Goal: Task Accomplishment & Management: Manage account settings

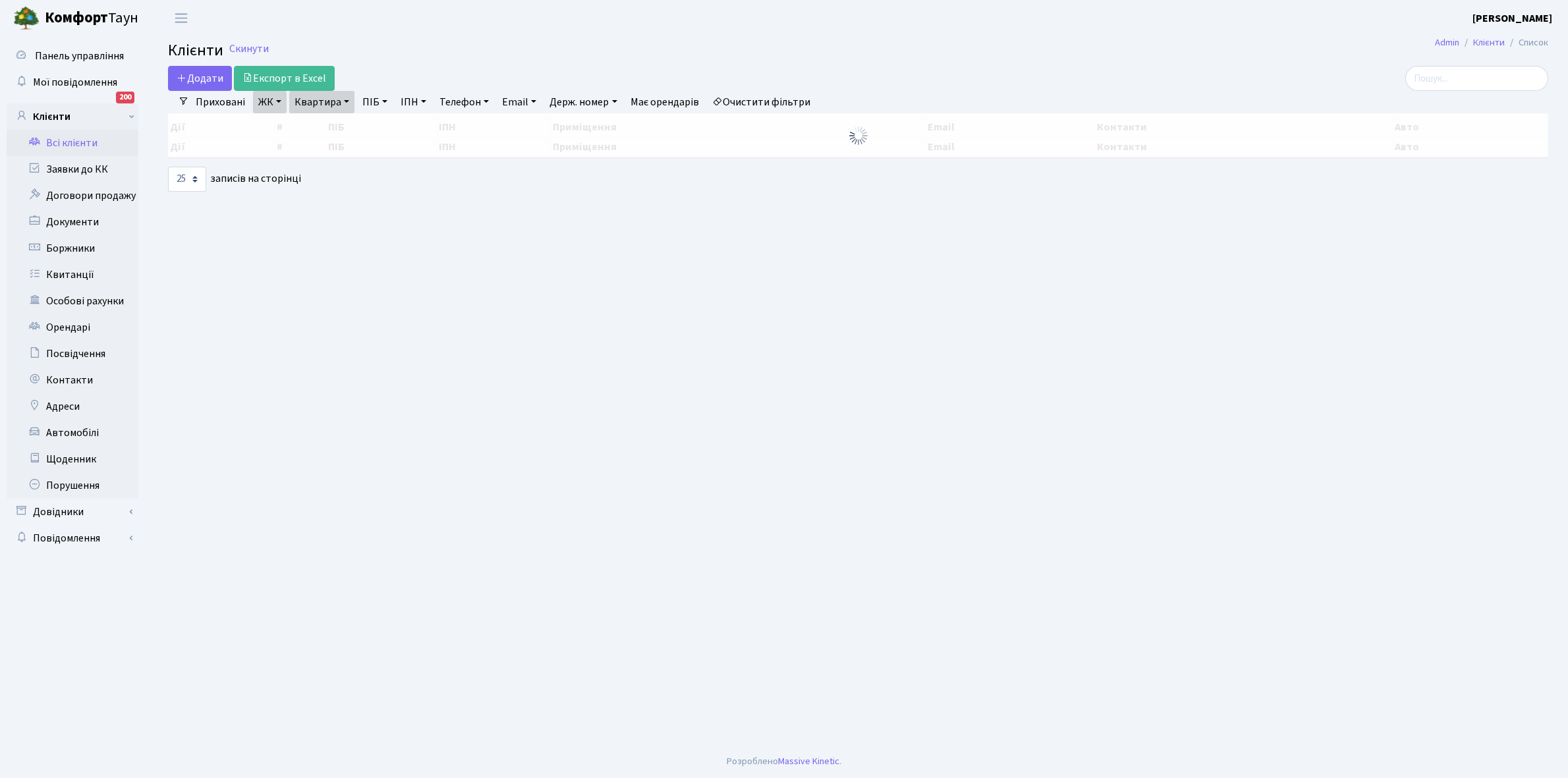
select select "25"
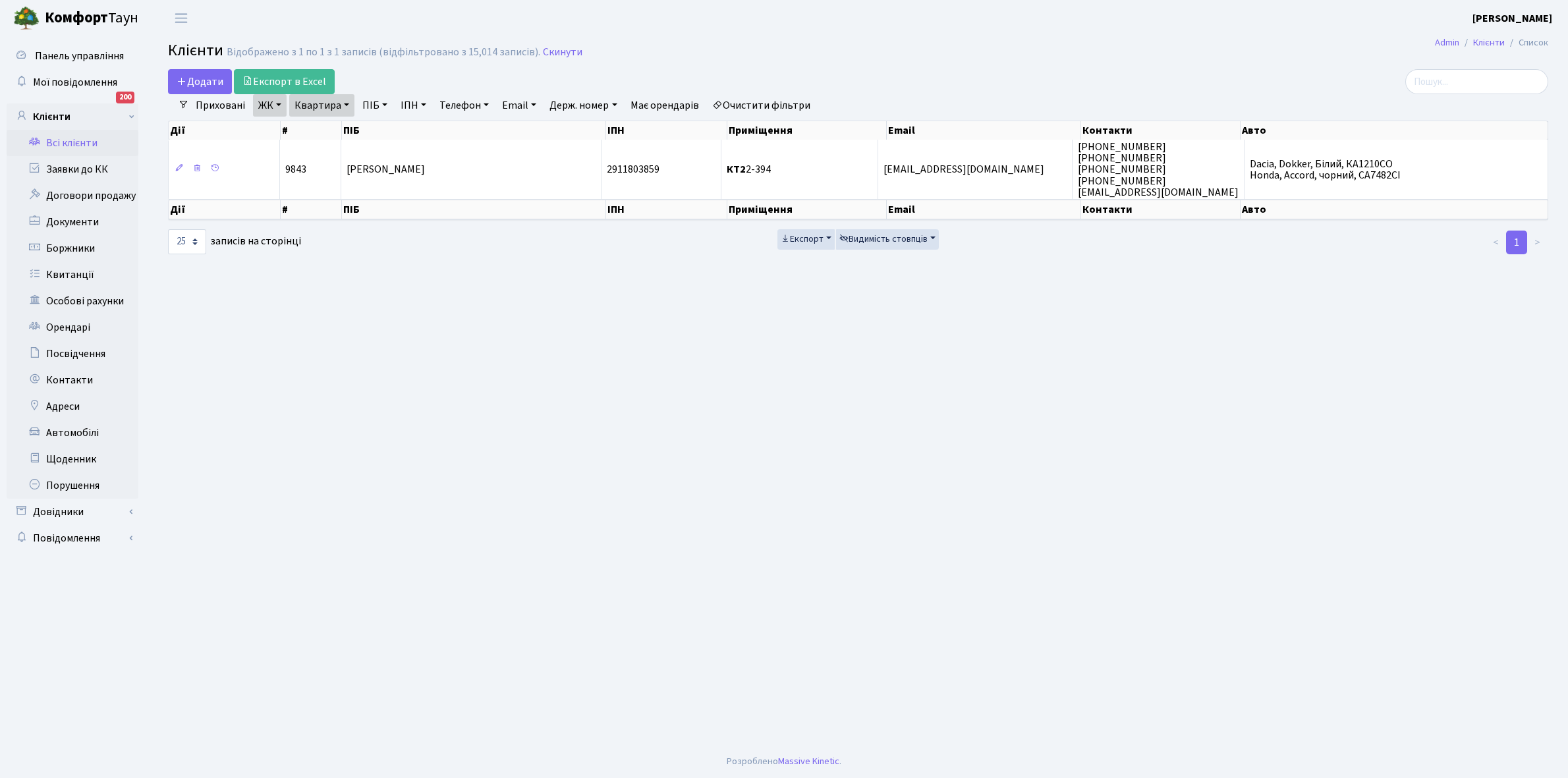
click at [763, 106] on link "Очистити фільтри" at bounding box center [761, 105] width 108 height 23
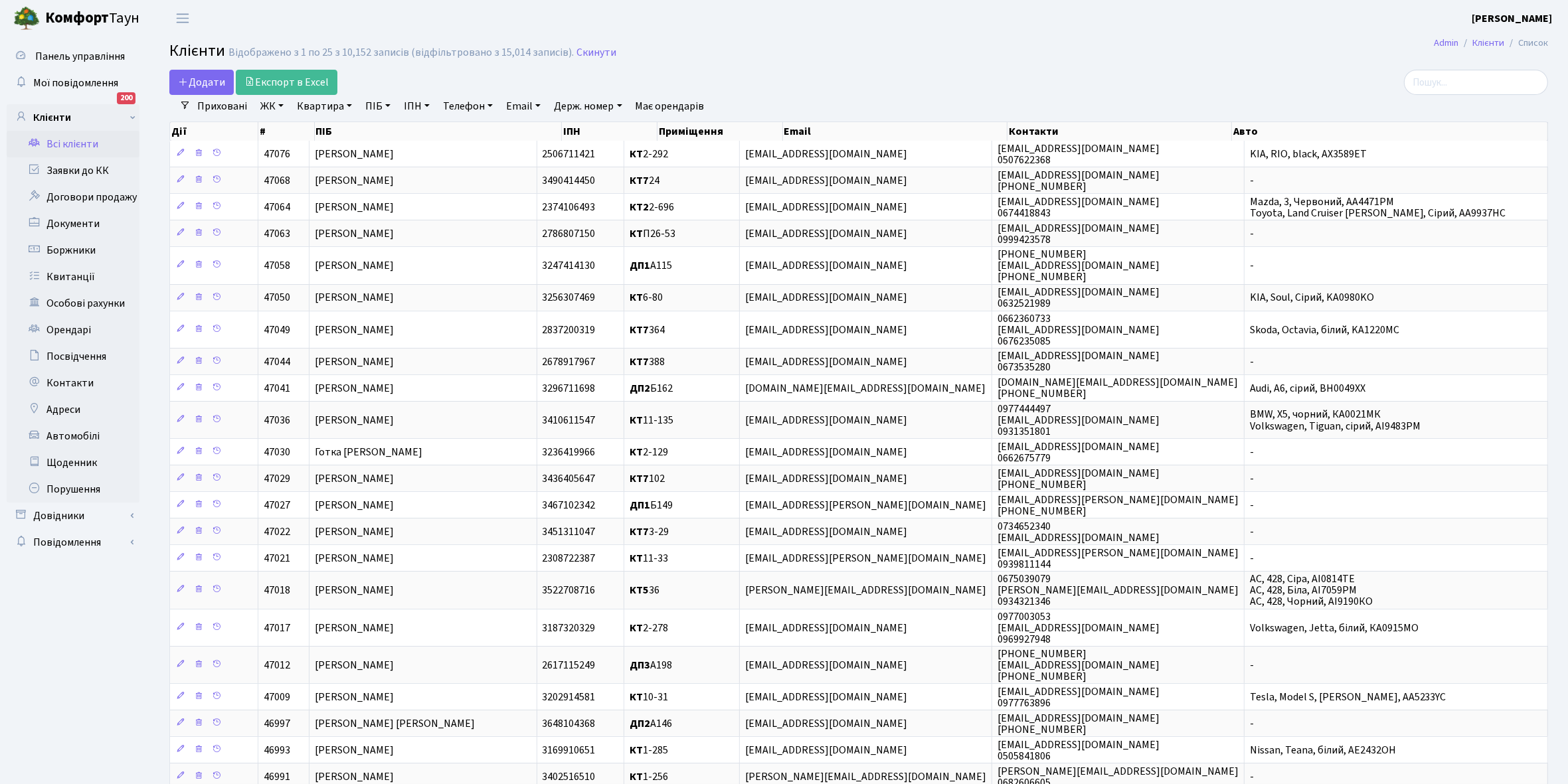
click at [283, 101] on link "ЖК" at bounding box center [272, 106] width 34 height 23
click at [323, 198] on li "КТ3, вул. [PERSON_NAME][STREET_ADDRESS]" at bounding box center [339, 205] width 161 height 38
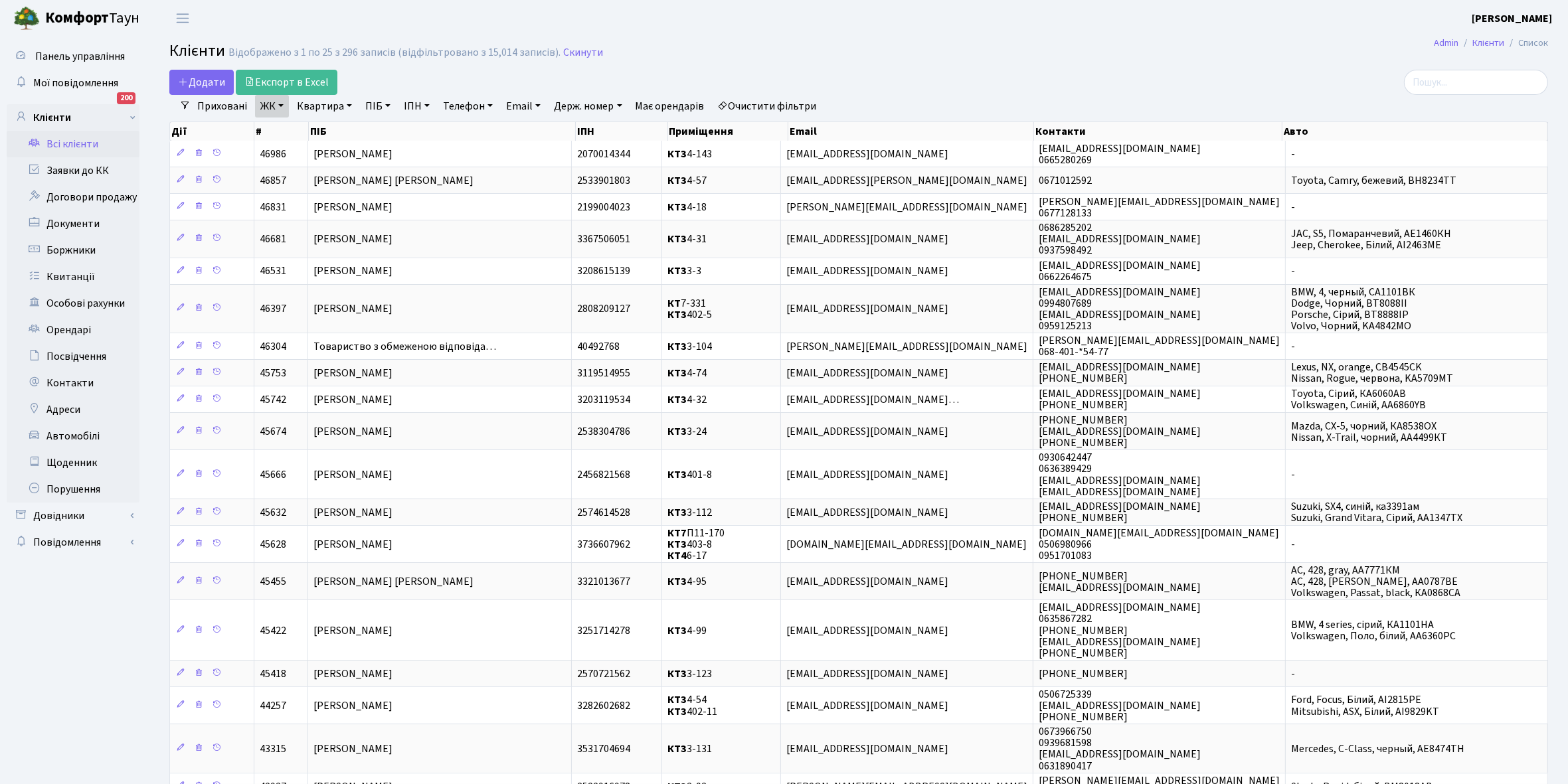
click at [347, 107] on link "Квартира" at bounding box center [325, 106] width 66 height 23
click at [345, 131] on input "text" at bounding box center [331, 132] width 78 height 25
type input "4-89"
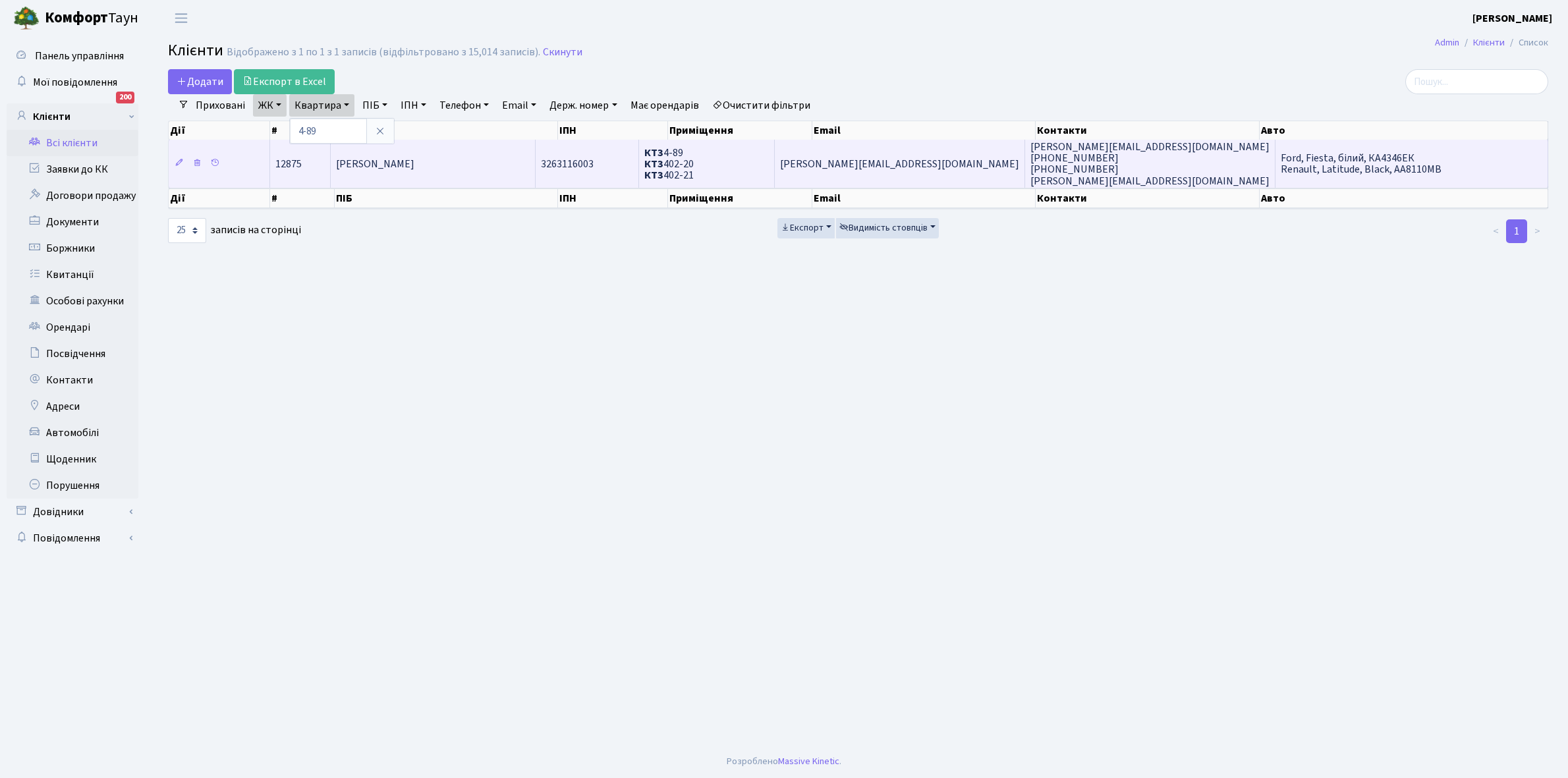
click at [439, 173] on td "Філоненко Юлія Олегівна" at bounding box center [433, 164] width 205 height 48
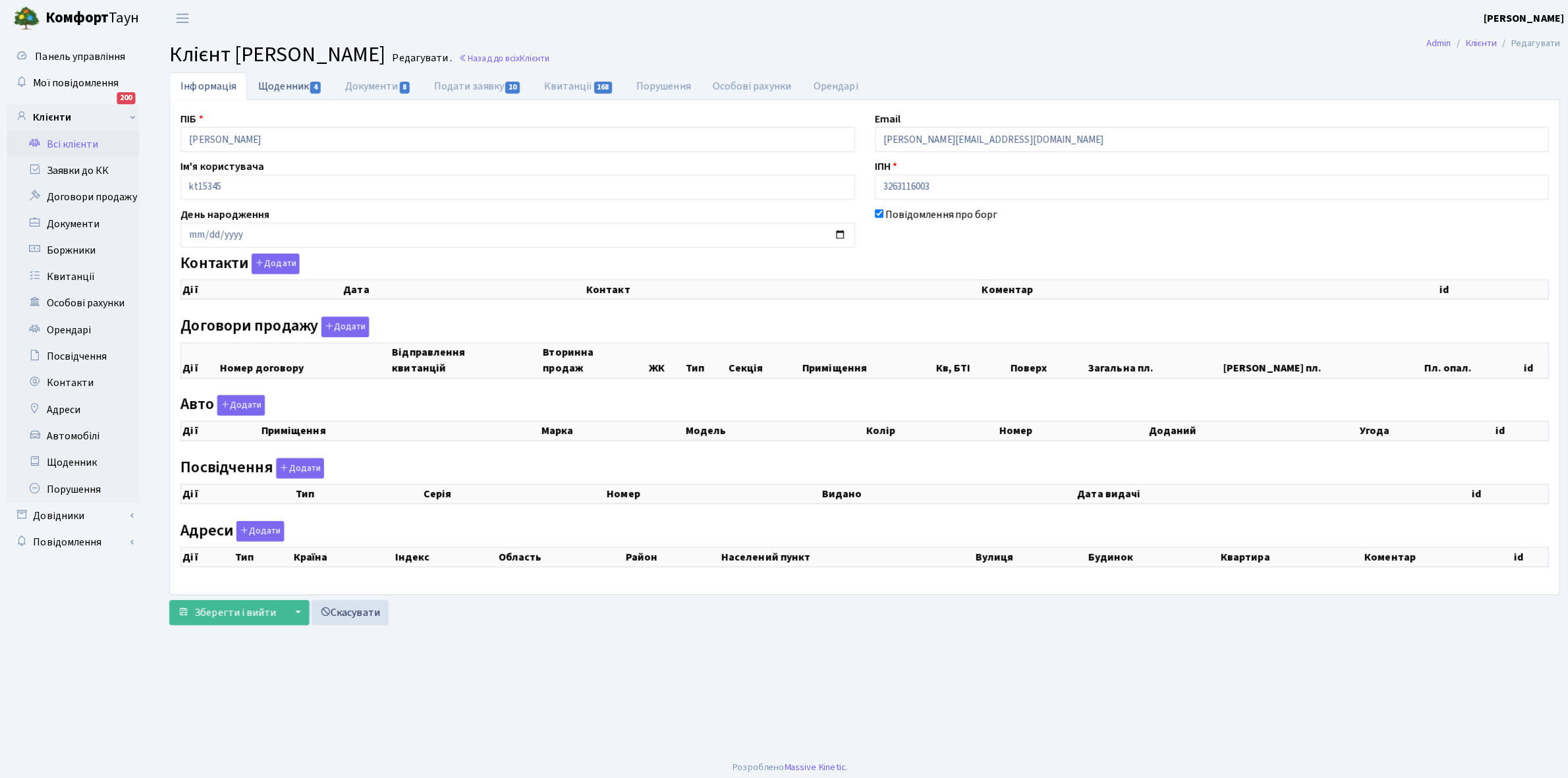
checkbox input "true"
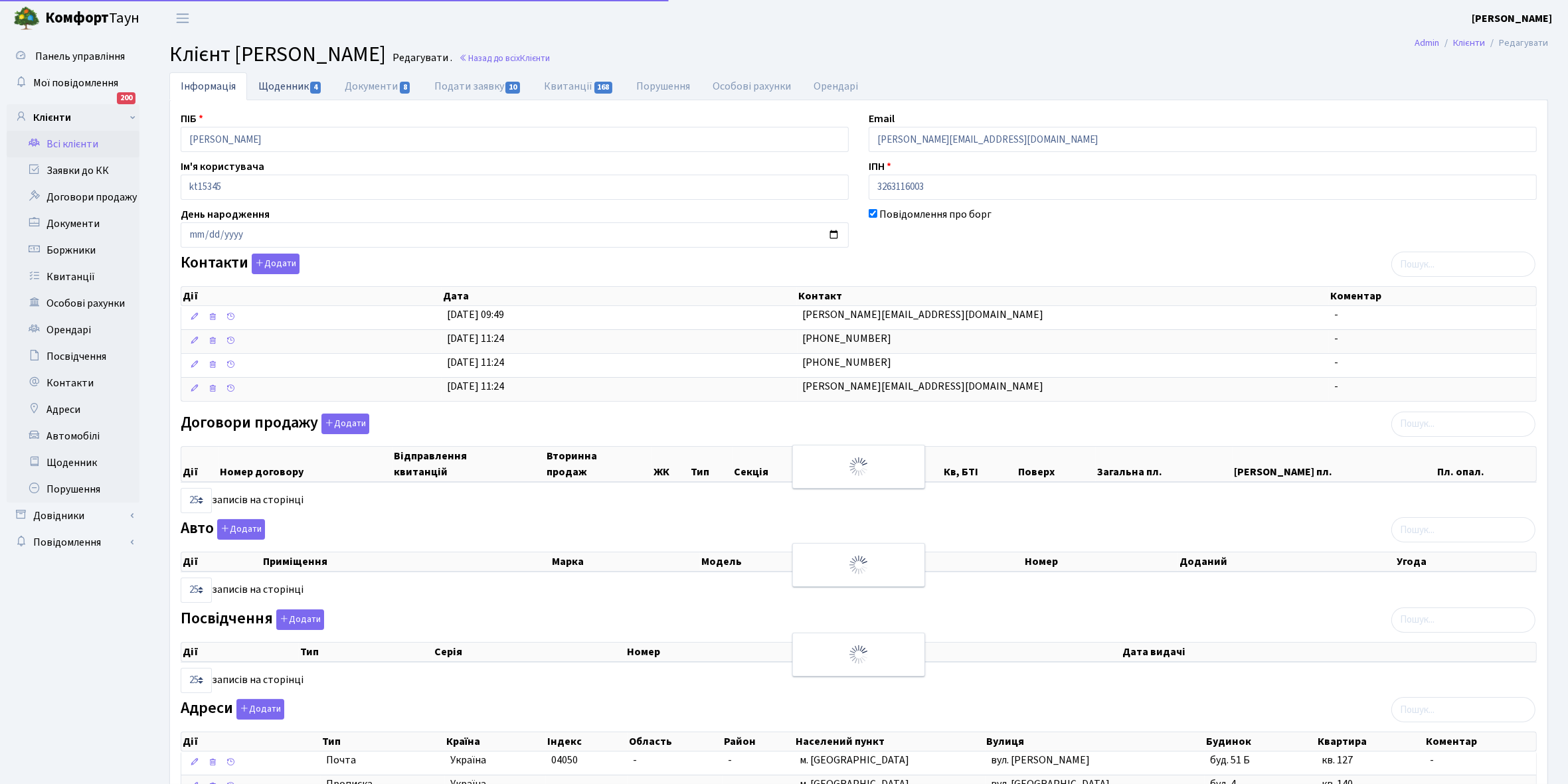
click at [275, 84] on link "Щоденник 4" at bounding box center [290, 86] width 87 height 28
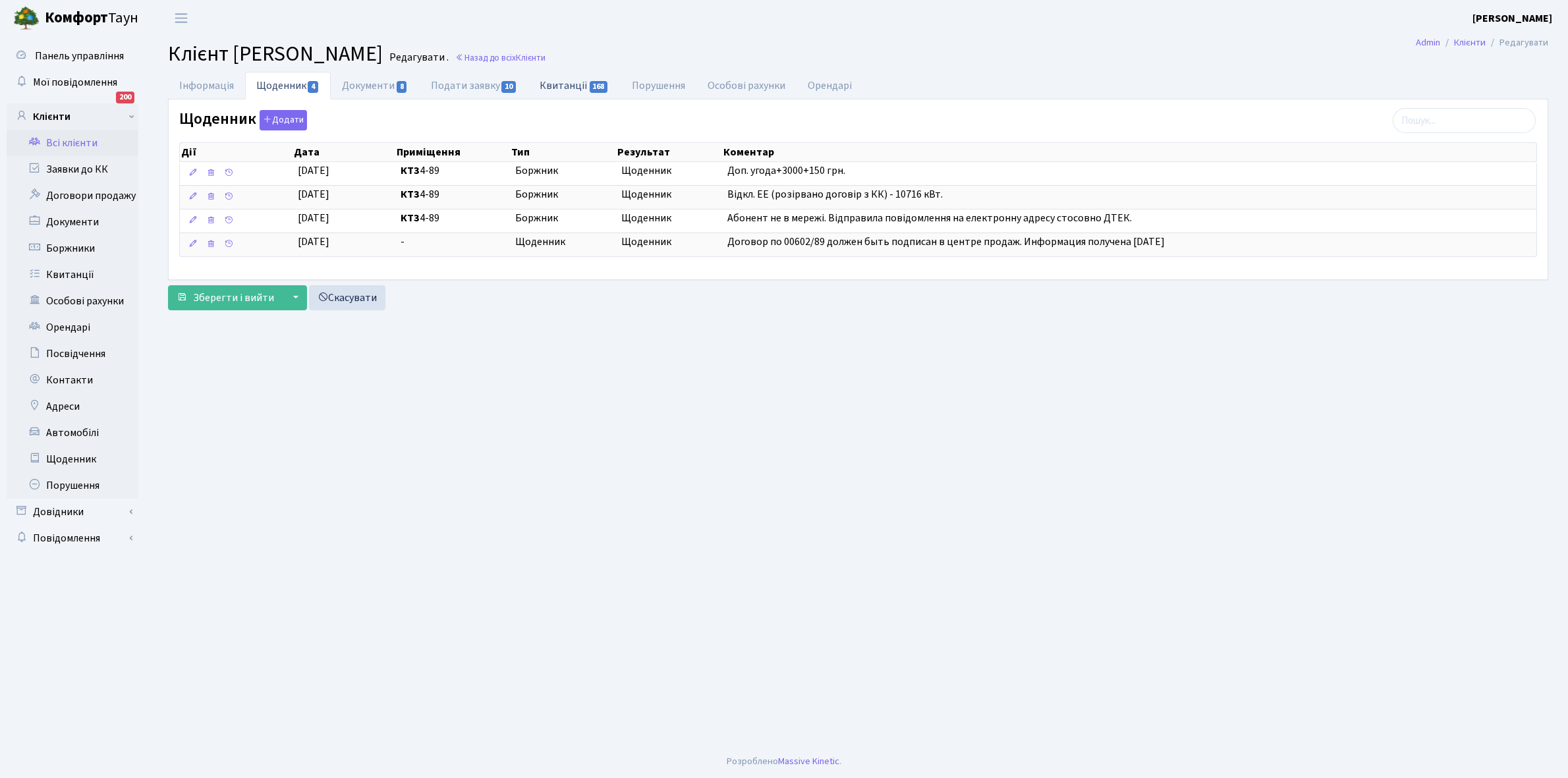
click at [554, 81] on link "Квитанції 168" at bounding box center [574, 85] width 91 height 27
select select "25"
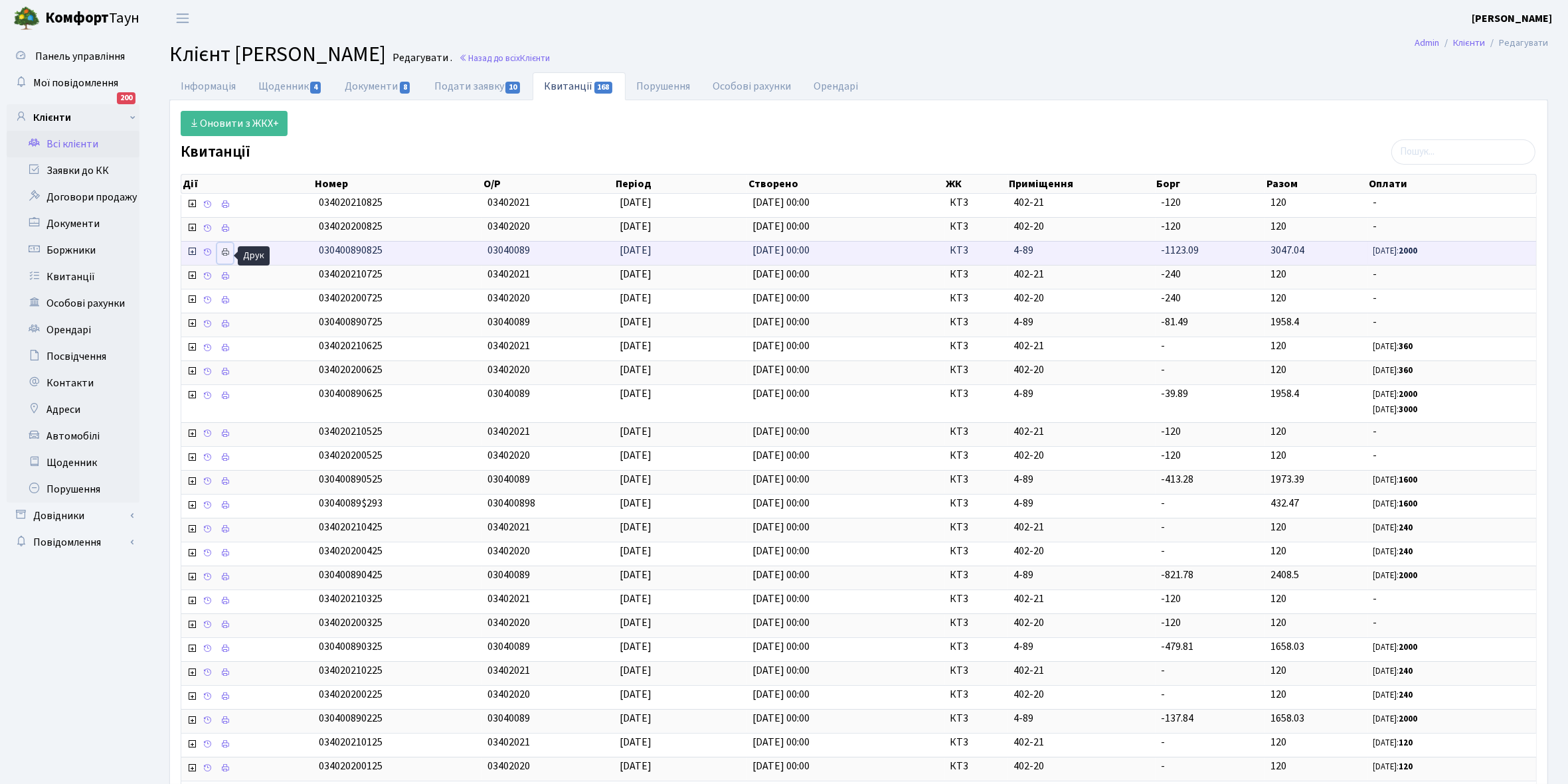
click at [226, 251] on icon at bounding box center [226, 252] width 10 height 10
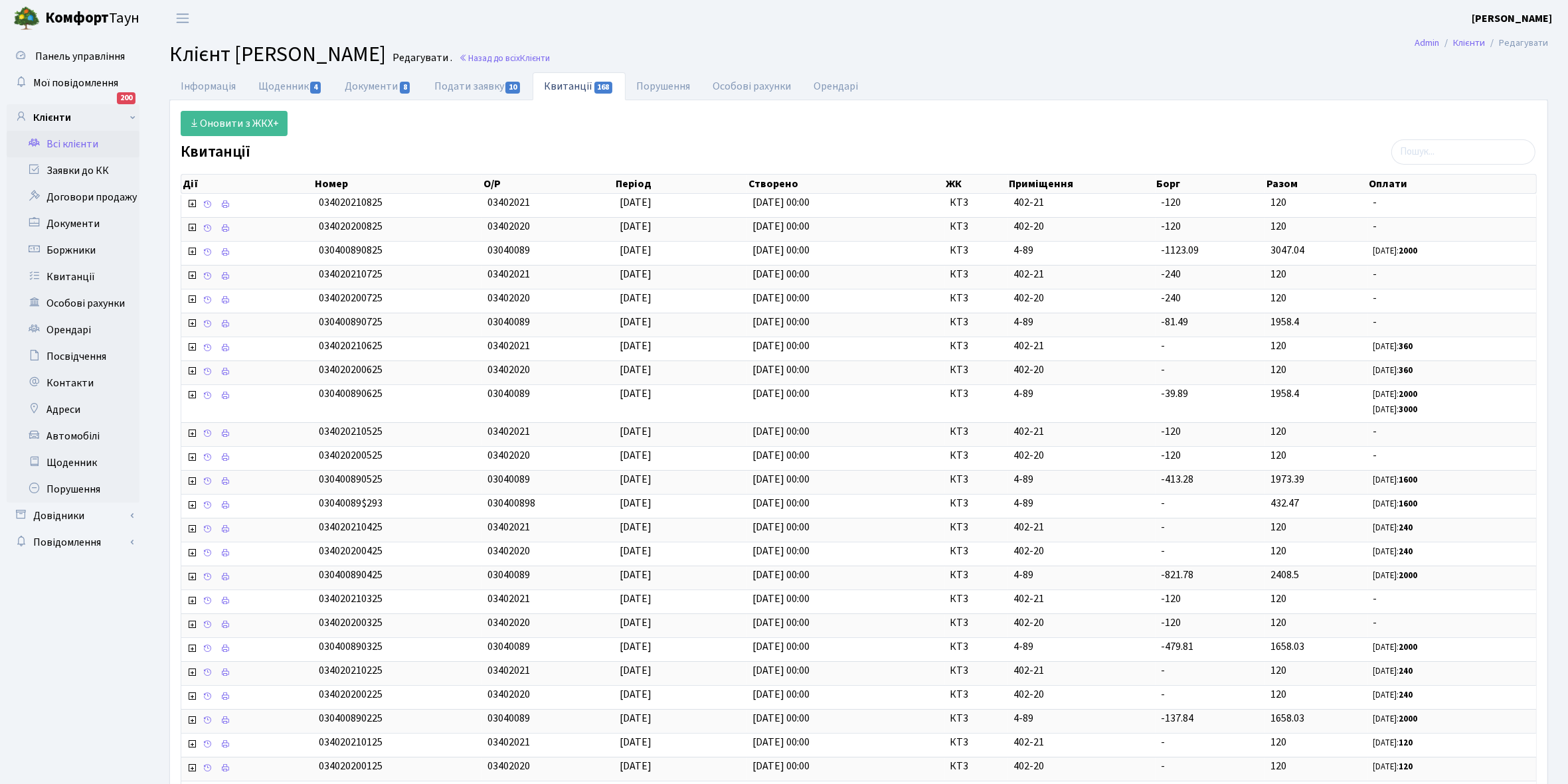
click at [91, 140] on link "Всі клієнти" at bounding box center [73, 144] width 133 height 27
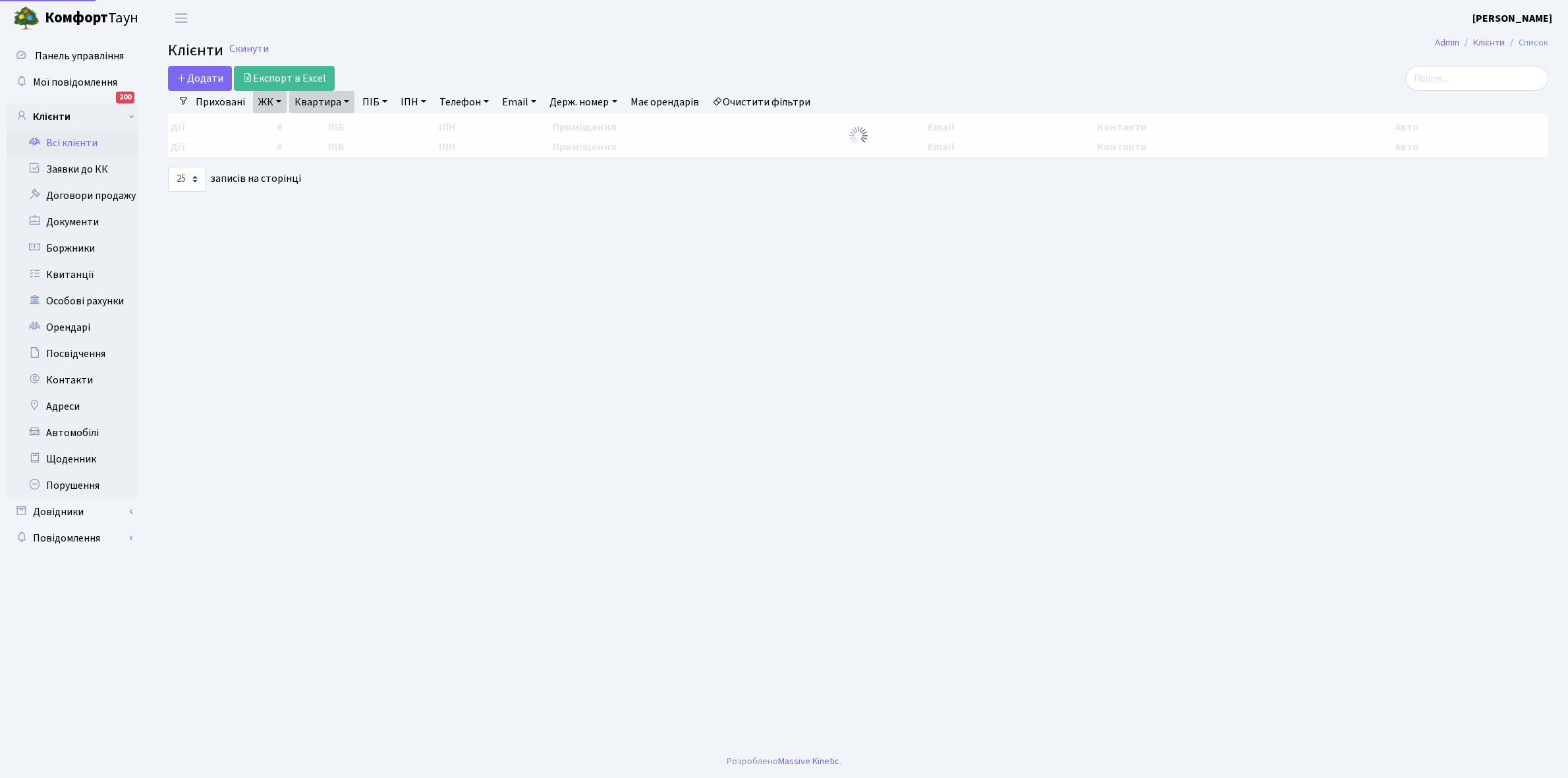
select select "25"
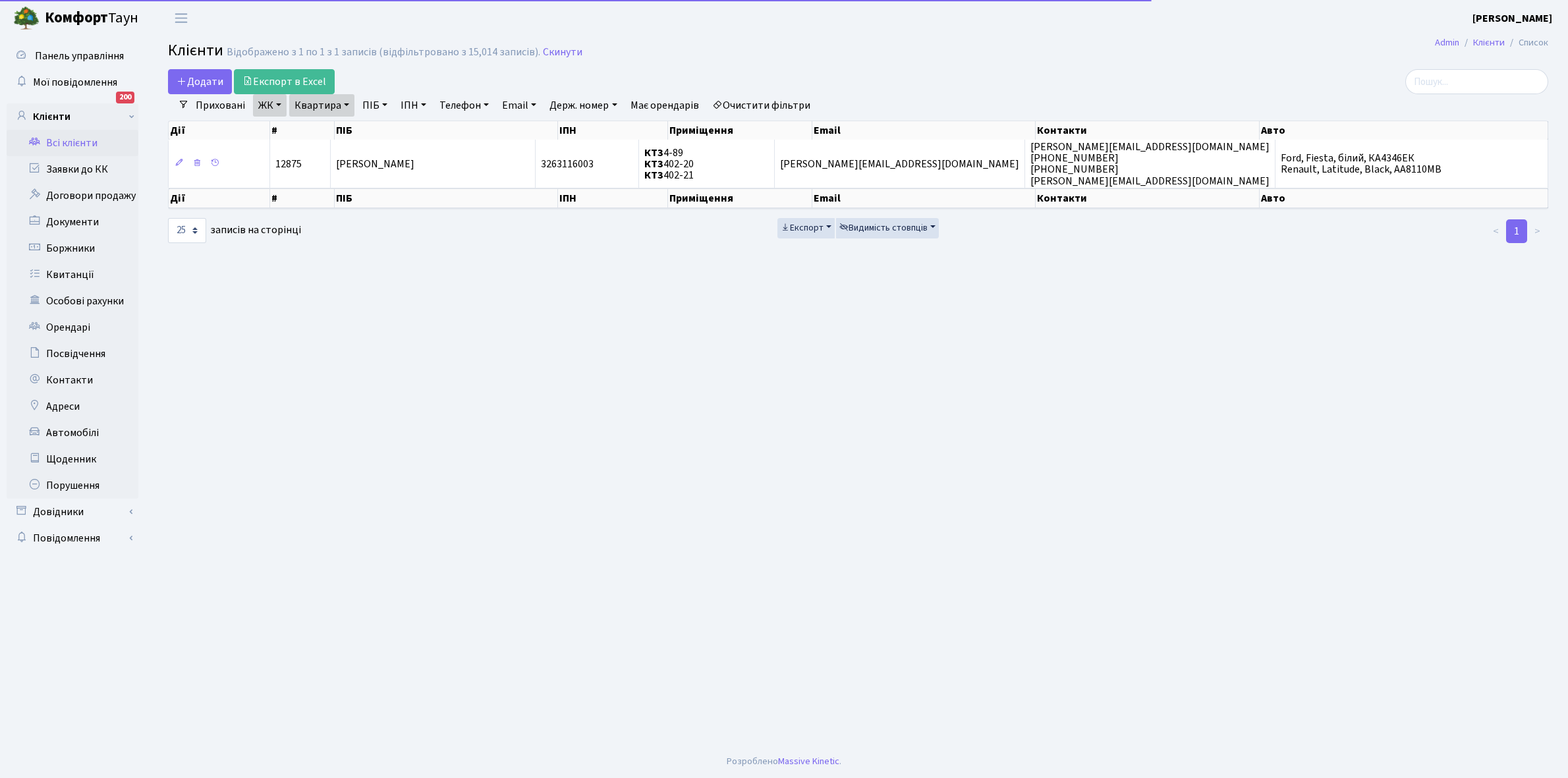
click at [347, 104] on link "Квартира" at bounding box center [322, 105] width 66 height 23
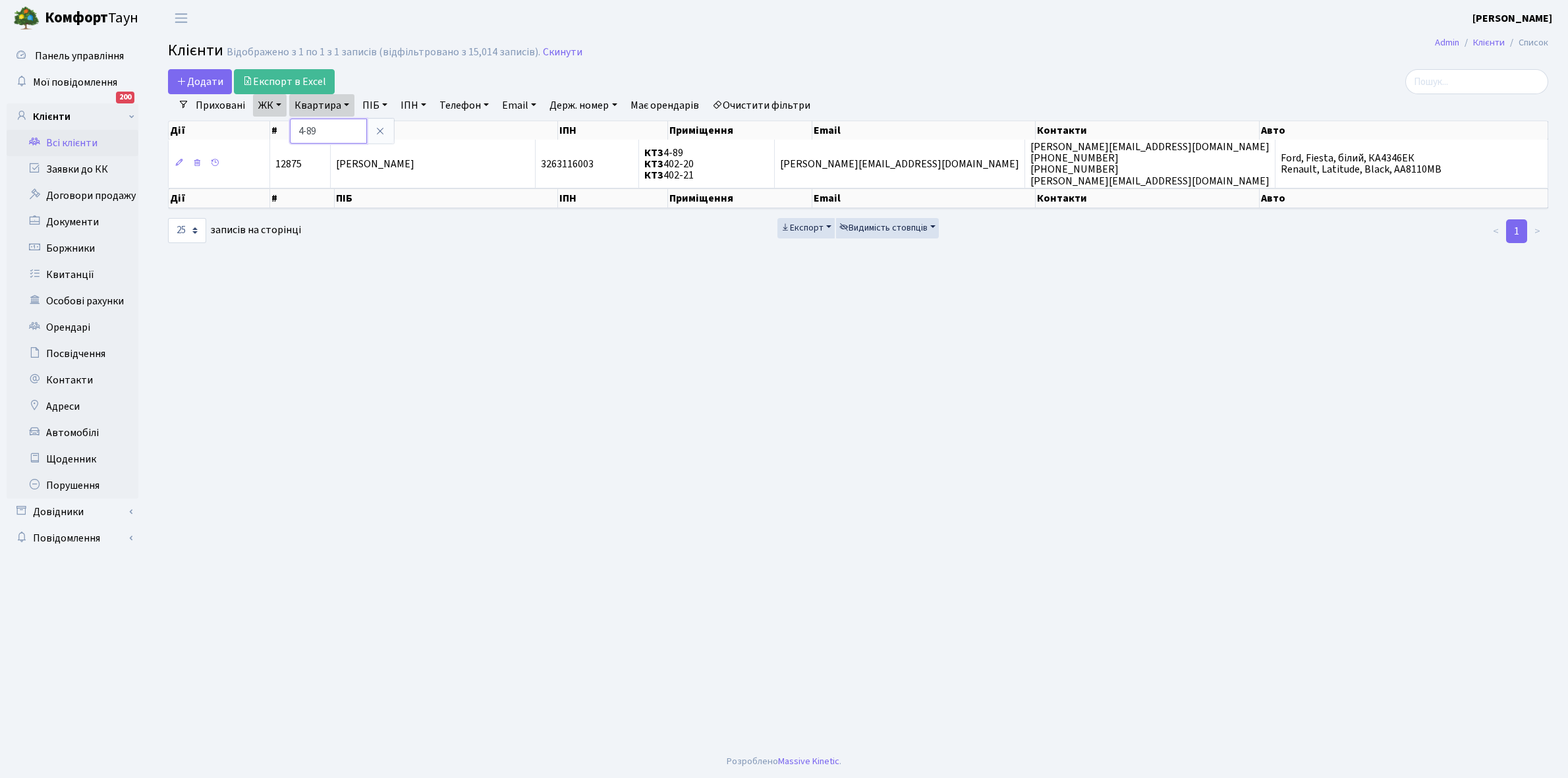
click at [336, 133] on input "4-89" at bounding box center [328, 131] width 77 height 25
type input "4"
type input "2-278"
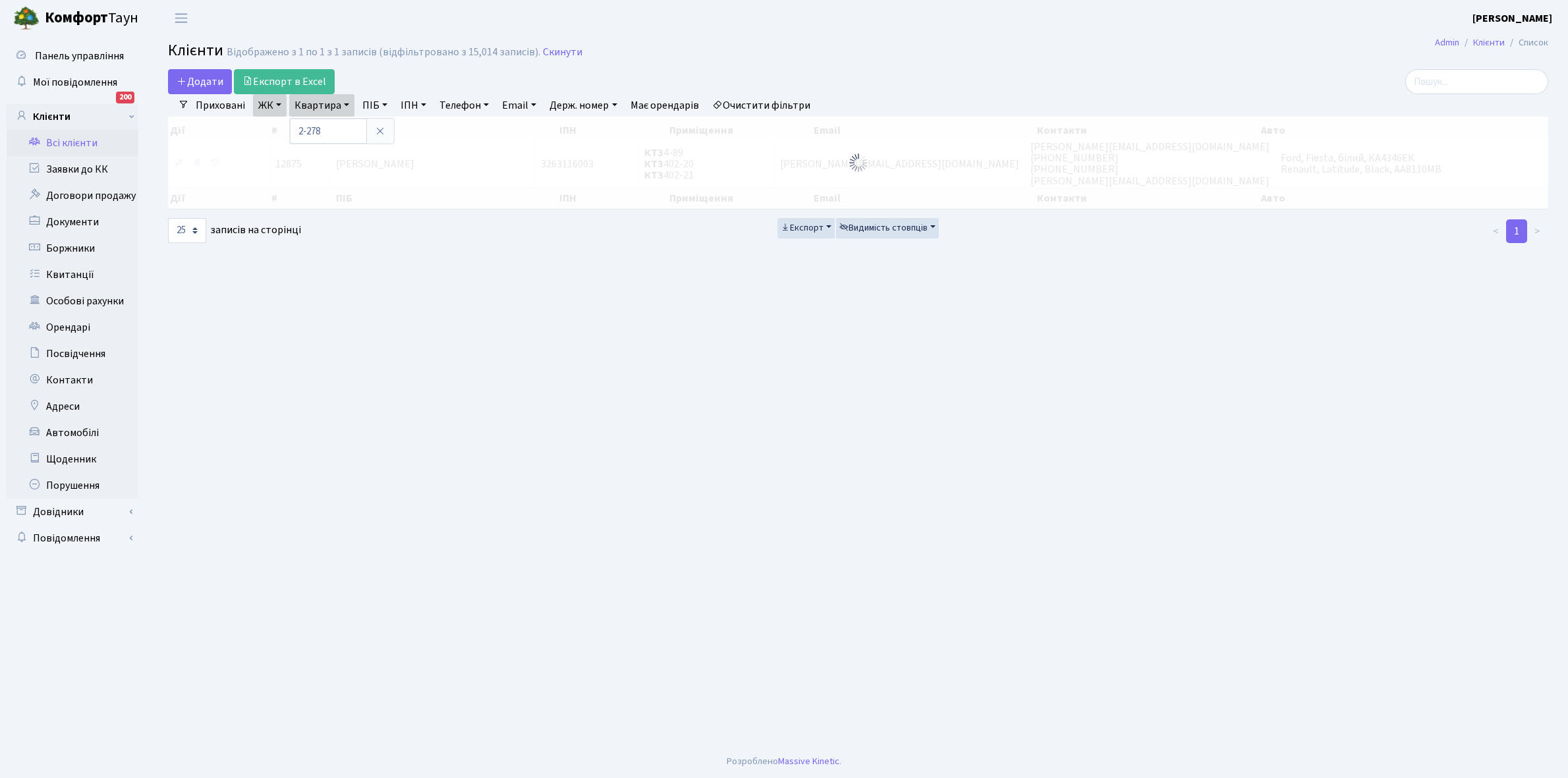
click at [278, 104] on link "ЖК" at bounding box center [270, 105] width 33 height 23
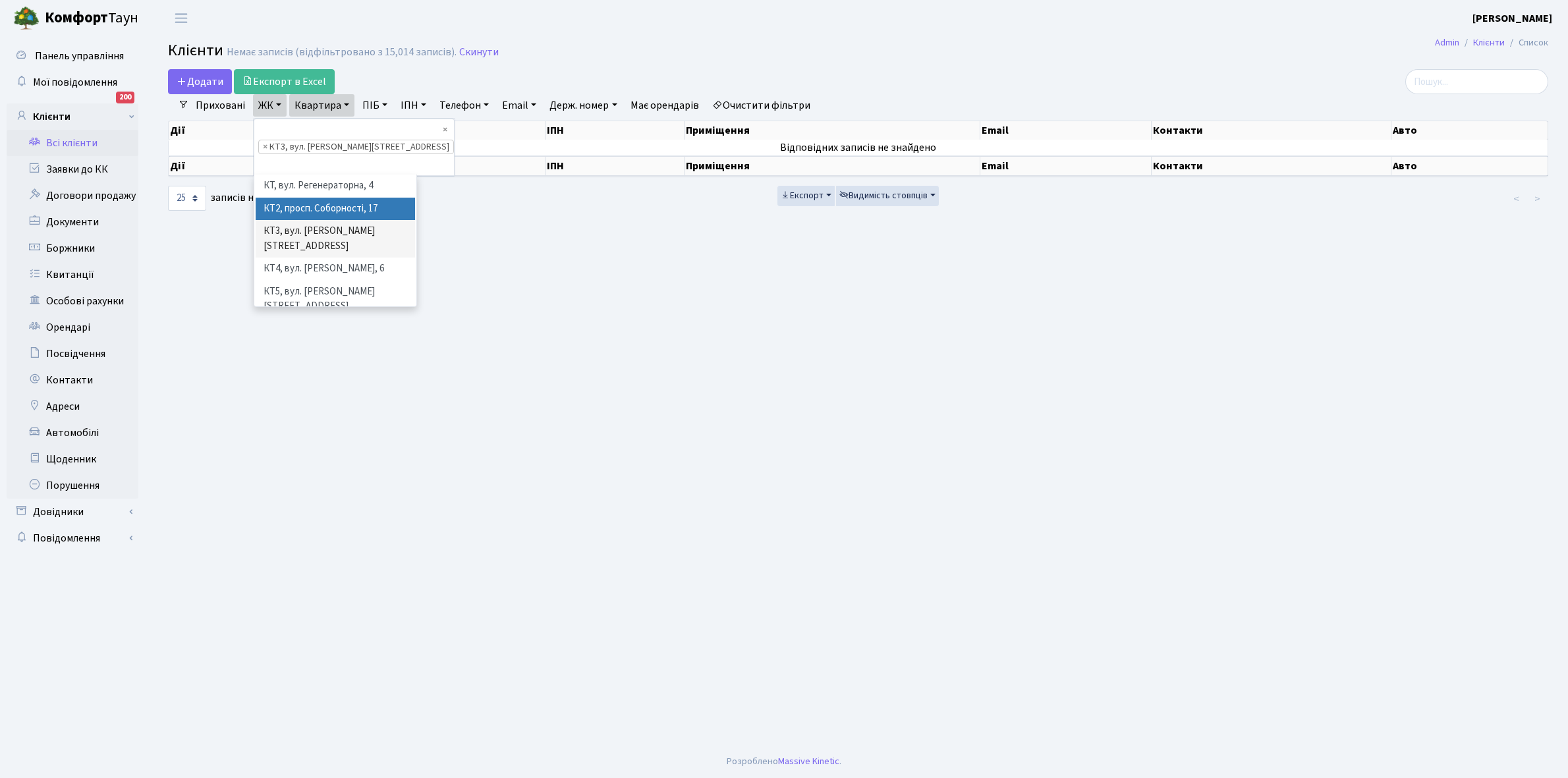
click at [320, 198] on li "КТ2, просп. Соборності, 17" at bounding box center [336, 210] width 160 height 23
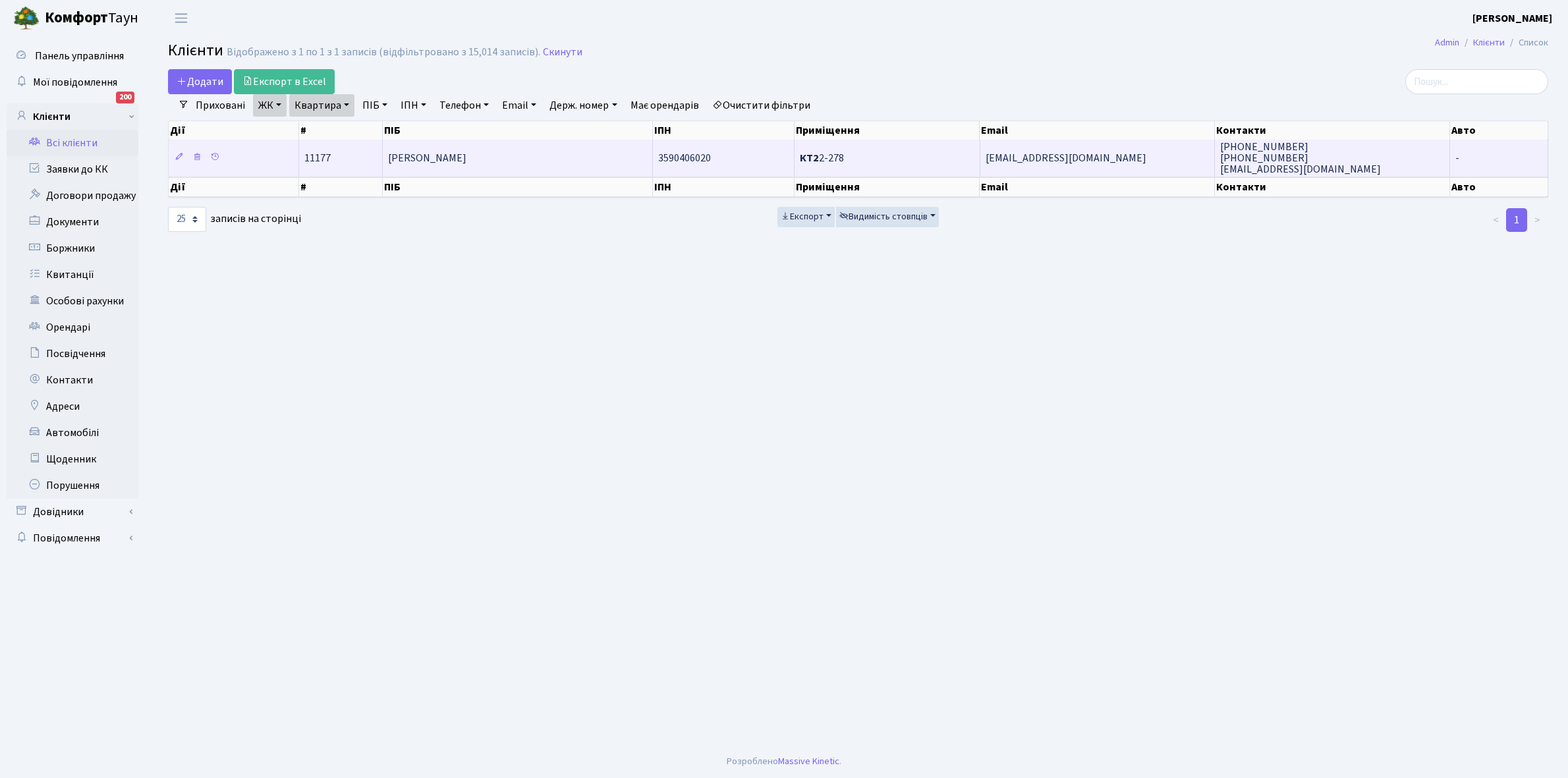
click at [467, 157] on span "Тетеря Дар’я Вікторівна" at bounding box center [427, 158] width 78 height 14
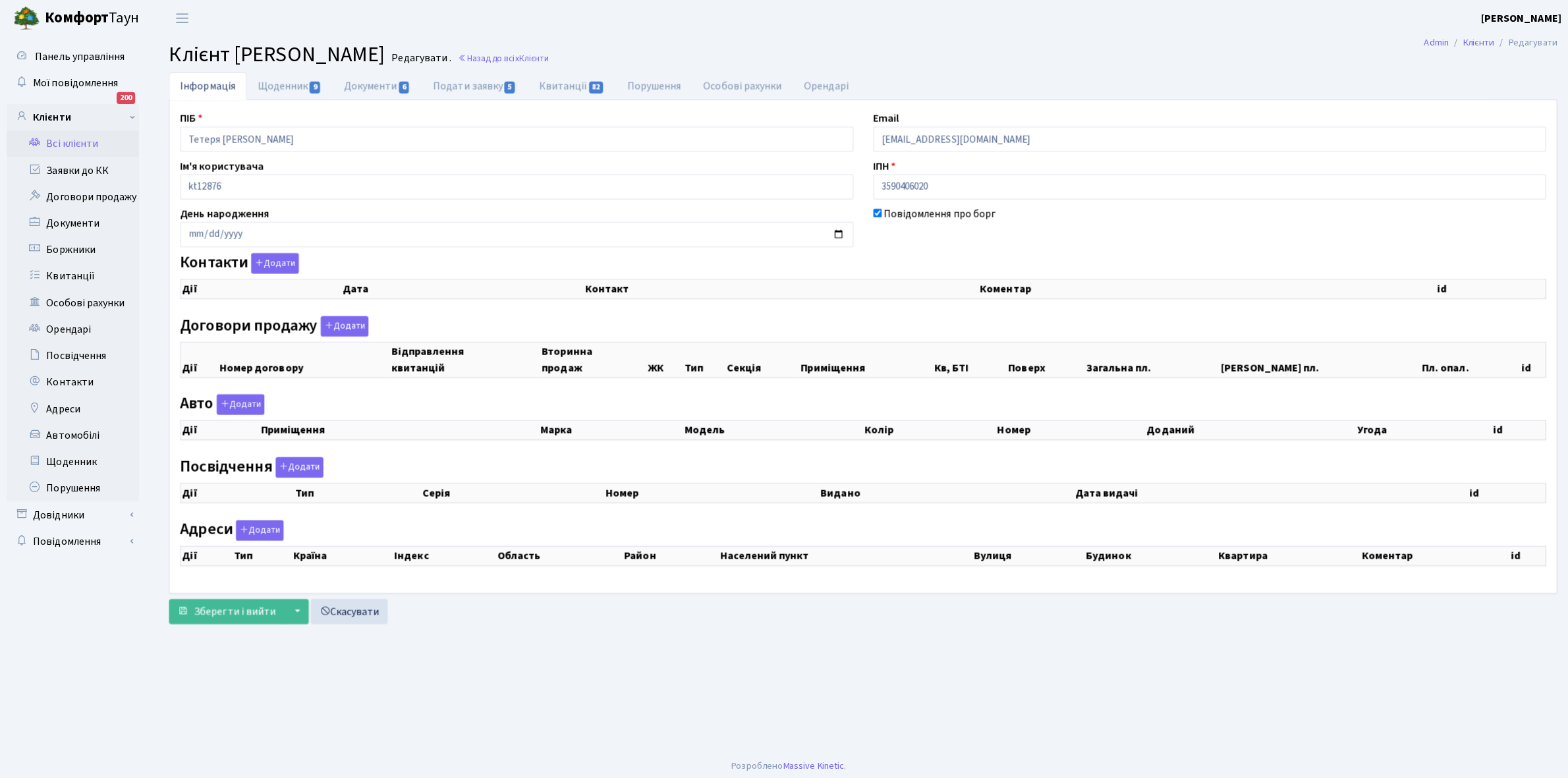
checkbox input "true"
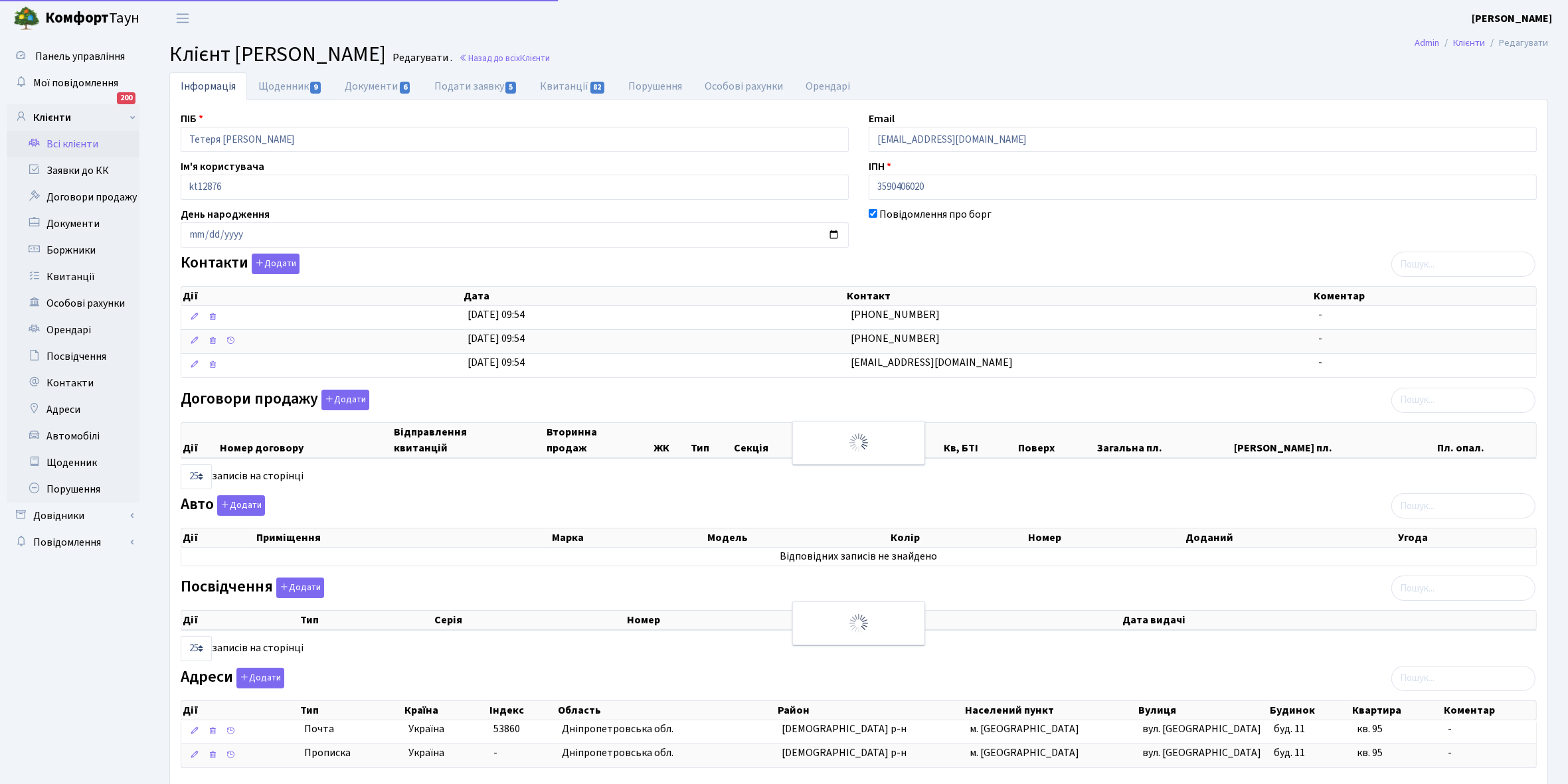
click at [279, 82] on link "Щоденник 9" at bounding box center [290, 86] width 87 height 28
select select "25"
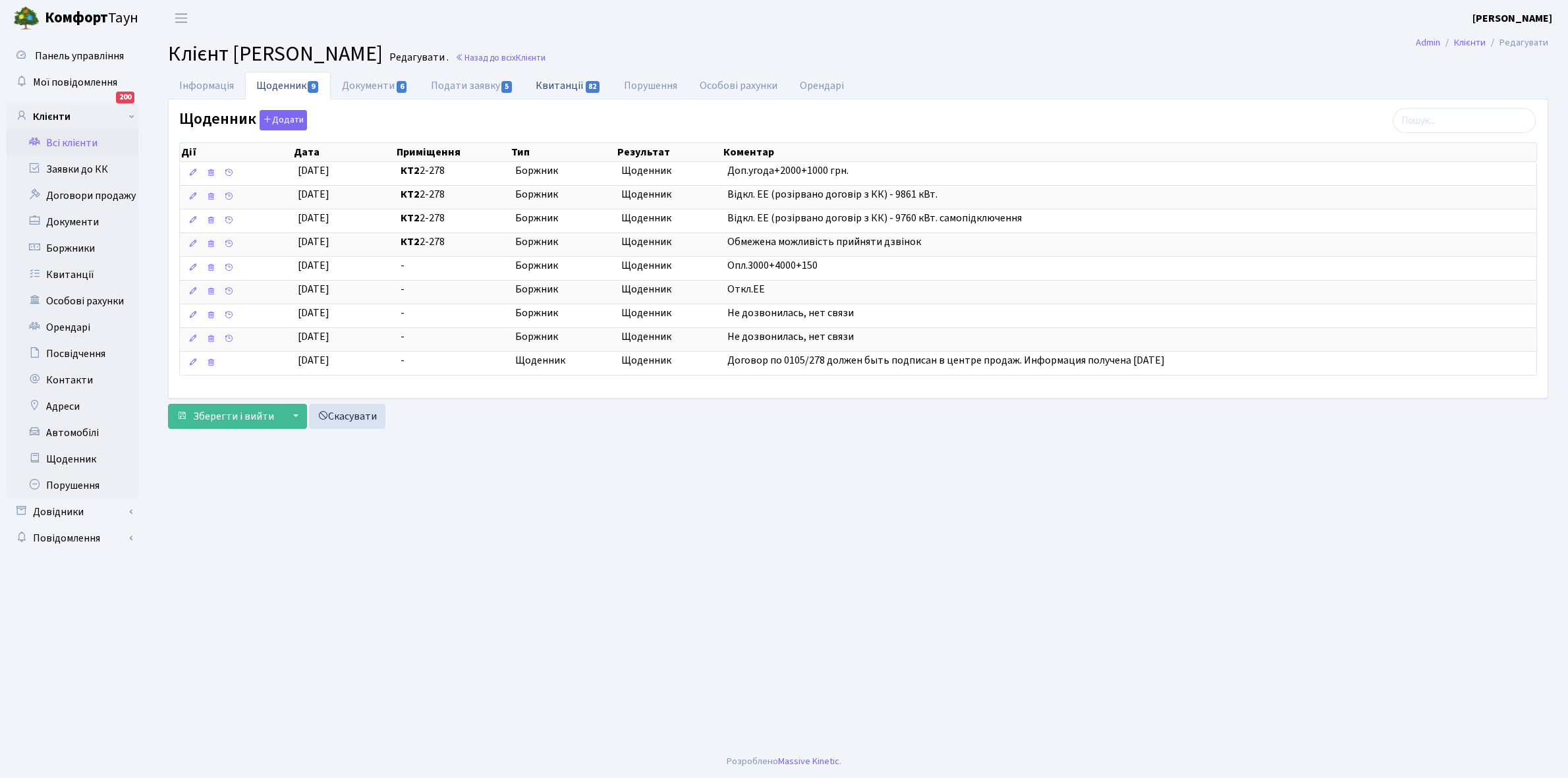
click at [558, 83] on link "Квитанції 82" at bounding box center [568, 85] width 87 height 27
select select "25"
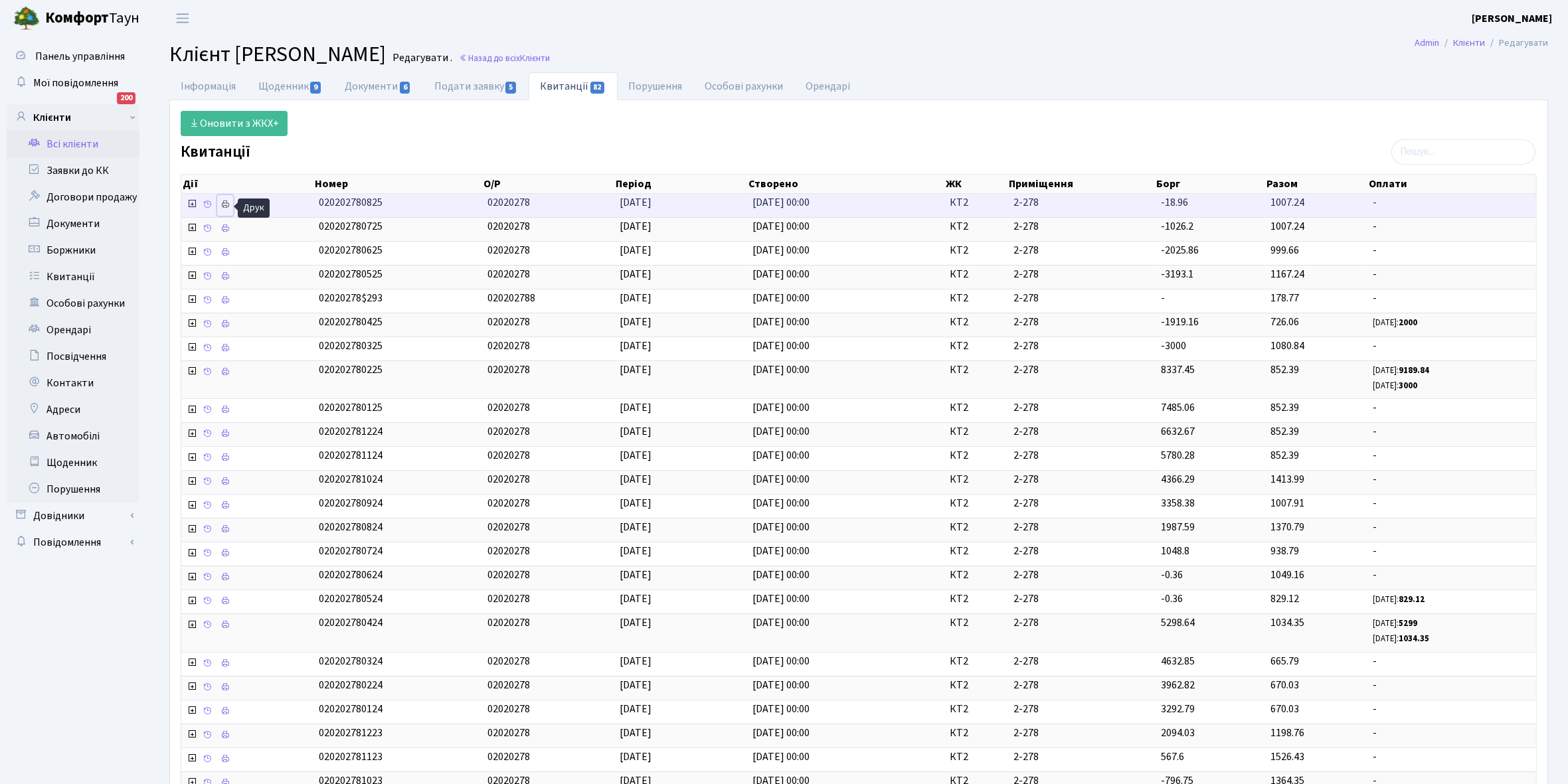
click at [230, 206] on icon at bounding box center [226, 205] width 10 height 10
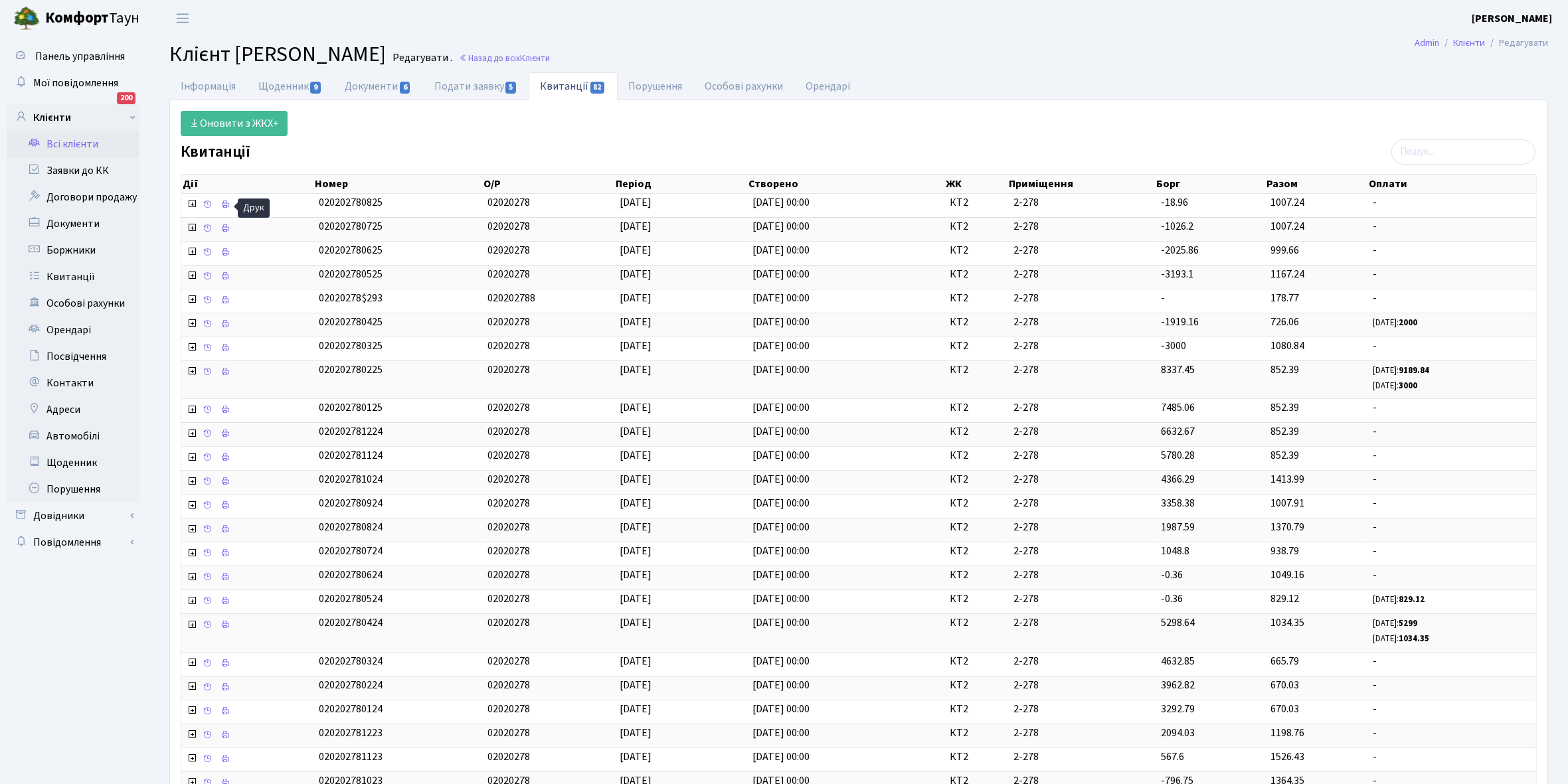
click at [65, 144] on link "Всі клієнти" at bounding box center [73, 144] width 133 height 27
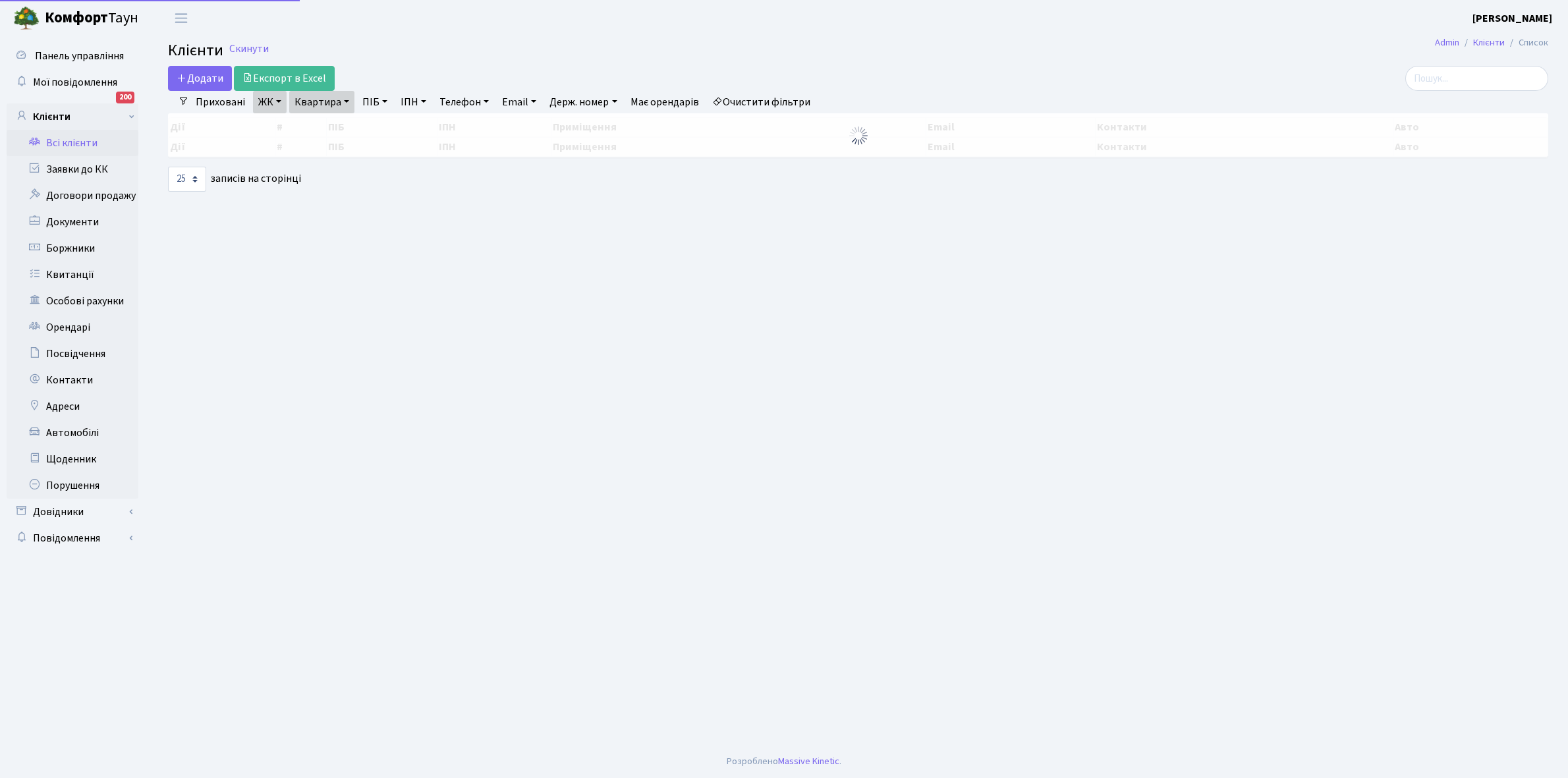
select select "25"
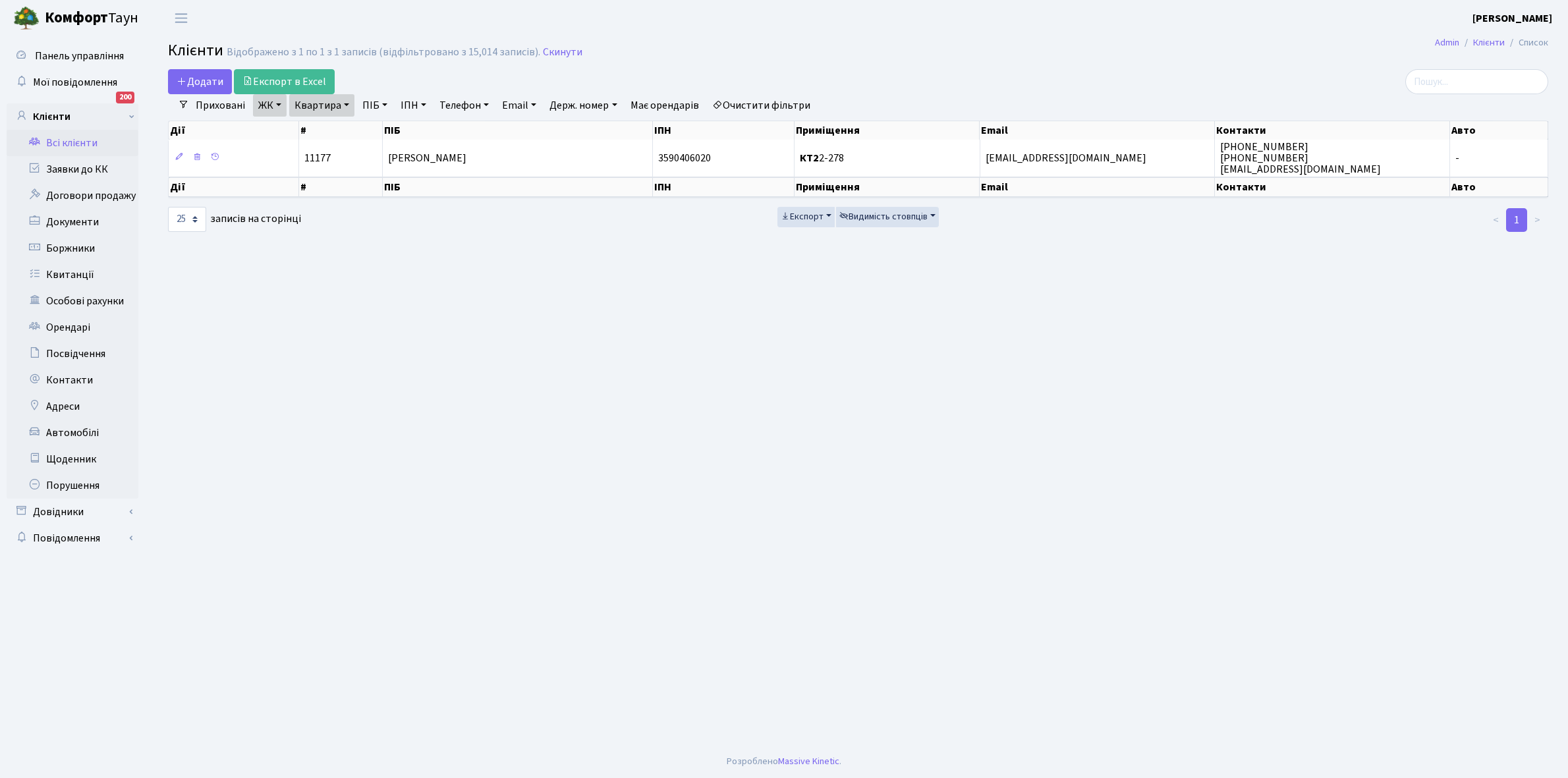
click at [347, 104] on link "Квартира" at bounding box center [322, 105] width 66 height 23
click at [331, 132] on input "2-278" at bounding box center [328, 131] width 77 height 25
type input "2-13"
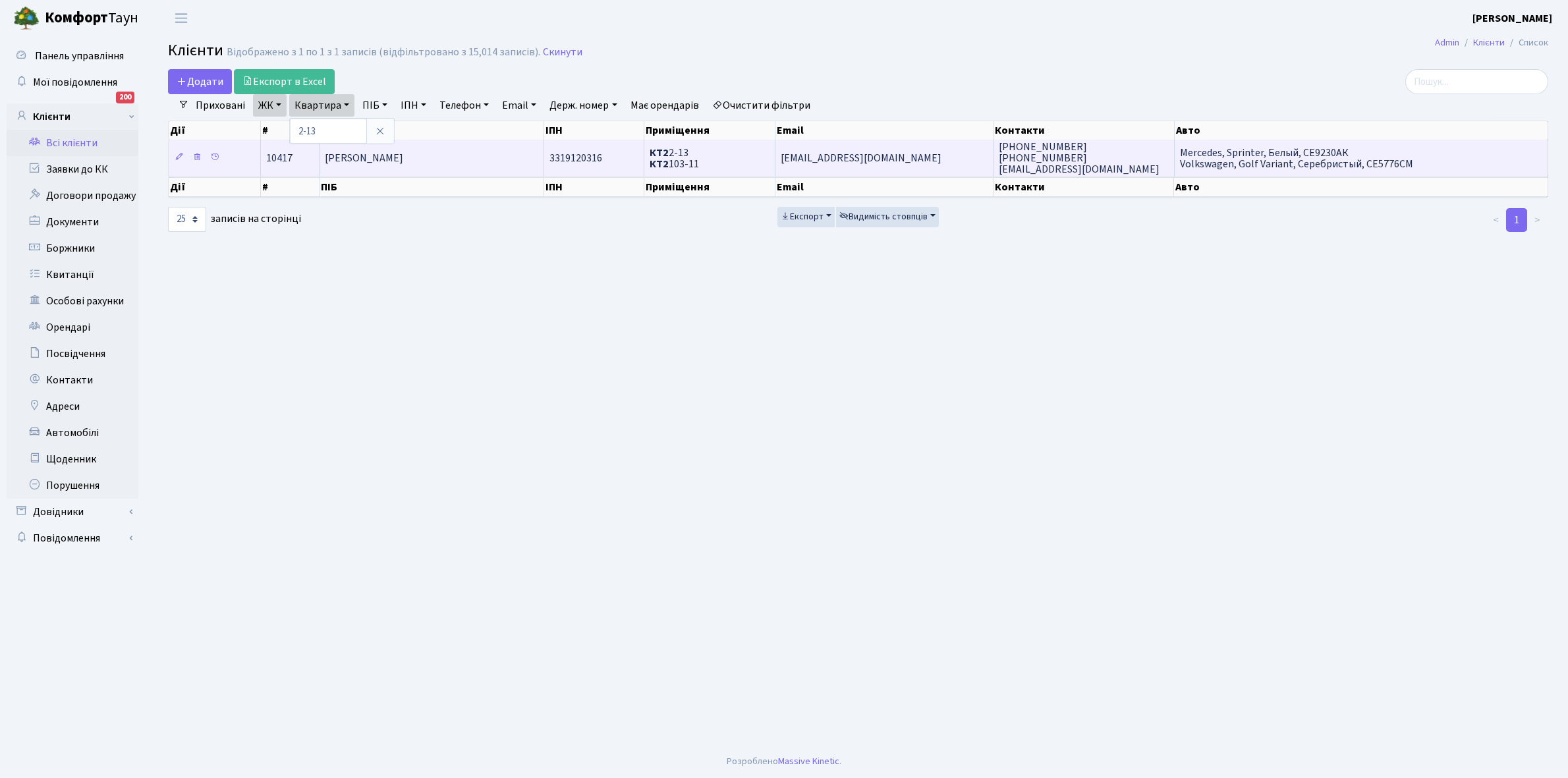
click at [403, 160] on span "Чекушин Дмитро Антонович" at bounding box center [364, 158] width 78 height 14
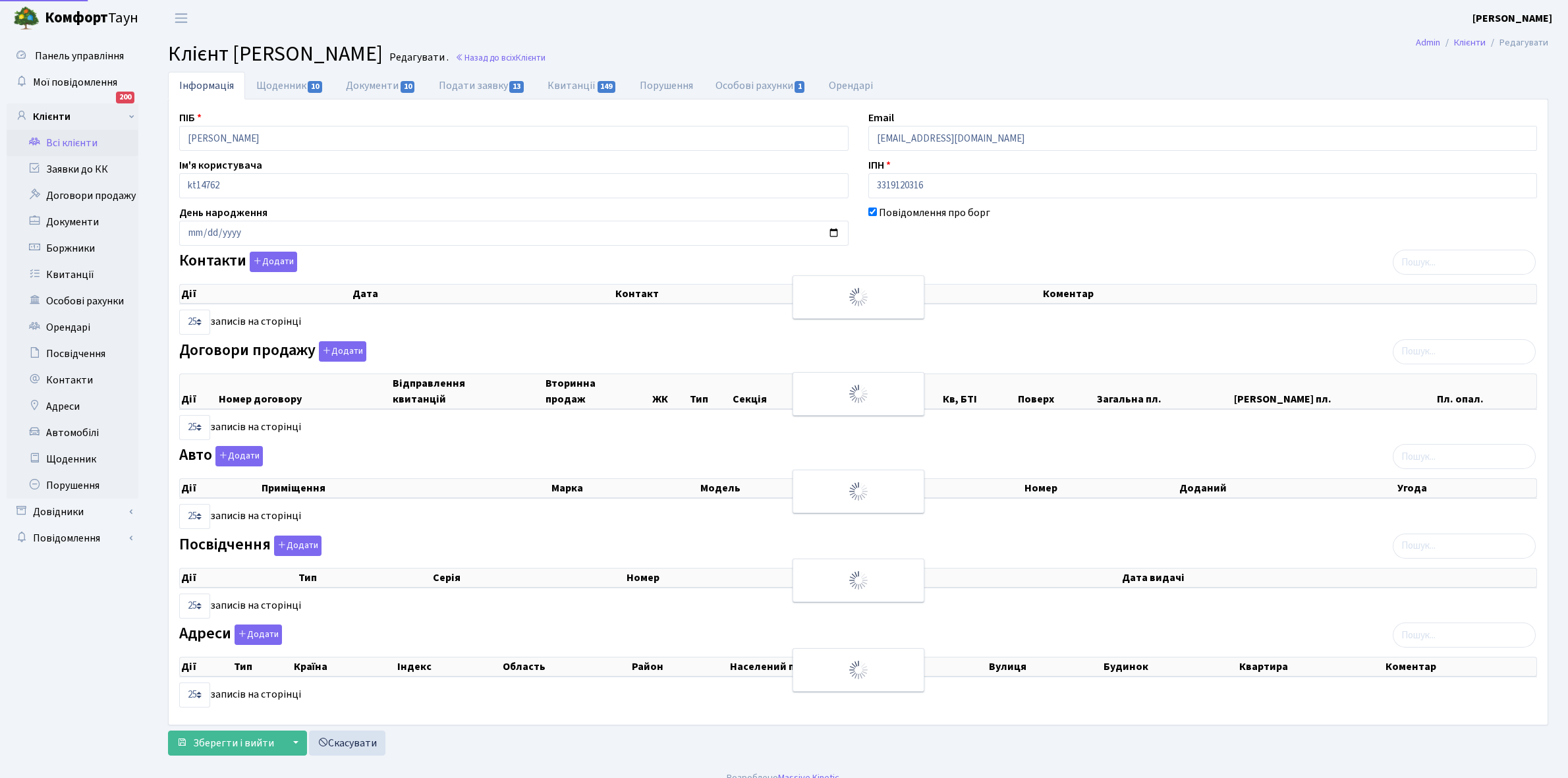
select select "25"
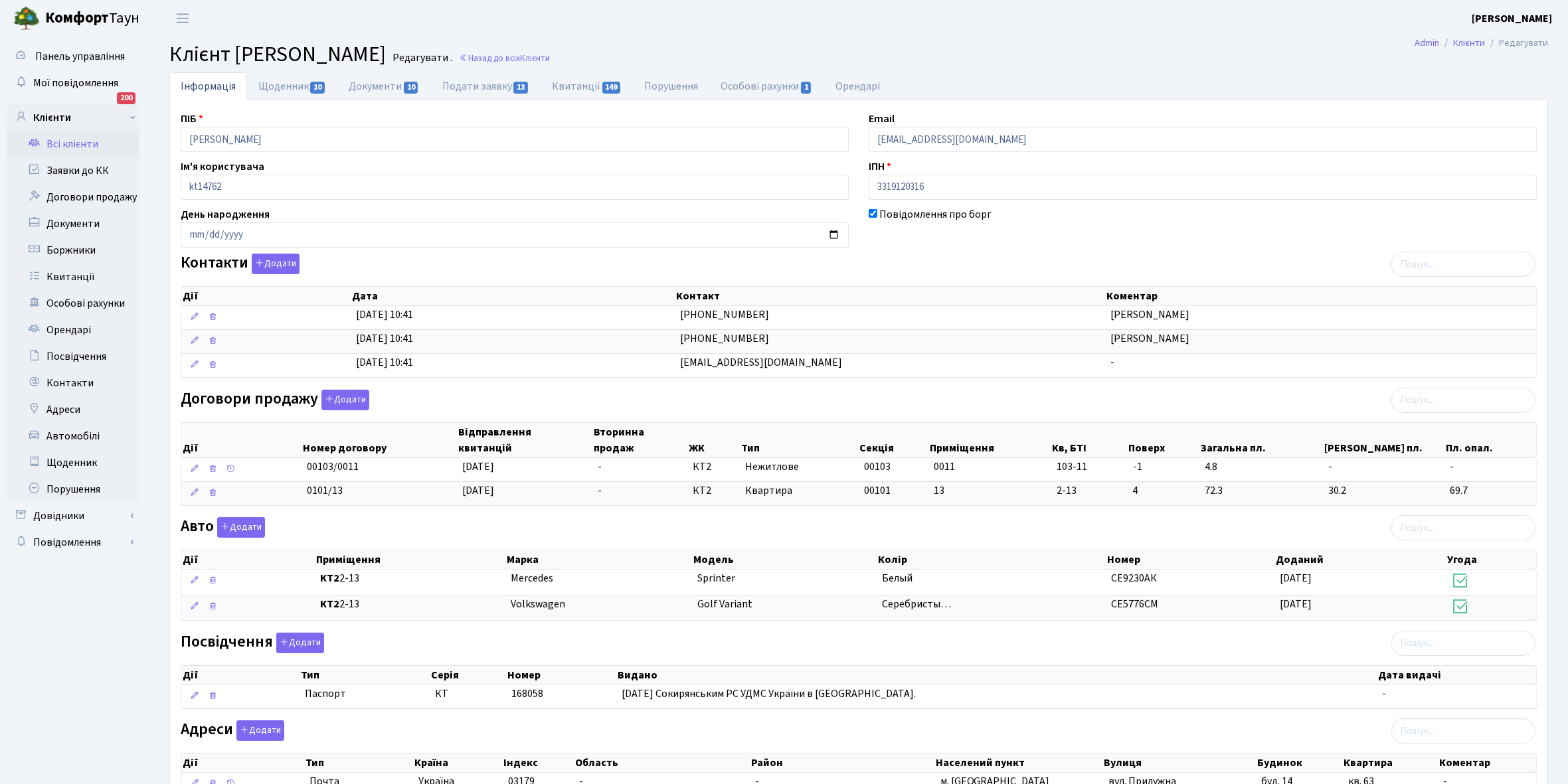
click at [274, 84] on link "Щоденник 10" at bounding box center [292, 86] width 90 height 28
select select "25"
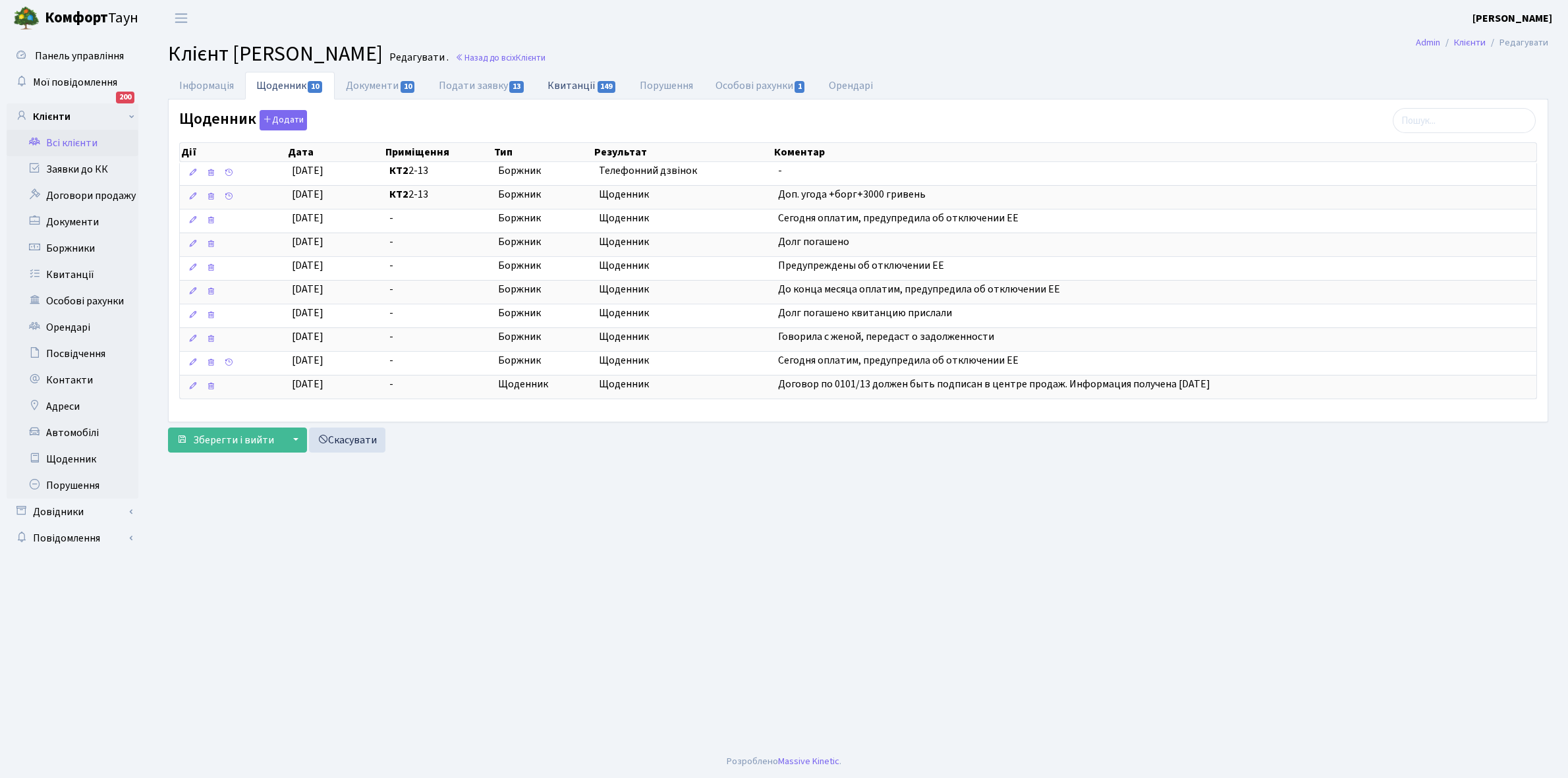
click at [577, 79] on link "Квитанції 149" at bounding box center [582, 85] width 91 height 27
select select "25"
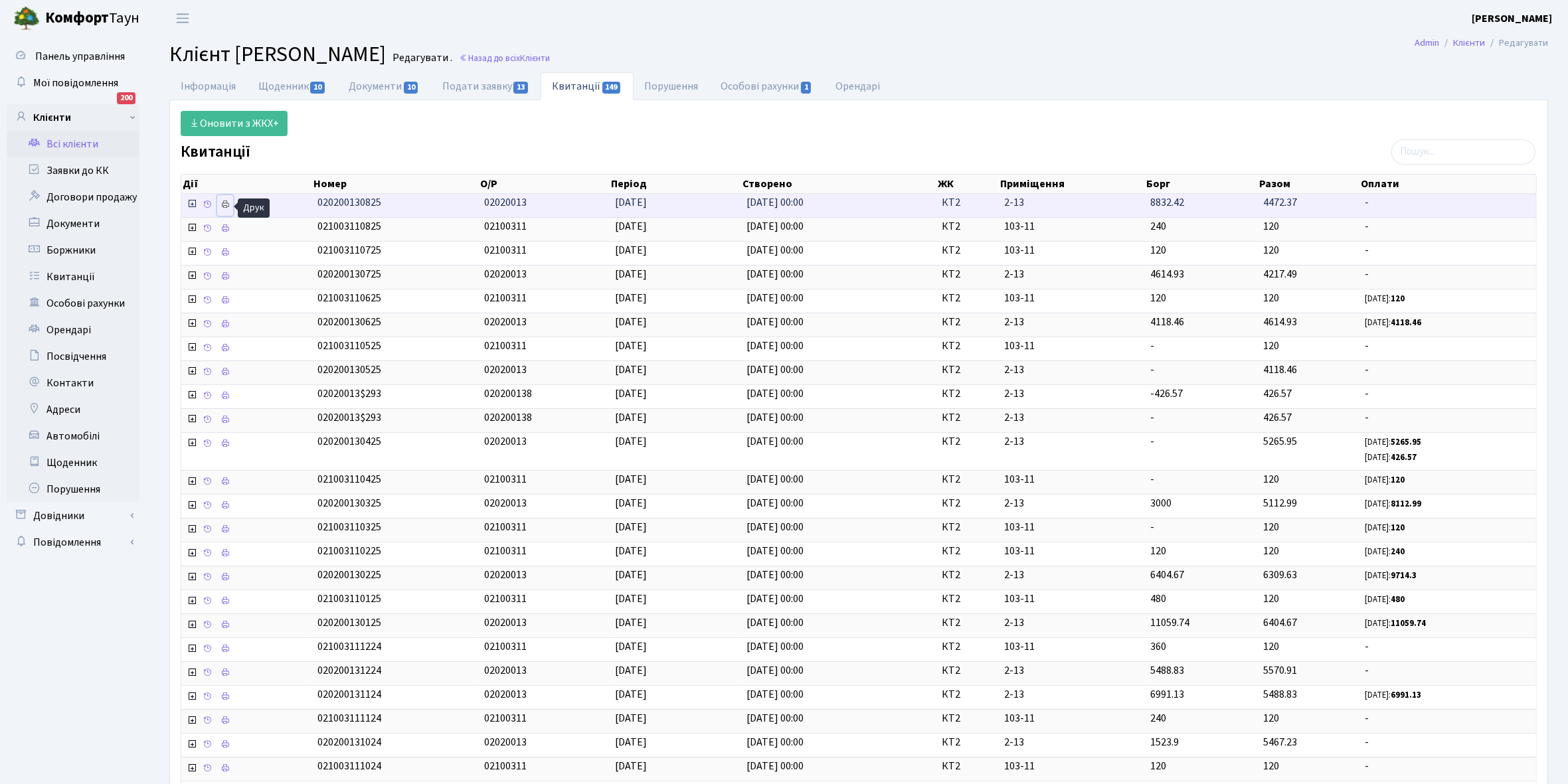
click at [228, 203] on icon at bounding box center [226, 205] width 10 height 10
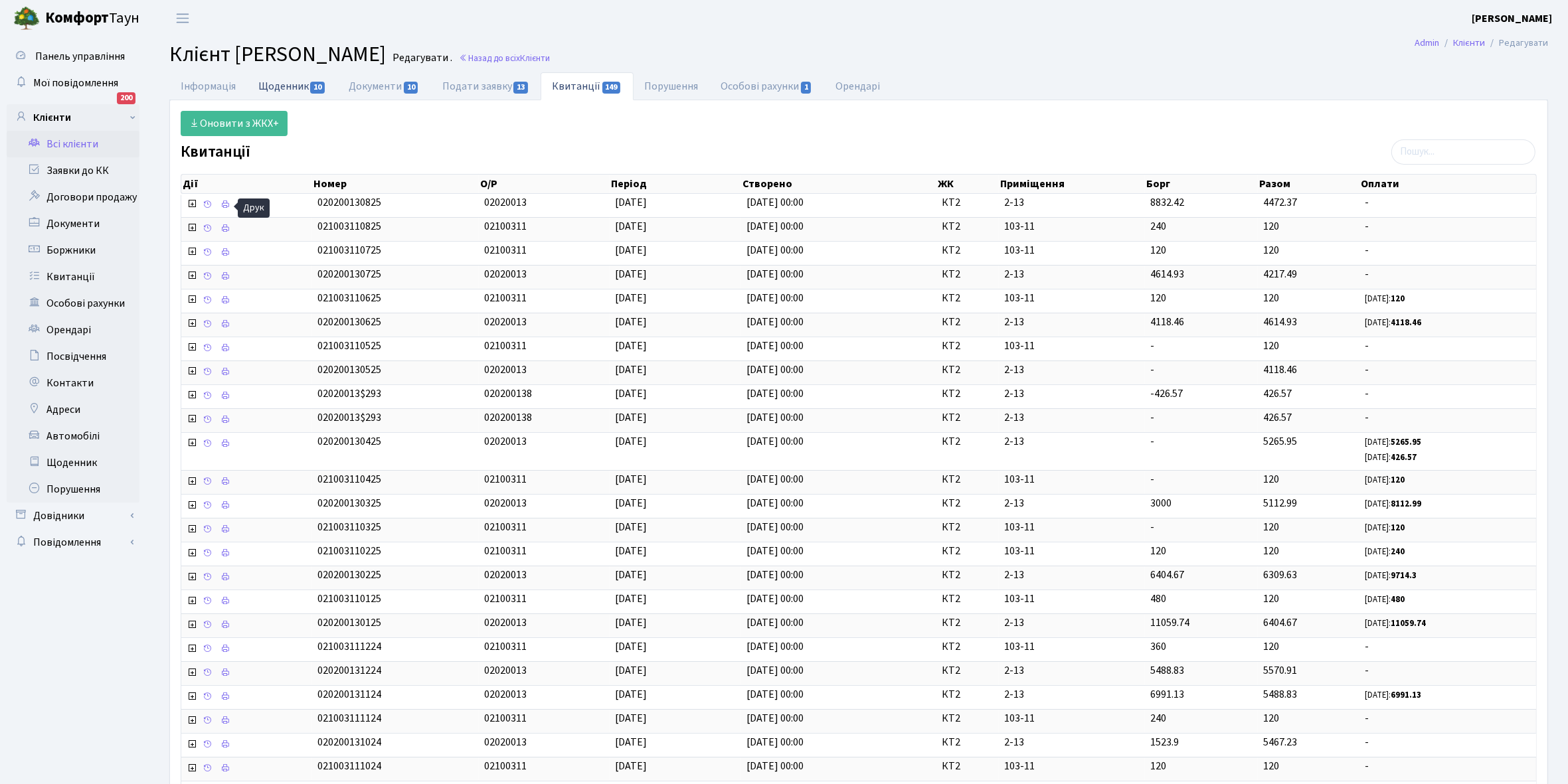
click at [277, 84] on link "Щоденник 10" at bounding box center [292, 86] width 90 height 28
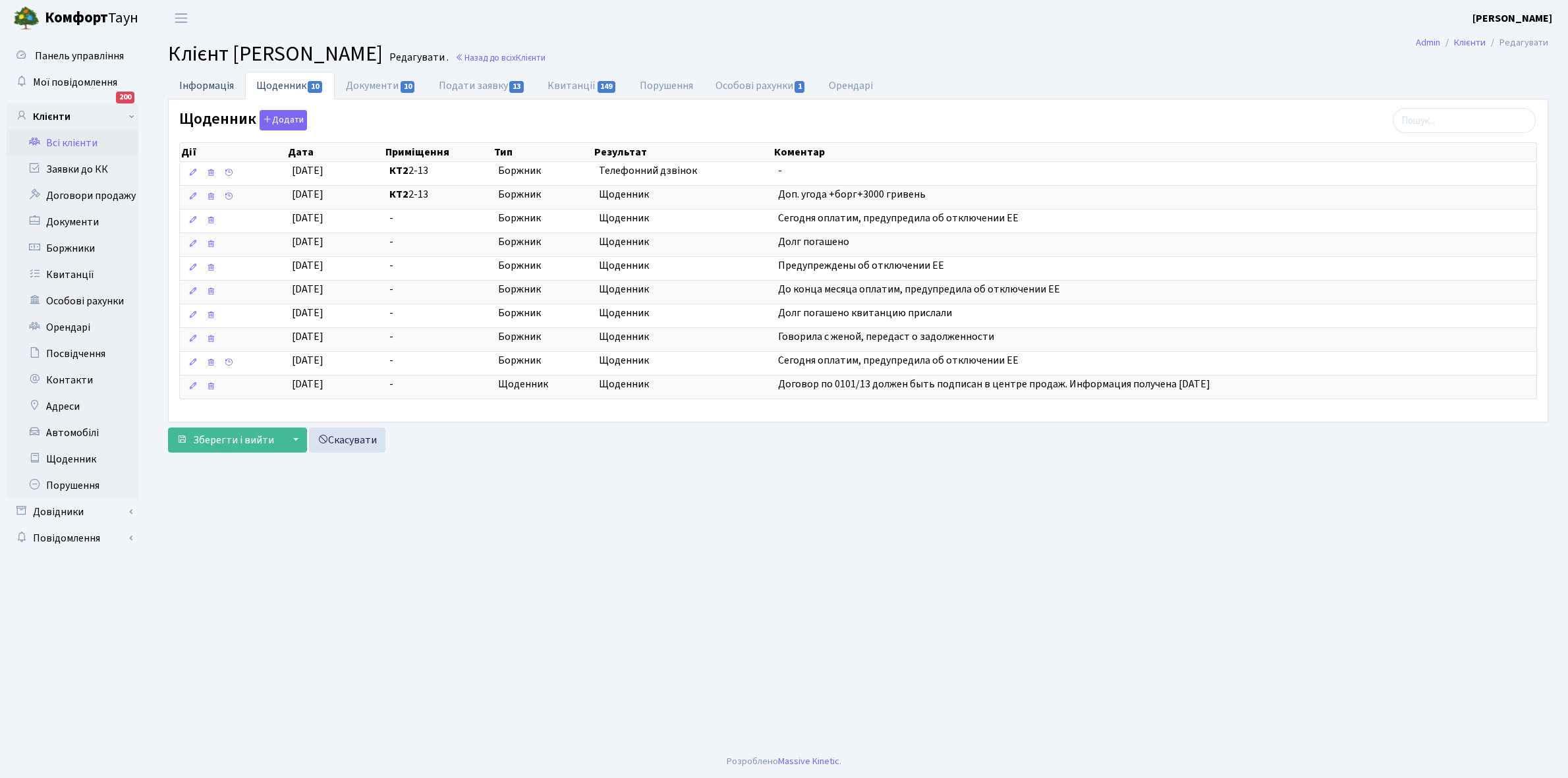
click at [193, 85] on link "Інформація" at bounding box center [206, 85] width 77 height 27
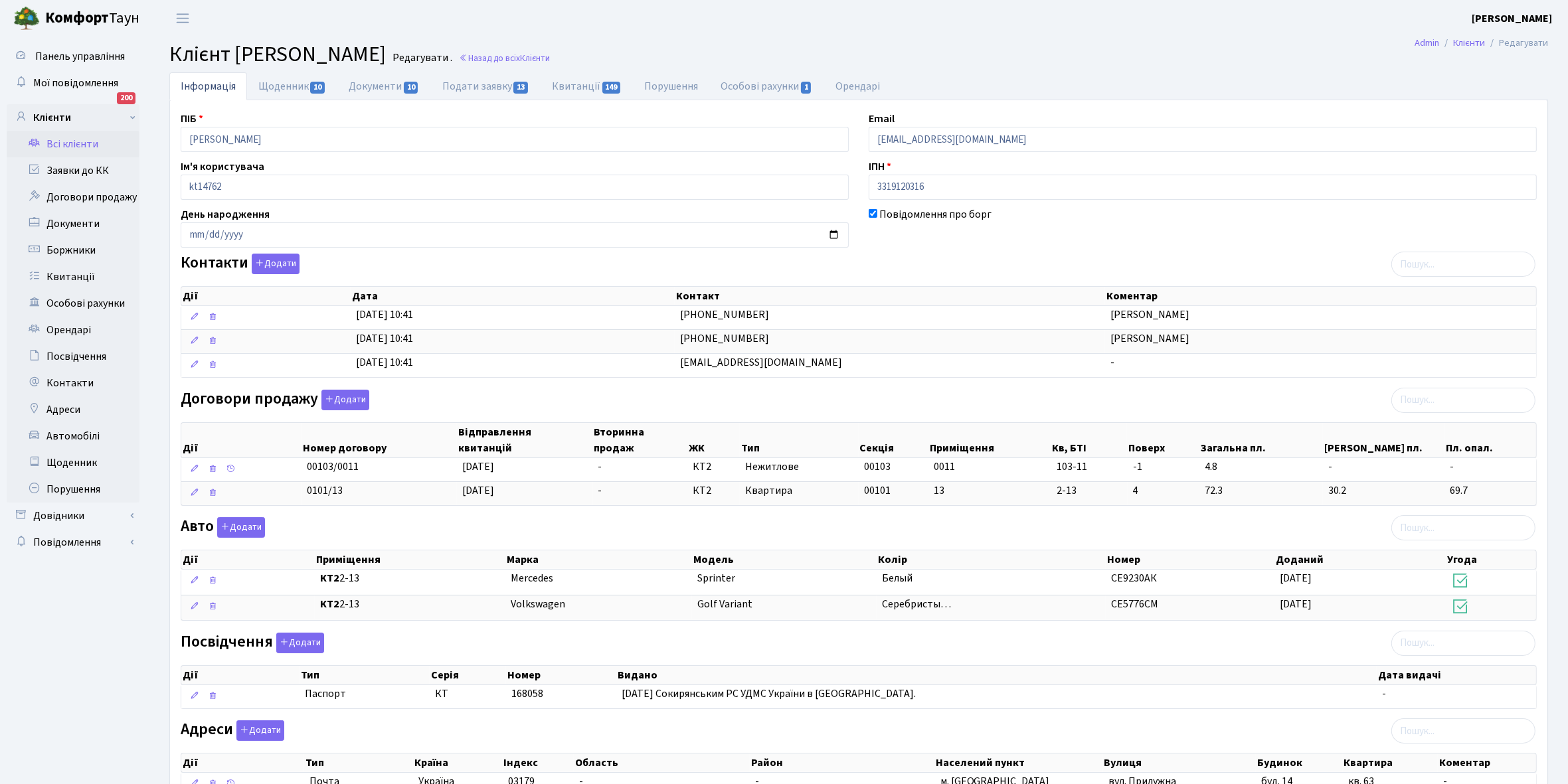
click at [84, 142] on link "Всі клієнти" at bounding box center [73, 144] width 133 height 27
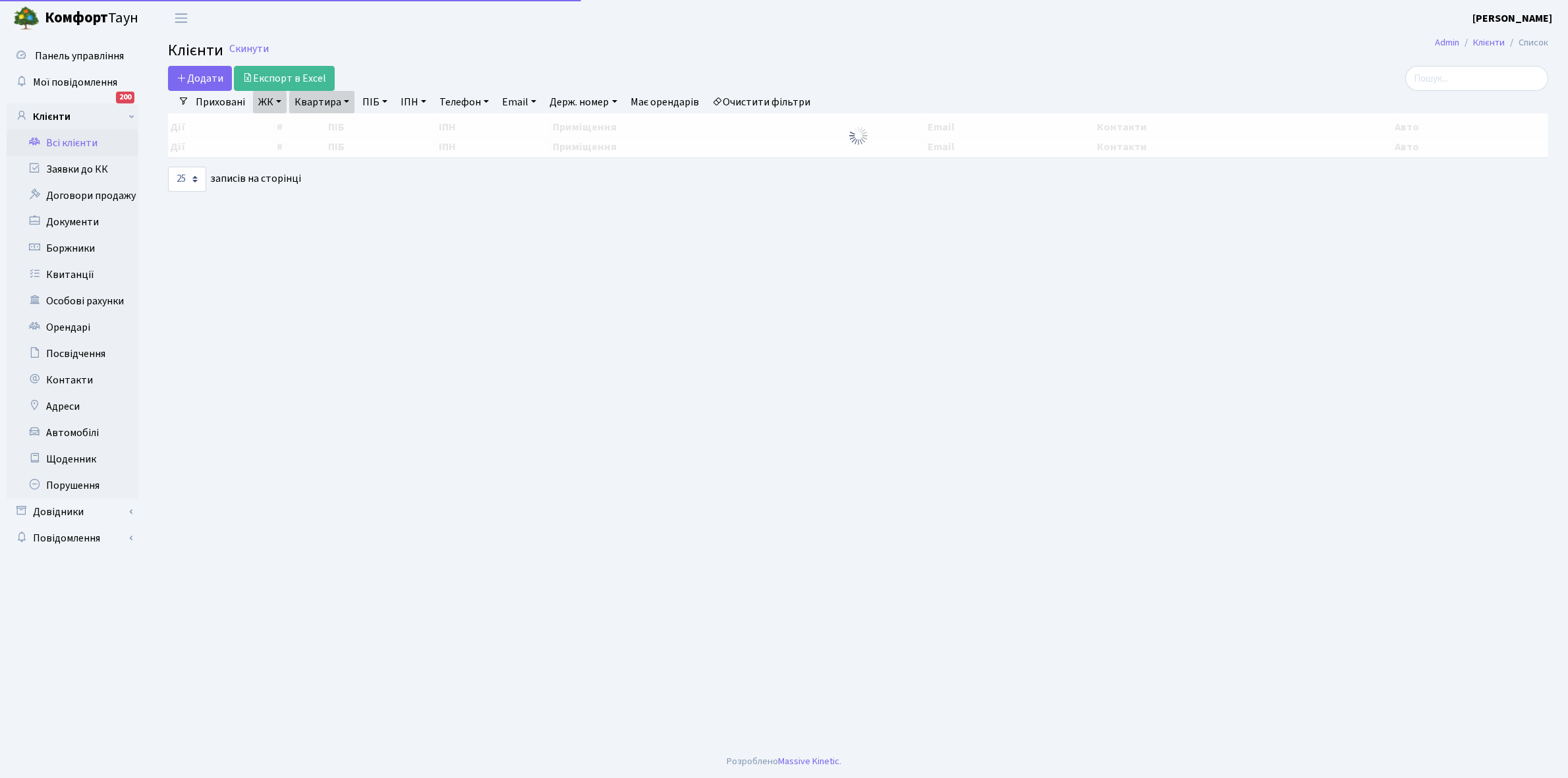
select select "25"
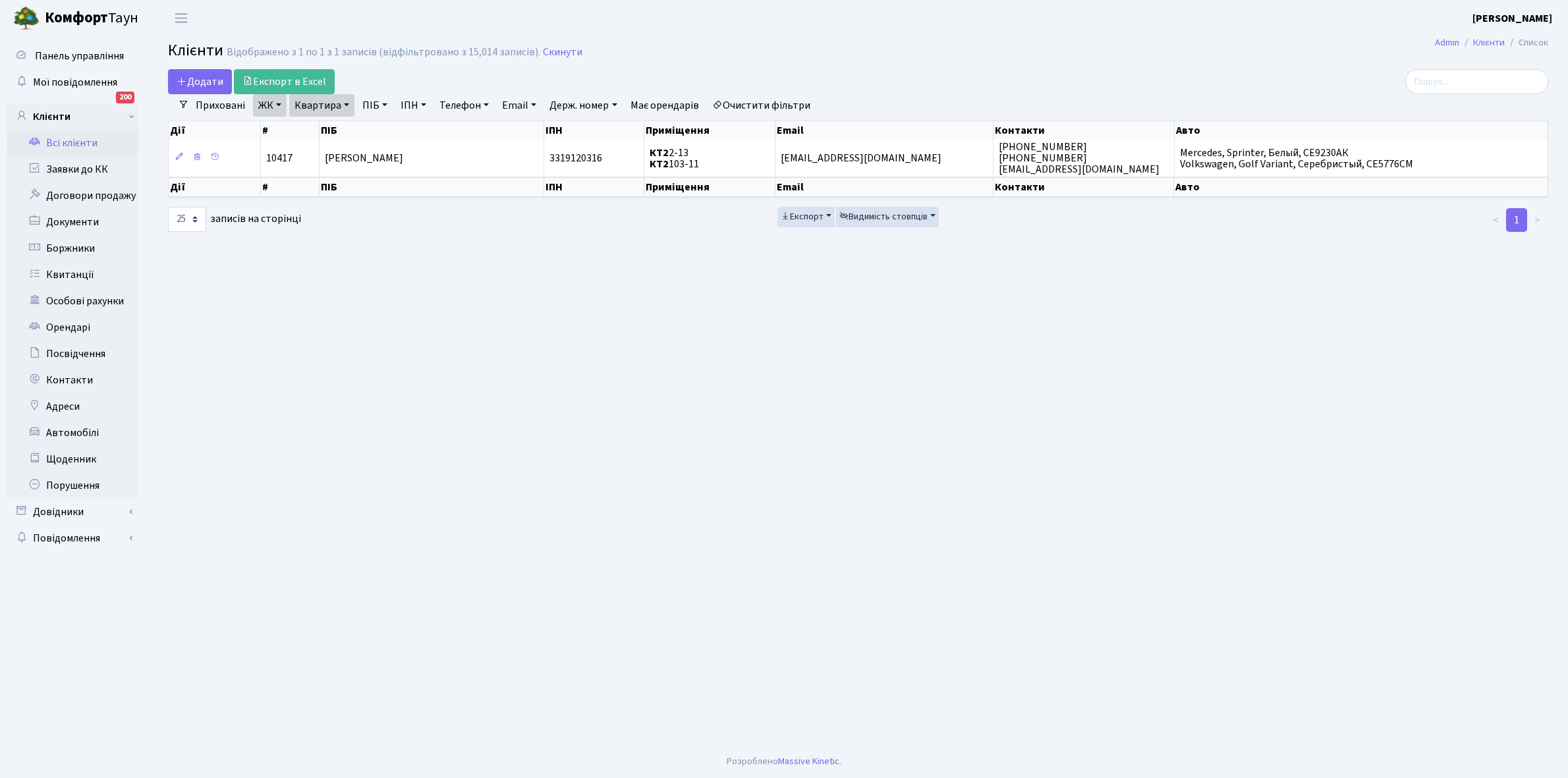
click at [346, 103] on link "Квартира" at bounding box center [322, 105] width 66 height 23
click at [343, 129] on input "2-13" at bounding box center [328, 131] width 77 height 25
type input "2-25"
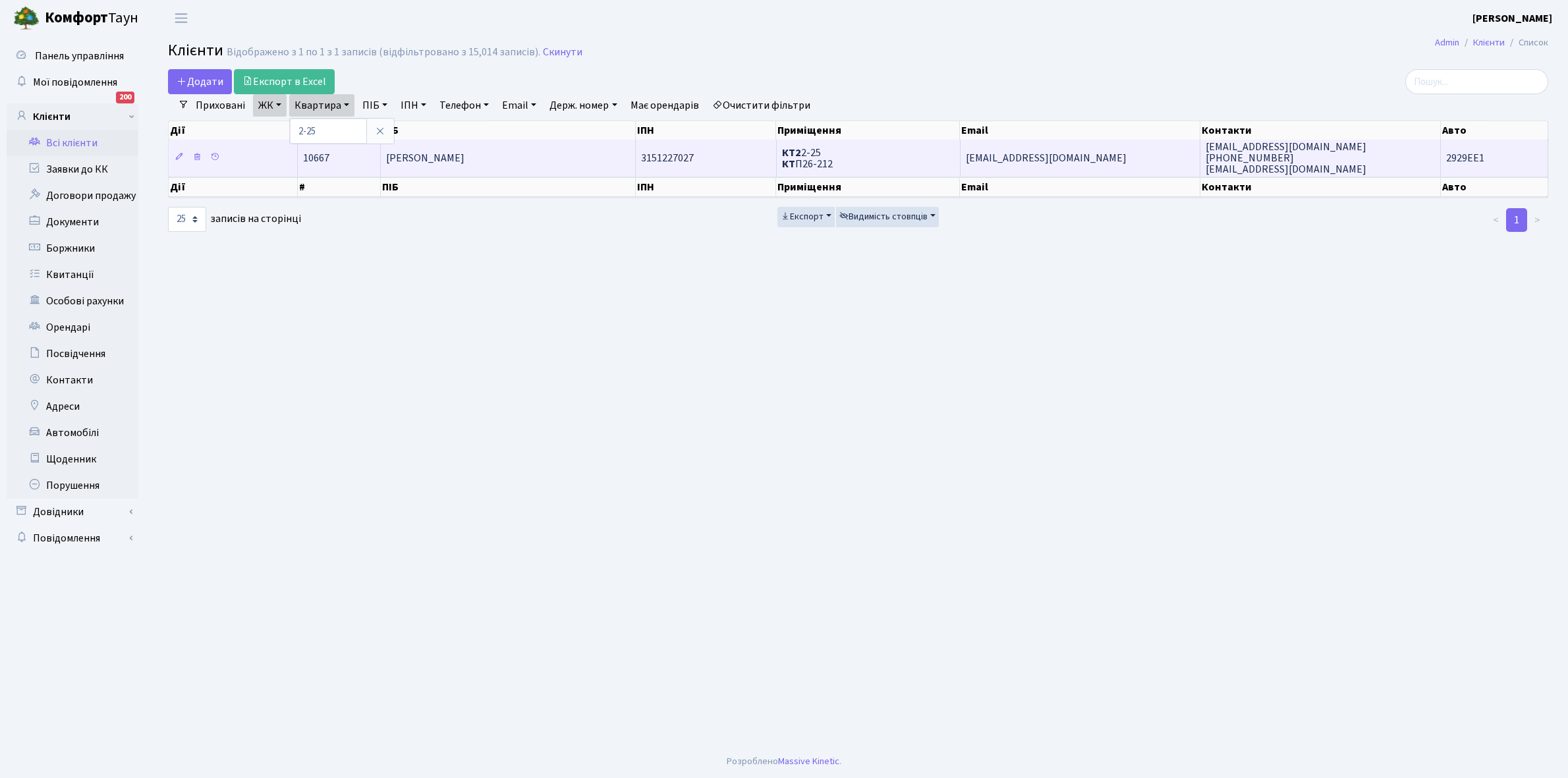
click at [465, 162] on span "[PERSON_NAME]" at bounding box center [425, 158] width 78 height 14
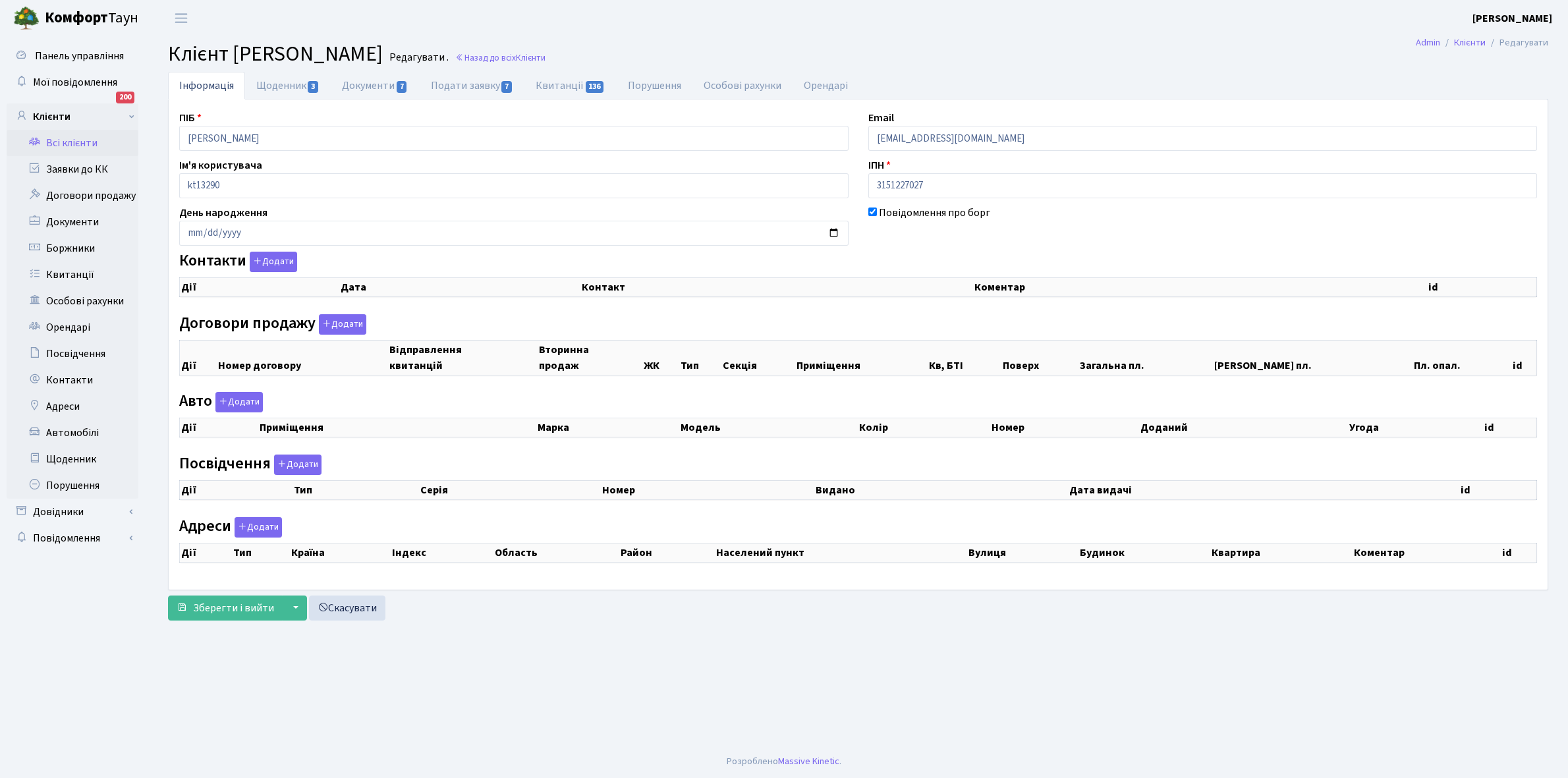
select select "25"
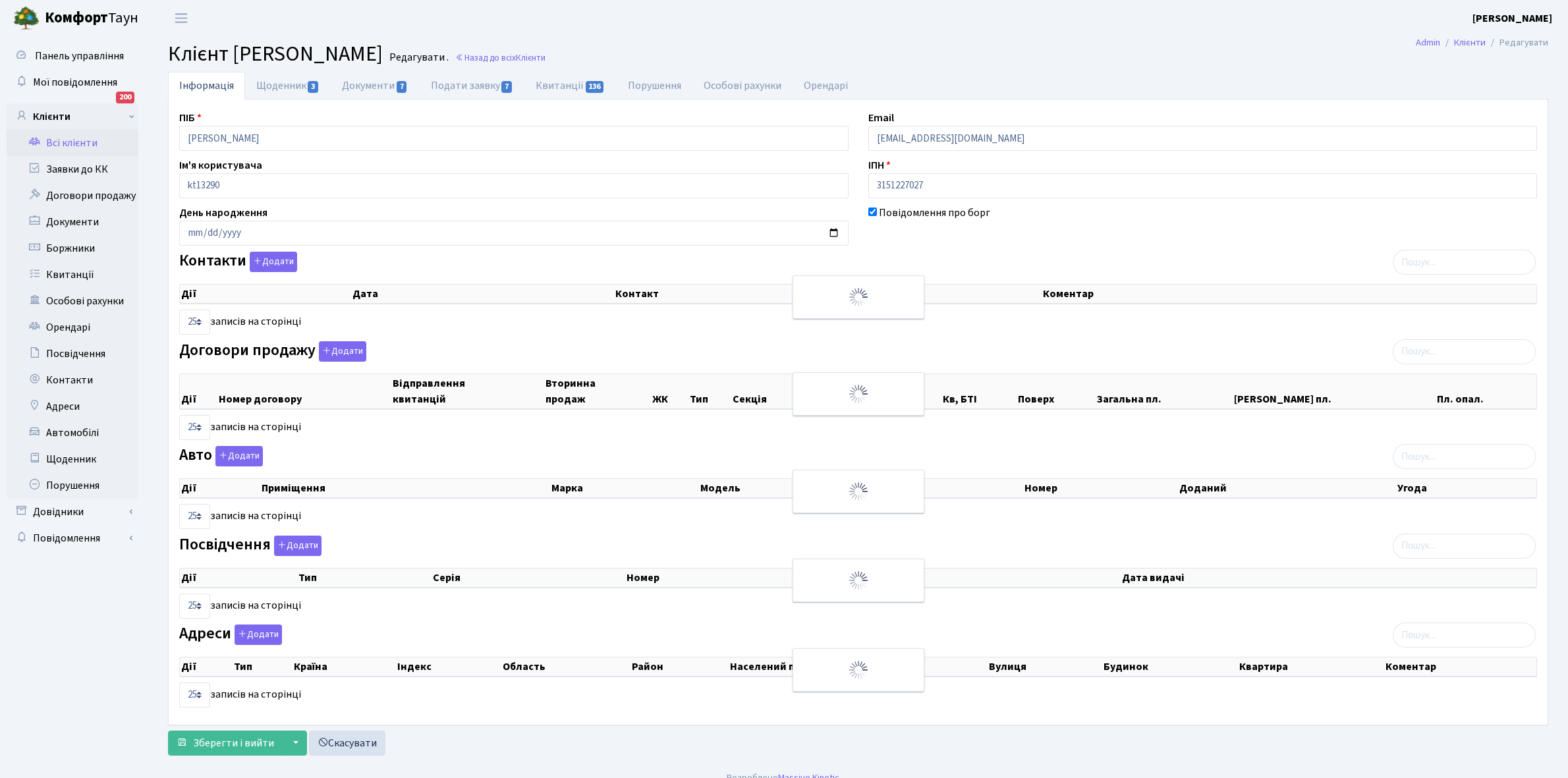
checkbox input "true"
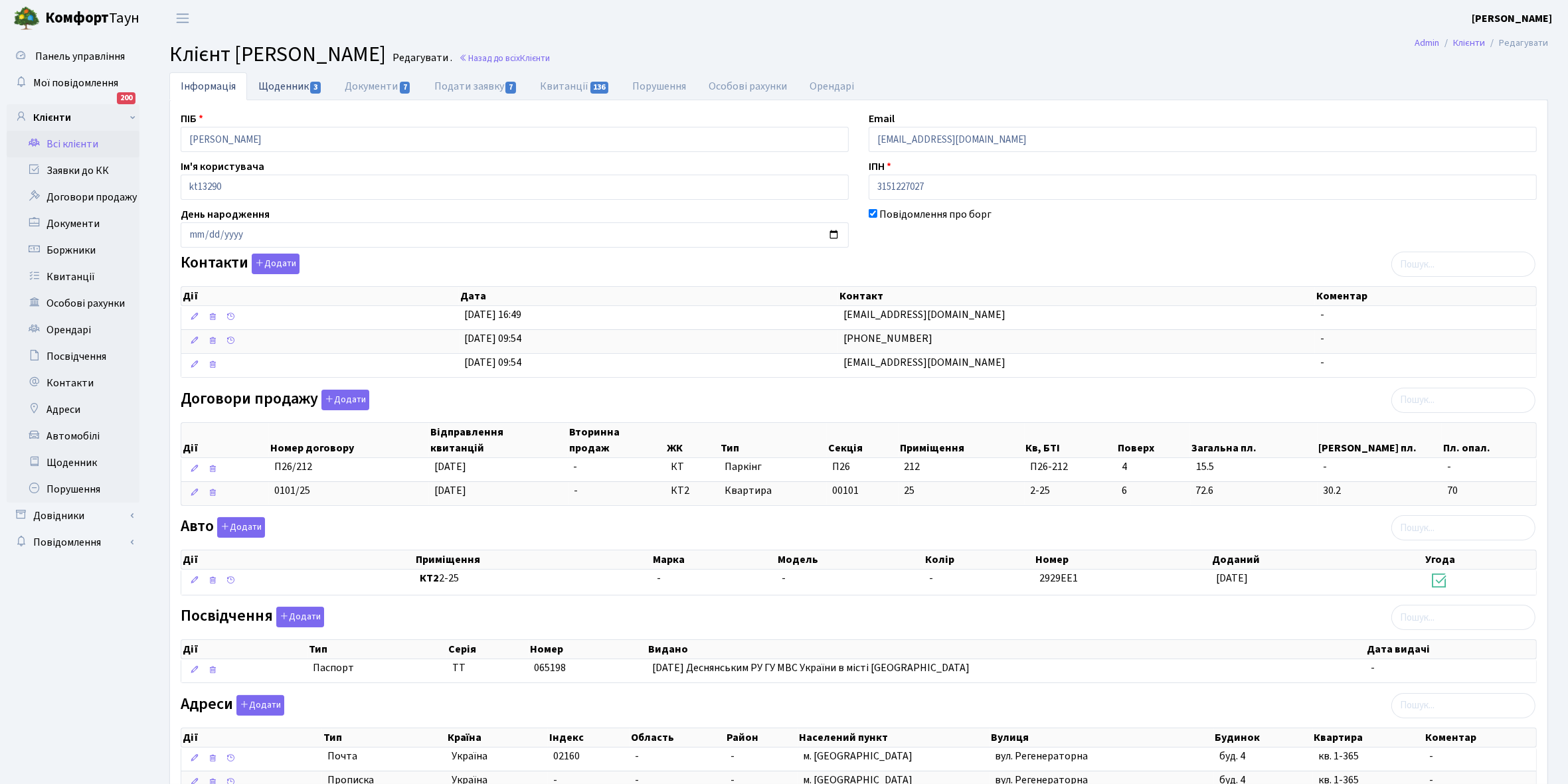
click at [274, 78] on link "Щоденник 3" at bounding box center [290, 86] width 87 height 28
select select "25"
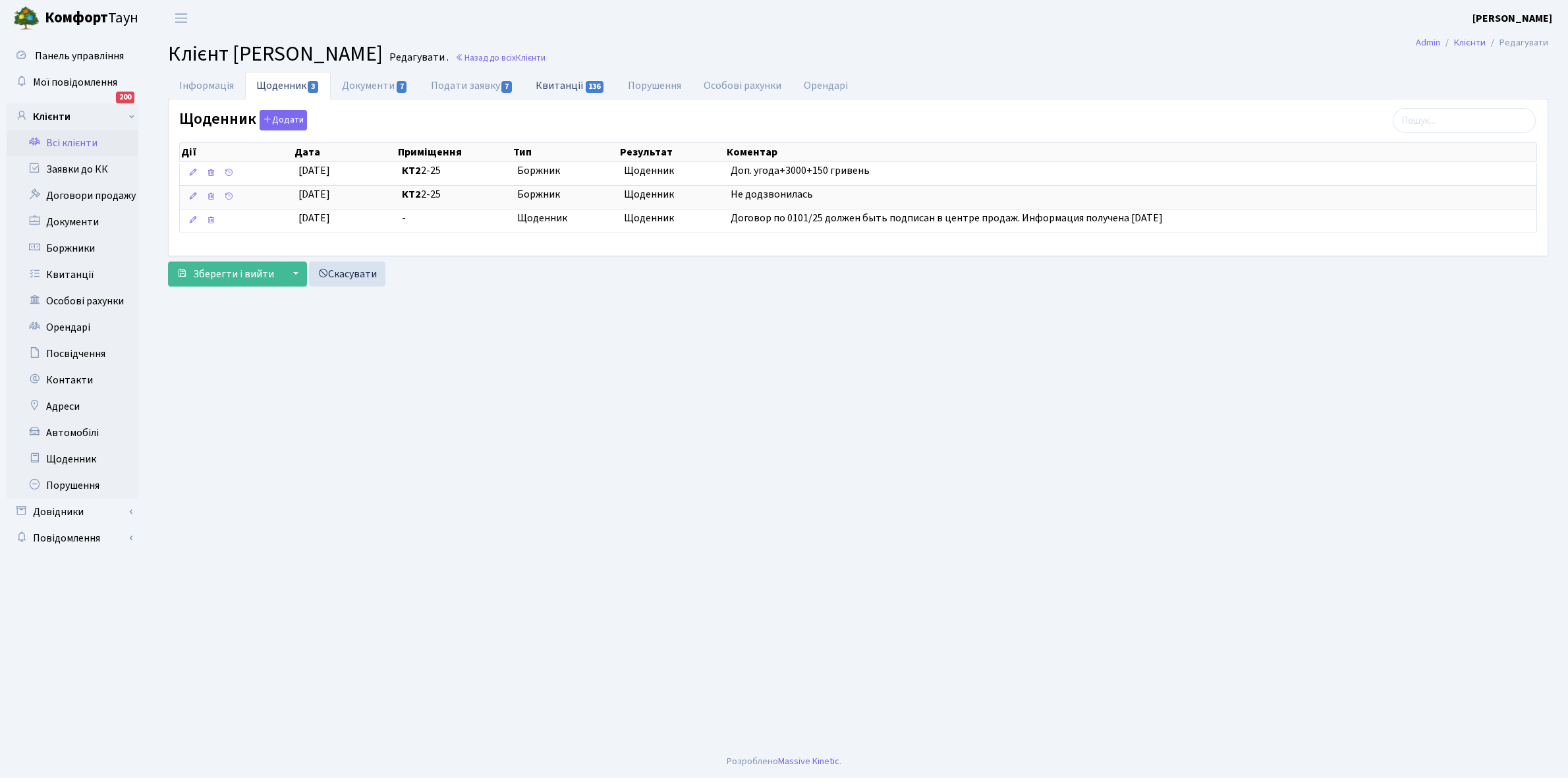
click at [567, 83] on link "Квитанції 136" at bounding box center [570, 85] width 91 height 27
select select "25"
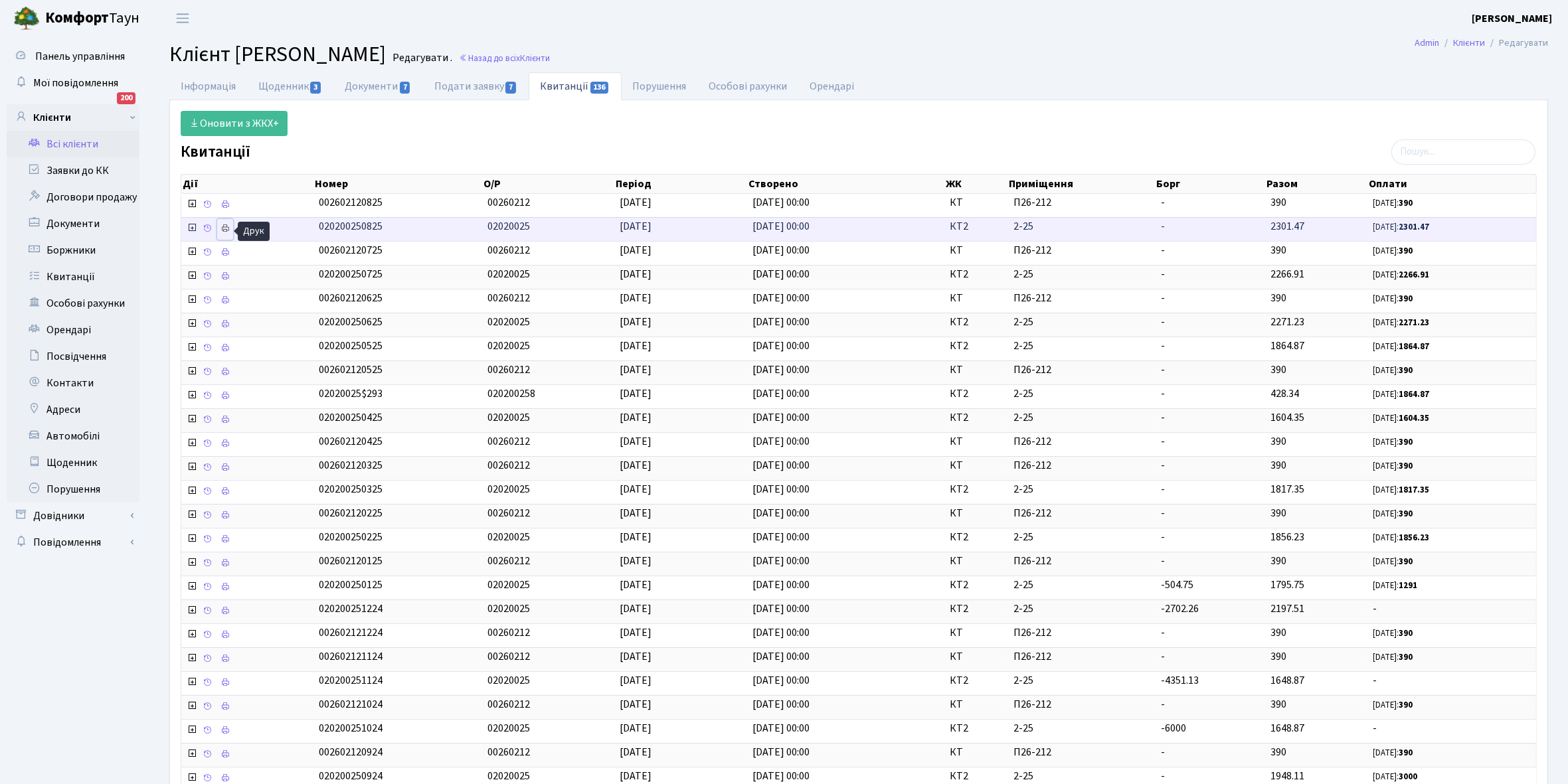
click at [227, 230] on icon at bounding box center [226, 228] width 10 height 10
click at [274, 80] on link "Щоденник 3" at bounding box center [290, 86] width 87 height 28
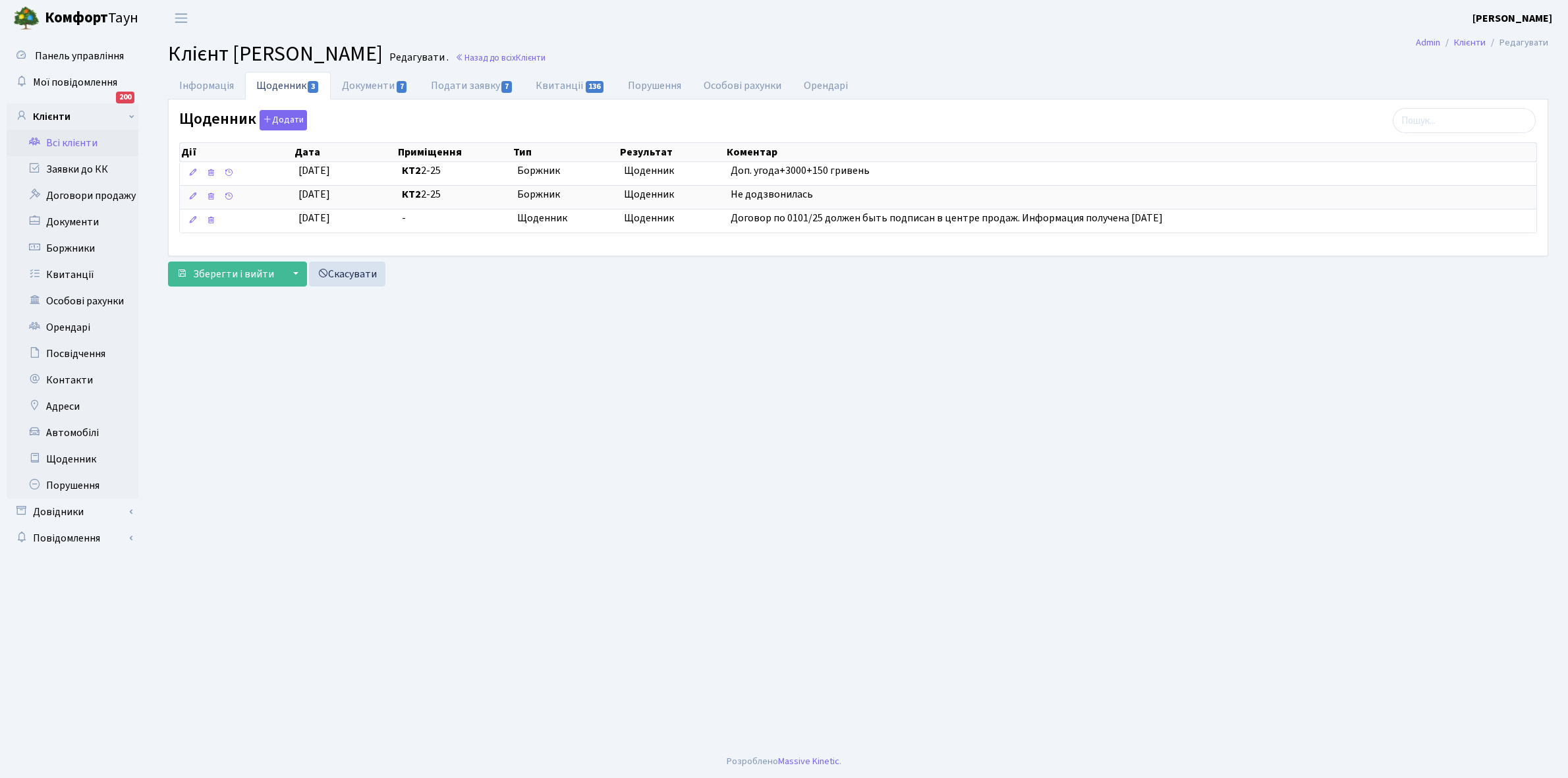
click at [72, 140] on link "Всі клієнти" at bounding box center [72, 143] width 132 height 27
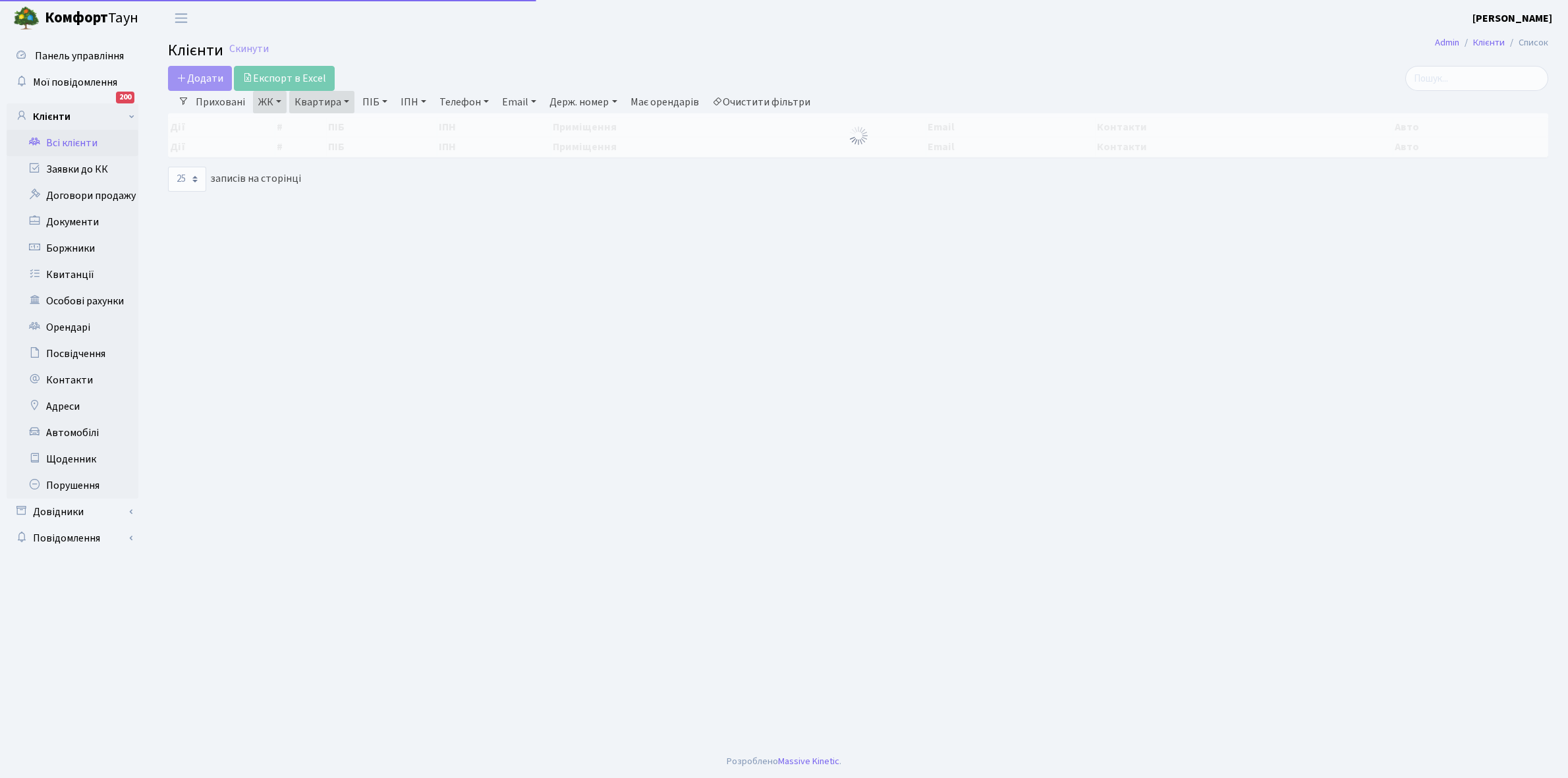
select select "25"
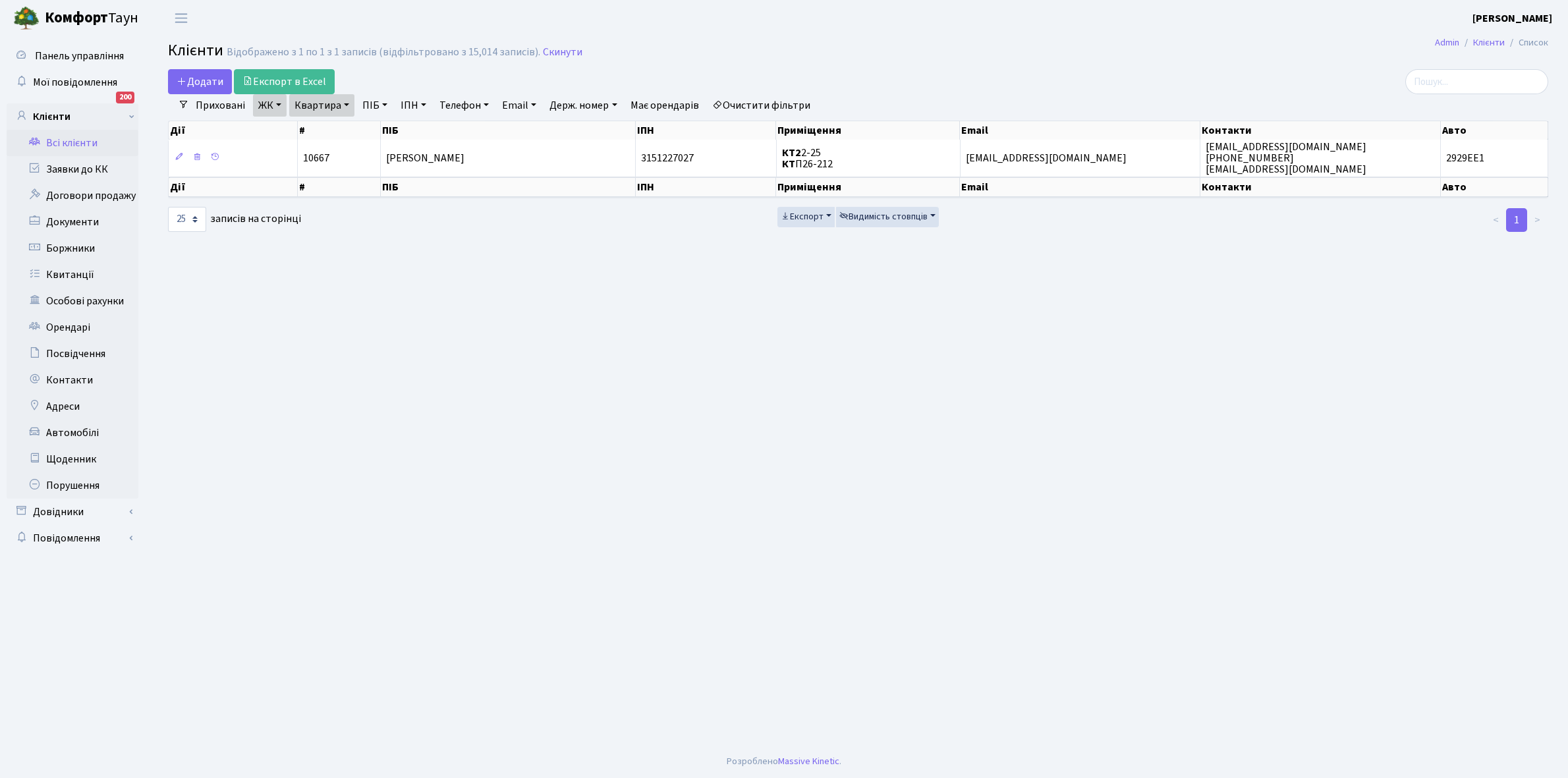
click at [348, 104] on link "Квартира" at bounding box center [322, 105] width 66 height 23
click at [339, 139] on input "2-25" at bounding box center [328, 131] width 77 height 25
type input "2-34"
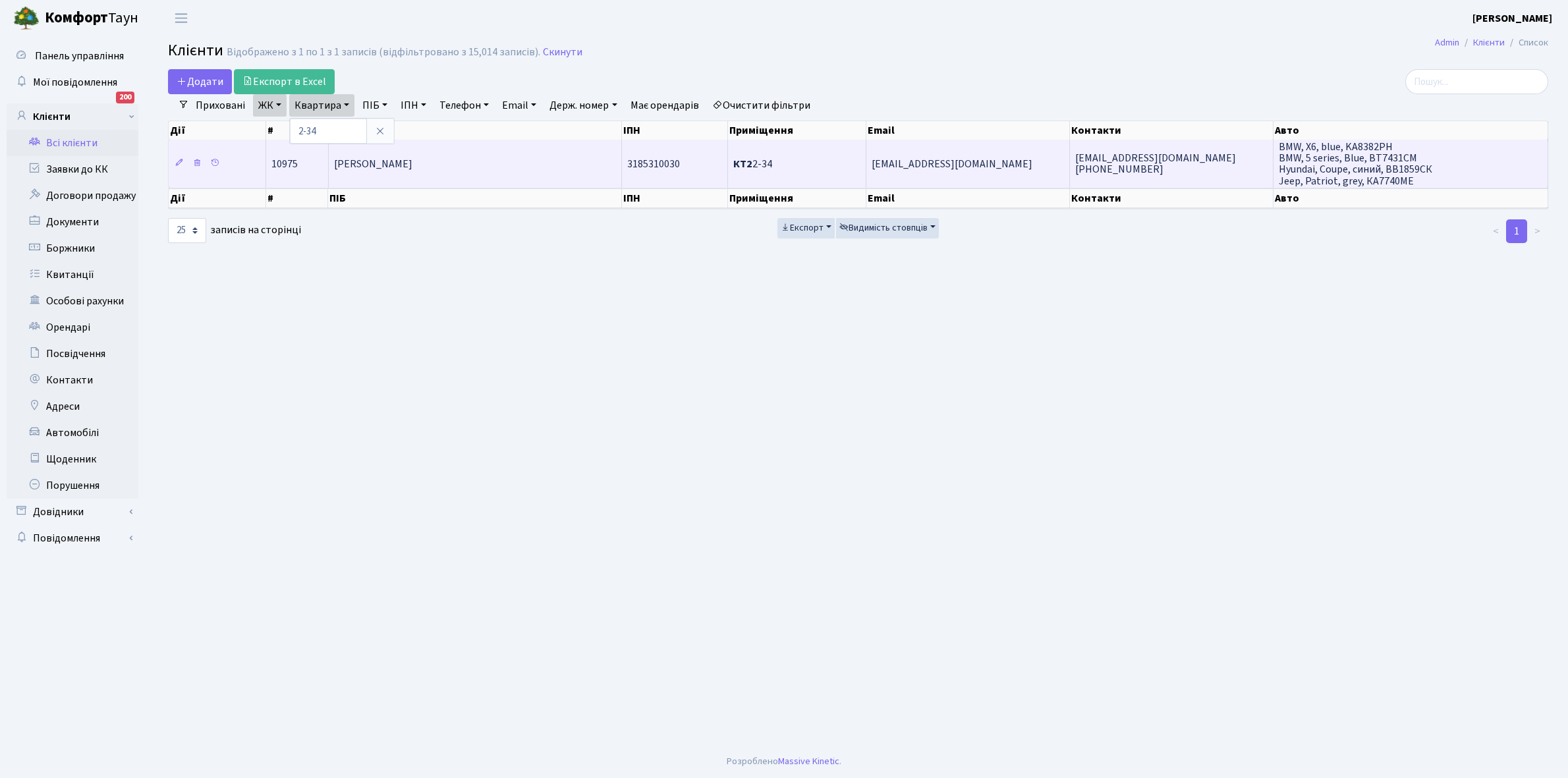
click at [379, 160] on span "[PERSON_NAME]" at bounding box center [373, 164] width 78 height 14
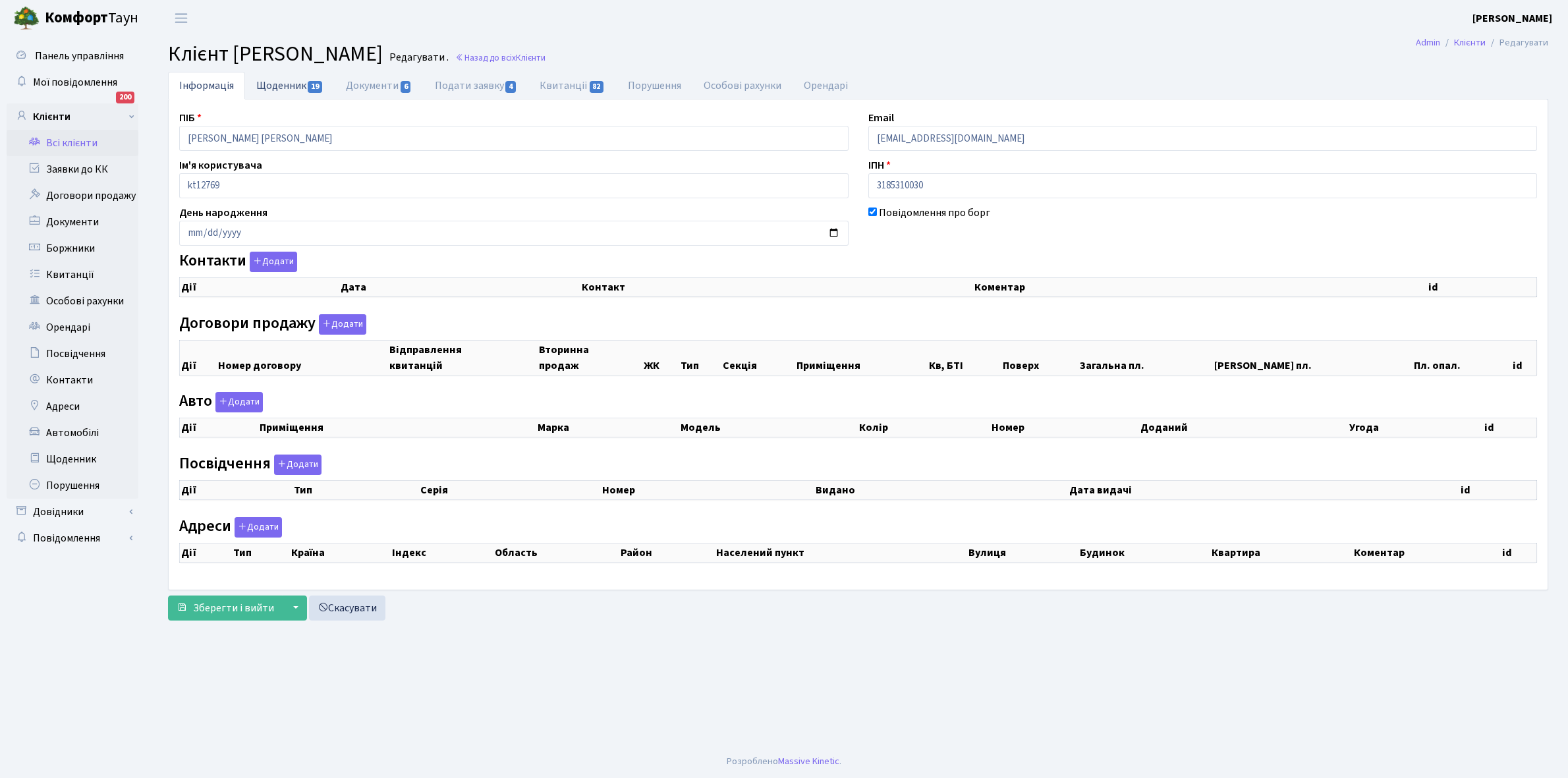
click at [285, 83] on link "Щоденник 19" at bounding box center [289, 85] width 89 height 27
select select "25"
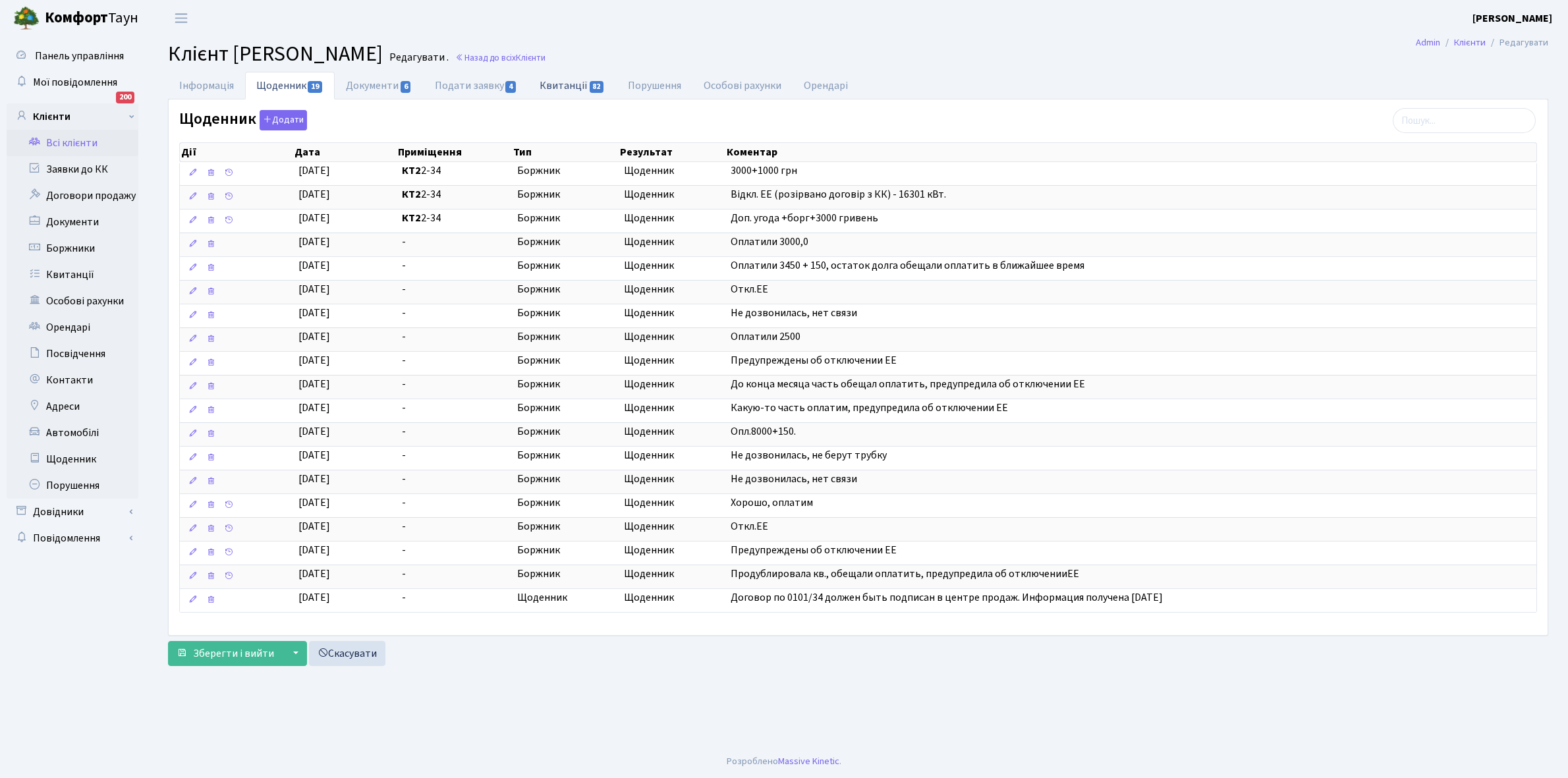
click at [562, 79] on link "Квитанції 82" at bounding box center [572, 85] width 87 height 27
select select "25"
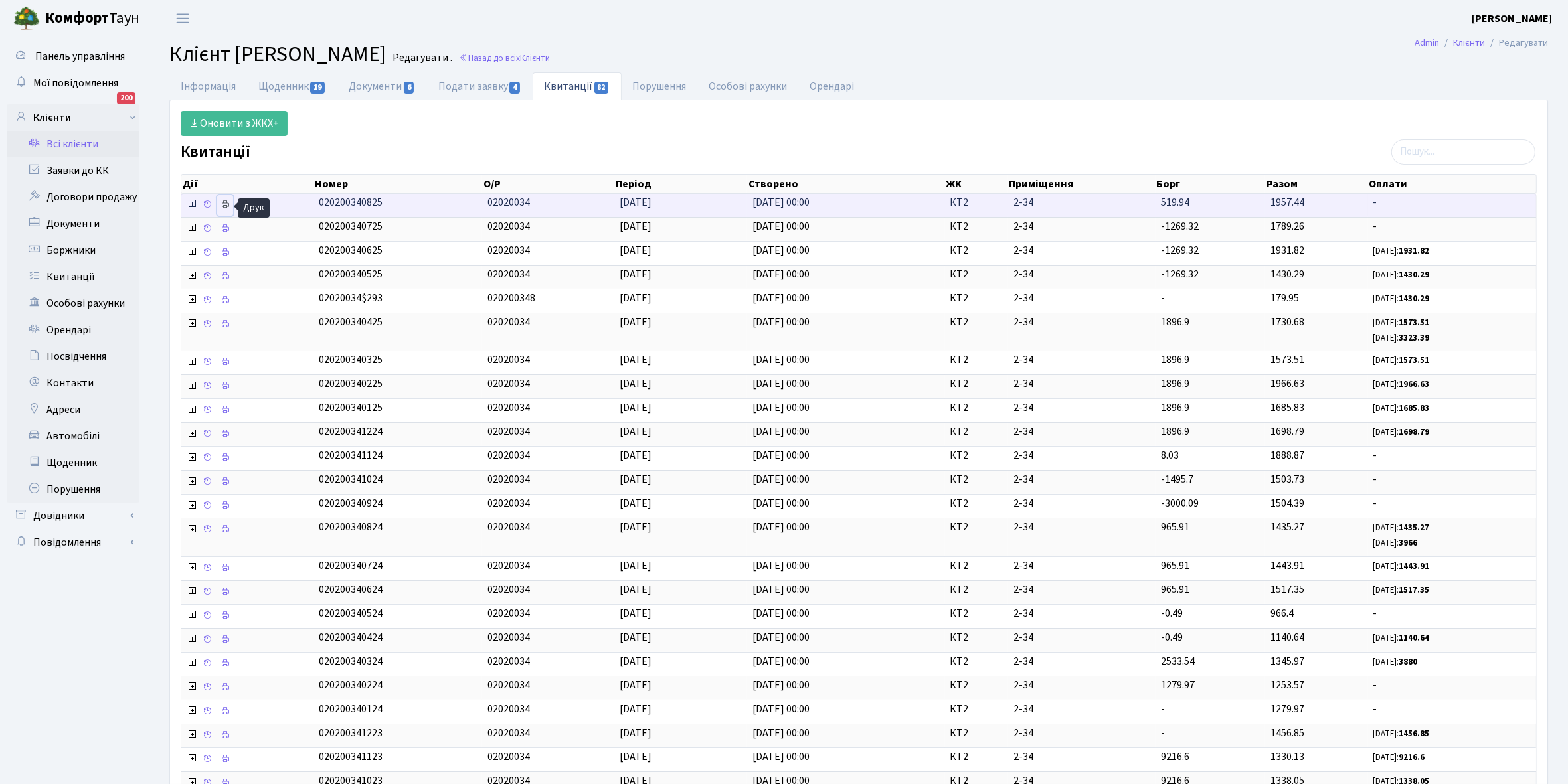
click at [228, 207] on icon at bounding box center [226, 205] width 10 height 10
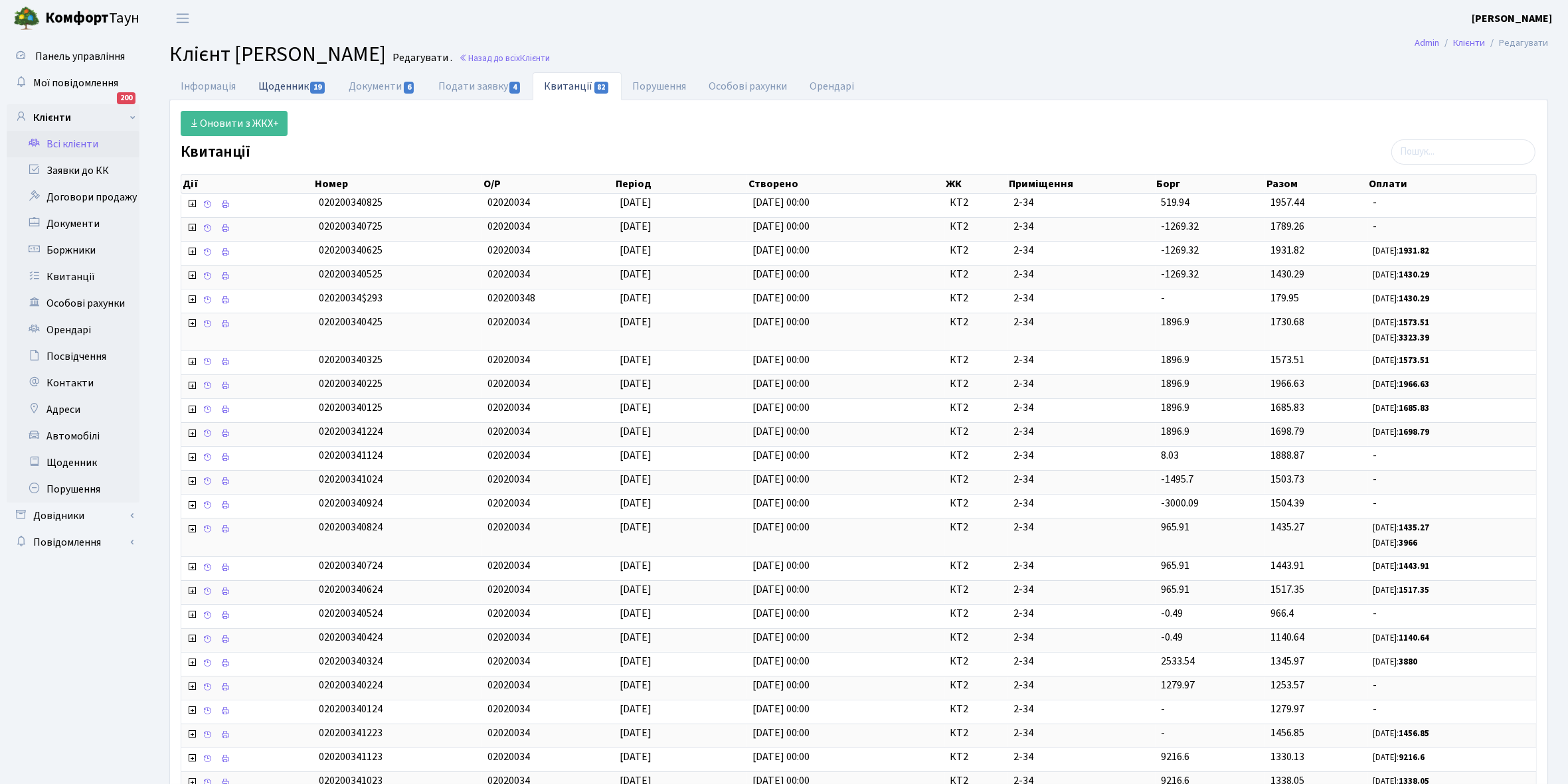
click at [279, 85] on link "Щоденник 19" at bounding box center [292, 86] width 90 height 28
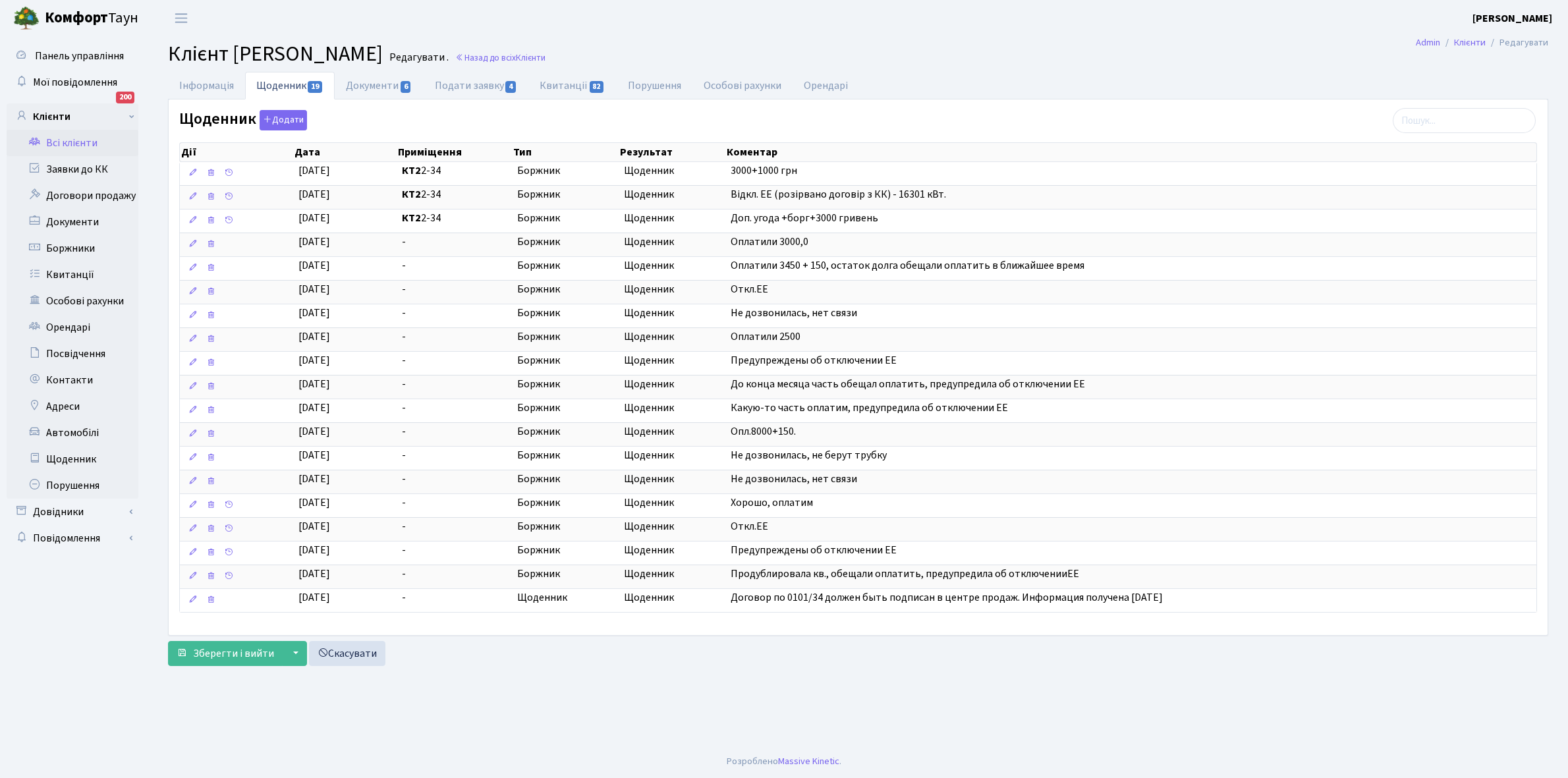
click at [64, 139] on link "Всі клієнти" at bounding box center [72, 143] width 132 height 27
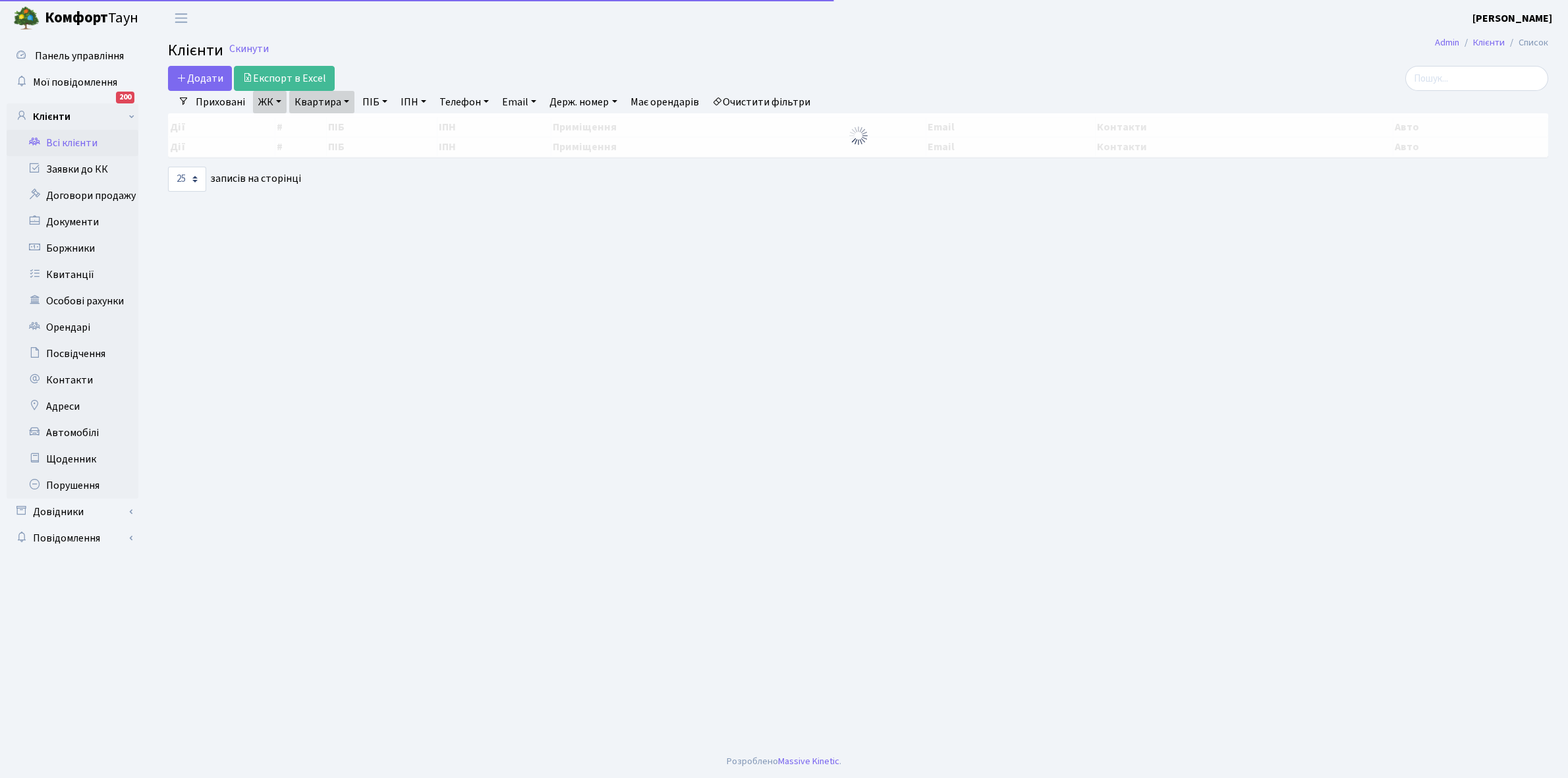
select select "25"
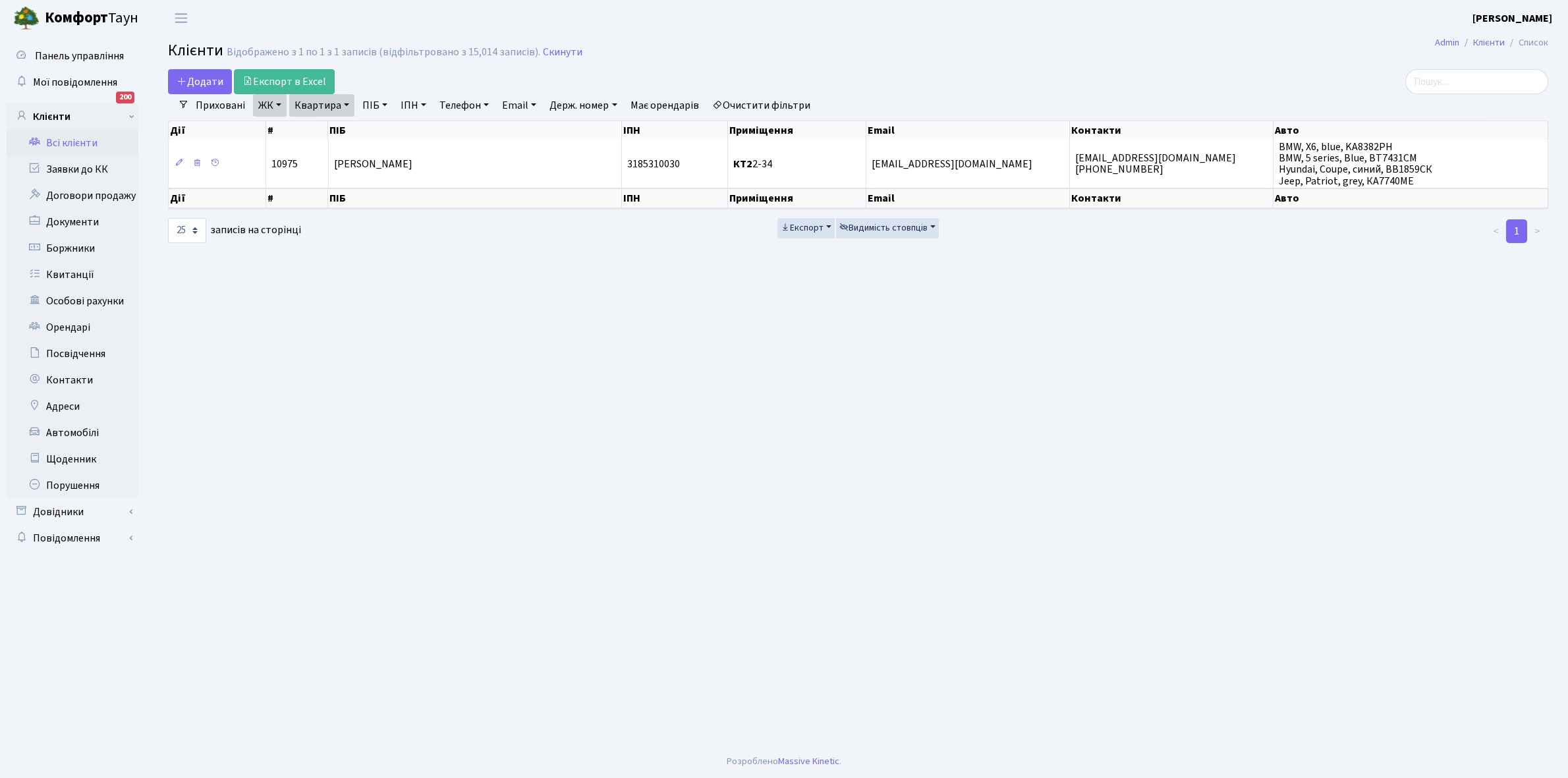
click at [344, 103] on link "Квартира" at bounding box center [322, 105] width 66 height 23
click at [344, 127] on input "2-34" at bounding box center [328, 131] width 77 height 25
type input "2-86"
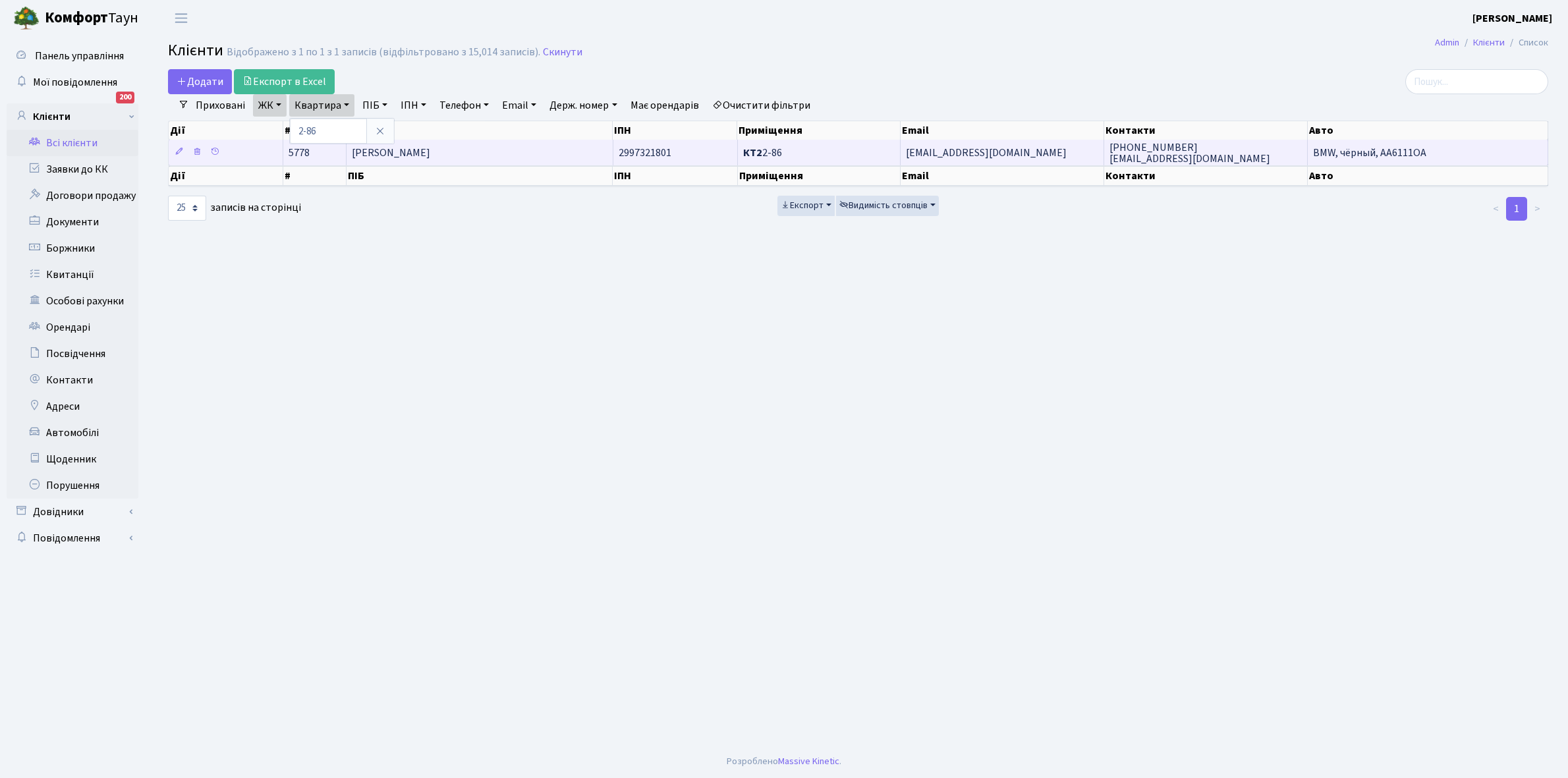
click at [430, 157] on span "[PERSON_NAME]" at bounding box center [391, 152] width 78 height 14
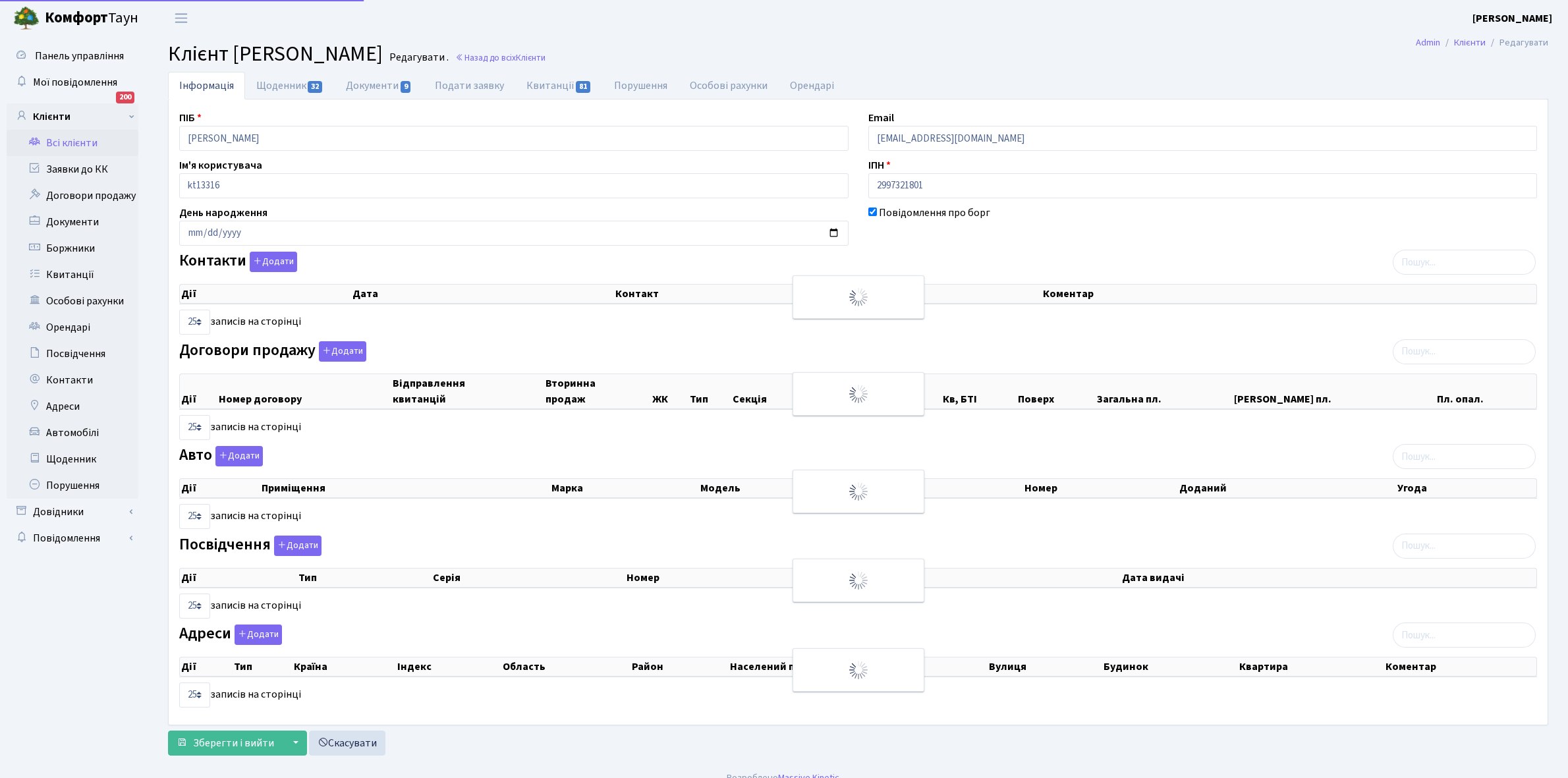
select select "25"
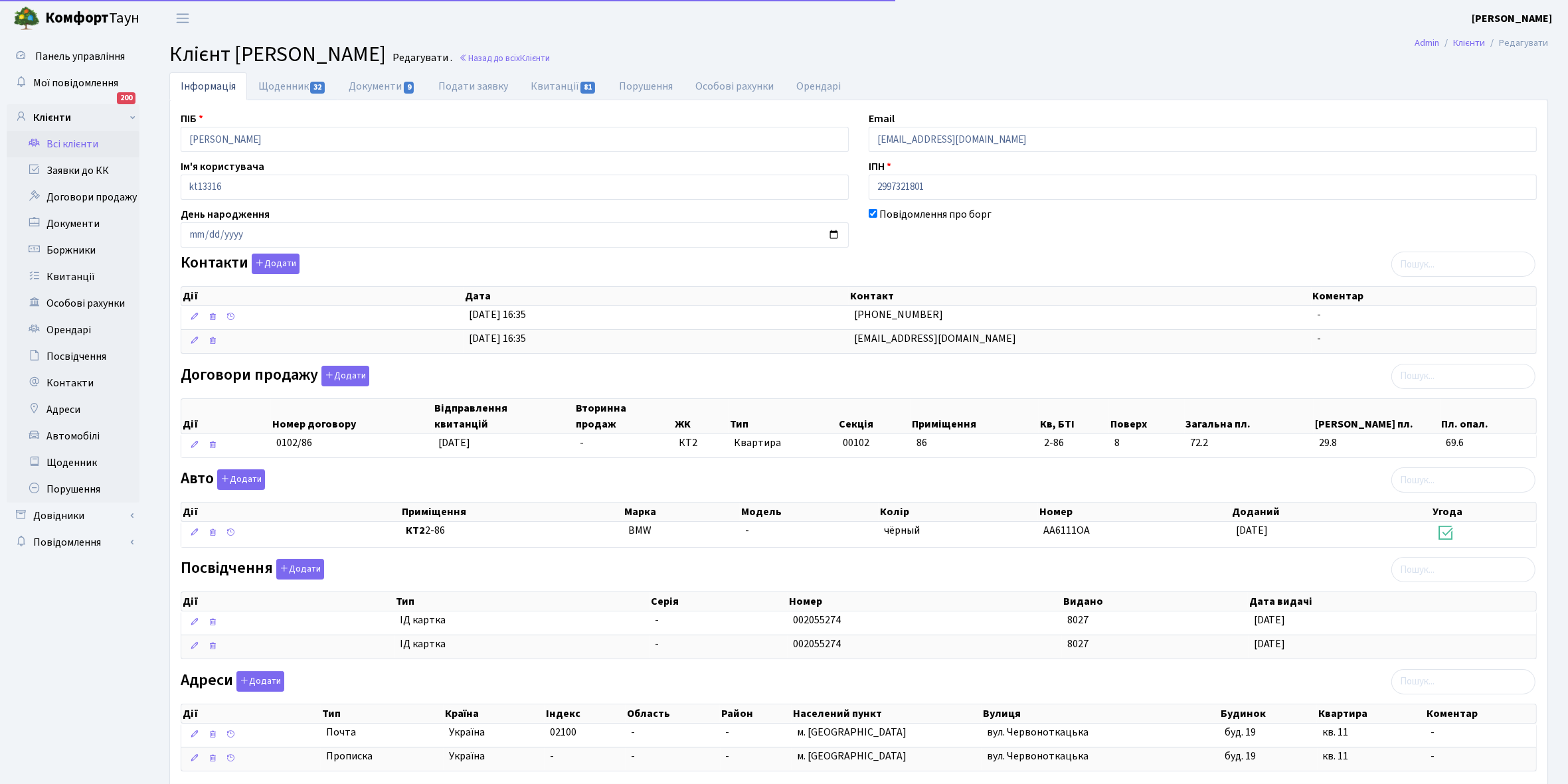
click at [273, 85] on link "Щоденник 32" at bounding box center [292, 86] width 90 height 28
select select "25"
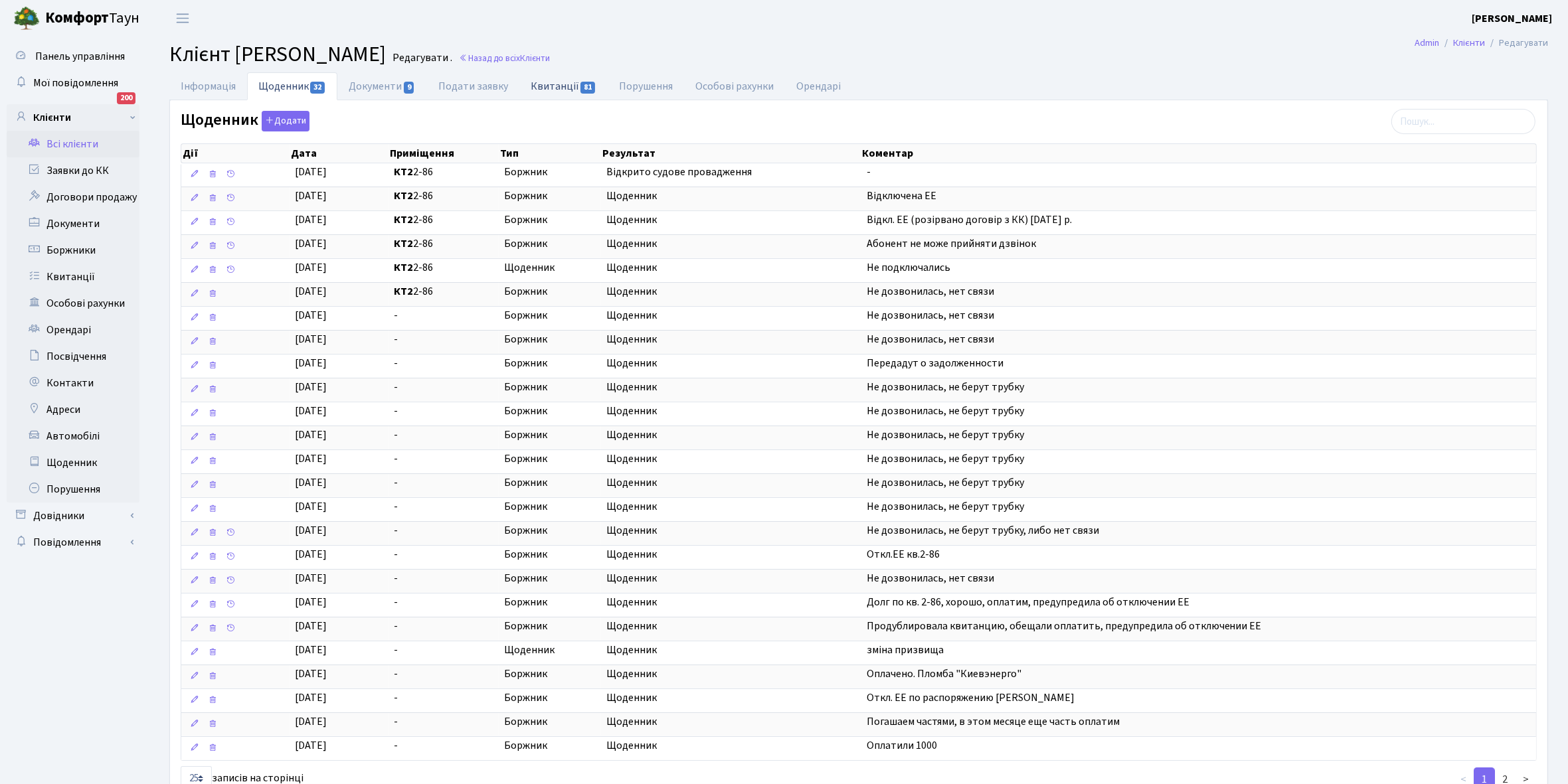
click at [546, 87] on link "Квитанції 81" at bounding box center [563, 86] width 88 height 28
select select "25"
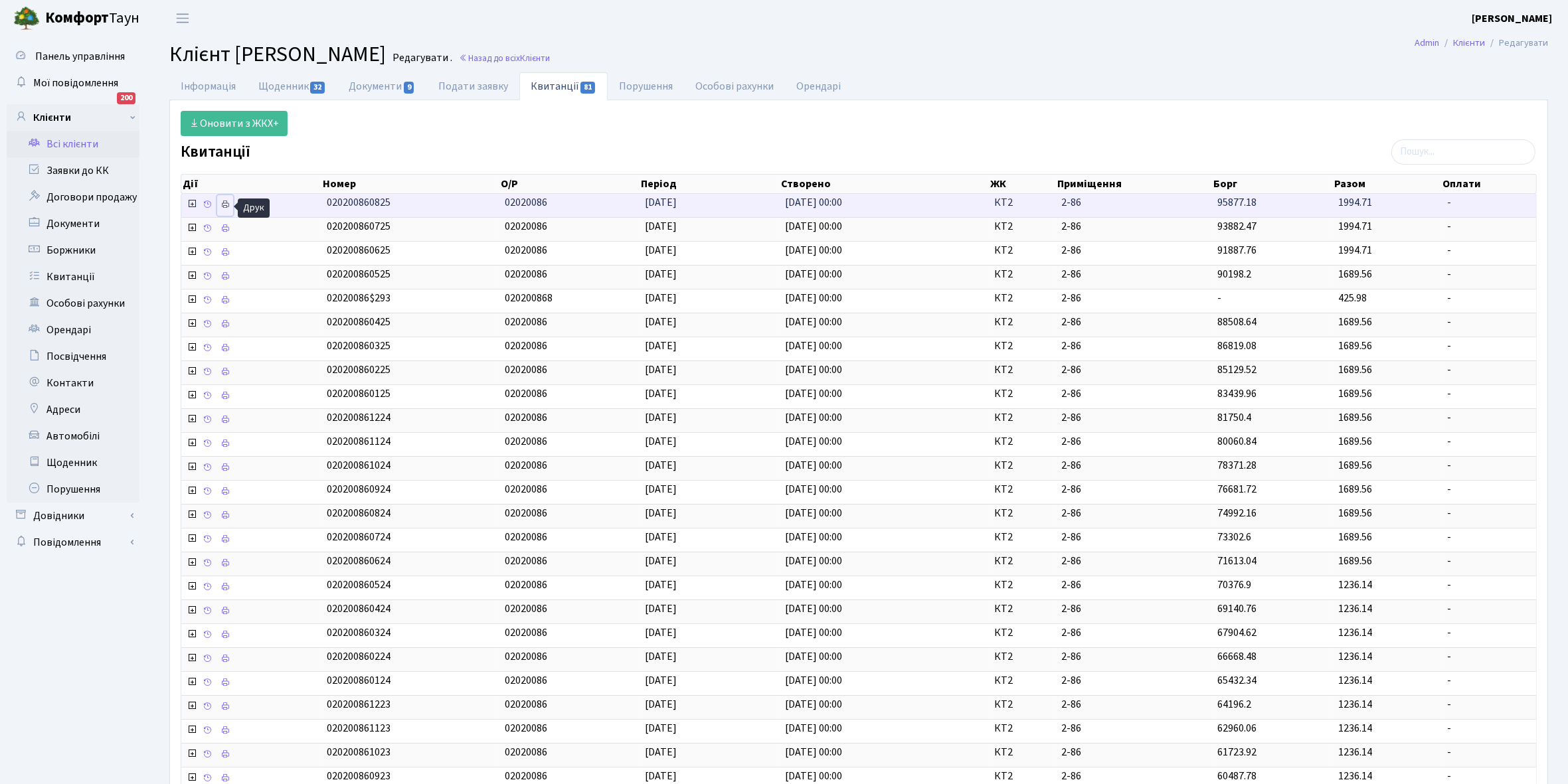
click at [227, 206] on icon at bounding box center [226, 205] width 10 height 10
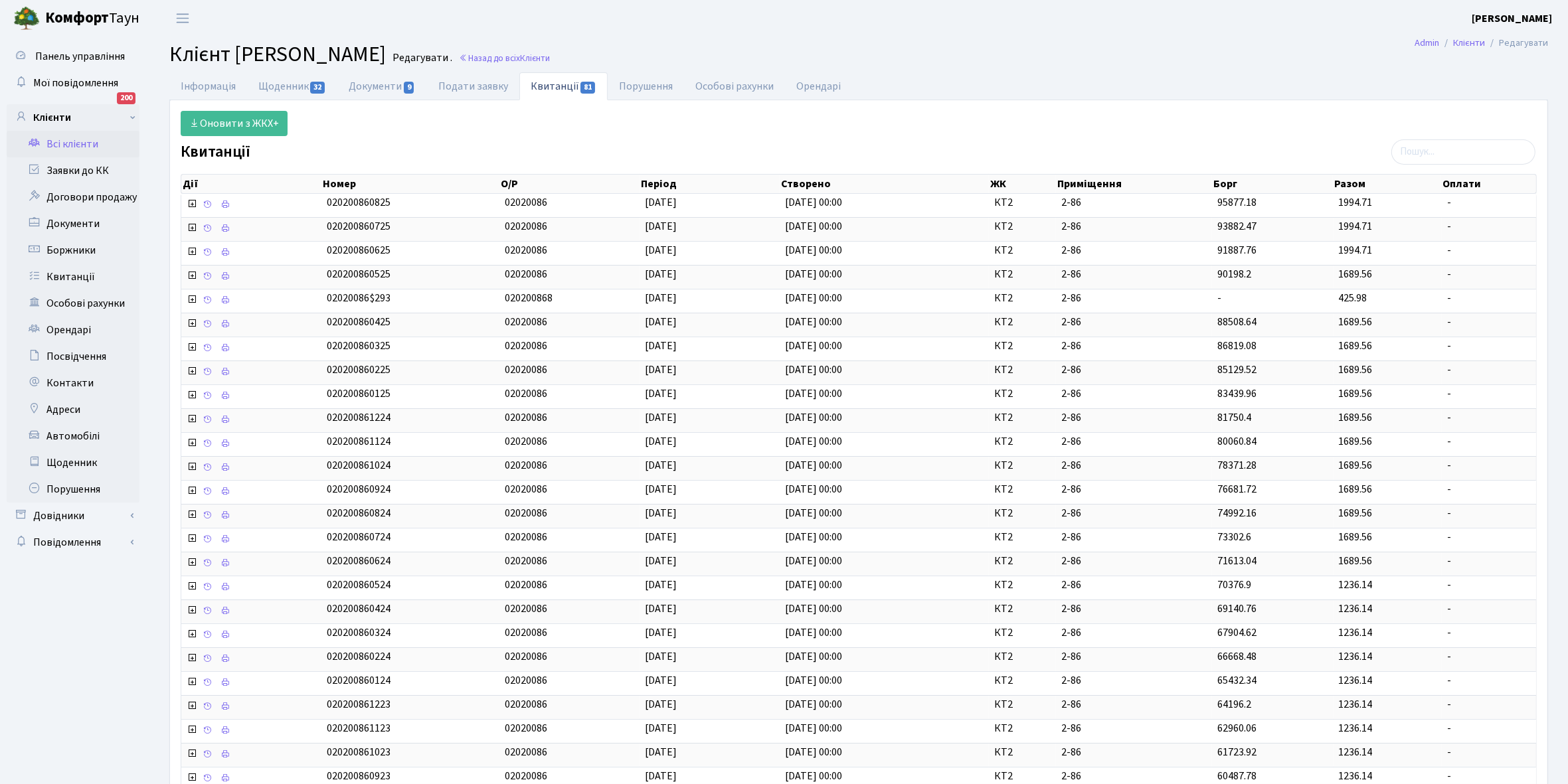
click at [80, 144] on link "Всі клієнти" at bounding box center [73, 144] width 133 height 27
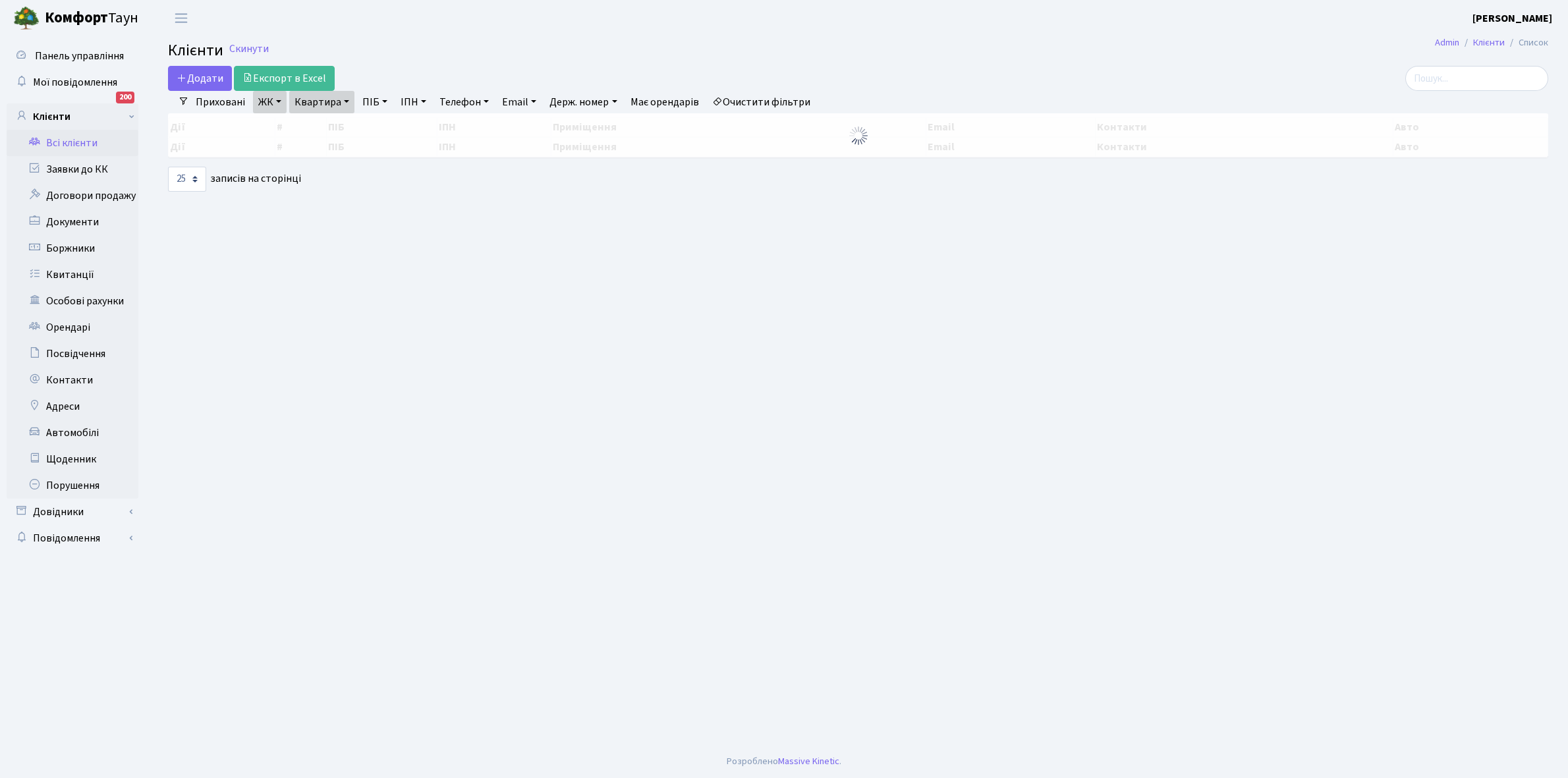
select select "25"
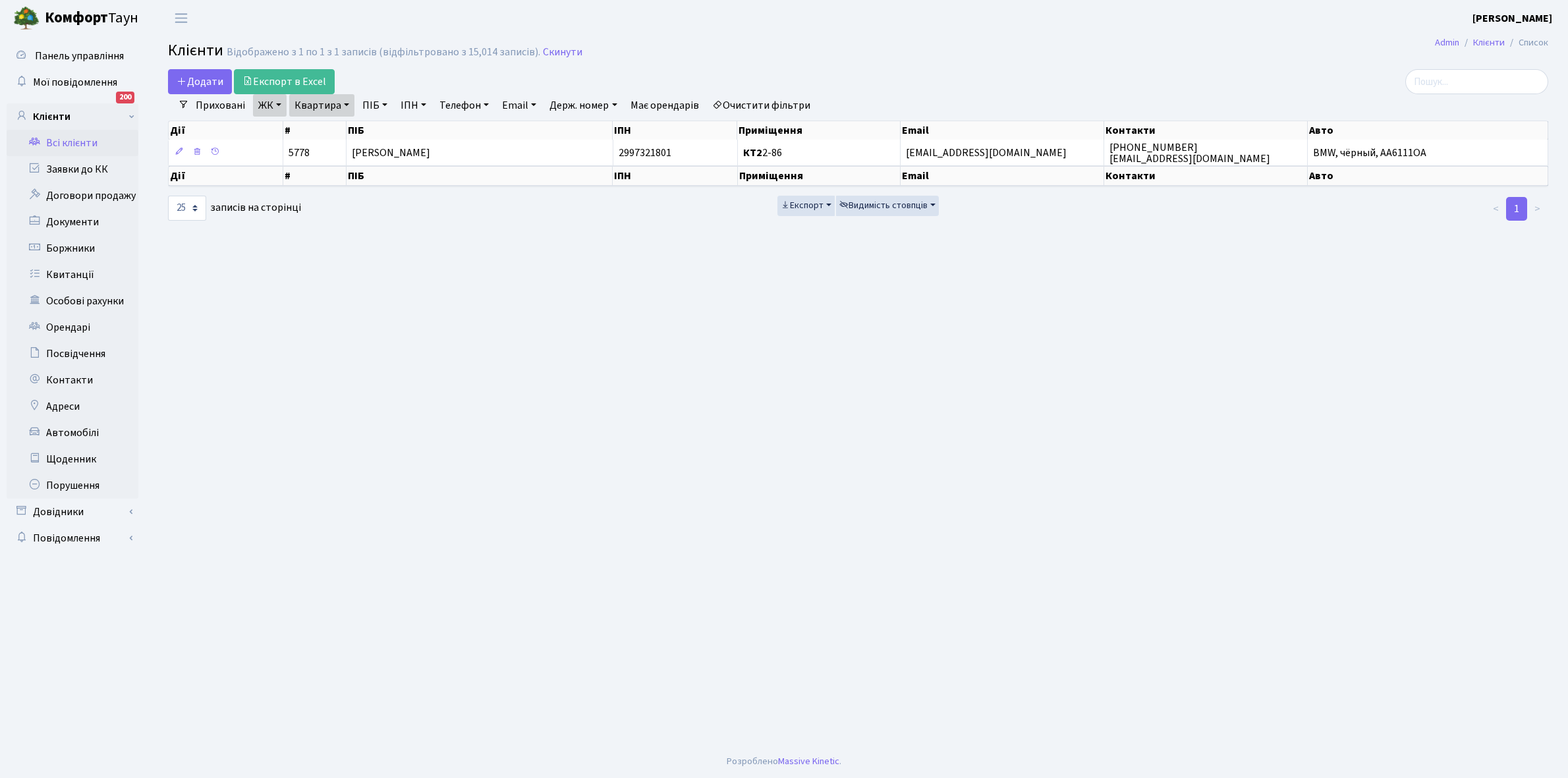
click at [344, 105] on link "Квартира" at bounding box center [322, 105] width 66 height 23
click at [328, 129] on input "2-86" at bounding box center [328, 131] width 77 height 25
type input "2-110"
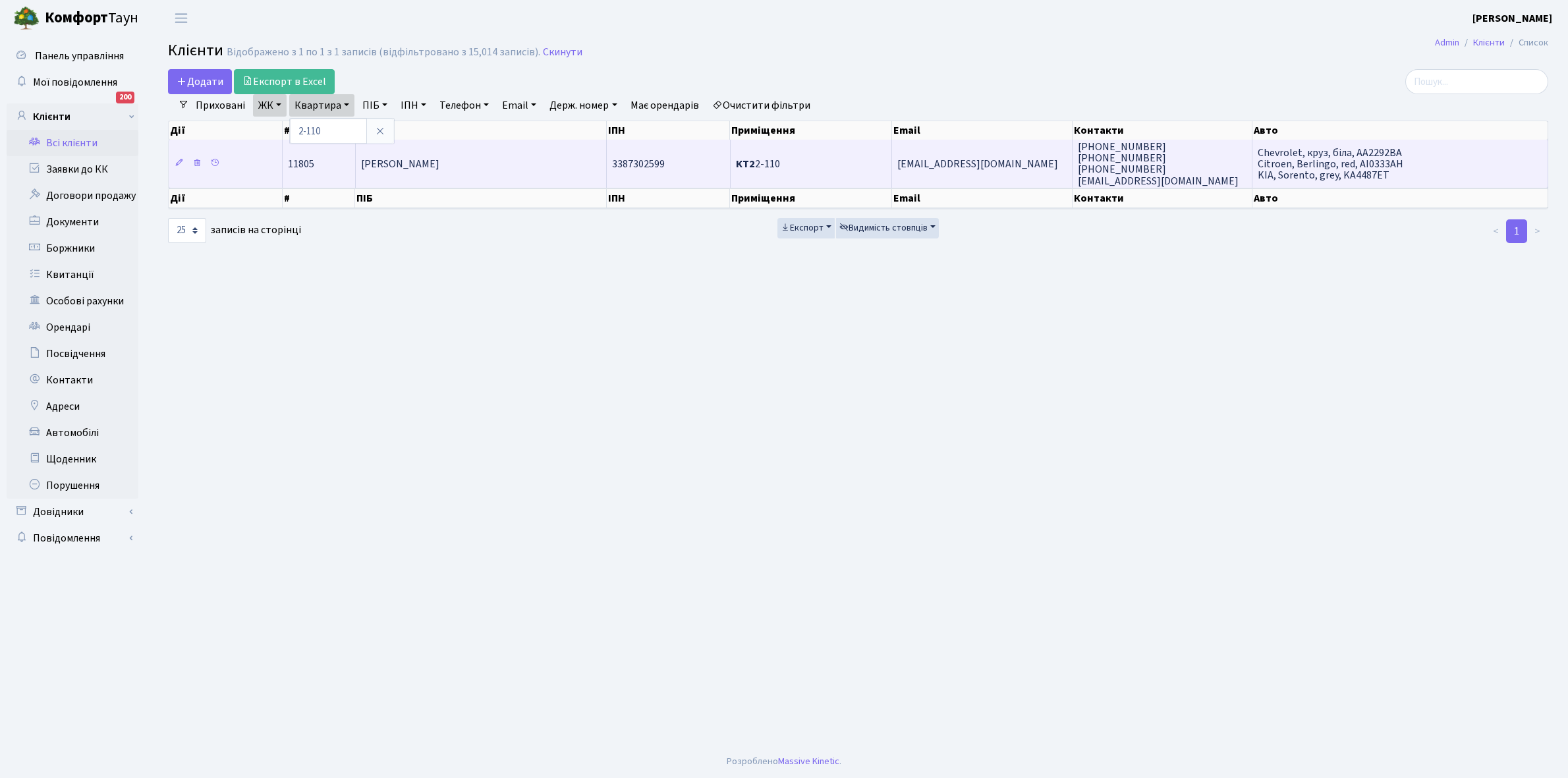
click at [439, 157] on span "[PERSON_NAME]" at bounding box center [400, 164] width 78 height 14
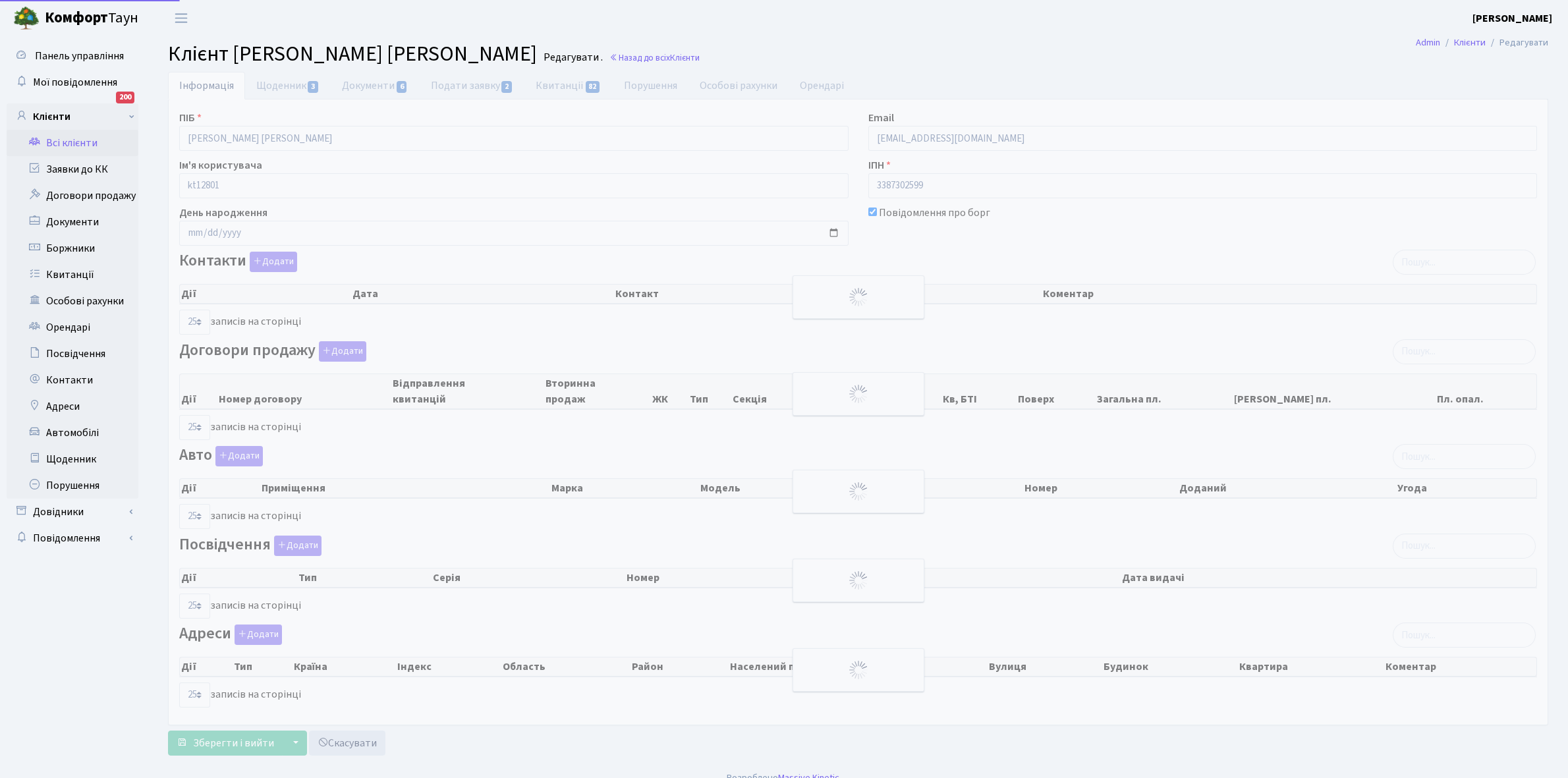
select select "25"
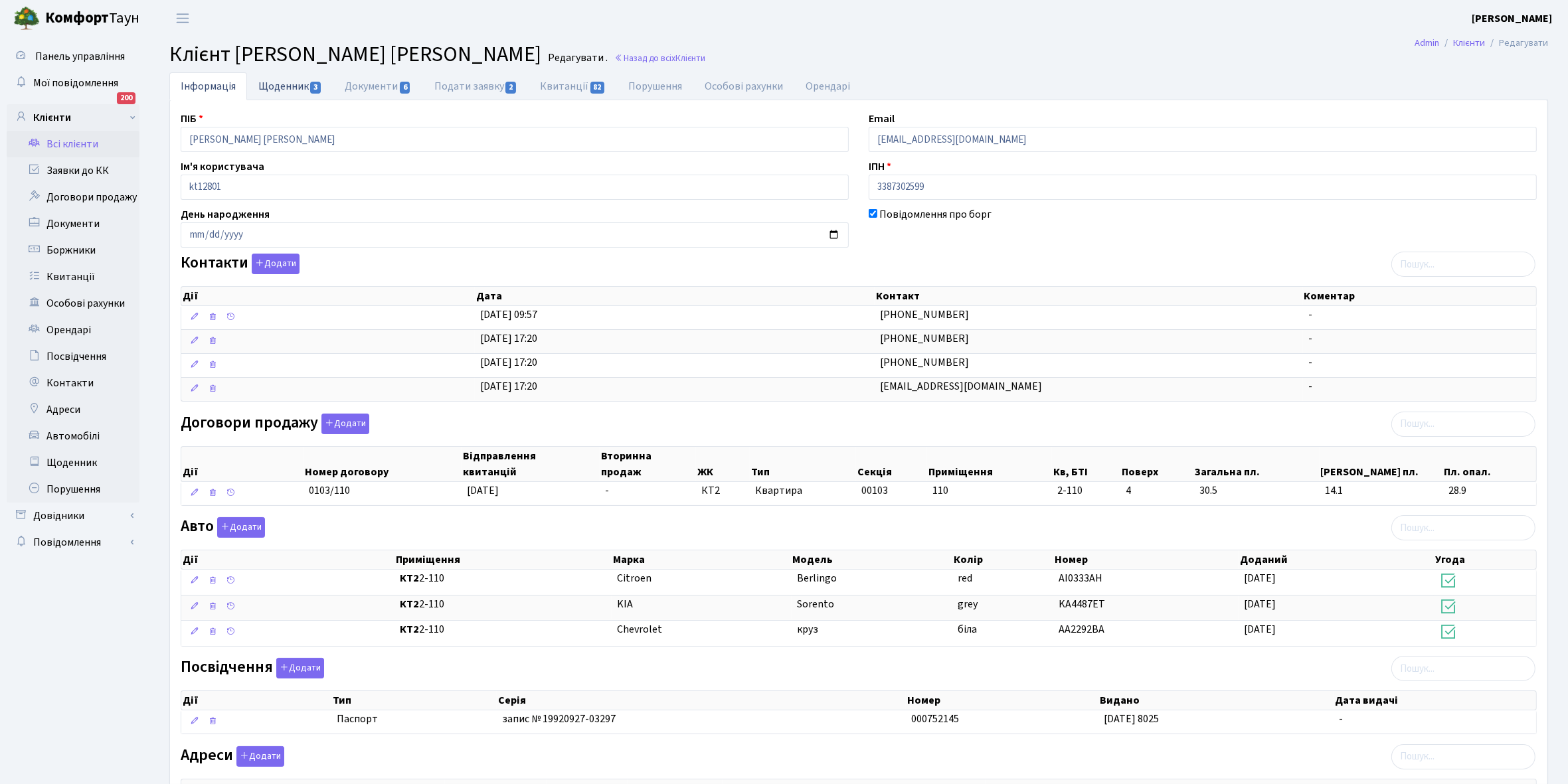
click at [284, 81] on link "Щоденник 3" at bounding box center [290, 86] width 87 height 28
select select "25"
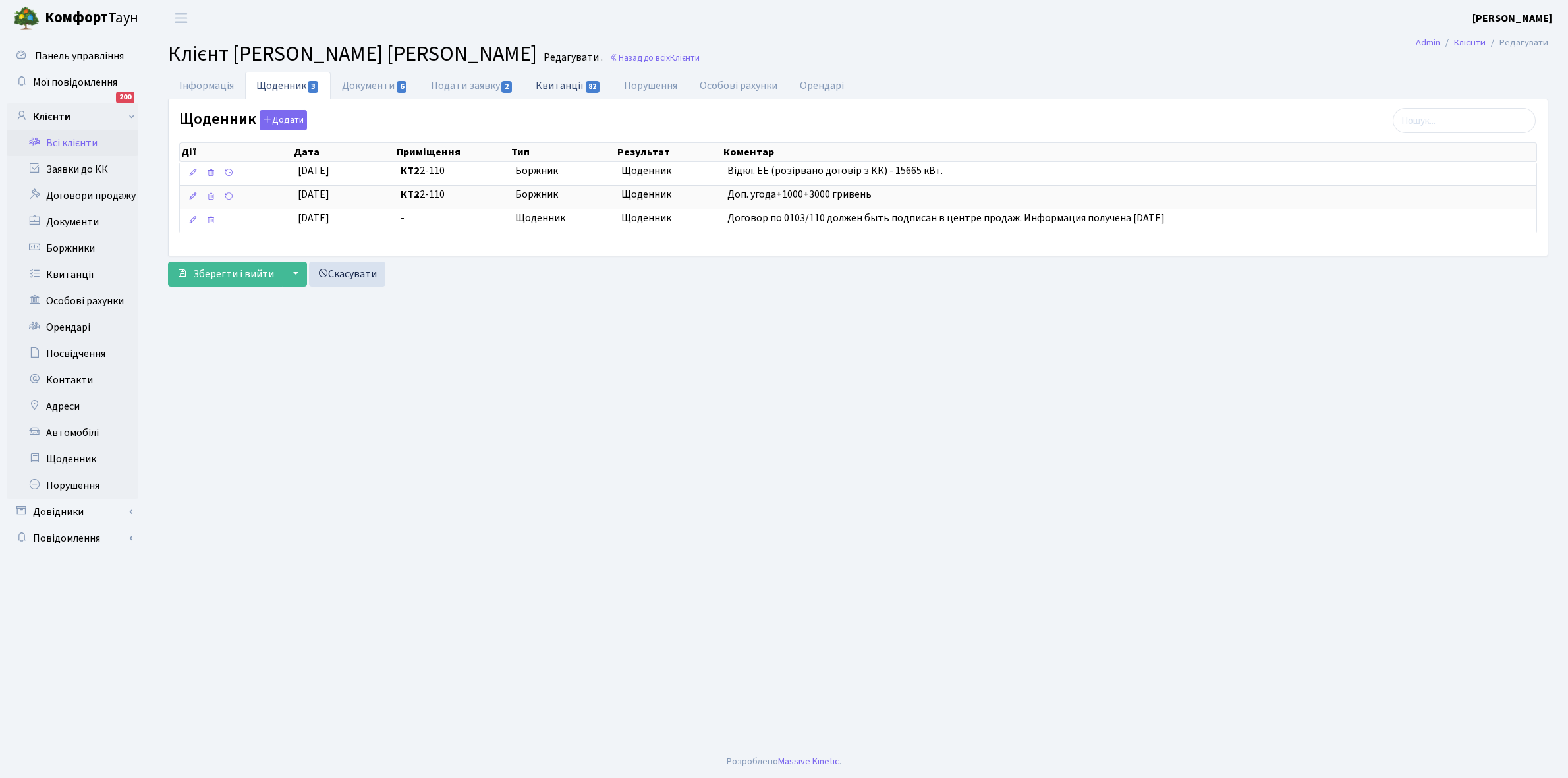
click at [567, 85] on link "Квитанції 82" at bounding box center [568, 85] width 87 height 27
select select "25"
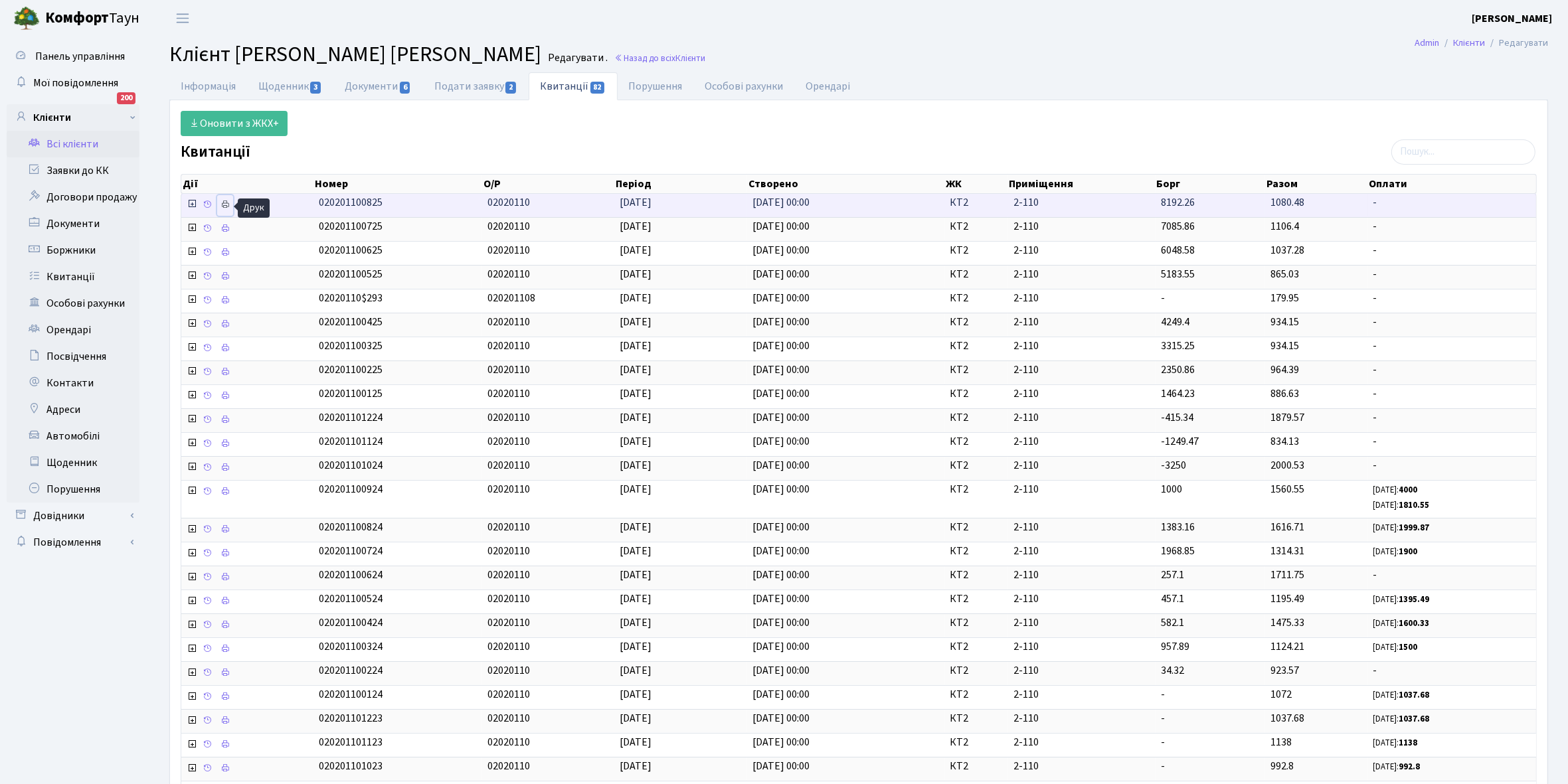
click at [226, 206] on icon at bounding box center [226, 205] width 10 height 10
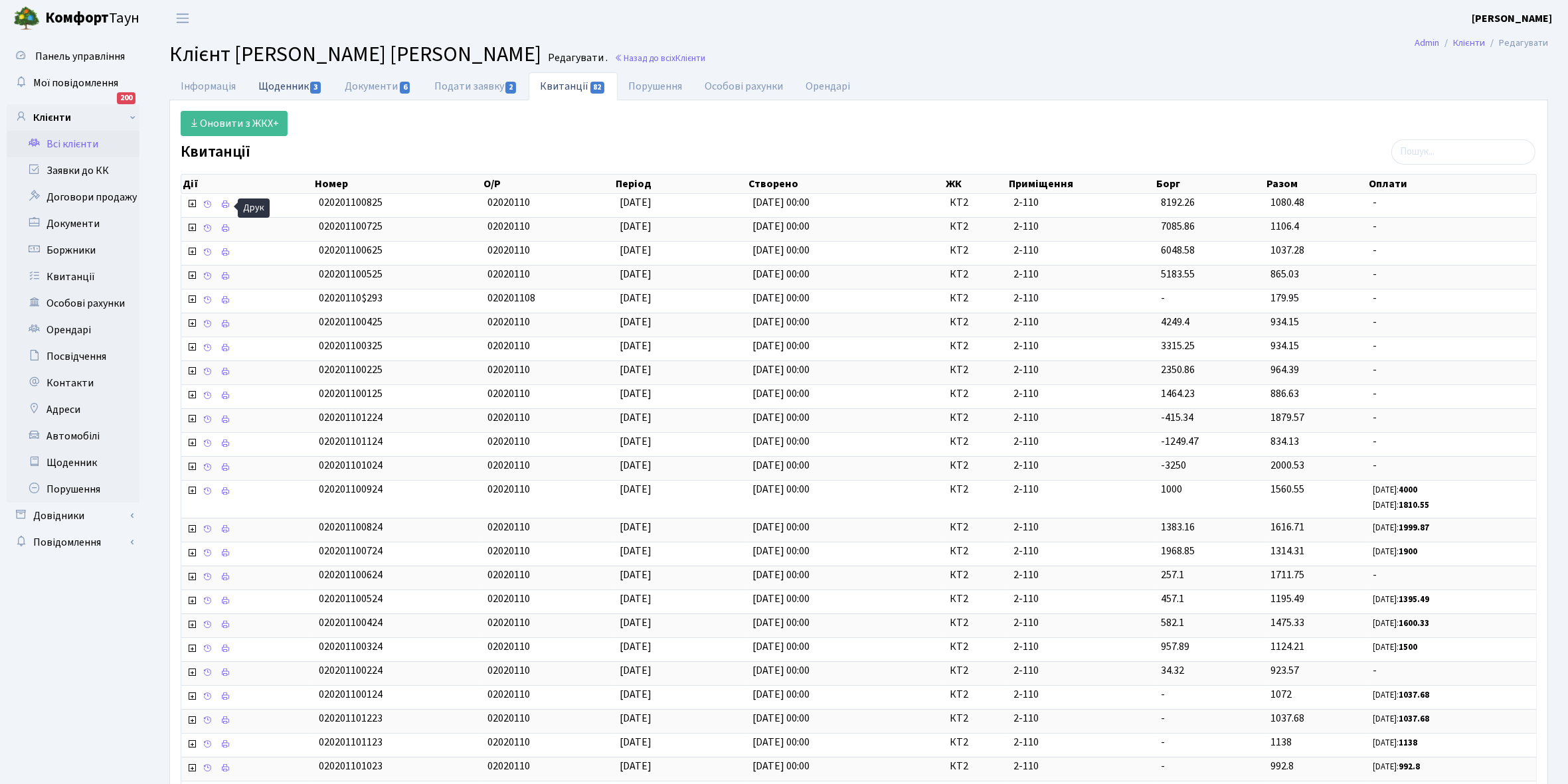
click at [287, 89] on link "Щоденник 3" at bounding box center [290, 86] width 87 height 28
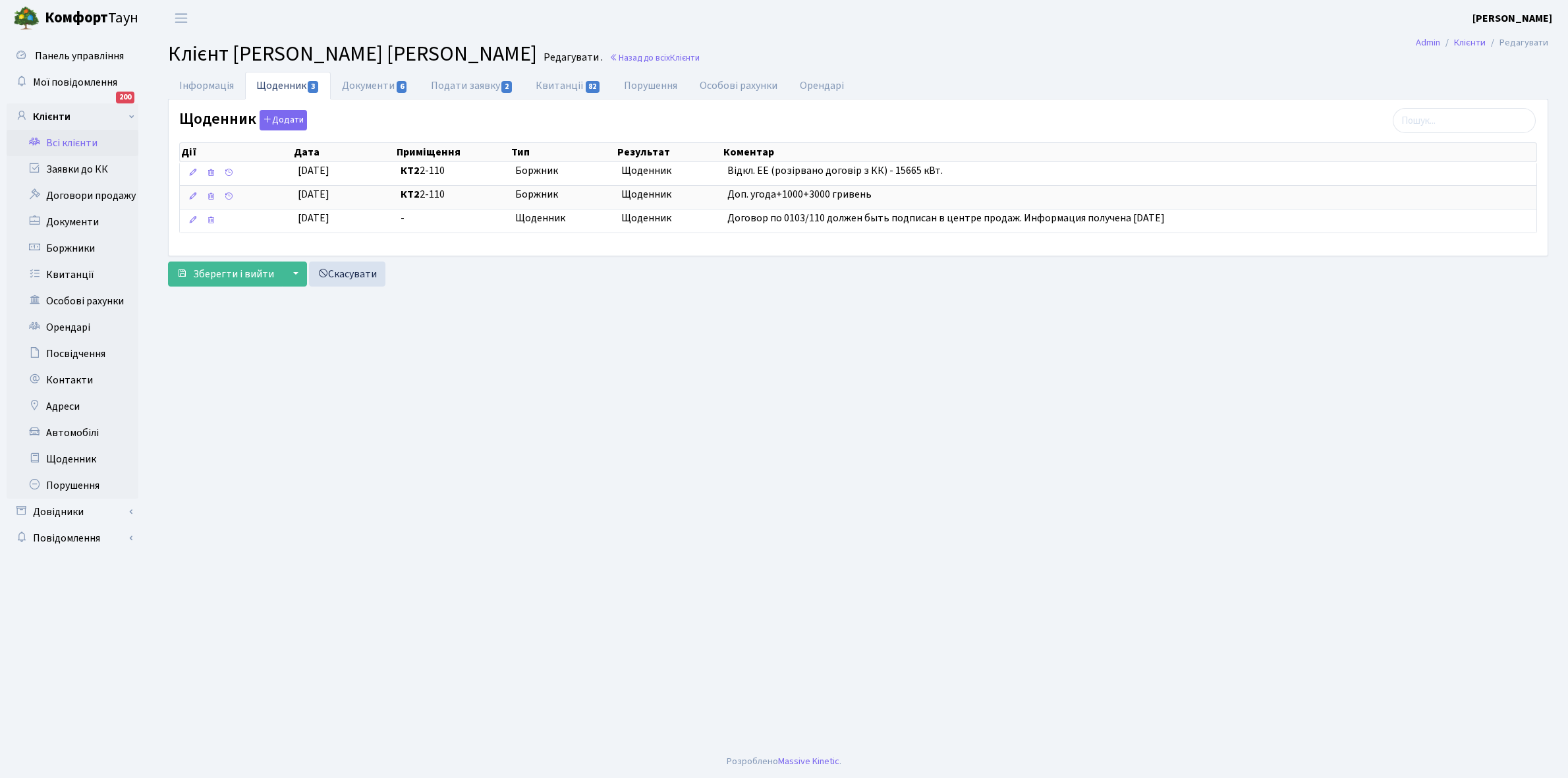
click at [74, 136] on link "Всі клієнти" at bounding box center [72, 143] width 132 height 27
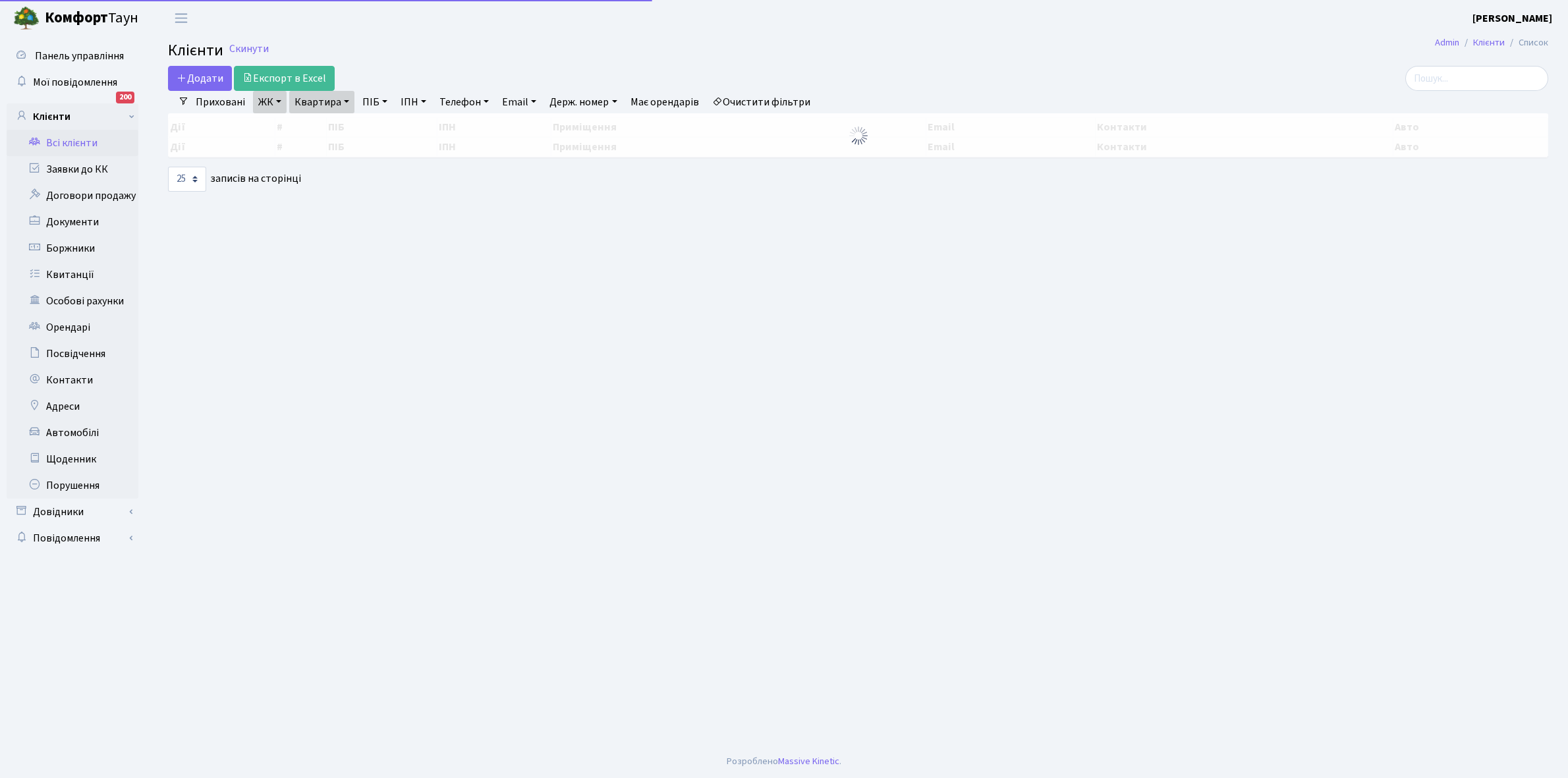
select select "25"
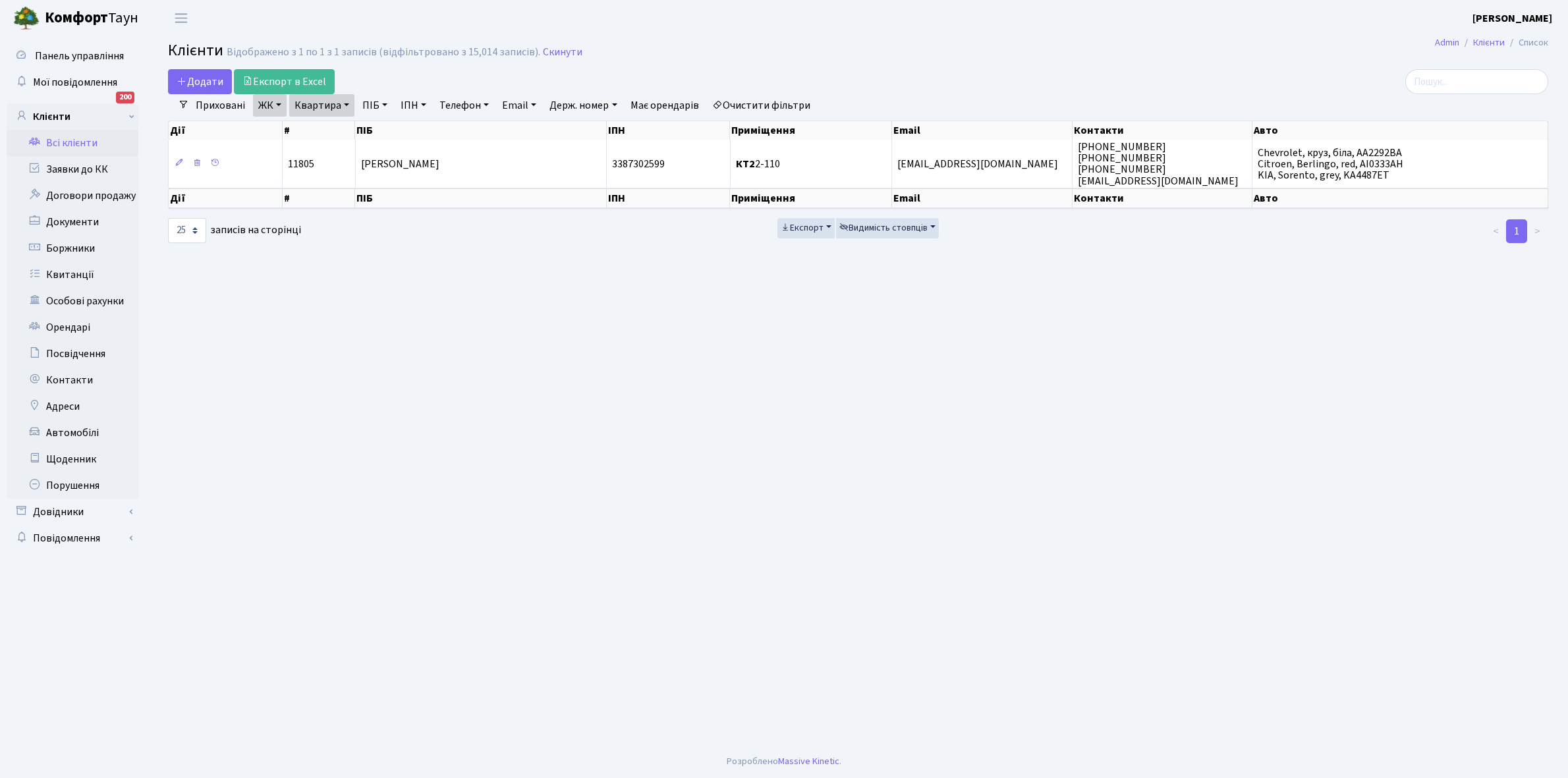
click at [345, 106] on link "Квартира" at bounding box center [322, 105] width 66 height 23
click at [344, 126] on input "2-110" at bounding box center [328, 131] width 77 height 25
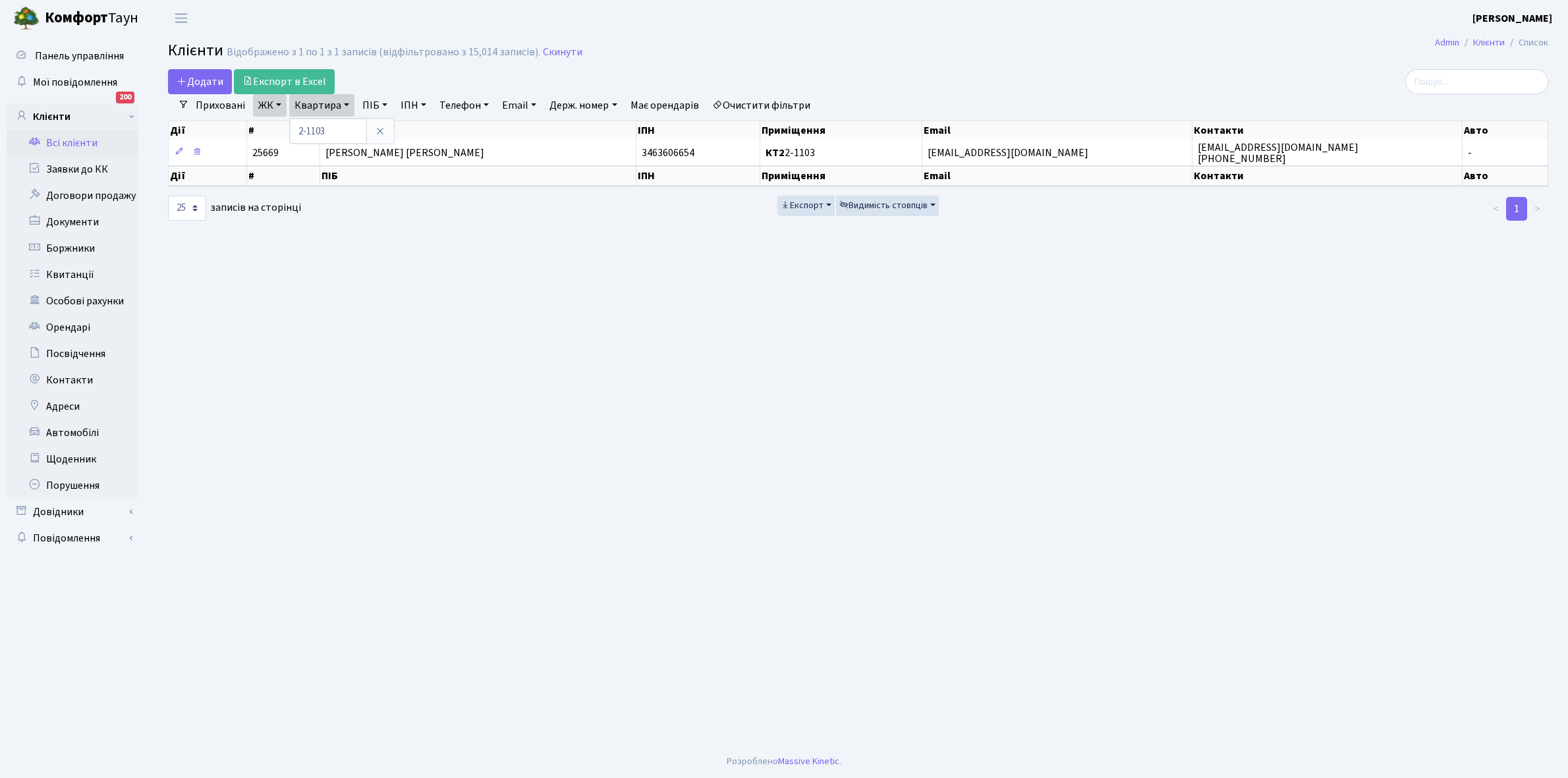
drag, startPoint x: 368, startPoint y: 196, endPoint x: 579, endPoint y: 706, distance: 551.9
click at [579, 706] on main "Admin Клієнти Список Клієнти Відображено з 1 по 1 з 1 записів (відфільтровано з…" at bounding box center [858, 390] width 1419 height 709
click at [345, 104] on link "Квартира" at bounding box center [322, 105] width 66 height 23
click at [345, 128] on input "2-1103" at bounding box center [328, 131] width 77 height 25
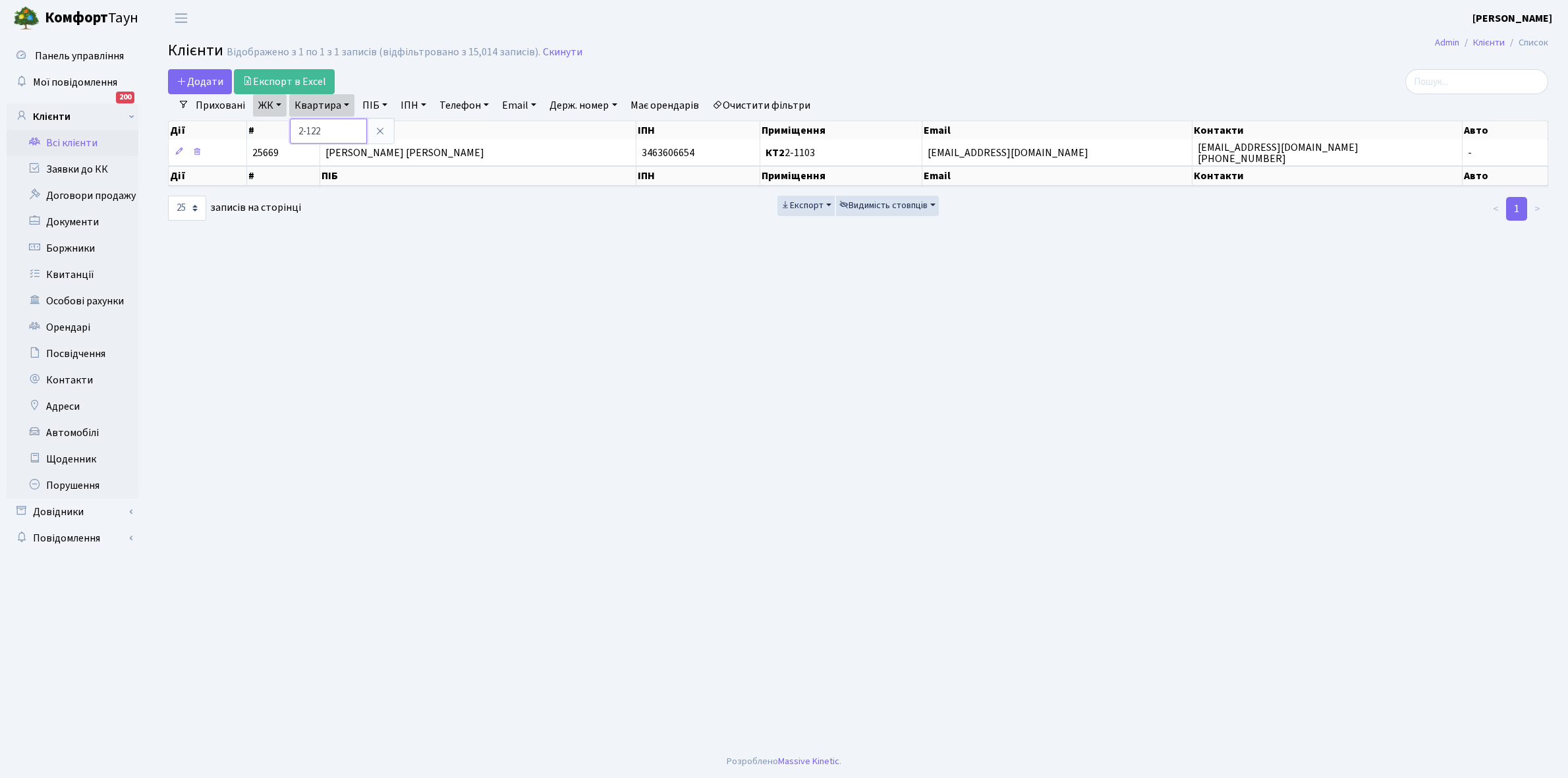
type input "2-122"
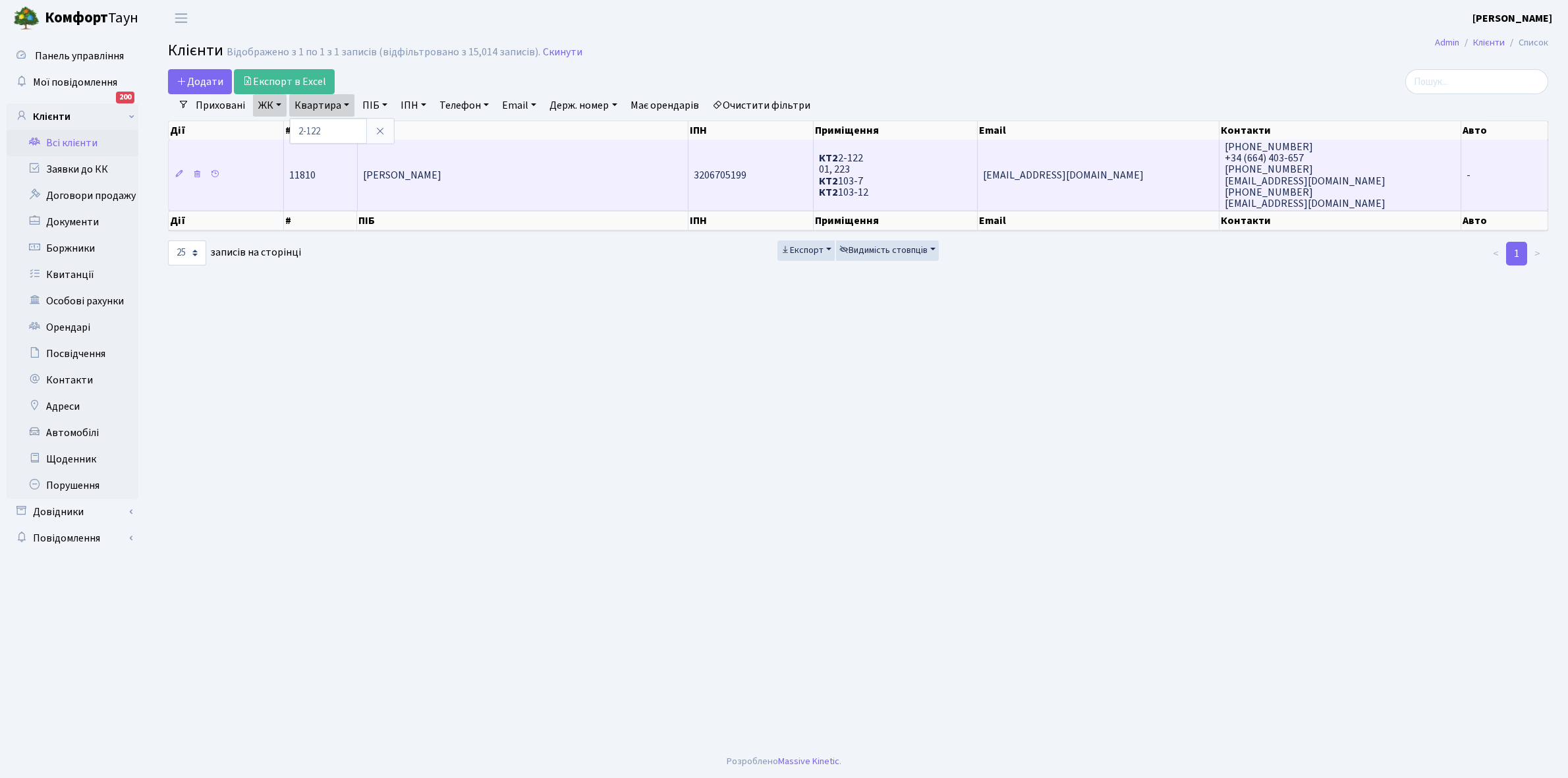
click at [441, 172] on span "[PERSON_NAME]" at bounding box center [402, 175] width 78 height 14
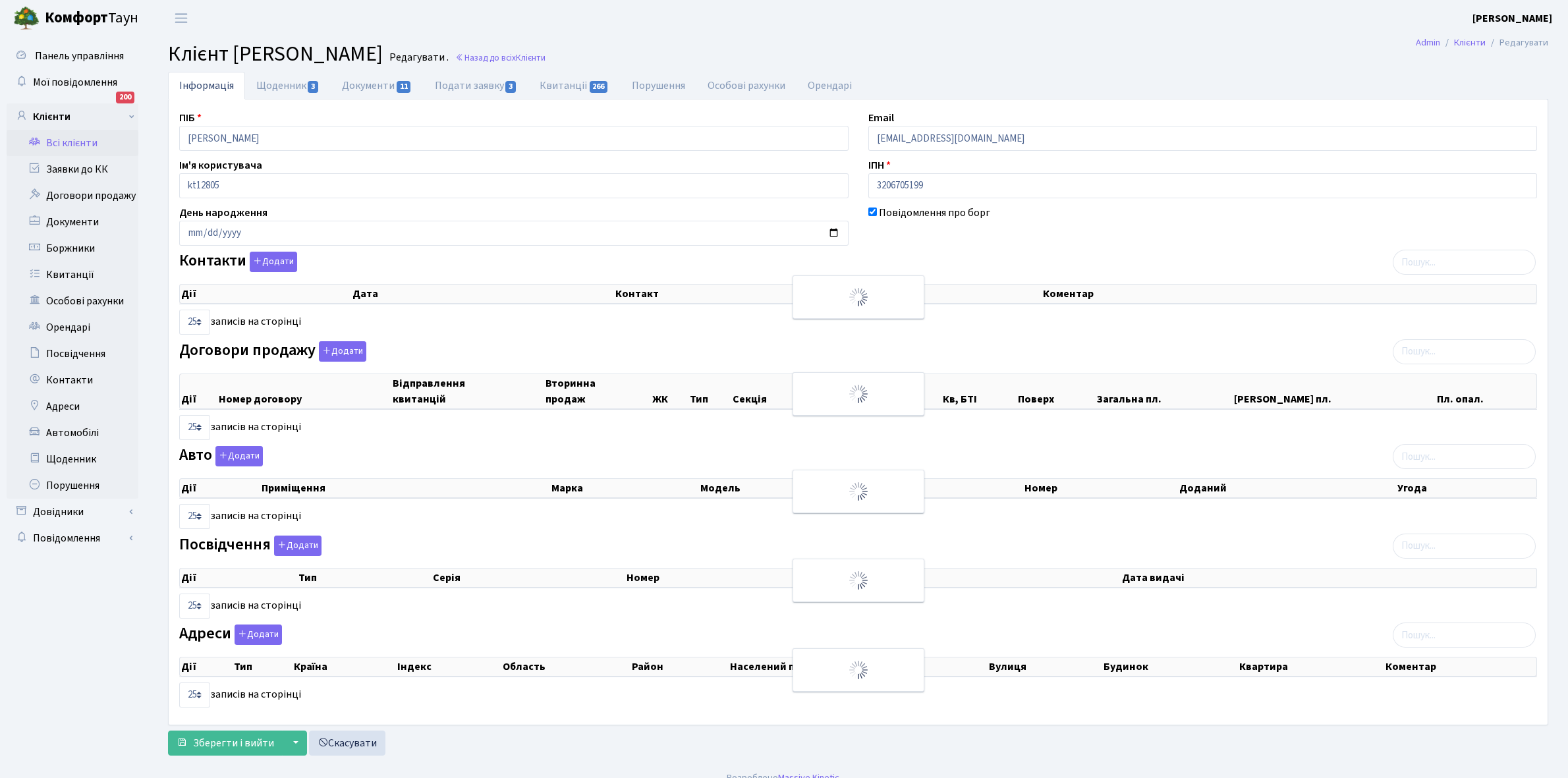
select select "25"
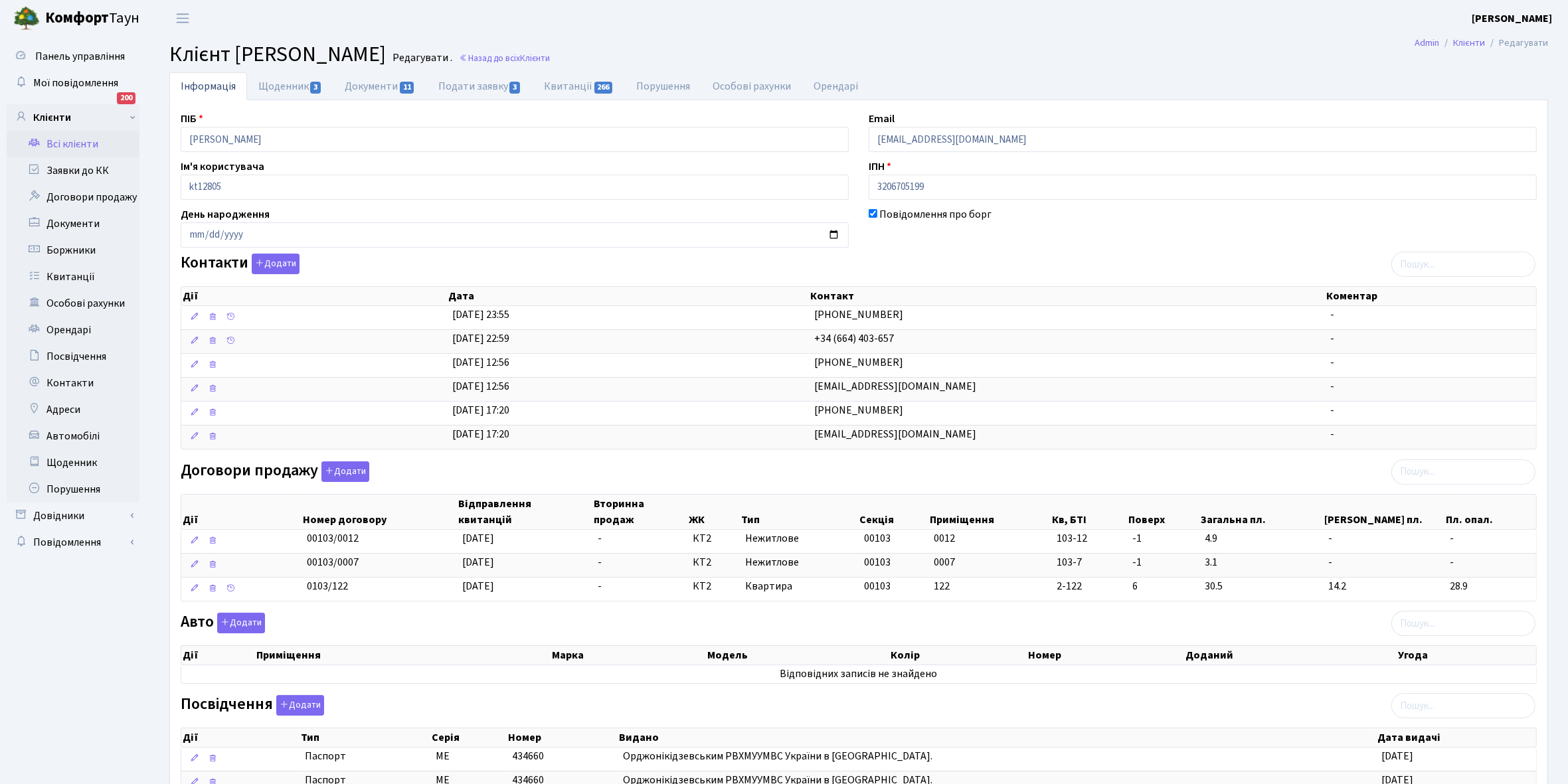
click at [267, 85] on link "Щоденник 3" at bounding box center [290, 86] width 87 height 28
select select "25"
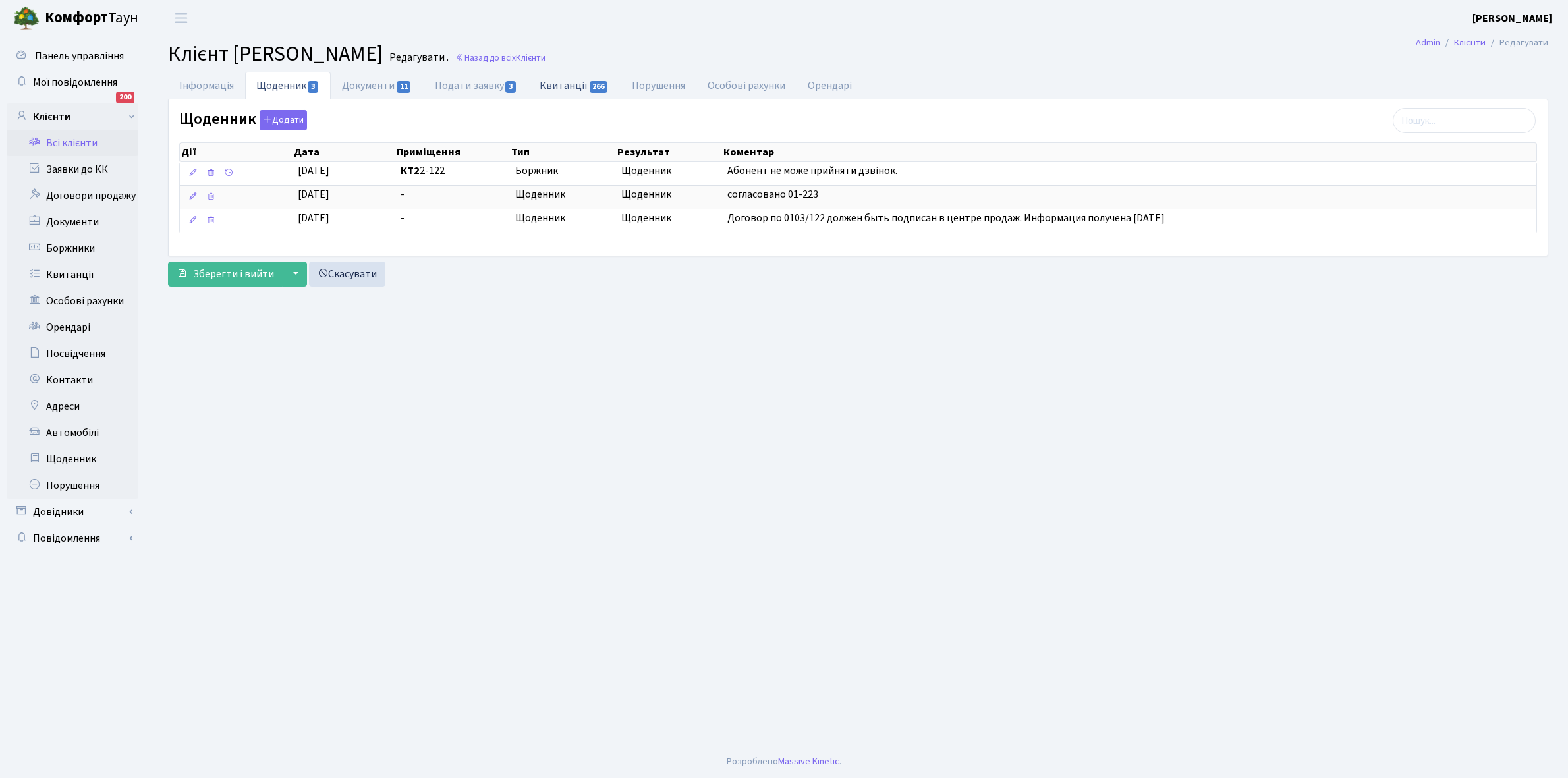
click at [570, 83] on link "Квитанції 266" at bounding box center [574, 85] width 91 height 27
select select "25"
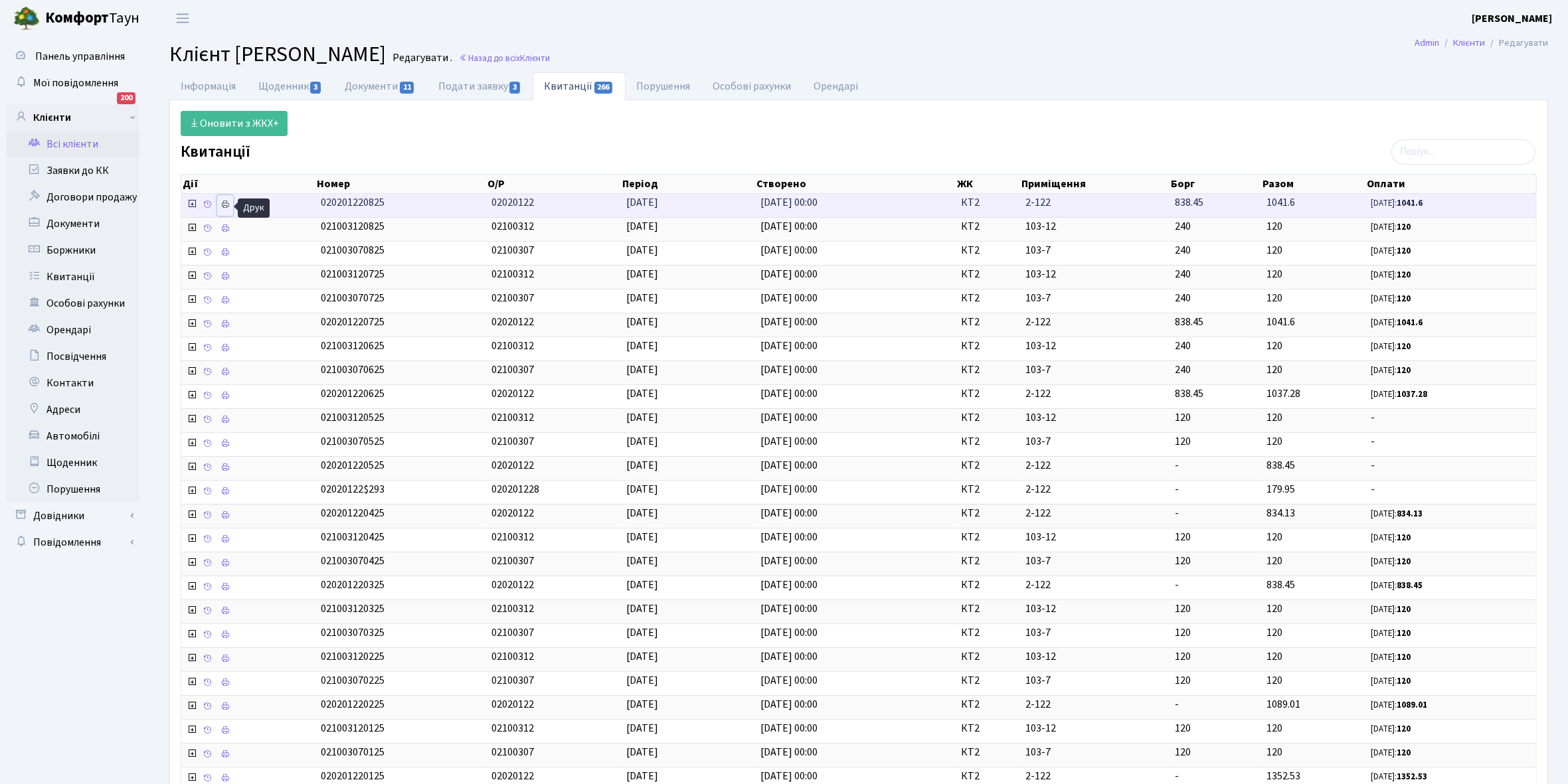
click at [226, 207] on icon at bounding box center [226, 205] width 10 height 10
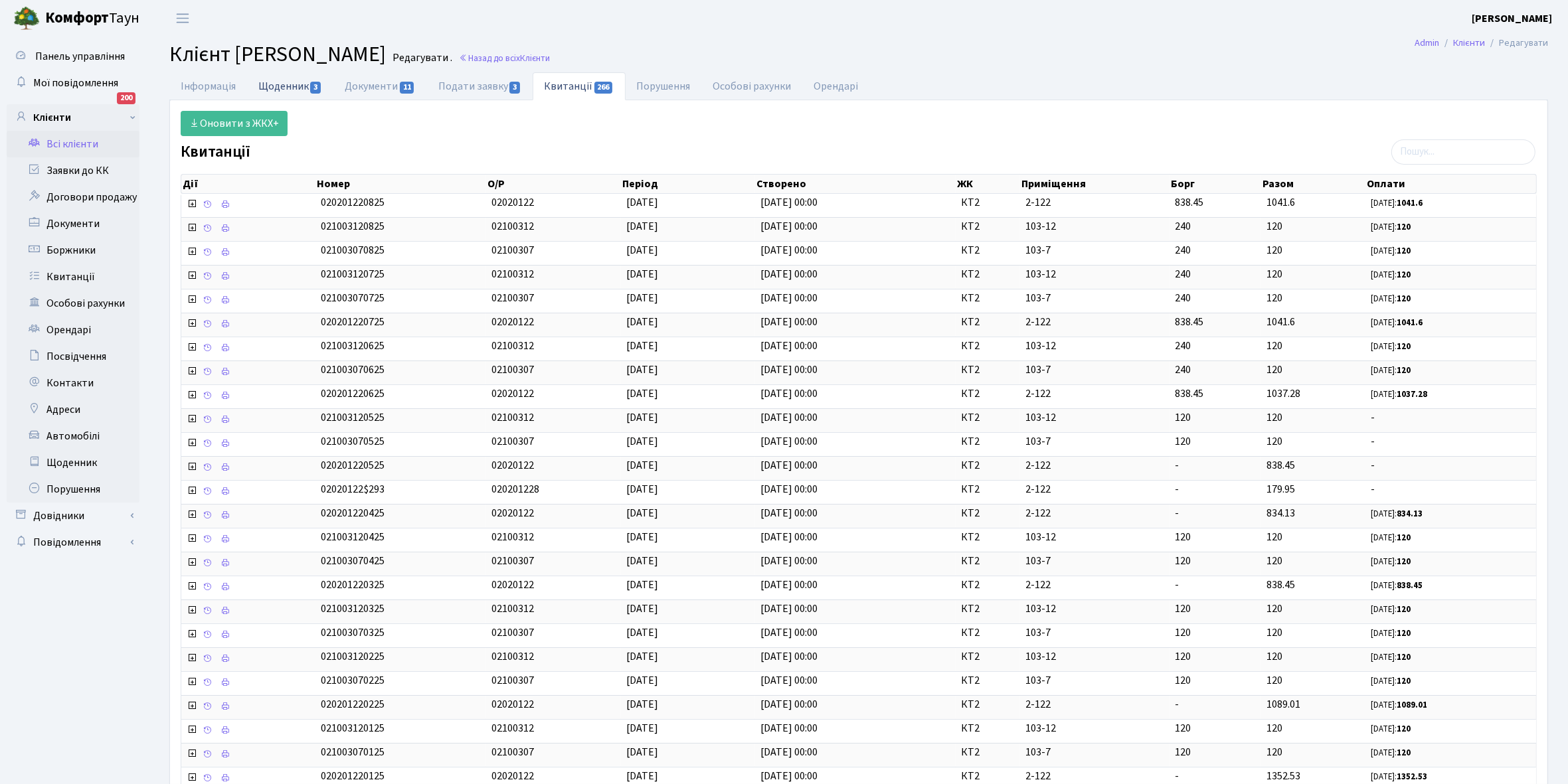
click at [280, 91] on link "Щоденник 3" at bounding box center [290, 86] width 87 height 28
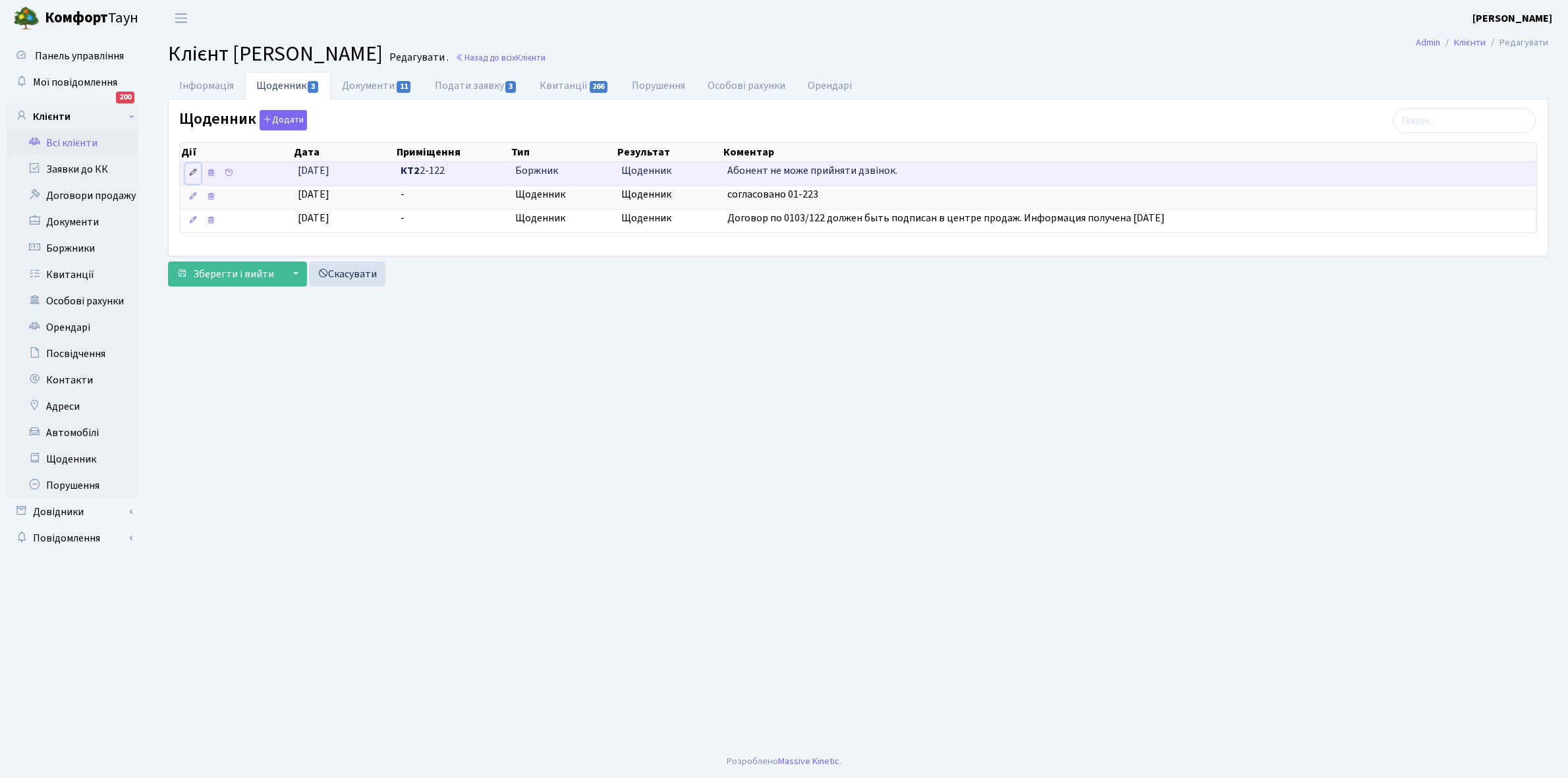
click at [186, 173] on link at bounding box center [192, 173] width 16 height 20
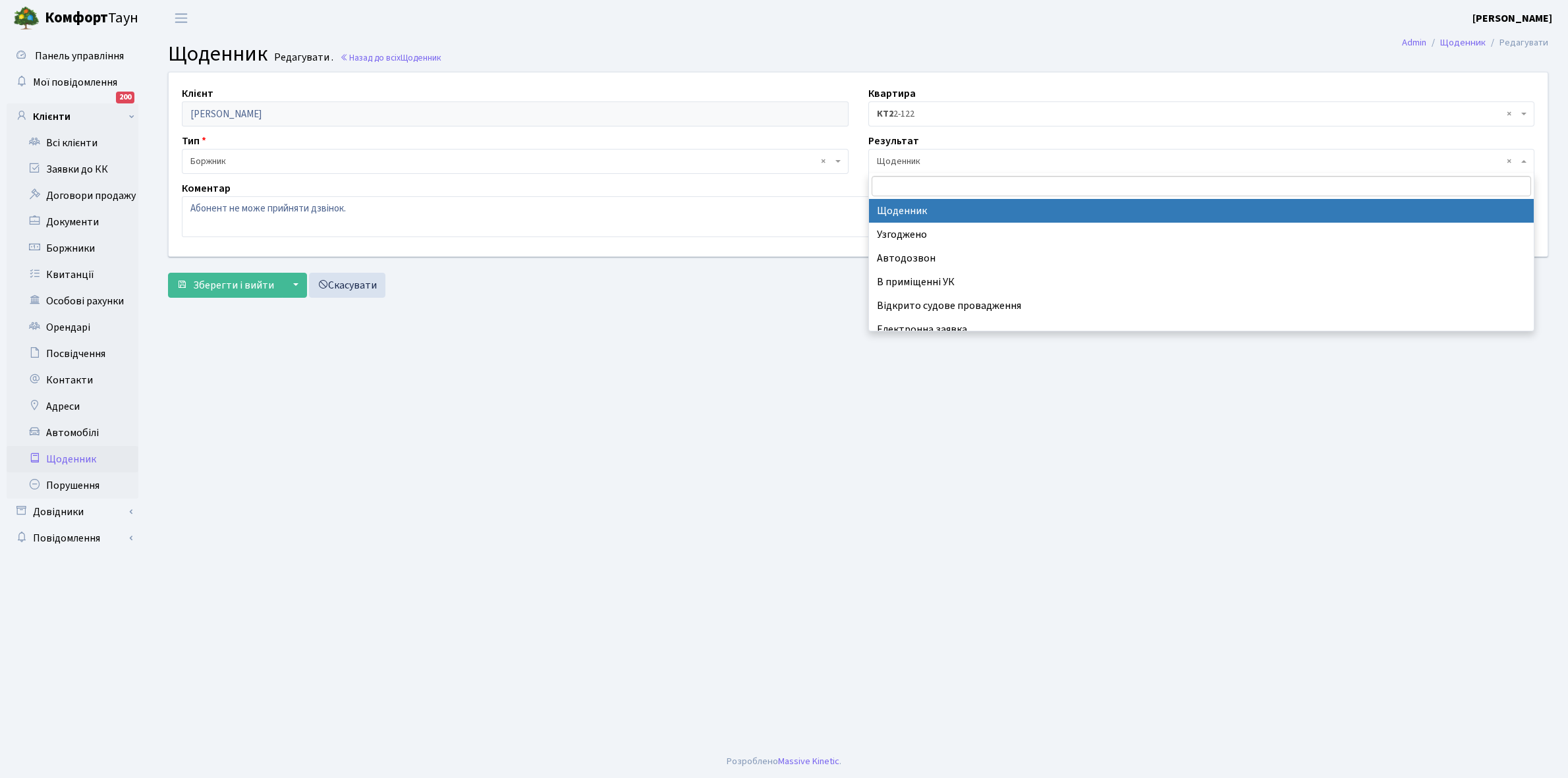
click at [923, 162] on span "× Щоденник" at bounding box center [1197, 161] width 641 height 13
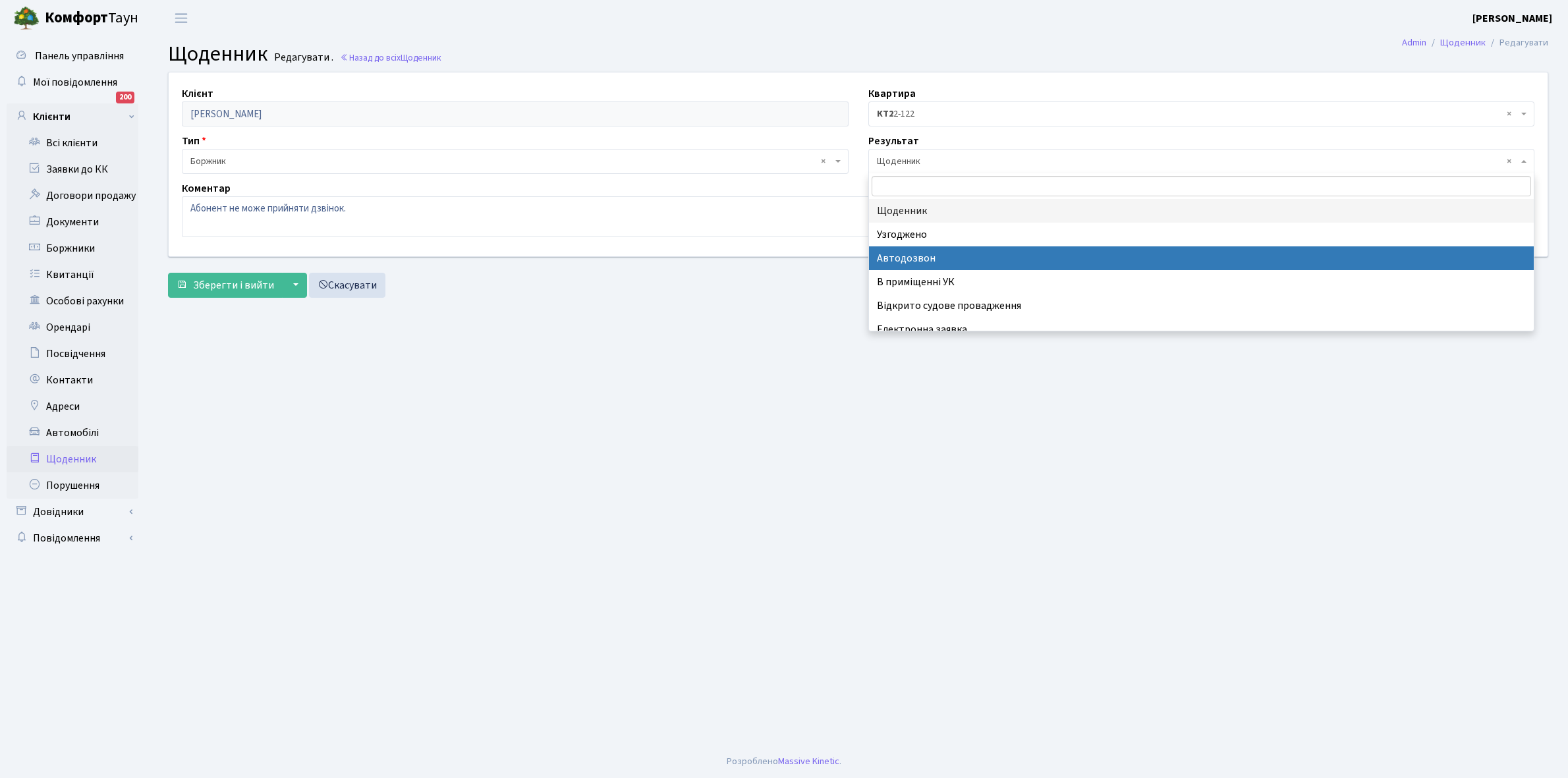
scroll to position [81, 0]
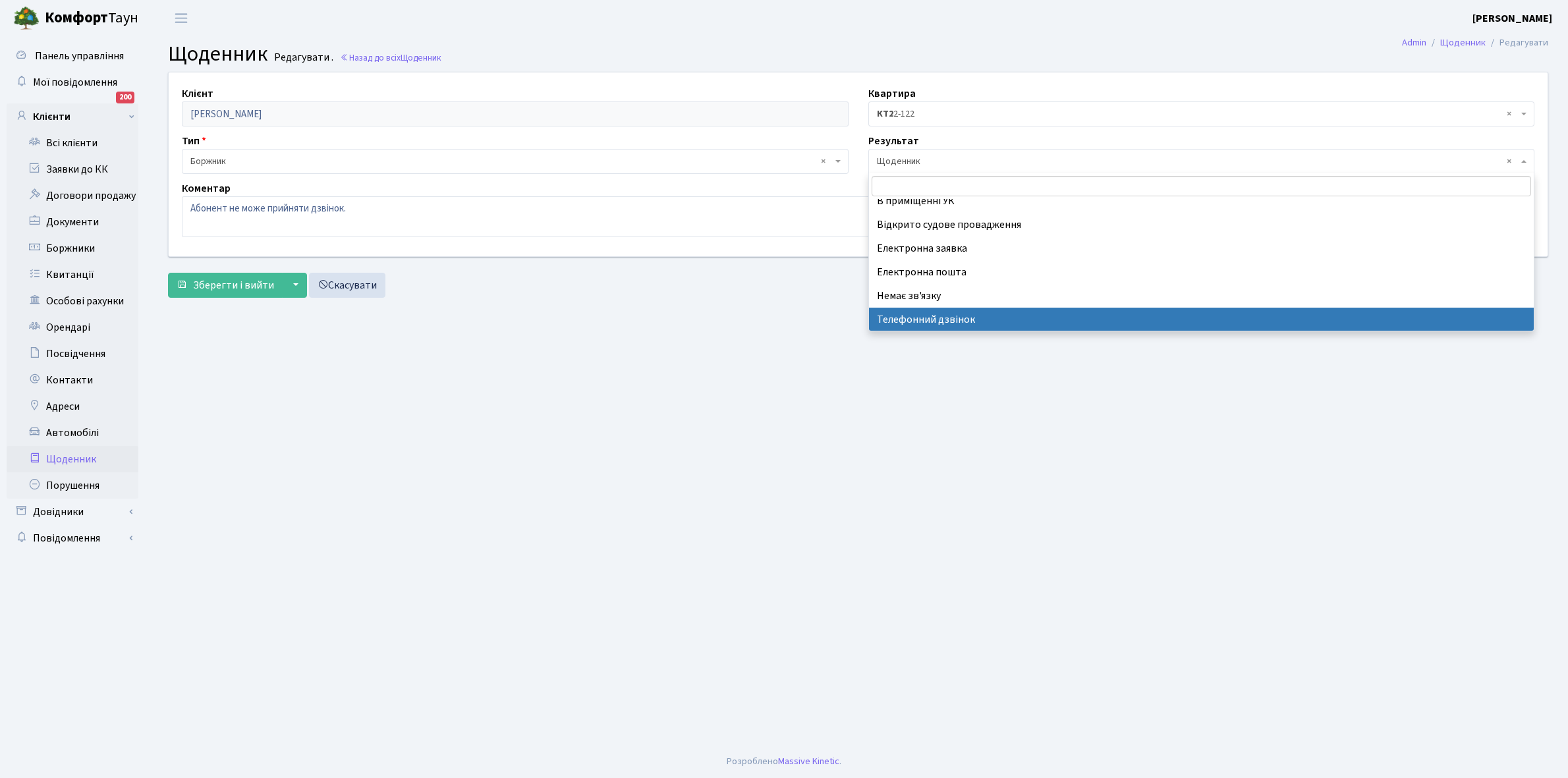
select select "196"
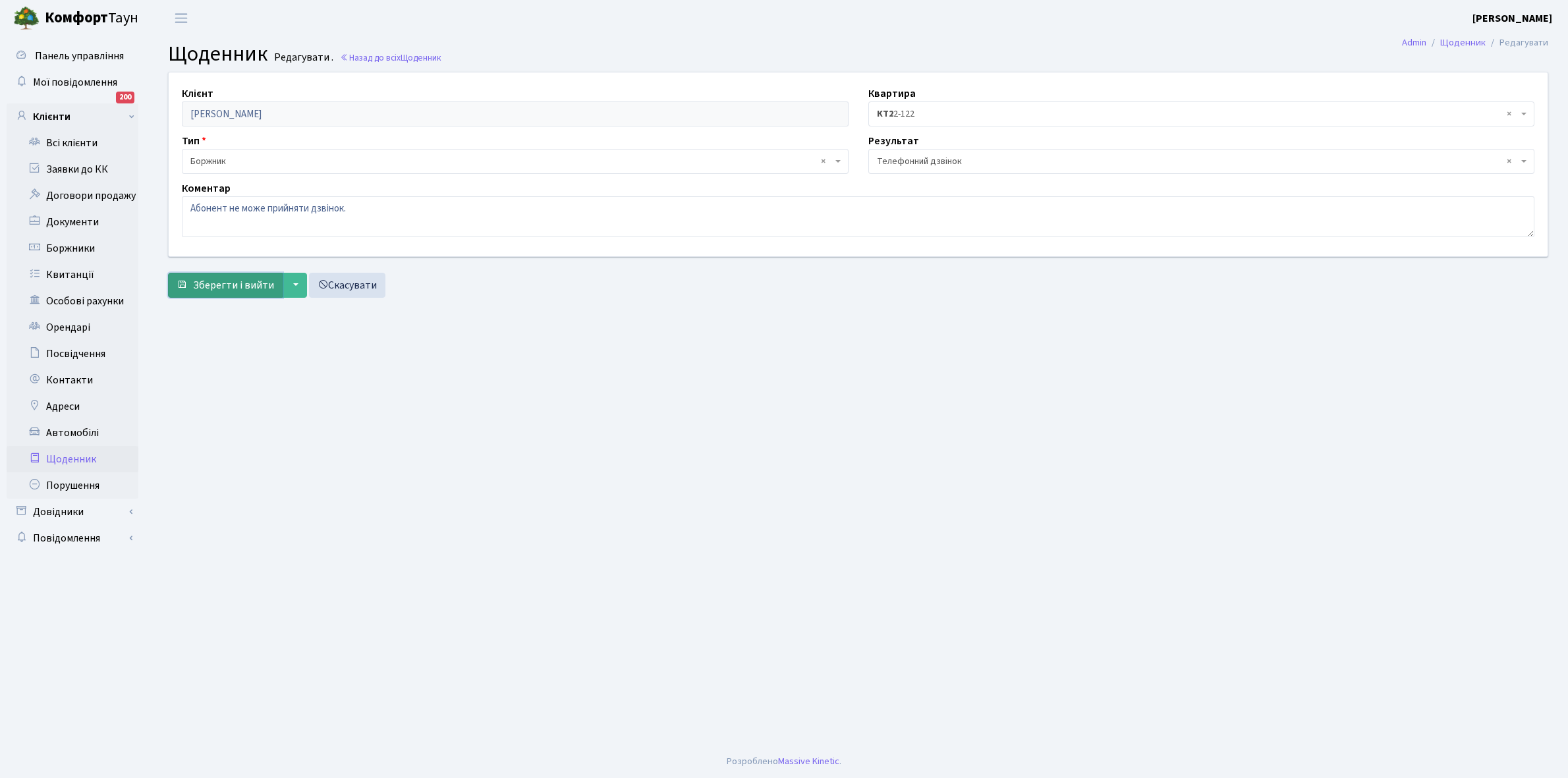
click at [227, 287] on span "Зберегти і вийти" at bounding box center [233, 285] width 81 height 14
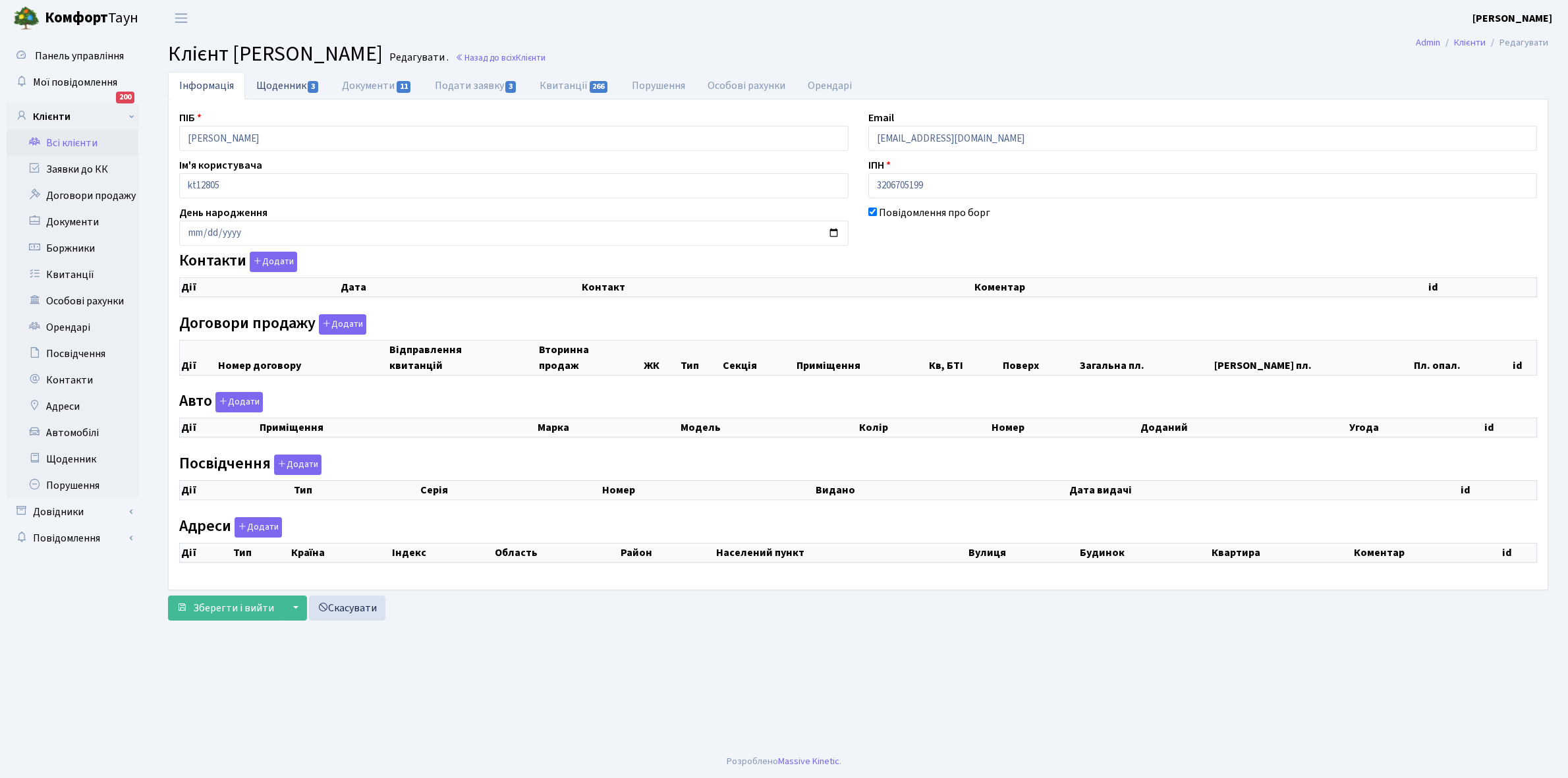
checkbox input "true"
select select "25"
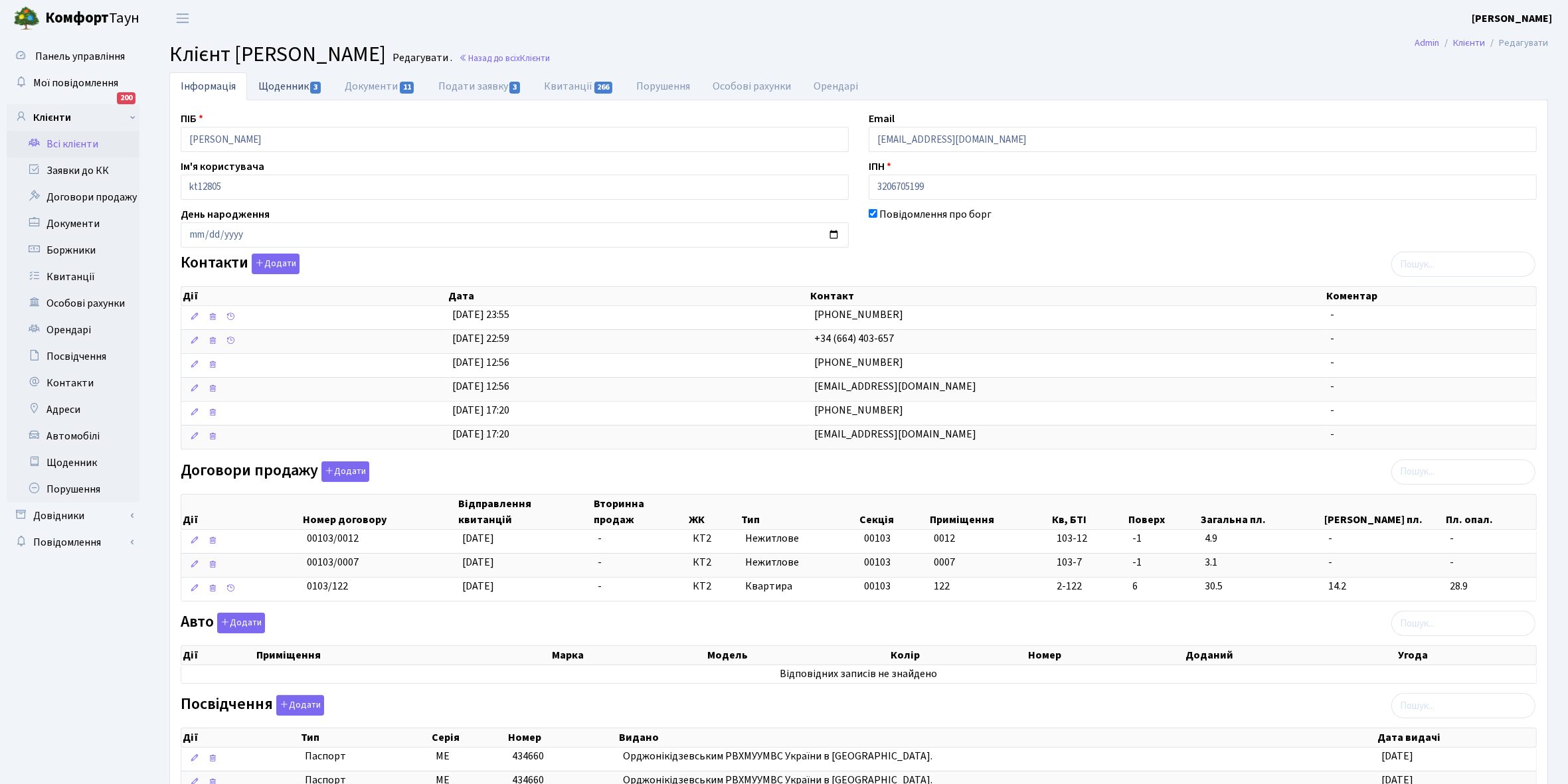
click at [270, 85] on link "Щоденник 3" at bounding box center [290, 86] width 87 height 28
select select "25"
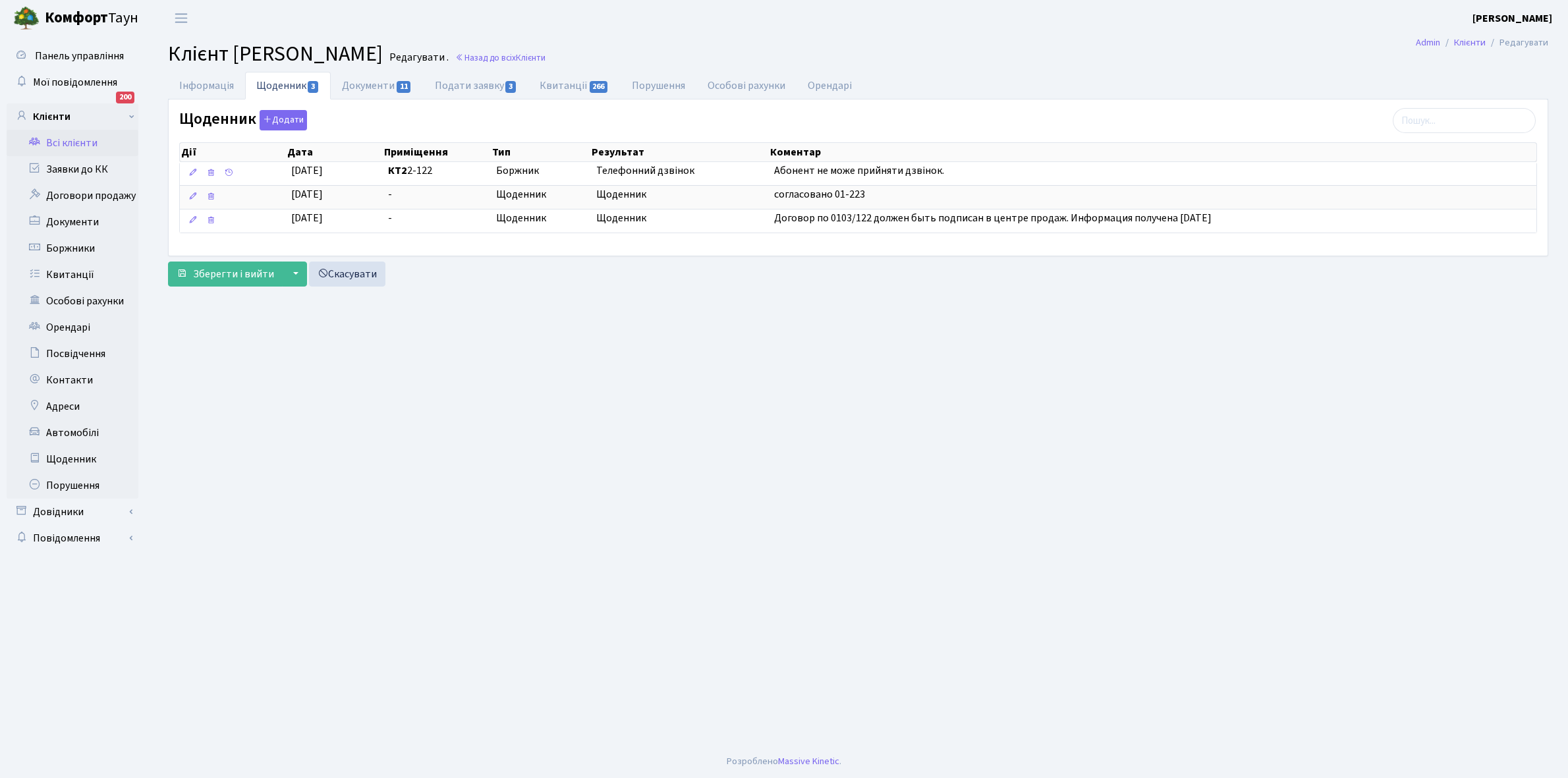
click at [76, 143] on link "Всі клієнти" at bounding box center [72, 143] width 132 height 27
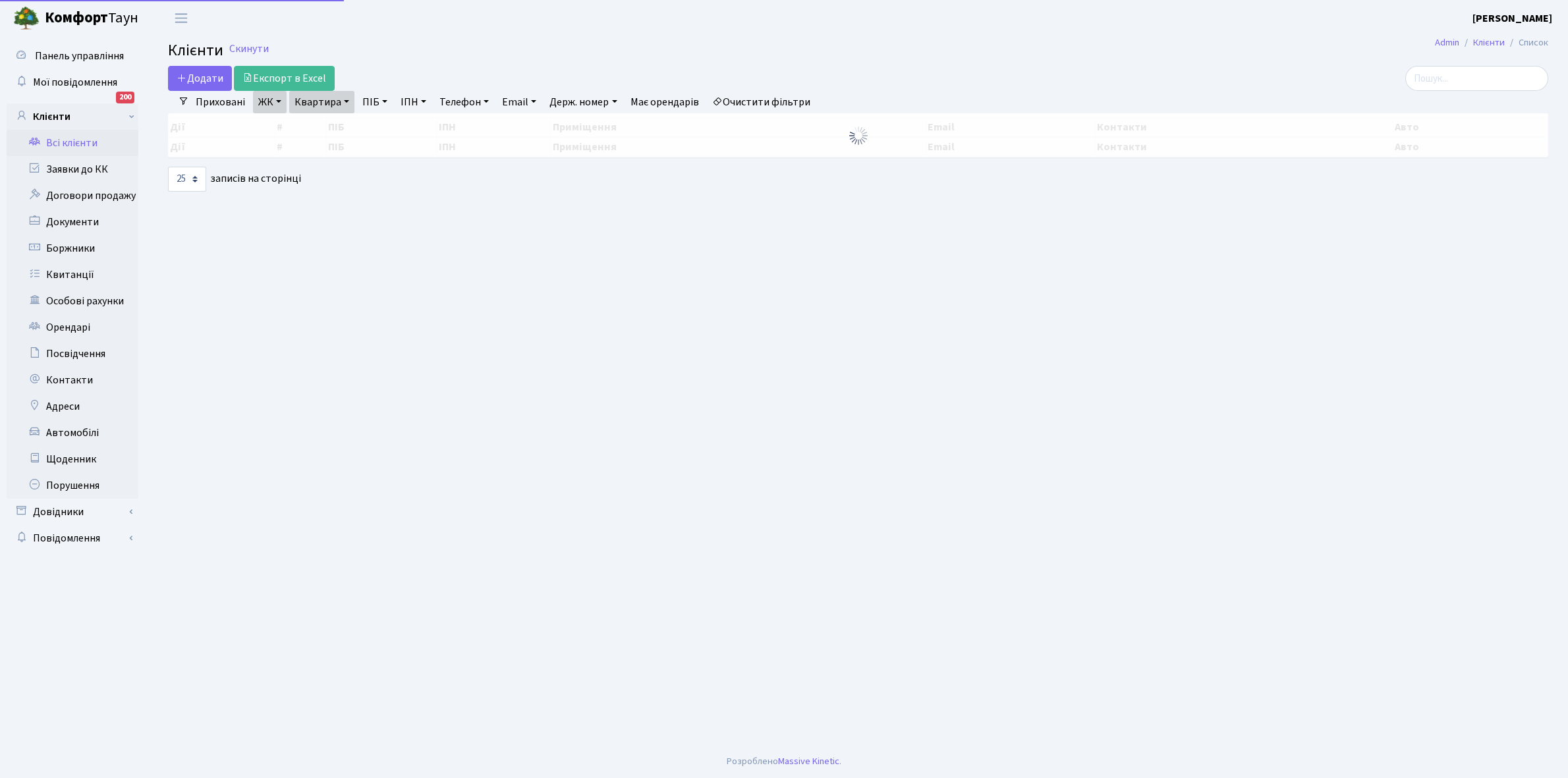
select select "25"
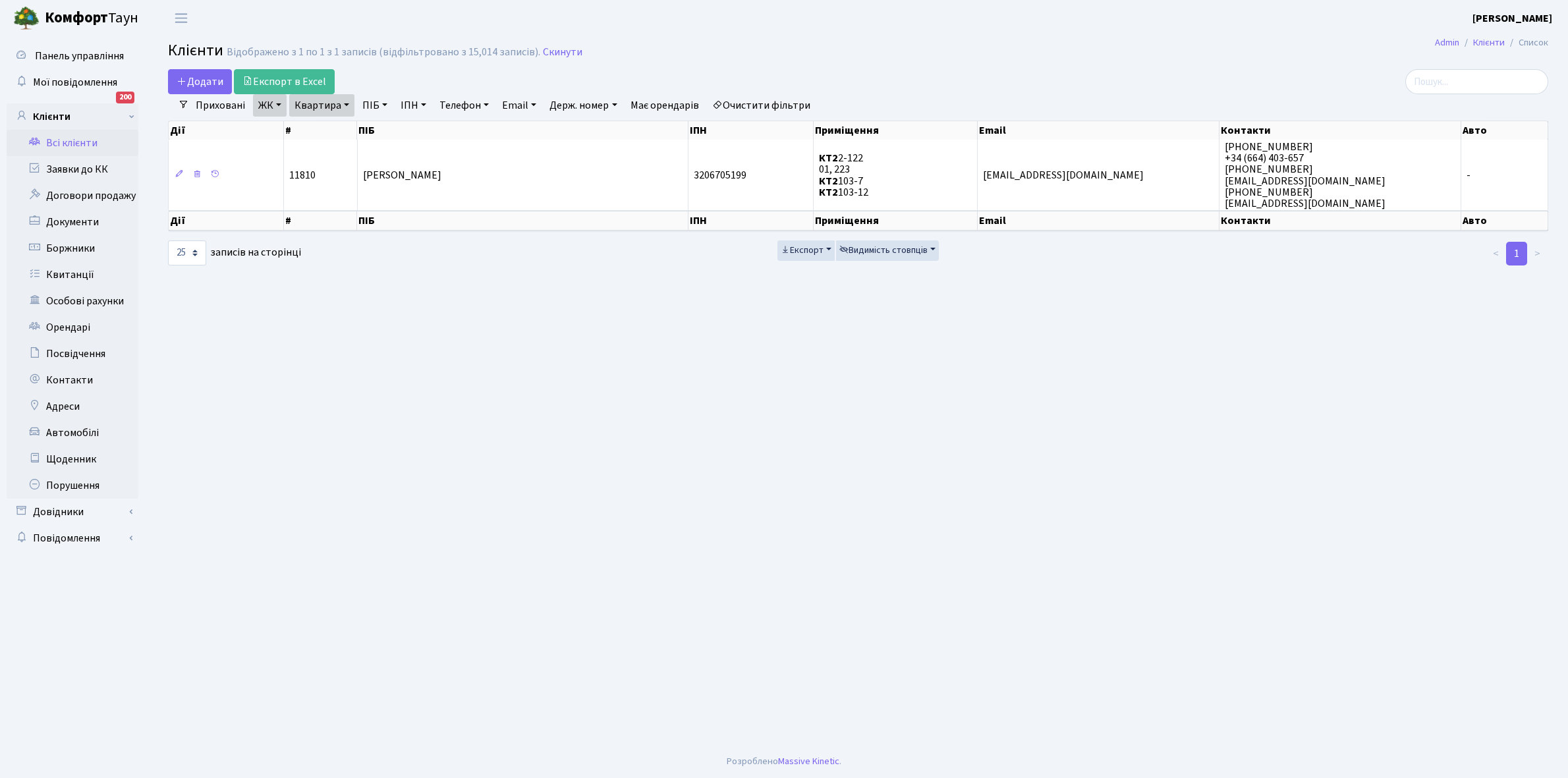
click at [346, 100] on link "Квартира" at bounding box center [322, 105] width 66 height 23
click at [343, 128] on input "2-122" at bounding box center [328, 131] width 77 height 25
type input "2-128"
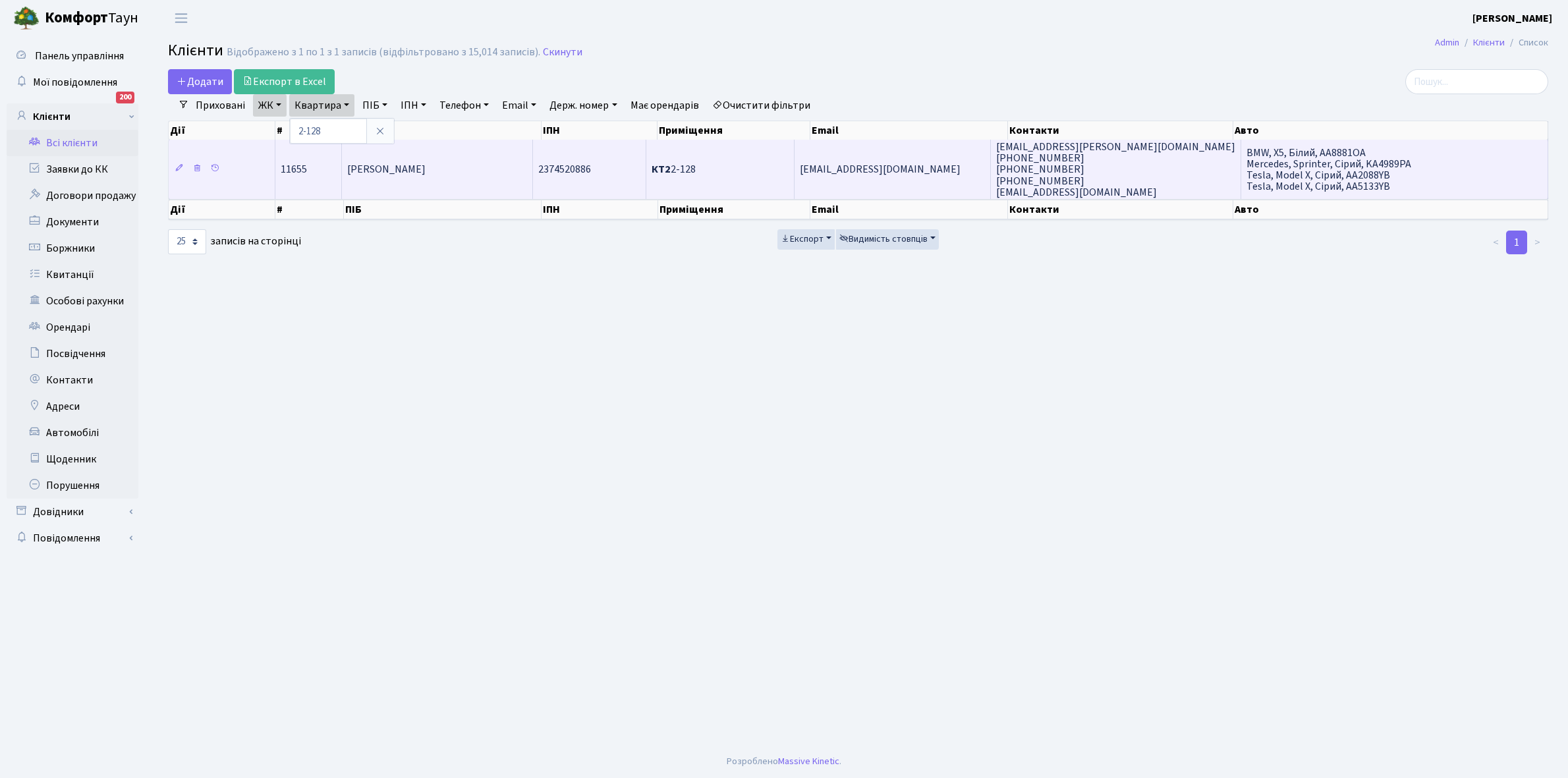
click at [426, 164] on span "[PERSON_NAME]" at bounding box center [386, 169] width 78 height 14
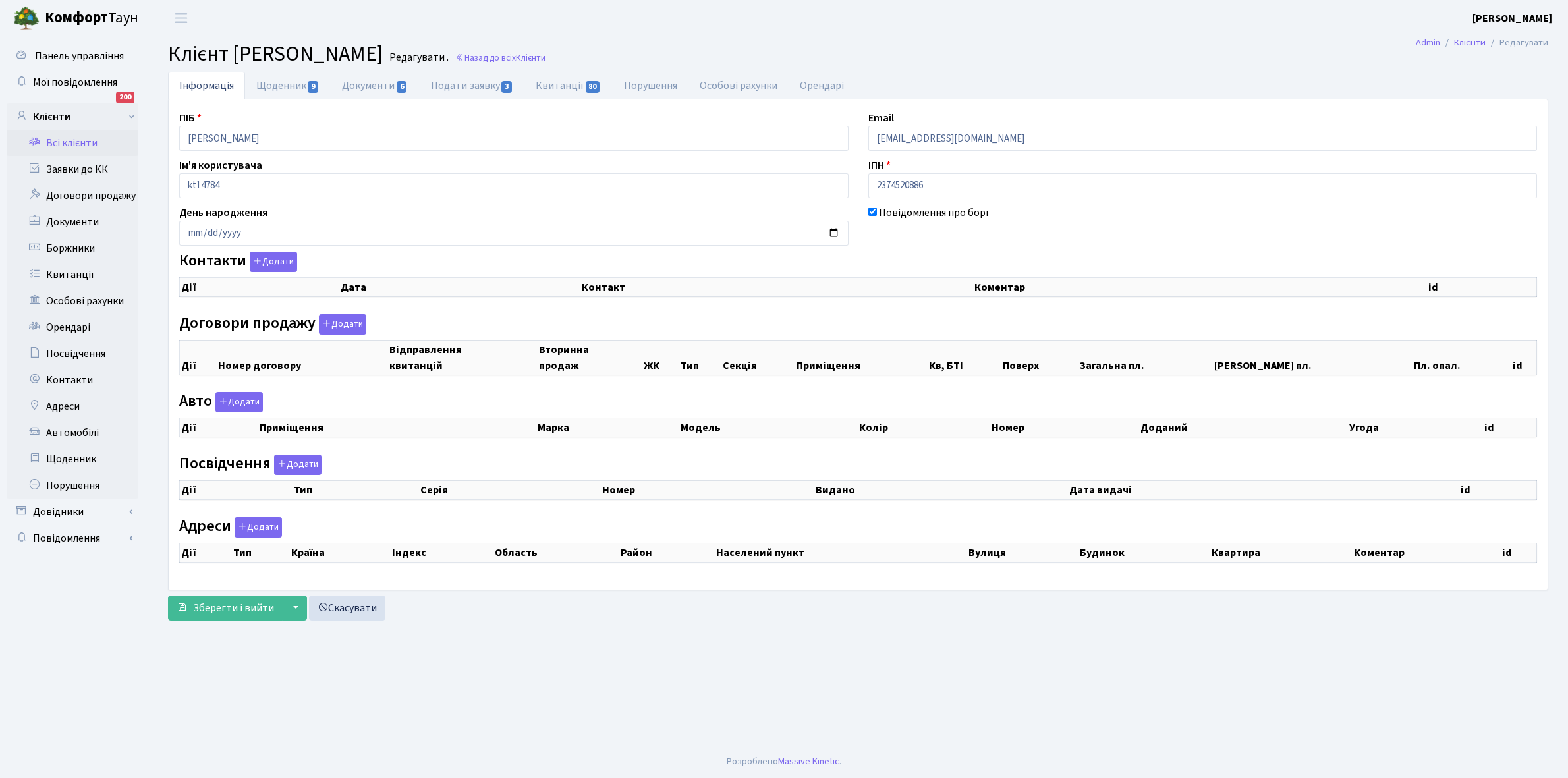
checkbox input "true"
select select "25"
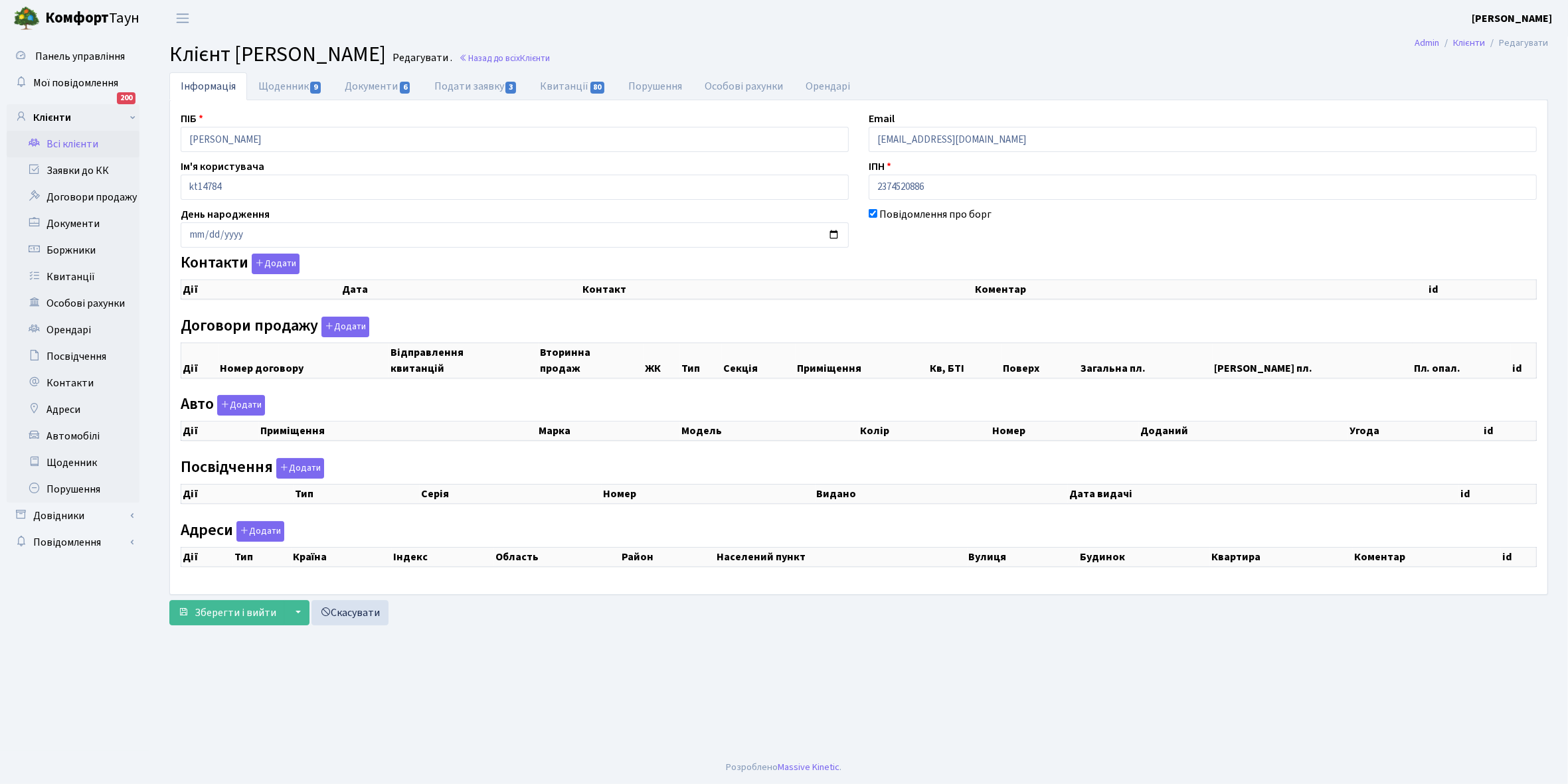
select select "25"
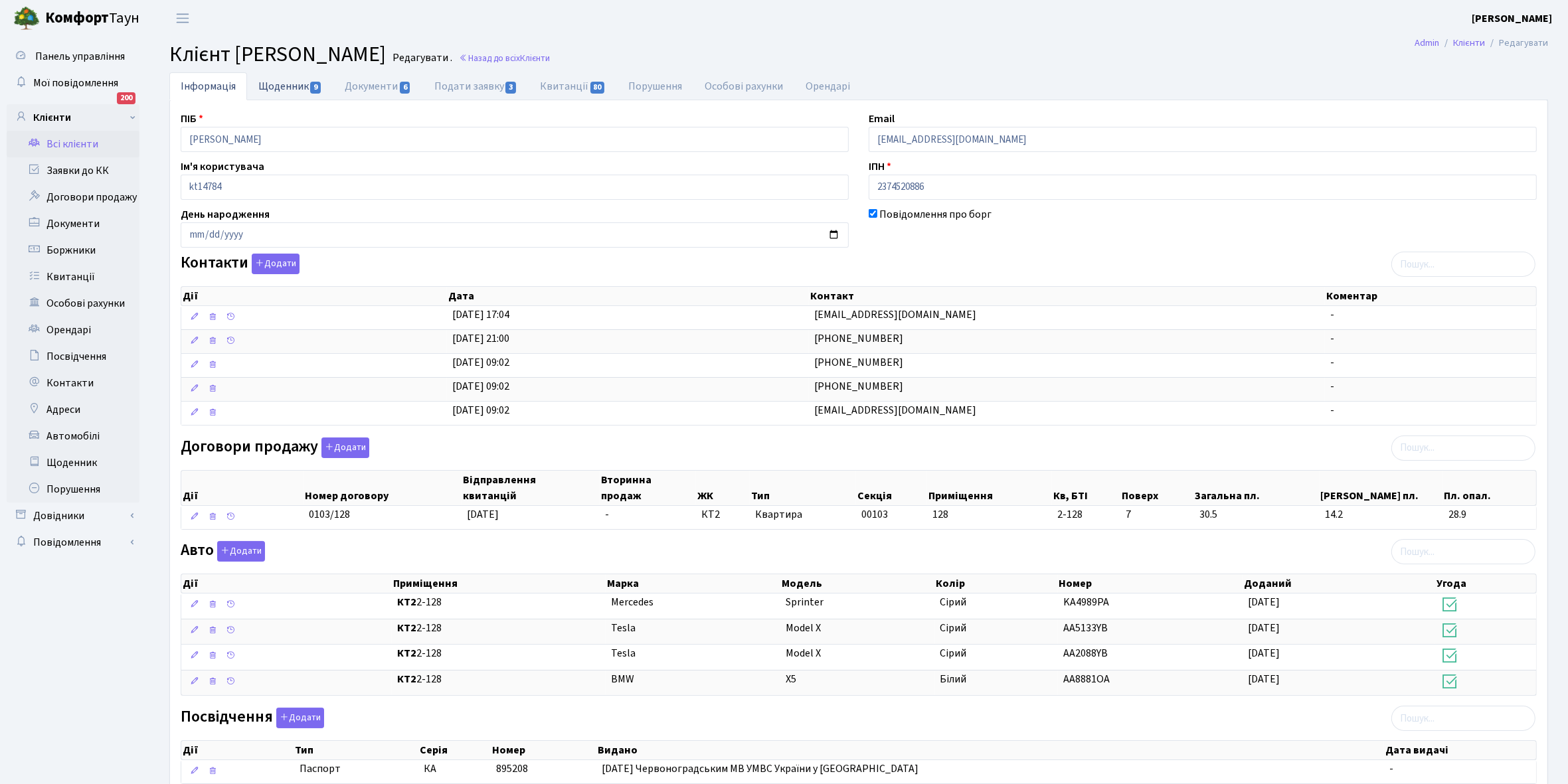
click at [263, 87] on link "Щоденник 9" at bounding box center [290, 86] width 87 height 28
select select "25"
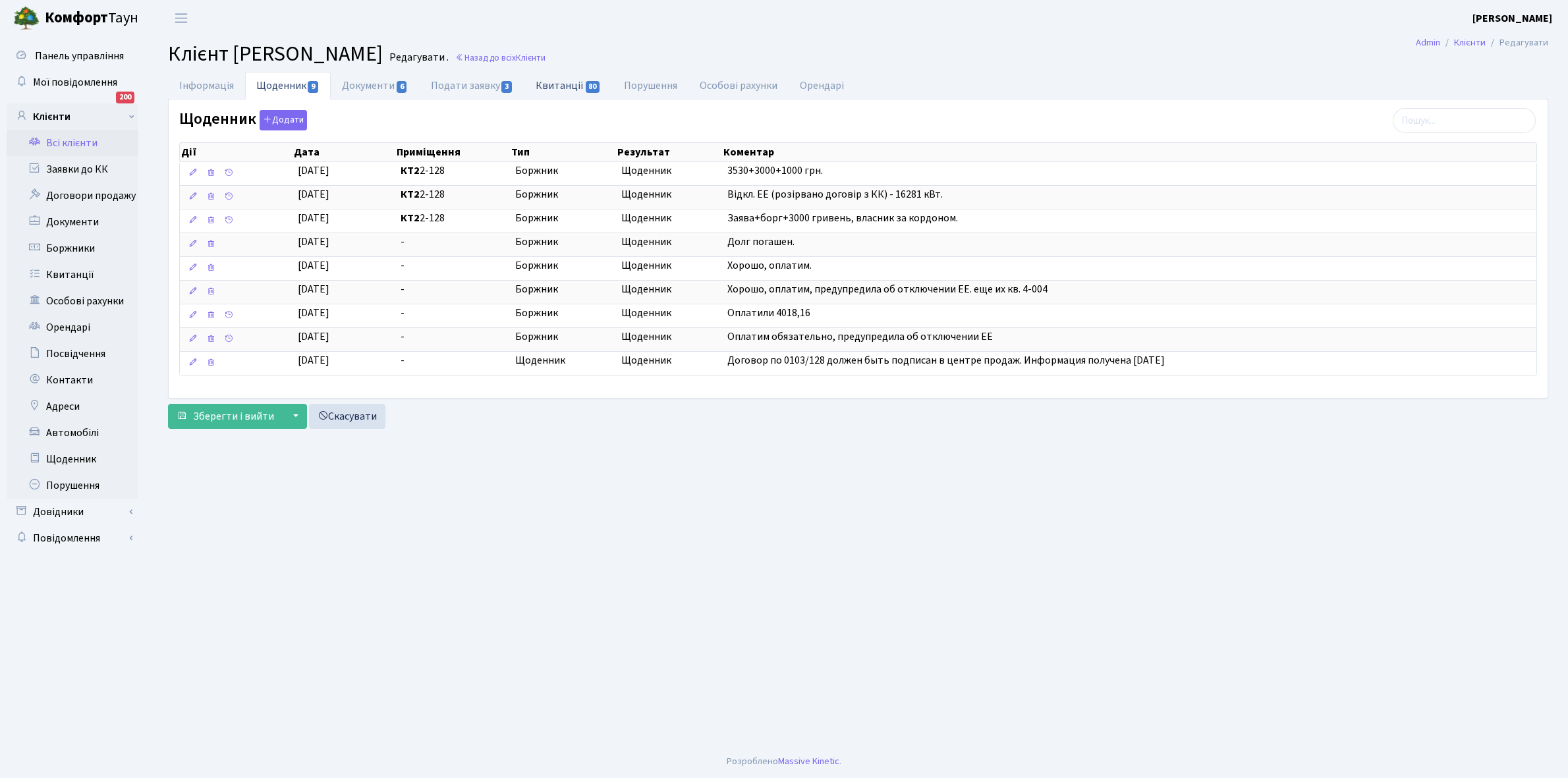
click at [559, 81] on link "Квитанції 80" at bounding box center [568, 85] width 87 height 27
select select "25"
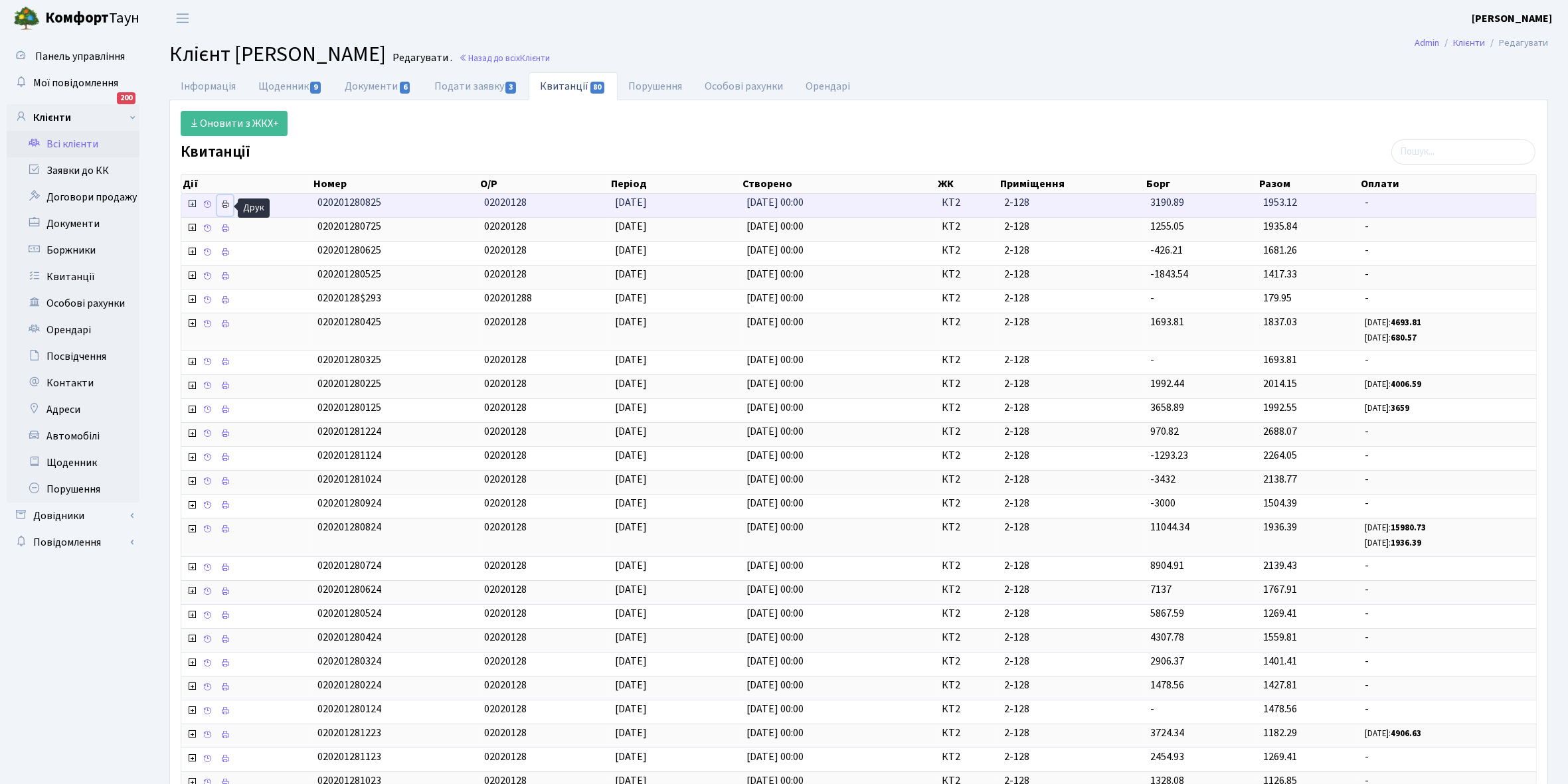
click at [230, 206] on icon at bounding box center [226, 205] width 10 height 10
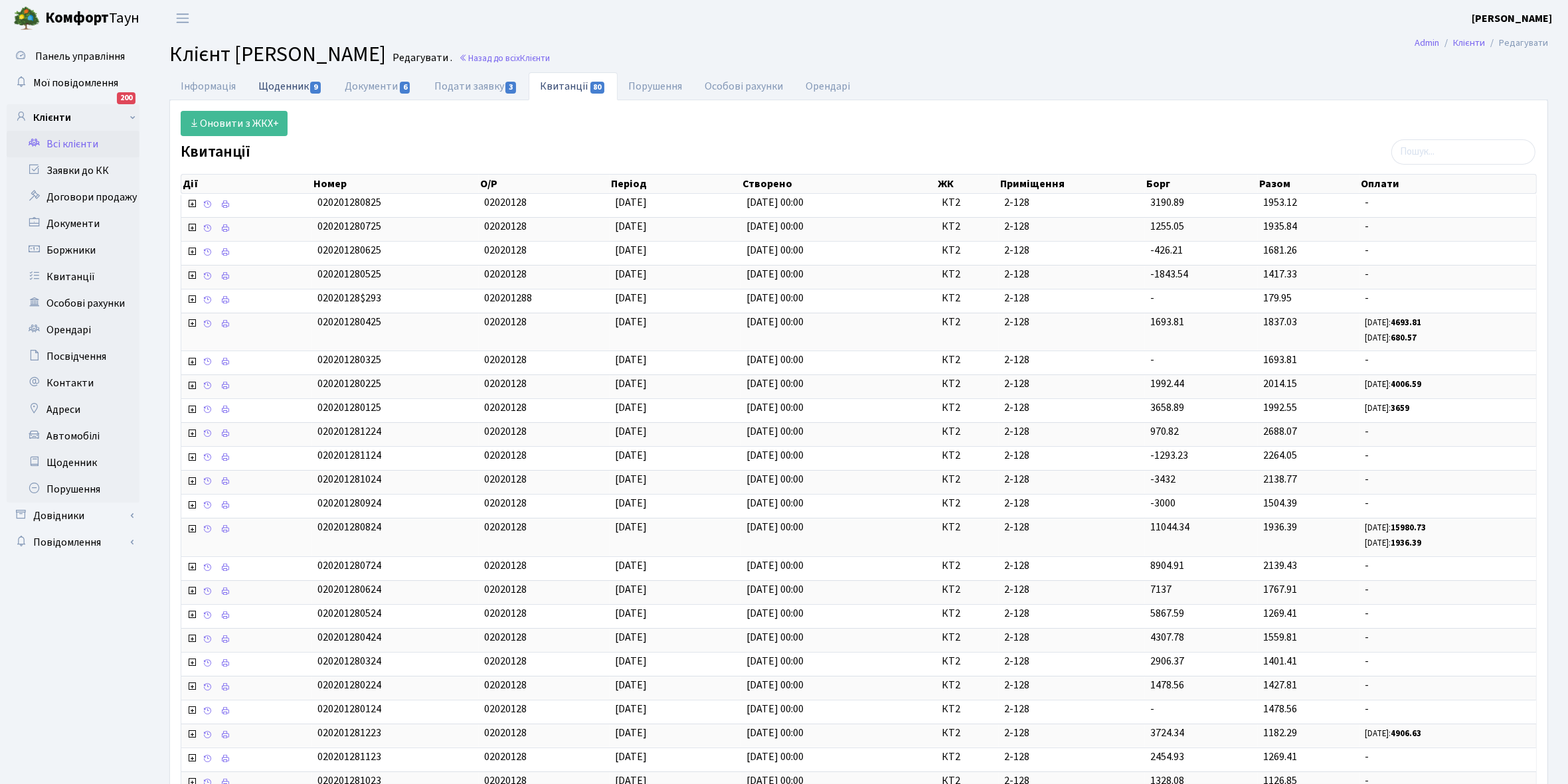
click at [275, 88] on link "Щоденник 9" at bounding box center [290, 86] width 87 height 28
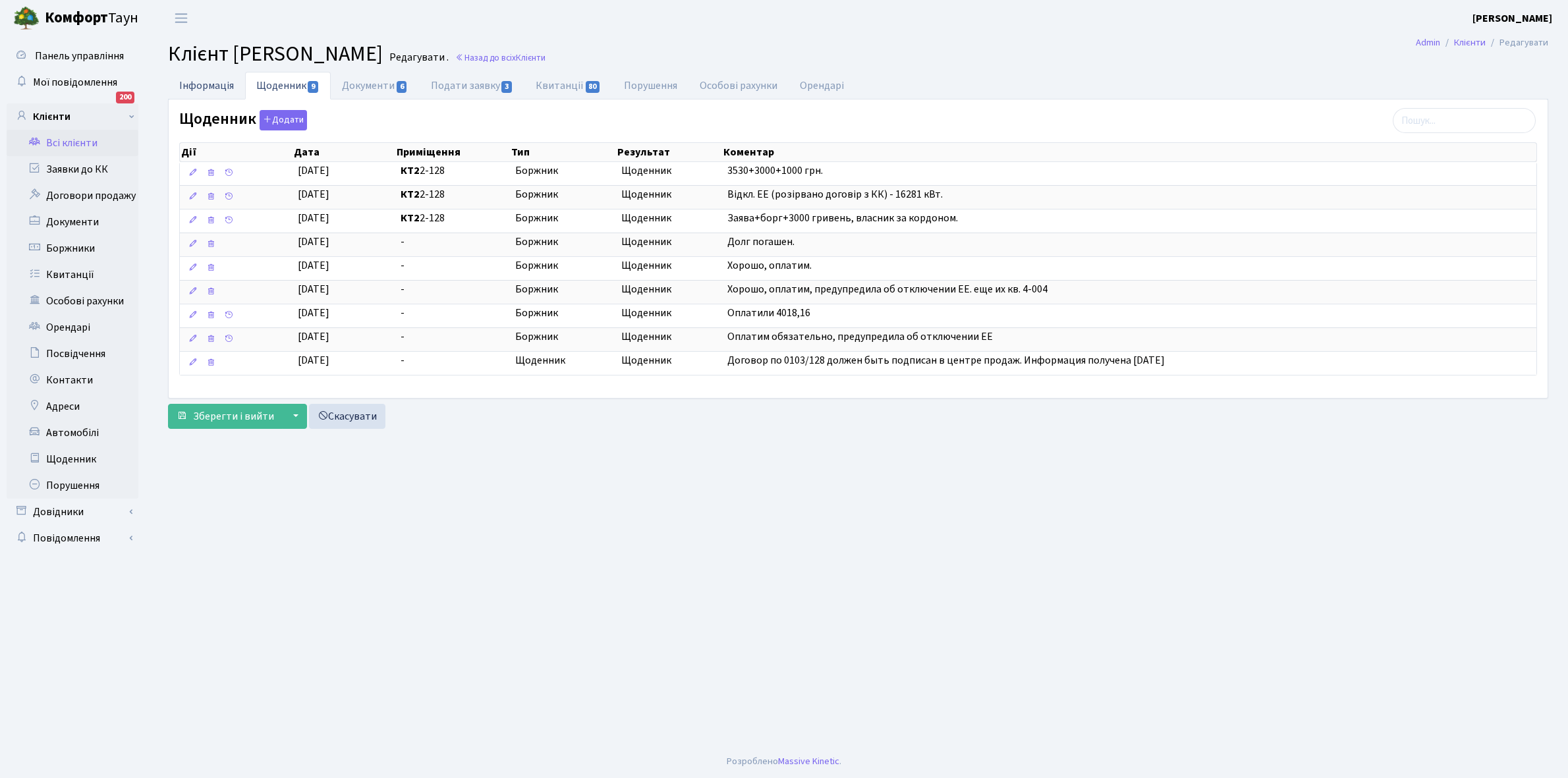
click at [192, 83] on link "Інформація" at bounding box center [206, 85] width 77 height 27
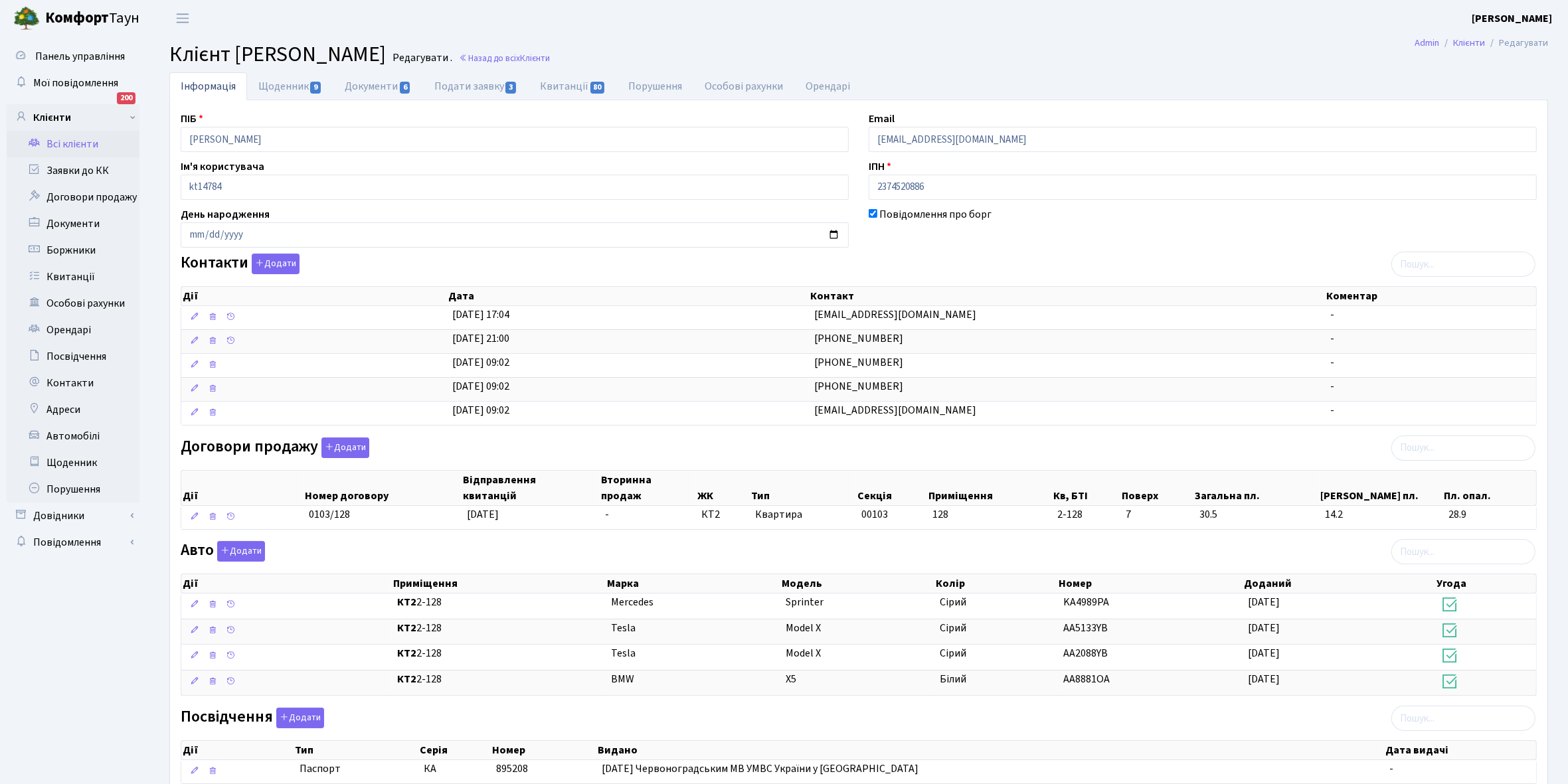
click at [83, 141] on link "Всі клієнти" at bounding box center [73, 144] width 133 height 27
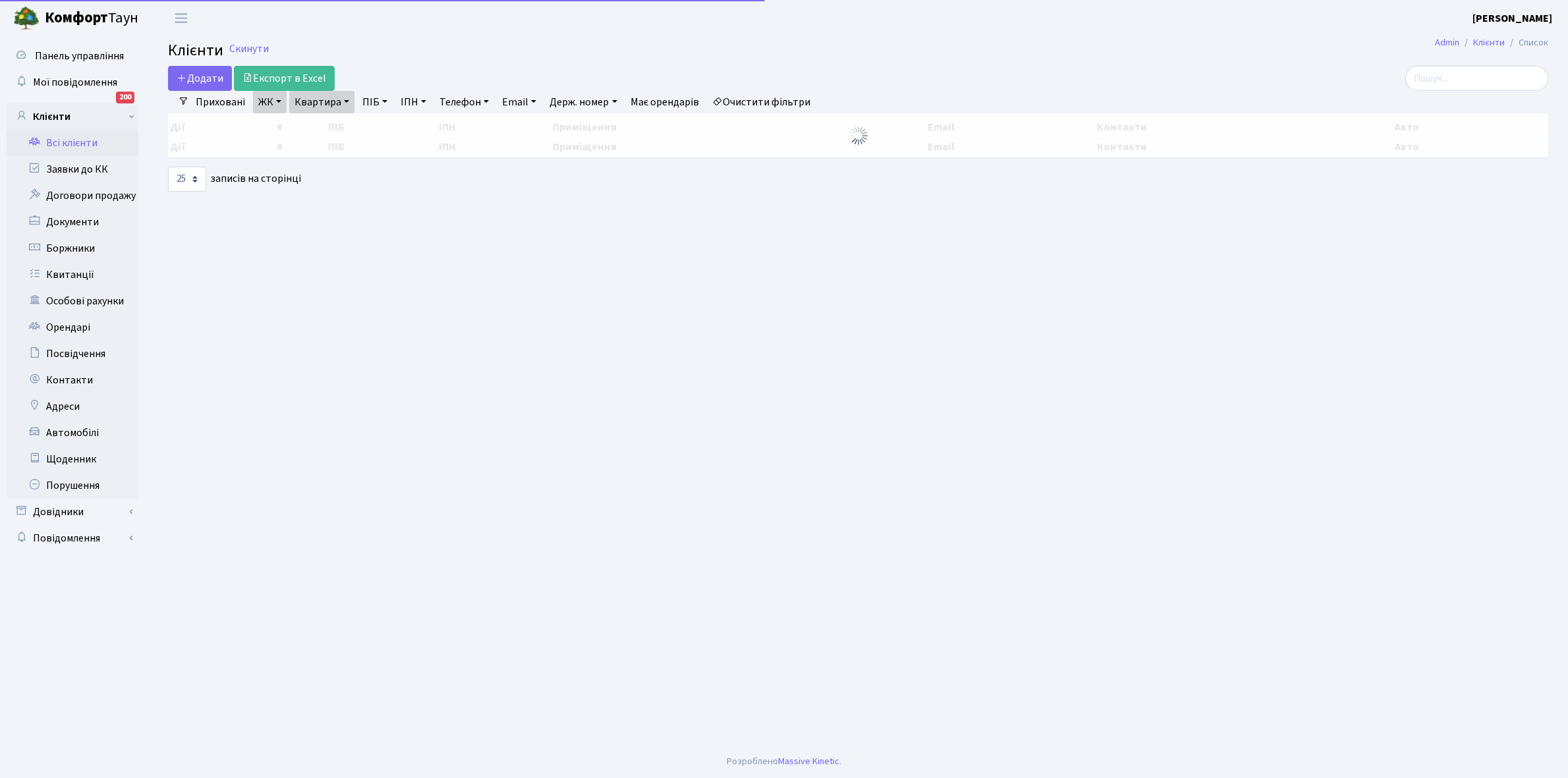
select select "25"
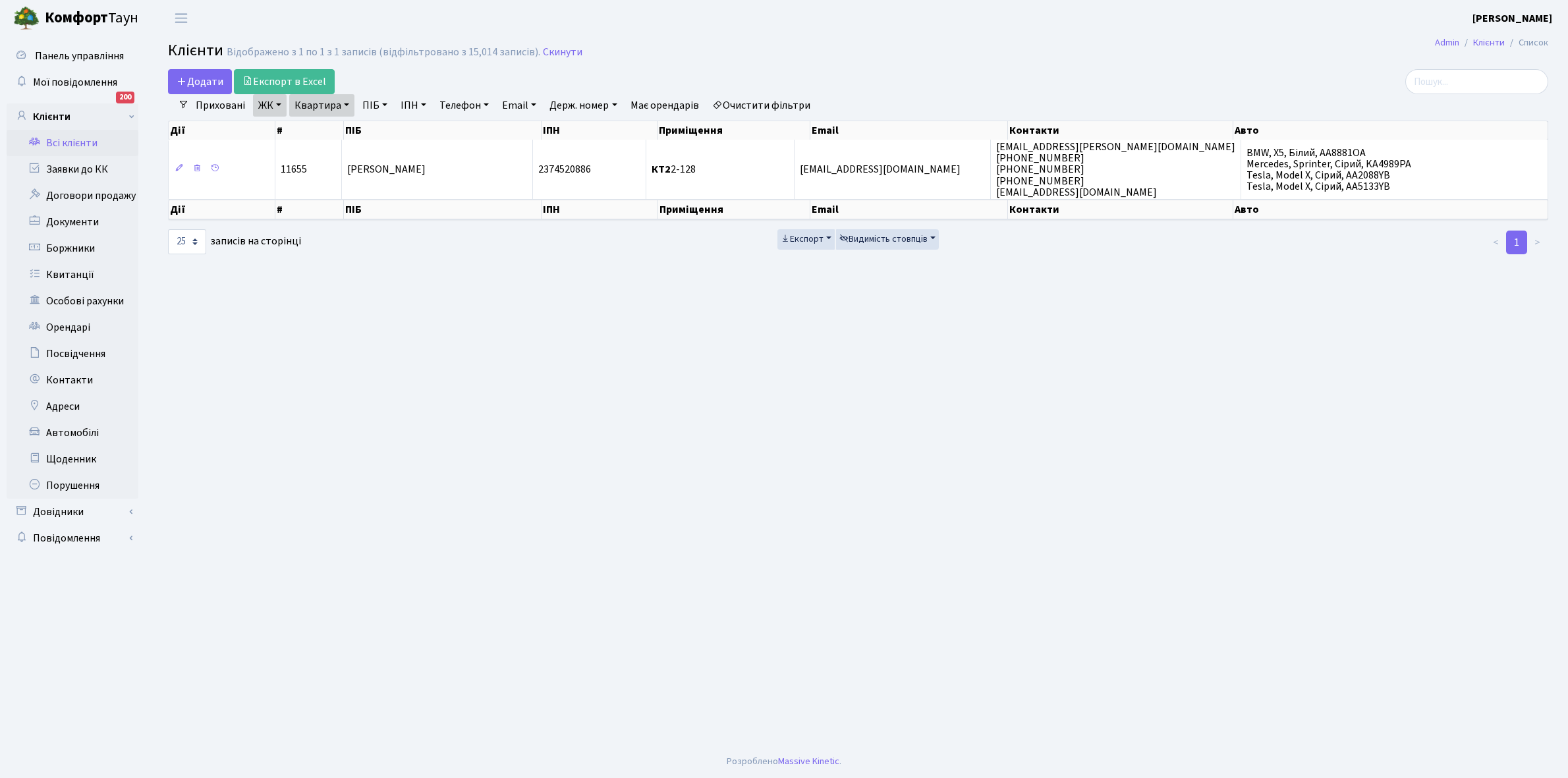
click at [344, 105] on link "Квартира" at bounding box center [322, 105] width 66 height 23
click at [348, 132] on input "2-128" at bounding box center [328, 131] width 77 height 25
type input "2-149"
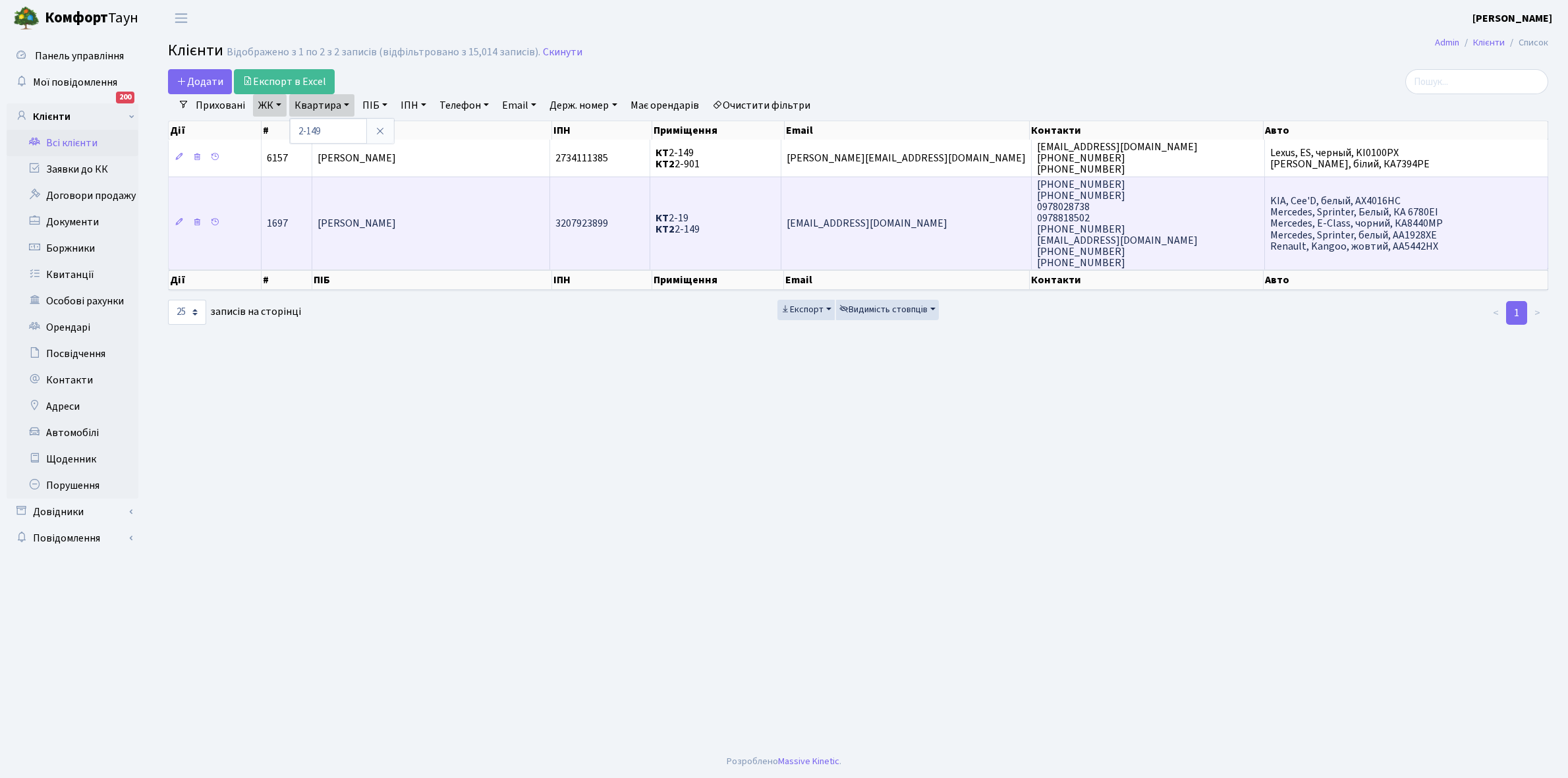
click at [403, 242] on td "[PERSON_NAME]" at bounding box center [431, 223] width 238 height 93
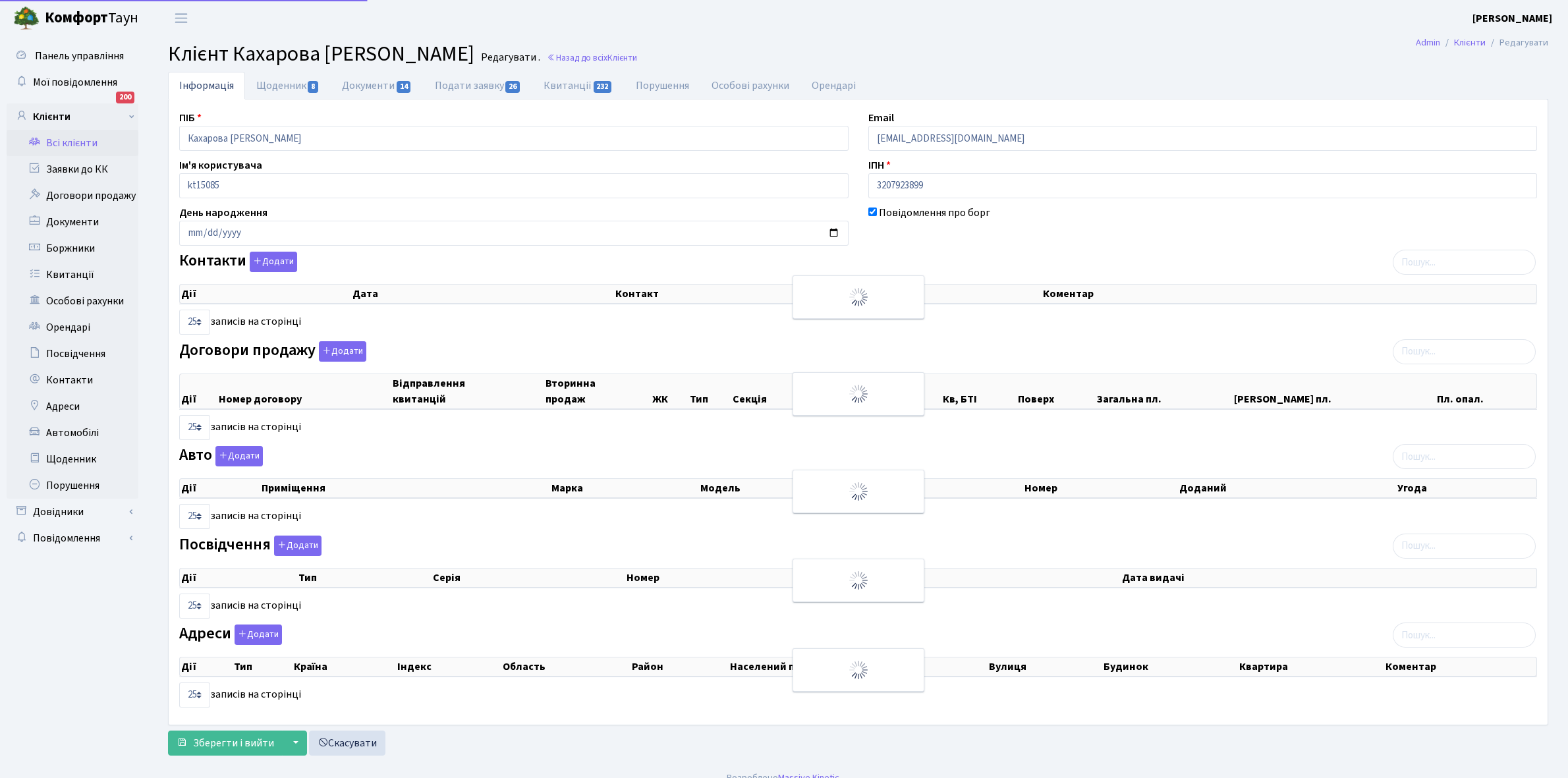
select select "25"
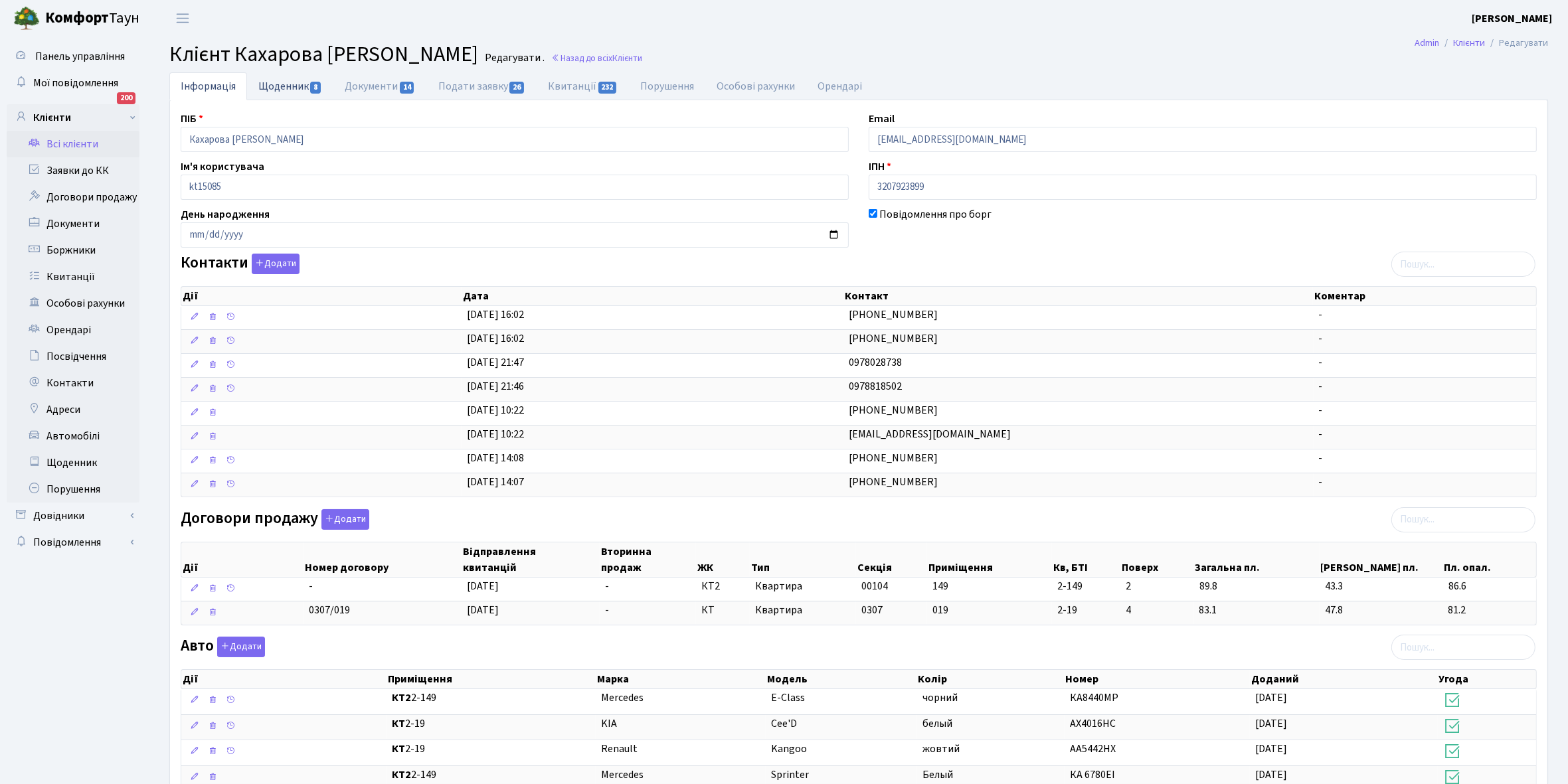
click at [279, 89] on link "Щоденник 8" at bounding box center [290, 86] width 87 height 28
select select "25"
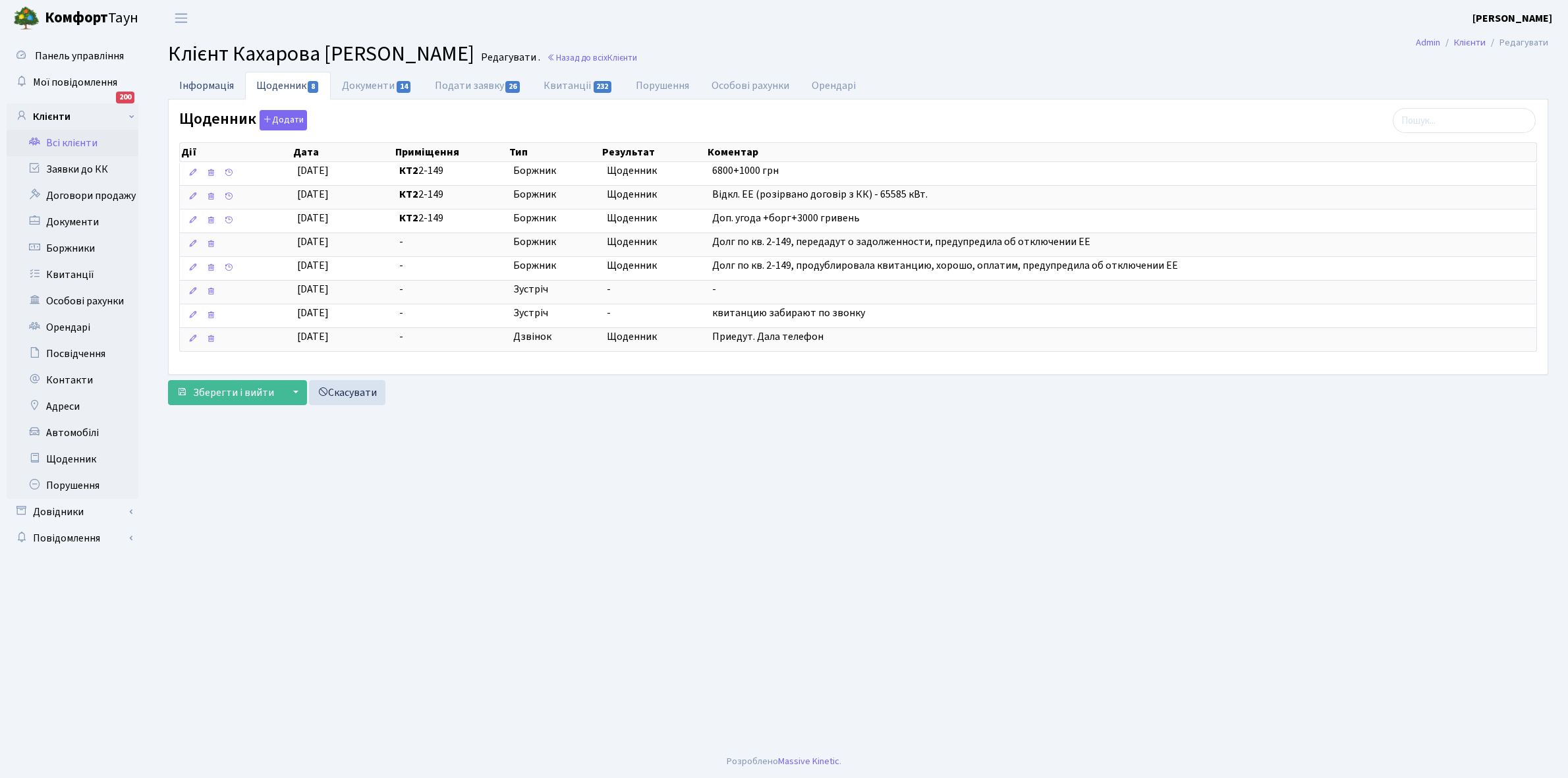
click at [202, 83] on link "Інформація" at bounding box center [206, 85] width 77 height 27
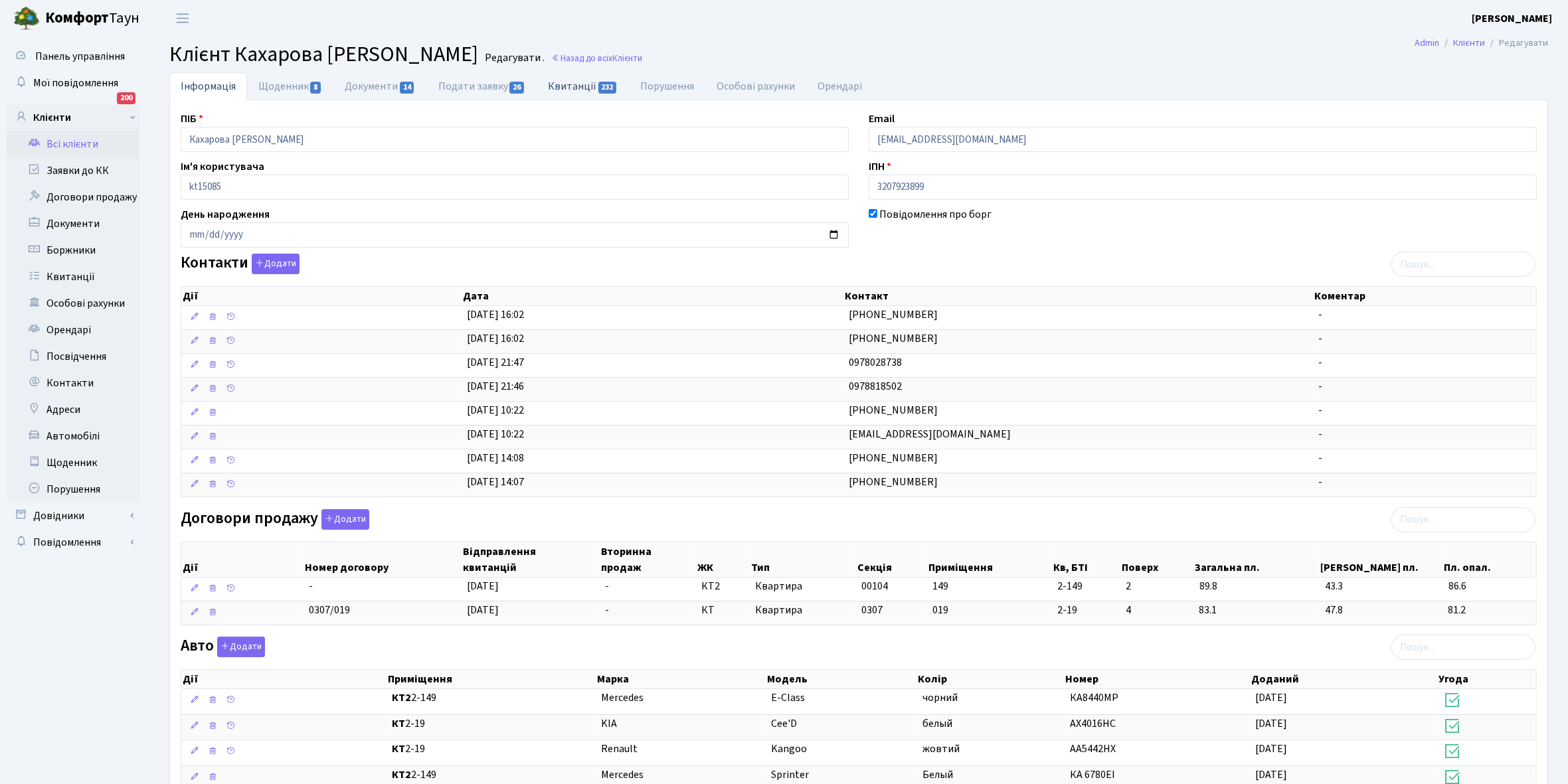
click at [569, 89] on link "Квитанції 232" at bounding box center [583, 86] width 92 height 28
select select "25"
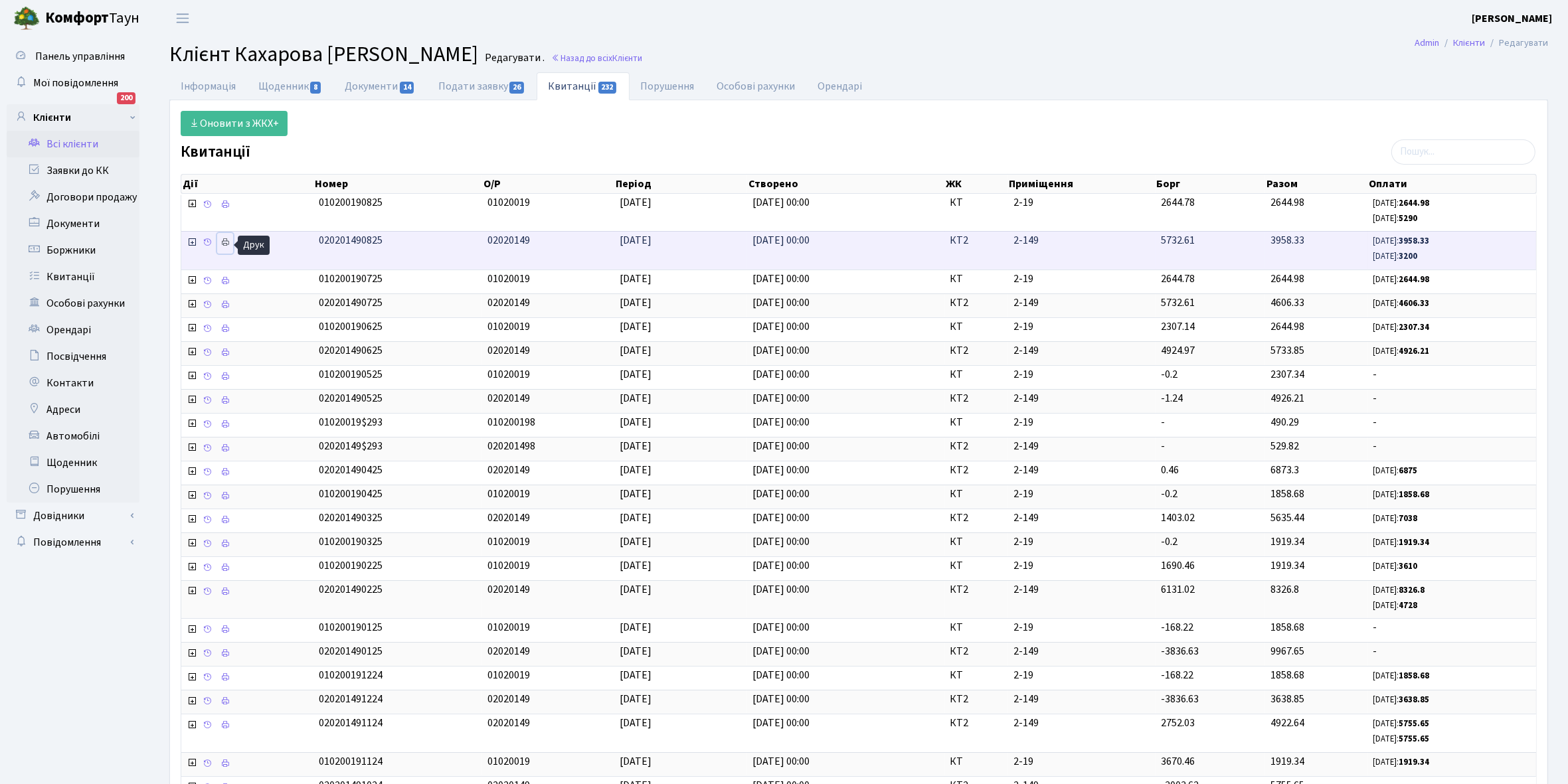
click at [224, 248] on link at bounding box center [225, 243] width 16 height 21
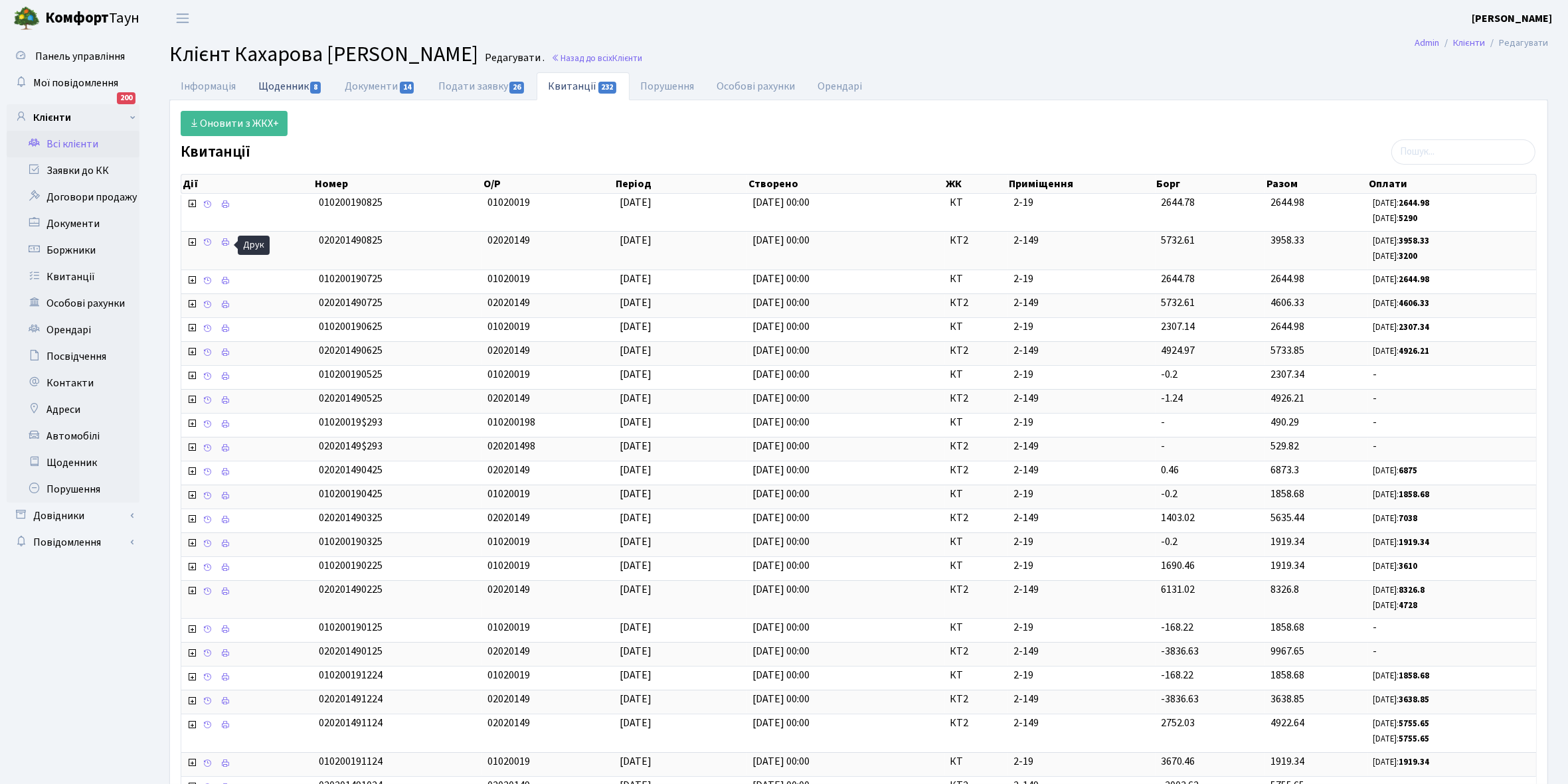
click at [283, 91] on link "Щоденник 8" at bounding box center [290, 86] width 87 height 28
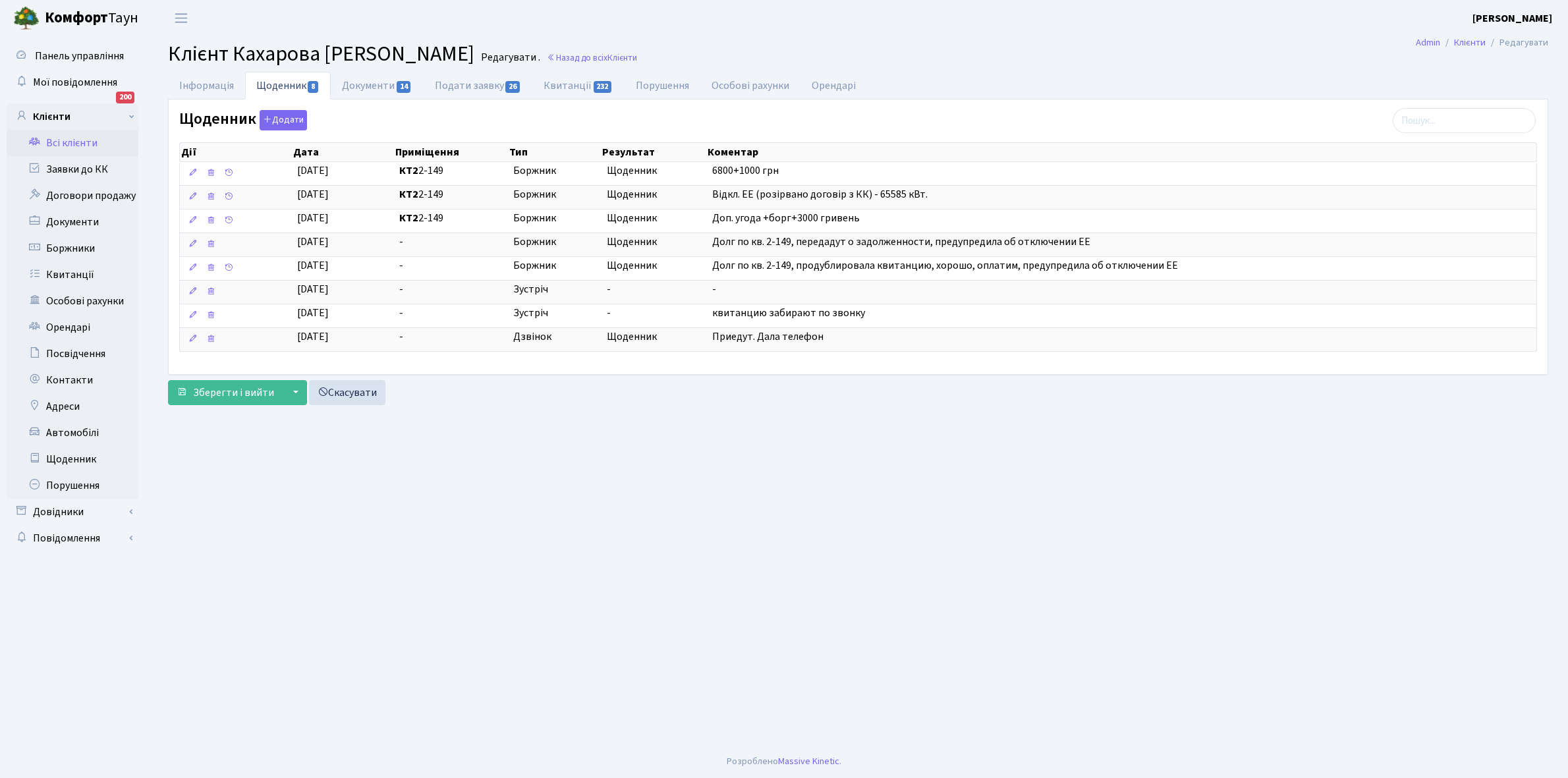
click at [85, 141] on link "Всі клієнти" at bounding box center [72, 143] width 132 height 27
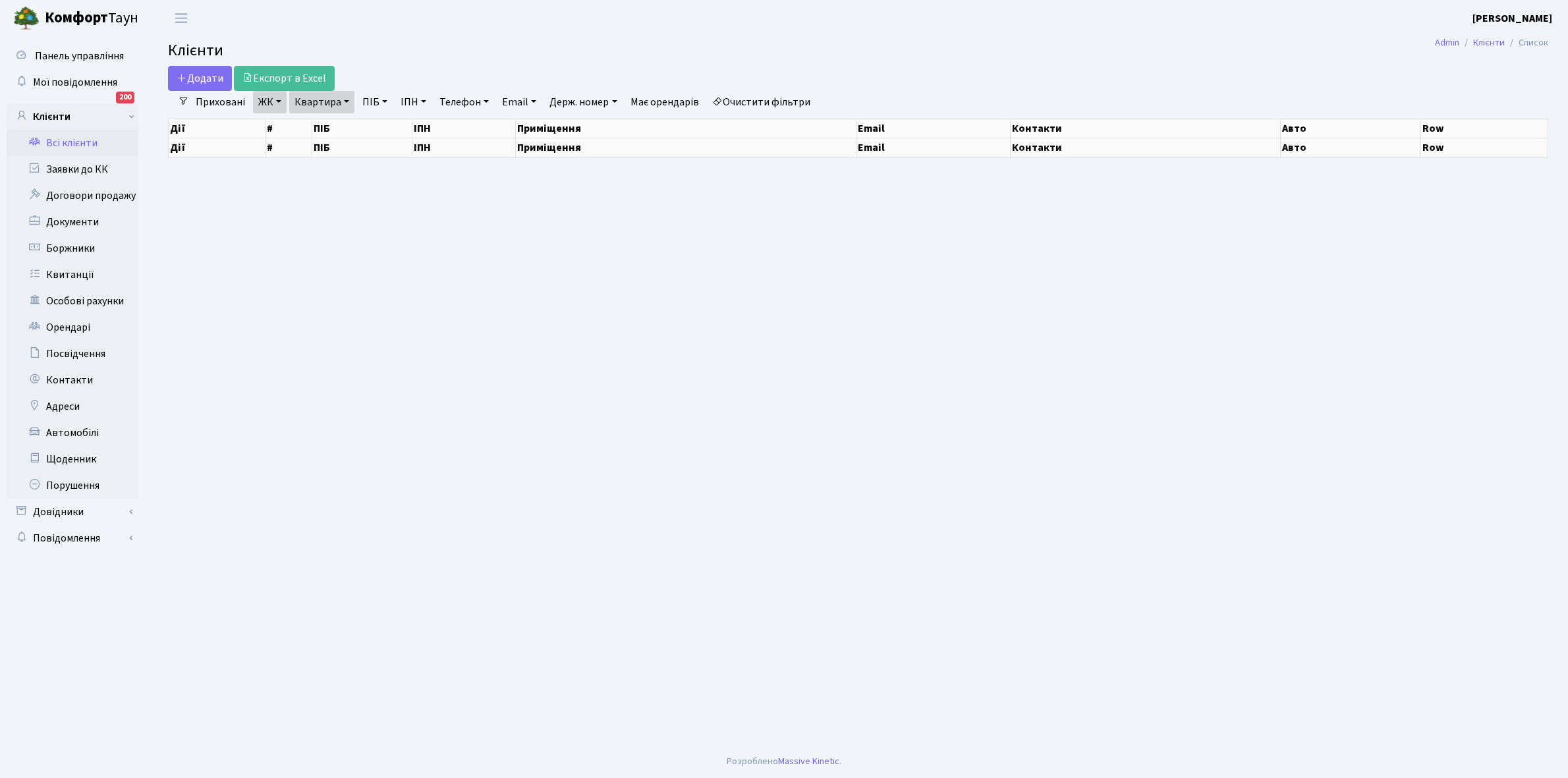
select select "25"
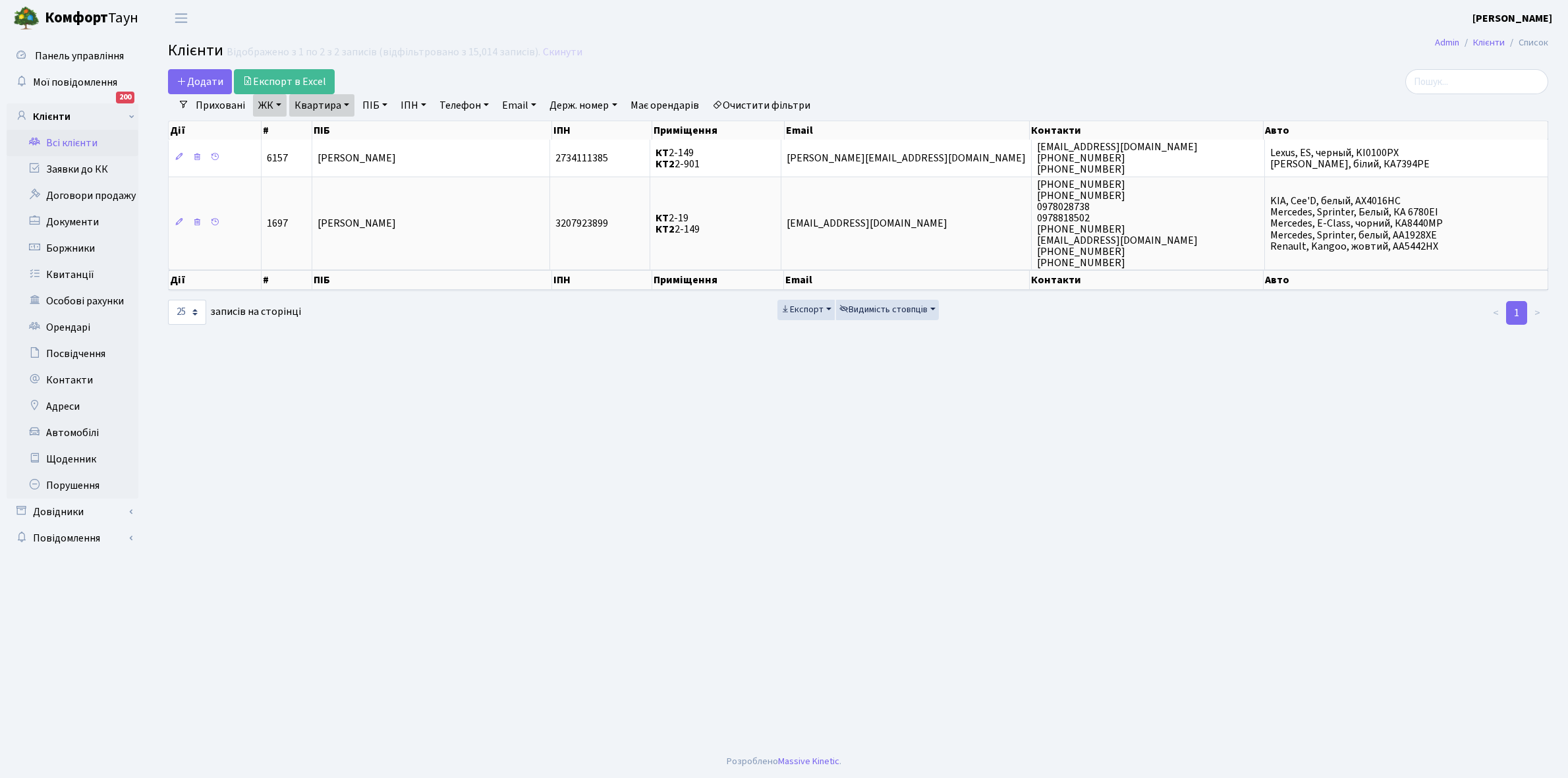
click at [347, 104] on link "Квартира" at bounding box center [322, 105] width 66 height 23
click at [347, 121] on input "2-149" at bounding box center [328, 131] width 77 height 25
type input "2-158"
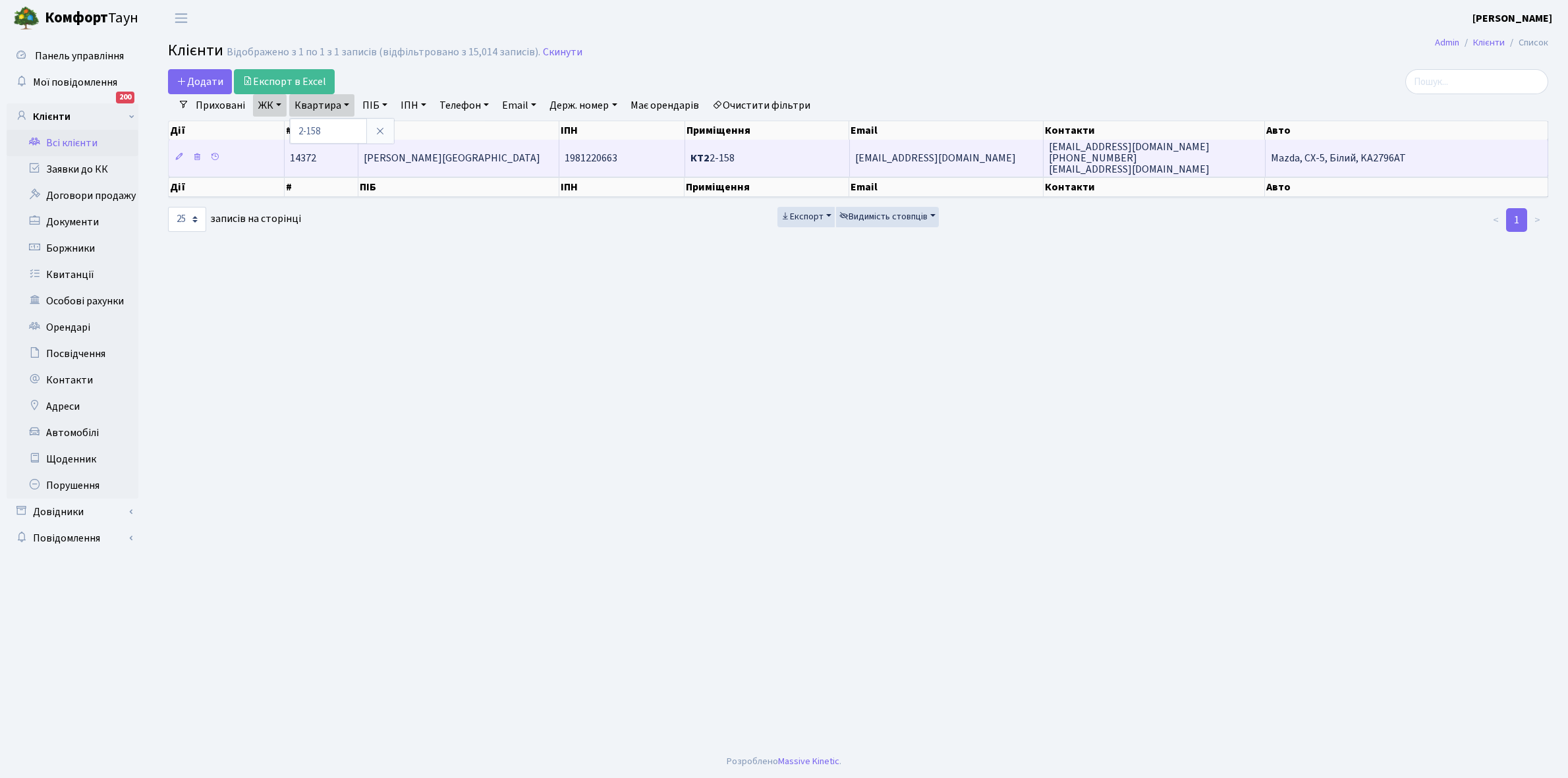
click at [442, 162] on span "Задорожня [GEOGRAPHIC_DATA]" at bounding box center [452, 158] width 177 height 14
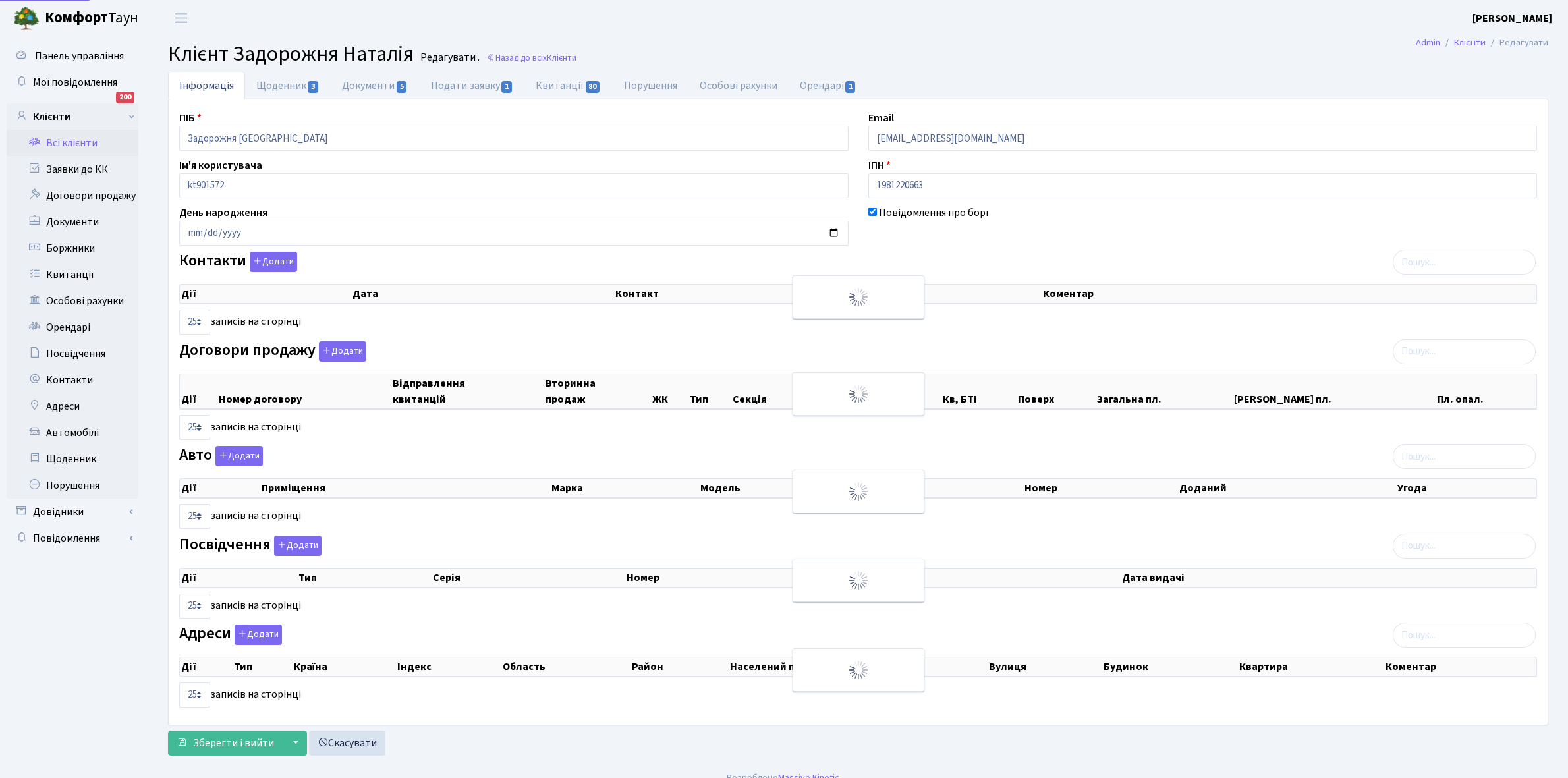
select select "25"
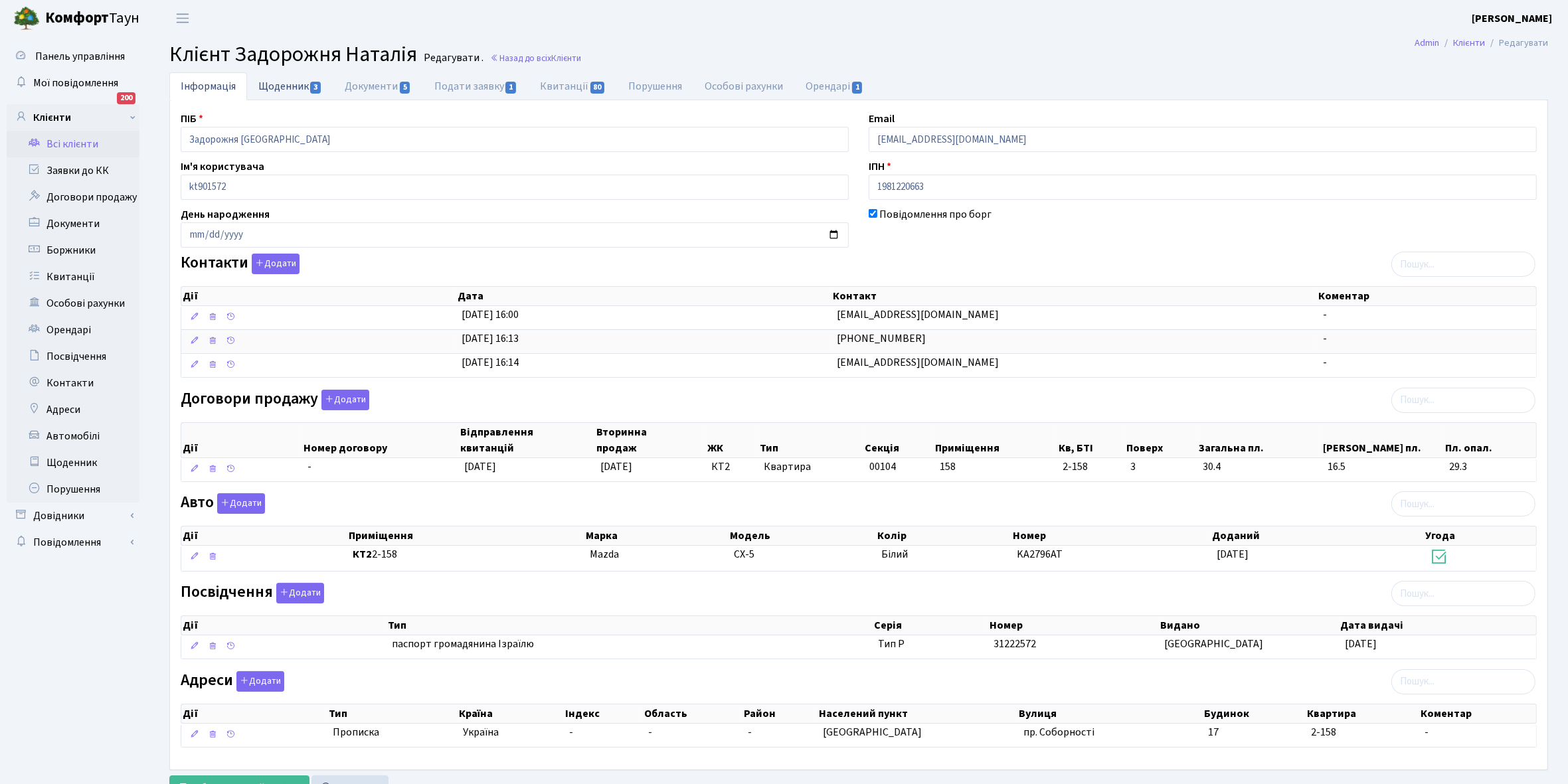
click at [277, 80] on link "Щоденник 3" at bounding box center [290, 86] width 87 height 28
select select "25"
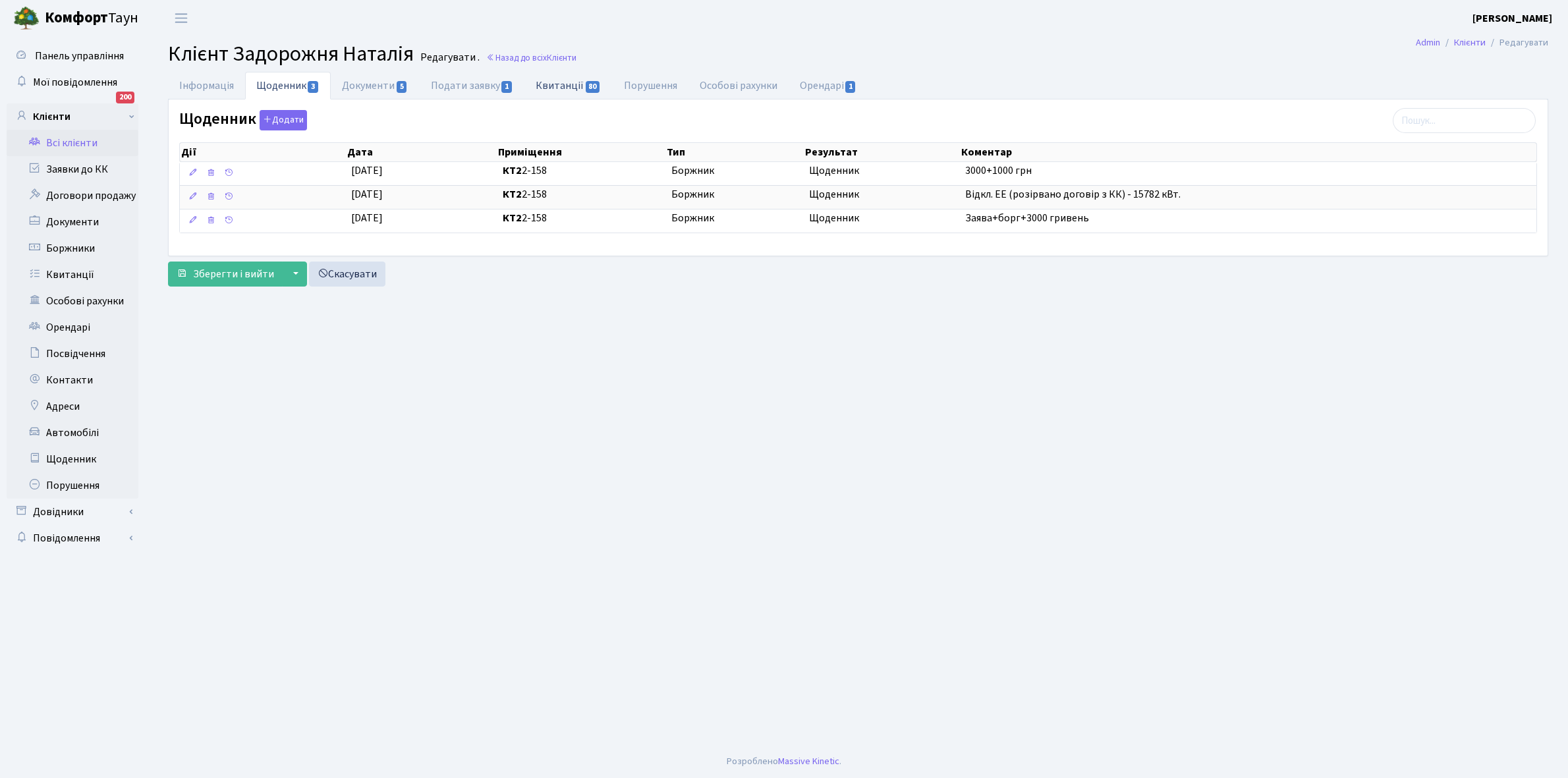
click at [558, 78] on link "Квитанції 80" at bounding box center [568, 85] width 87 height 27
select select "25"
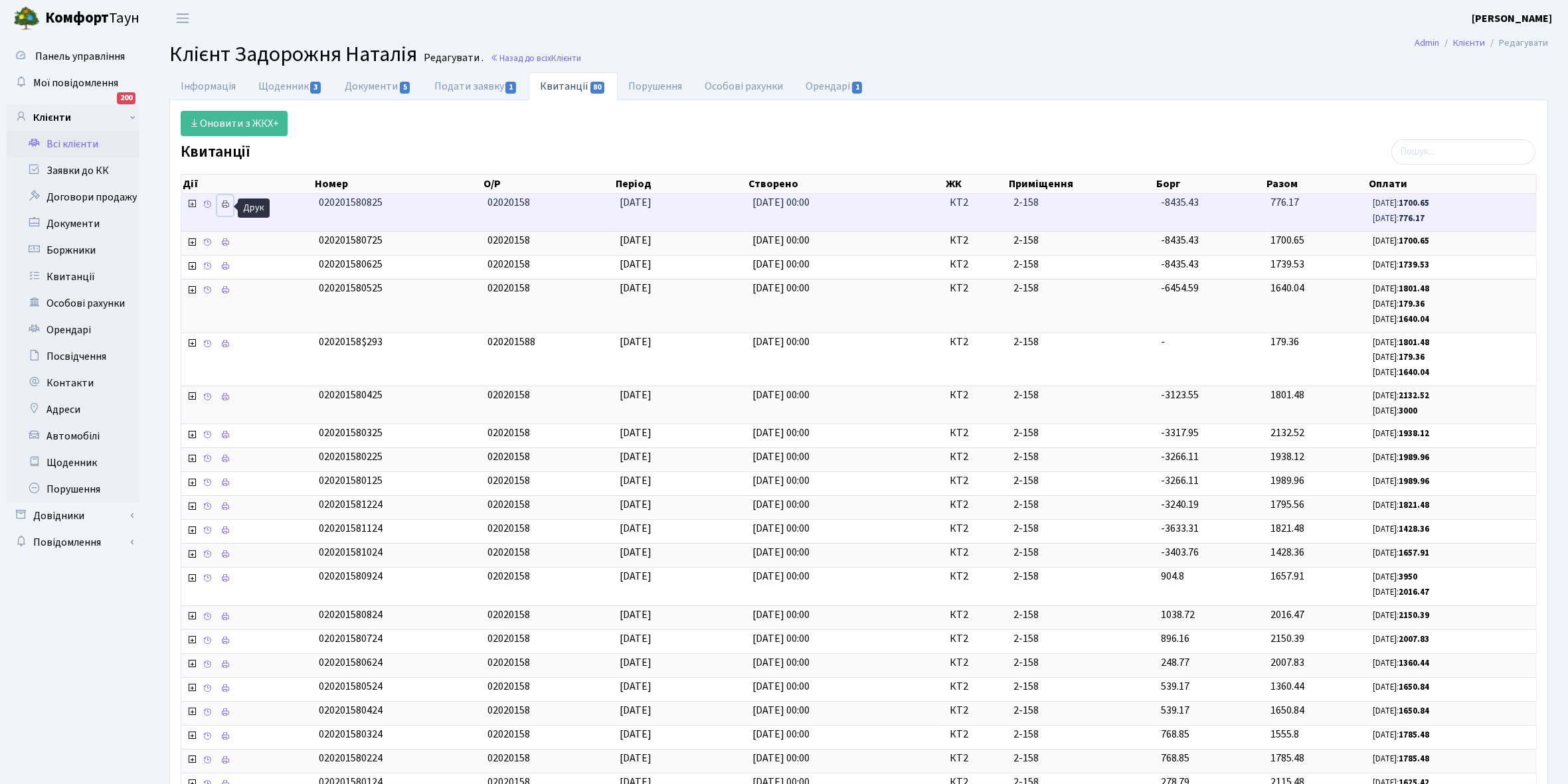
click at [230, 202] on icon at bounding box center [226, 205] width 10 height 10
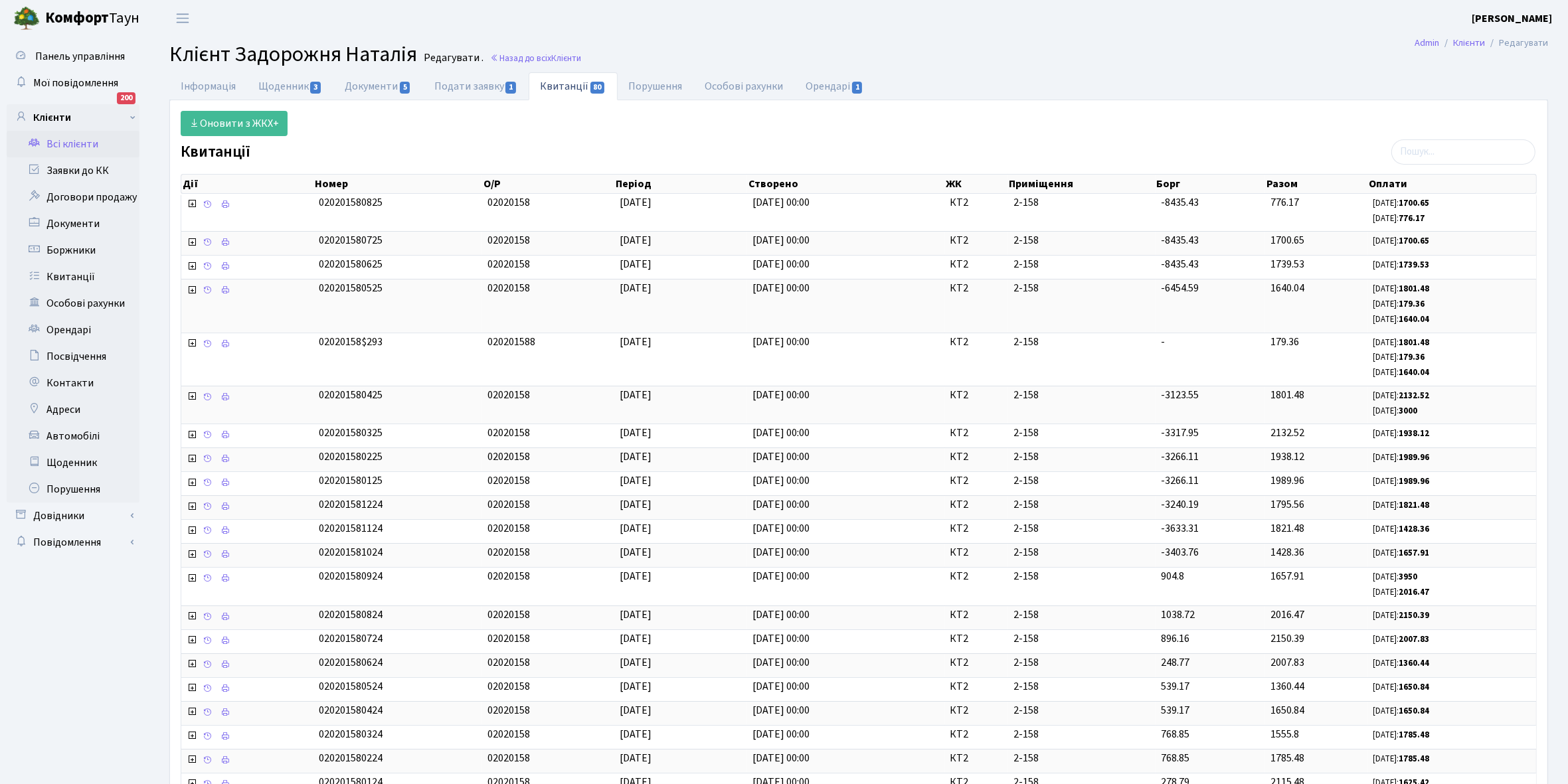
click at [78, 146] on link "Всі клієнти" at bounding box center [73, 144] width 133 height 27
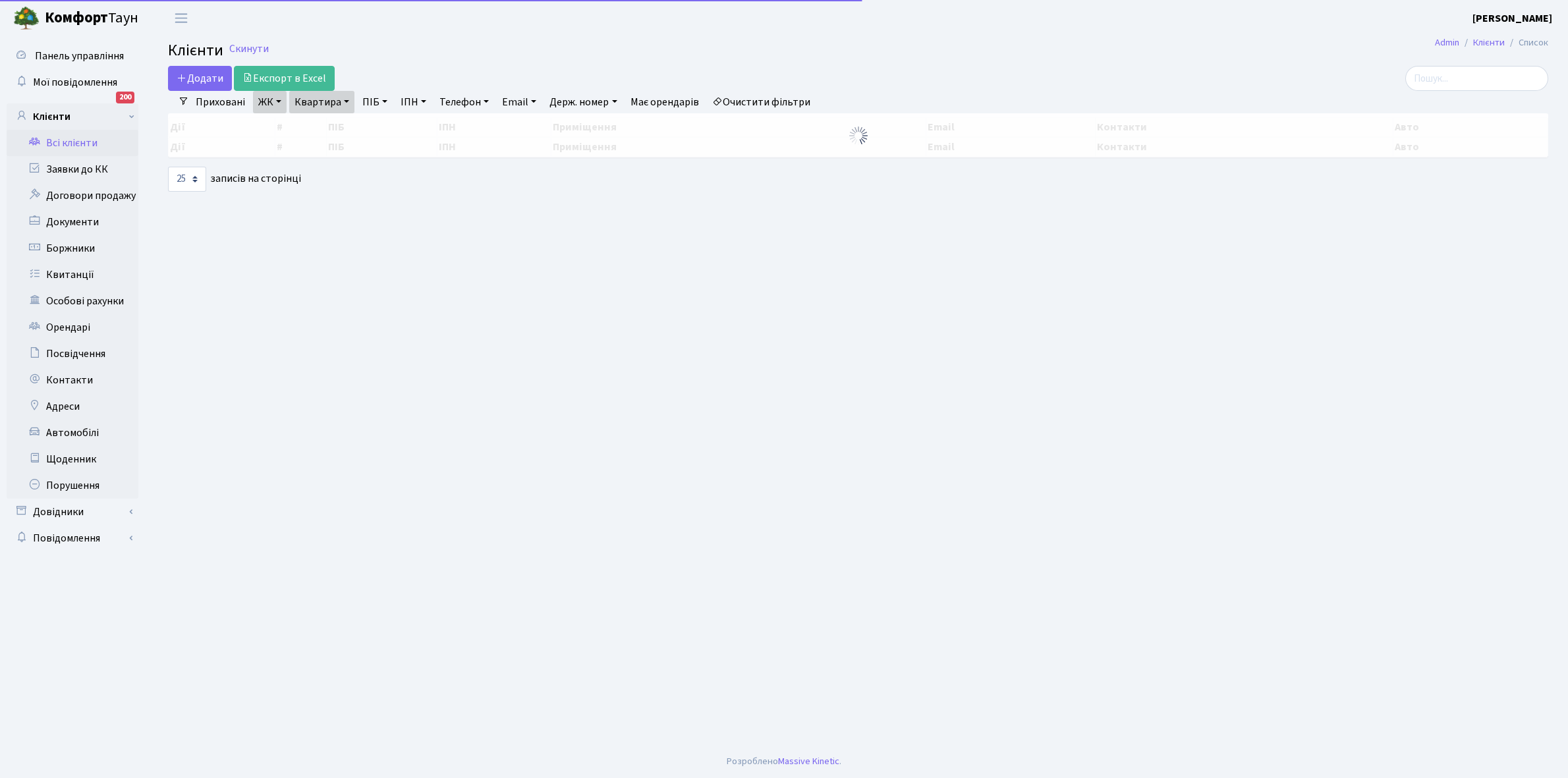
select select "25"
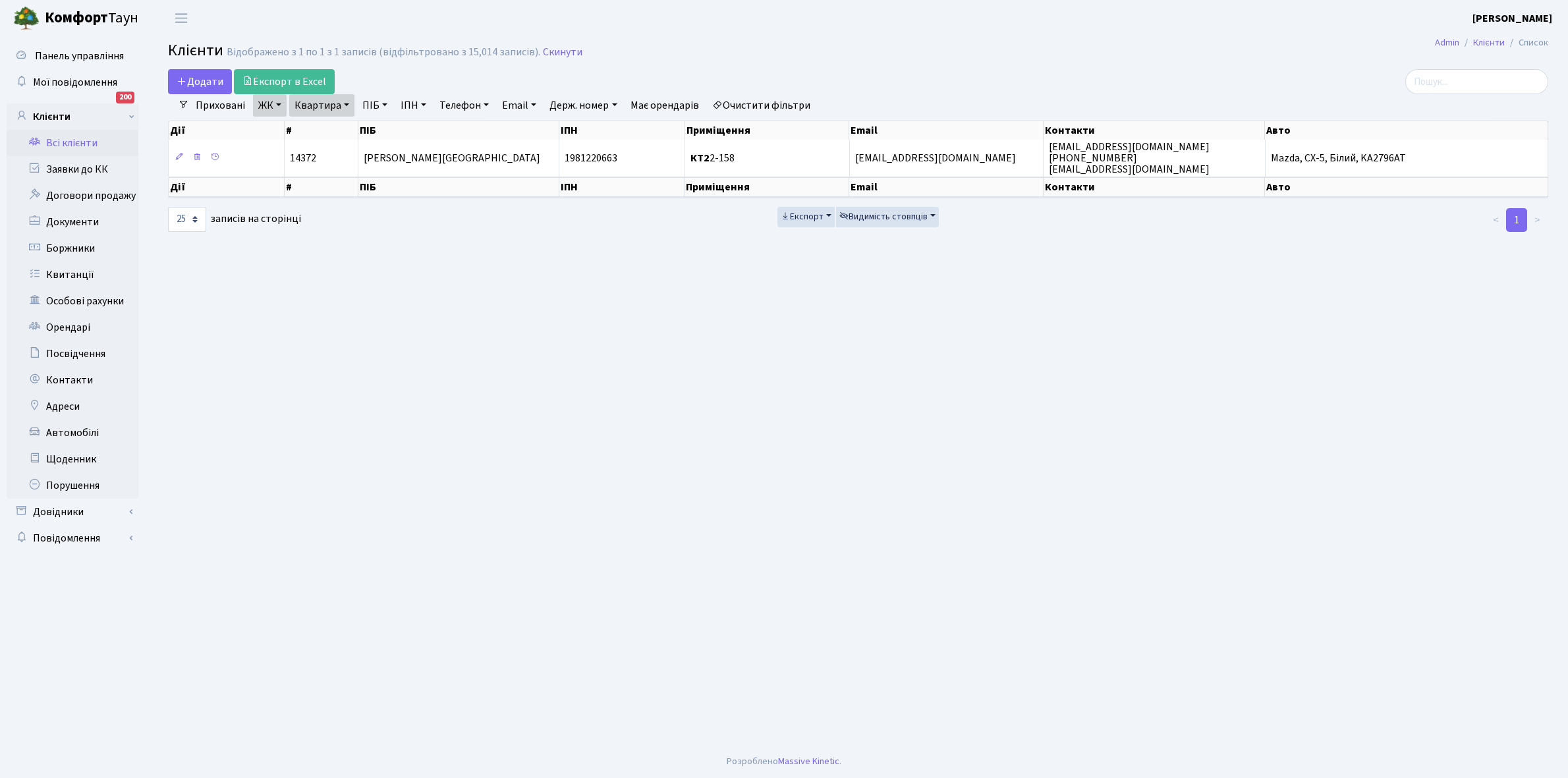
click at [346, 103] on link "Квартира" at bounding box center [322, 105] width 66 height 23
click at [338, 124] on input "2-158" at bounding box center [328, 131] width 77 height 25
type input "2-171"
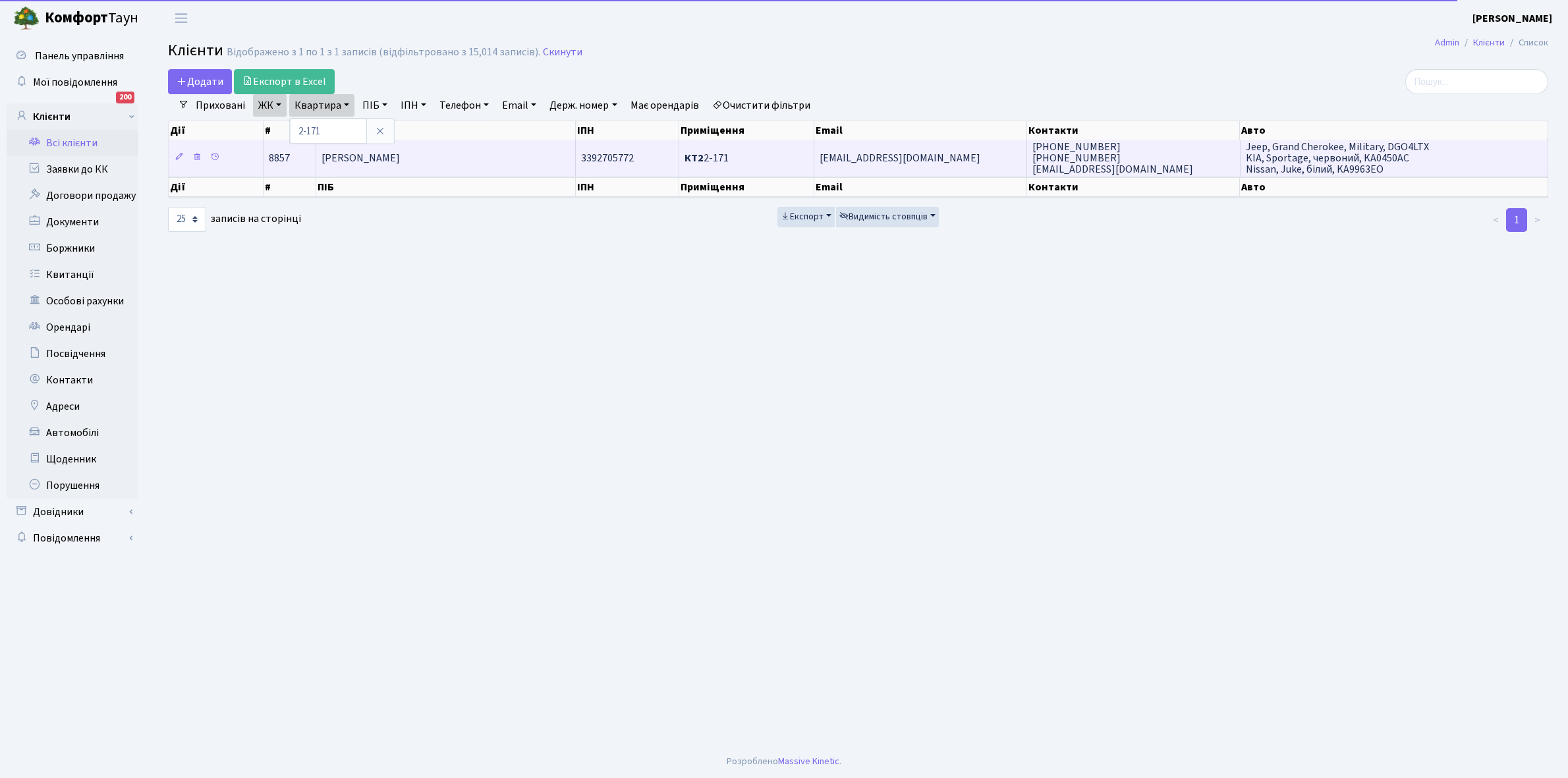
click at [400, 164] on span "[PERSON_NAME]" at bounding box center [360, 158] width 78 height 14
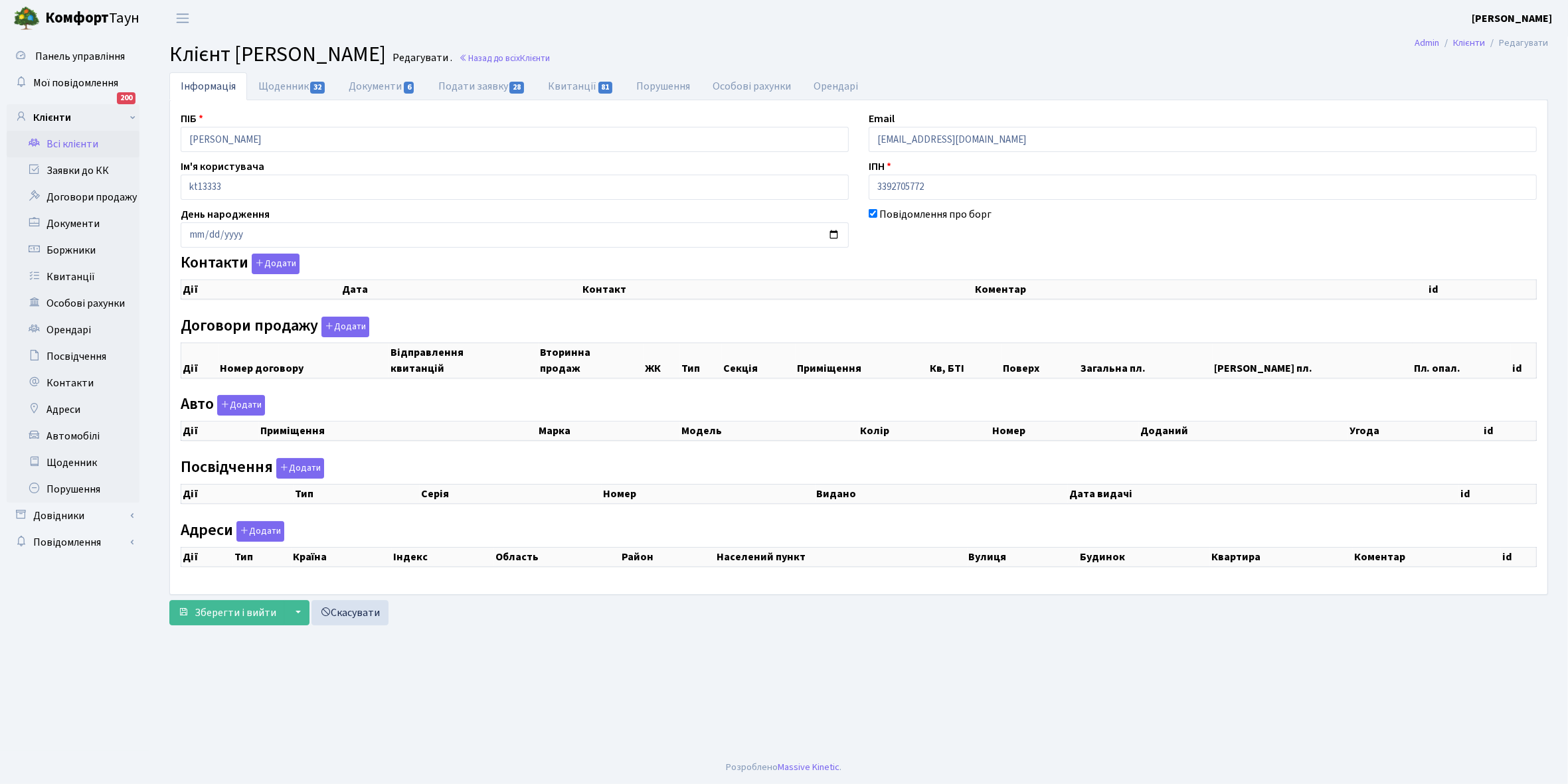
checkbox input "true"
select select "25"
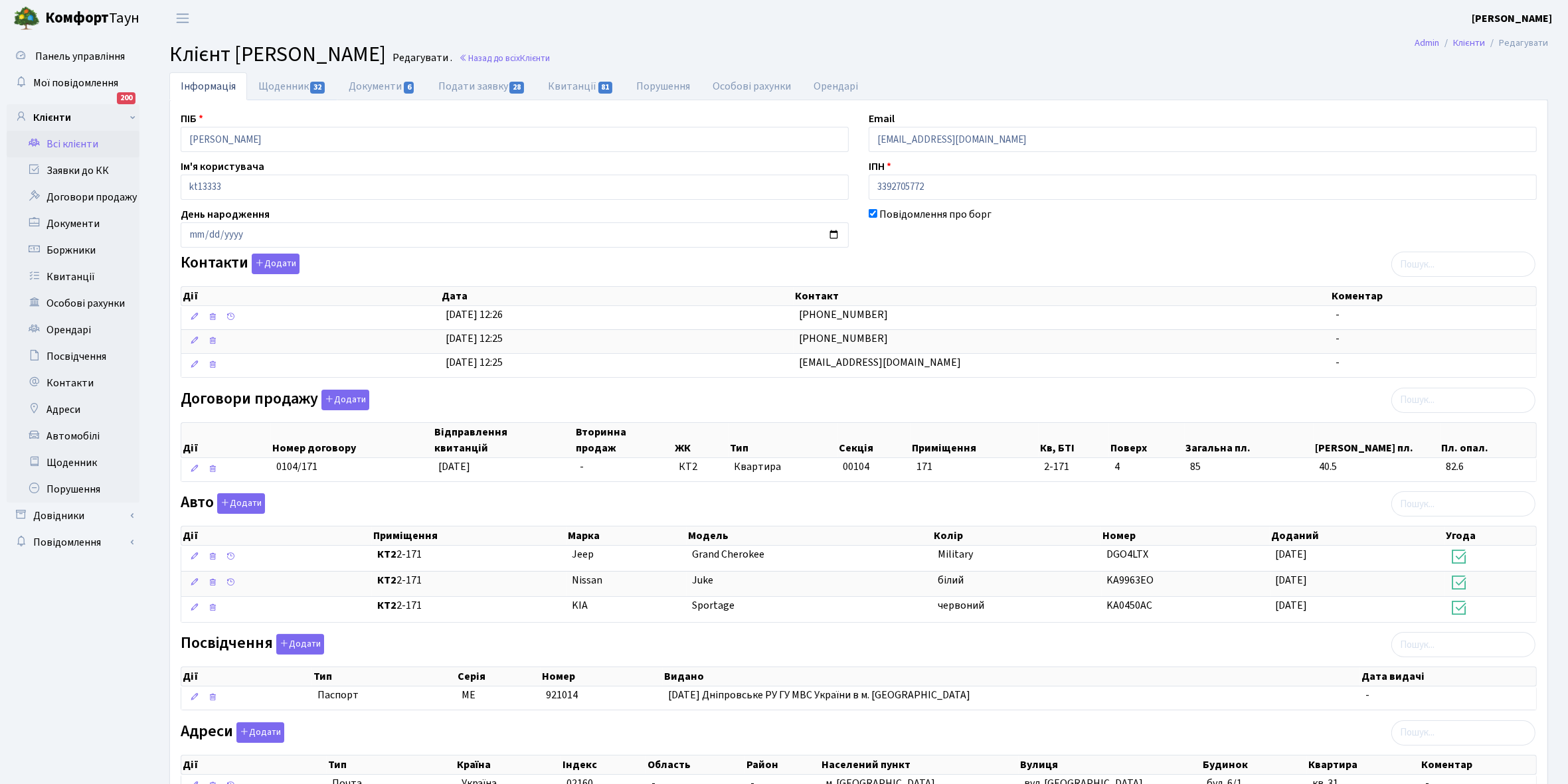
click at [273, 85] on link "Щоденник 32" at bounding box center [292, 86] width 90 height 28
select select "25"
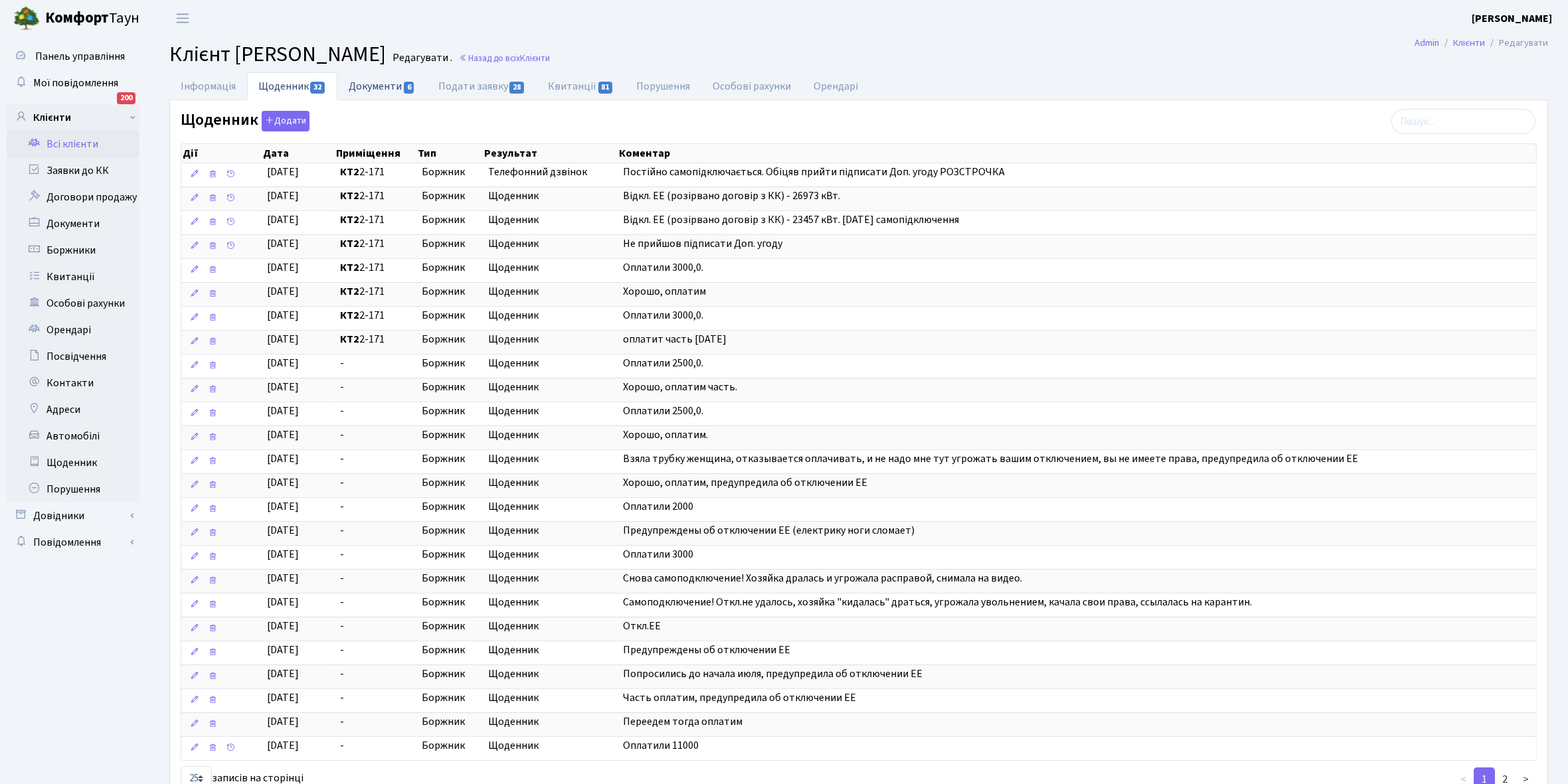
click at [367, 84] on link "Документи 6" at bounding box center [381, 86] width 89 height 28
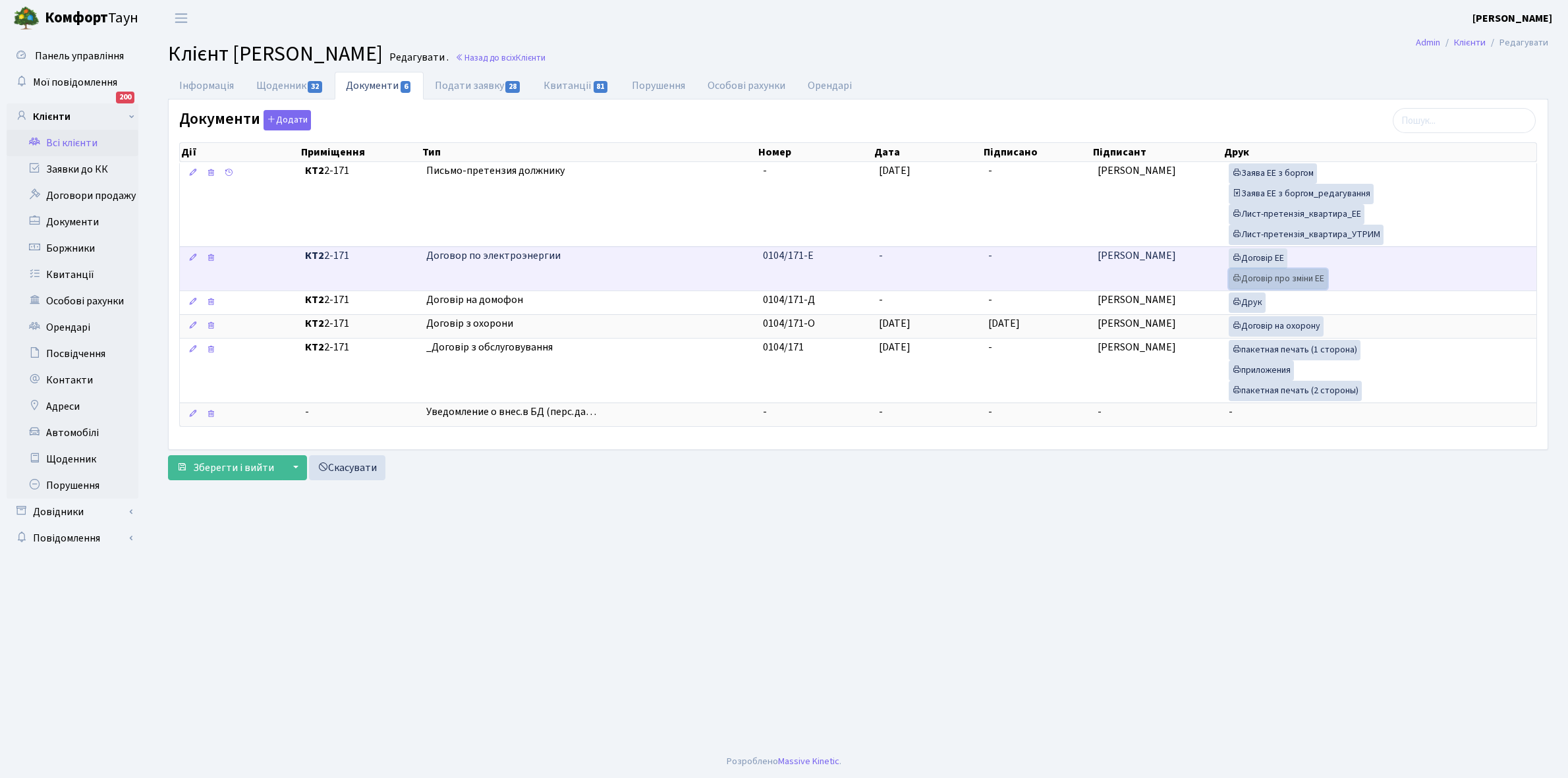
click at [1258, 282] on link "Договір про зміни ЕЕ" at bounding box center [1278, 279] width 99 height 20
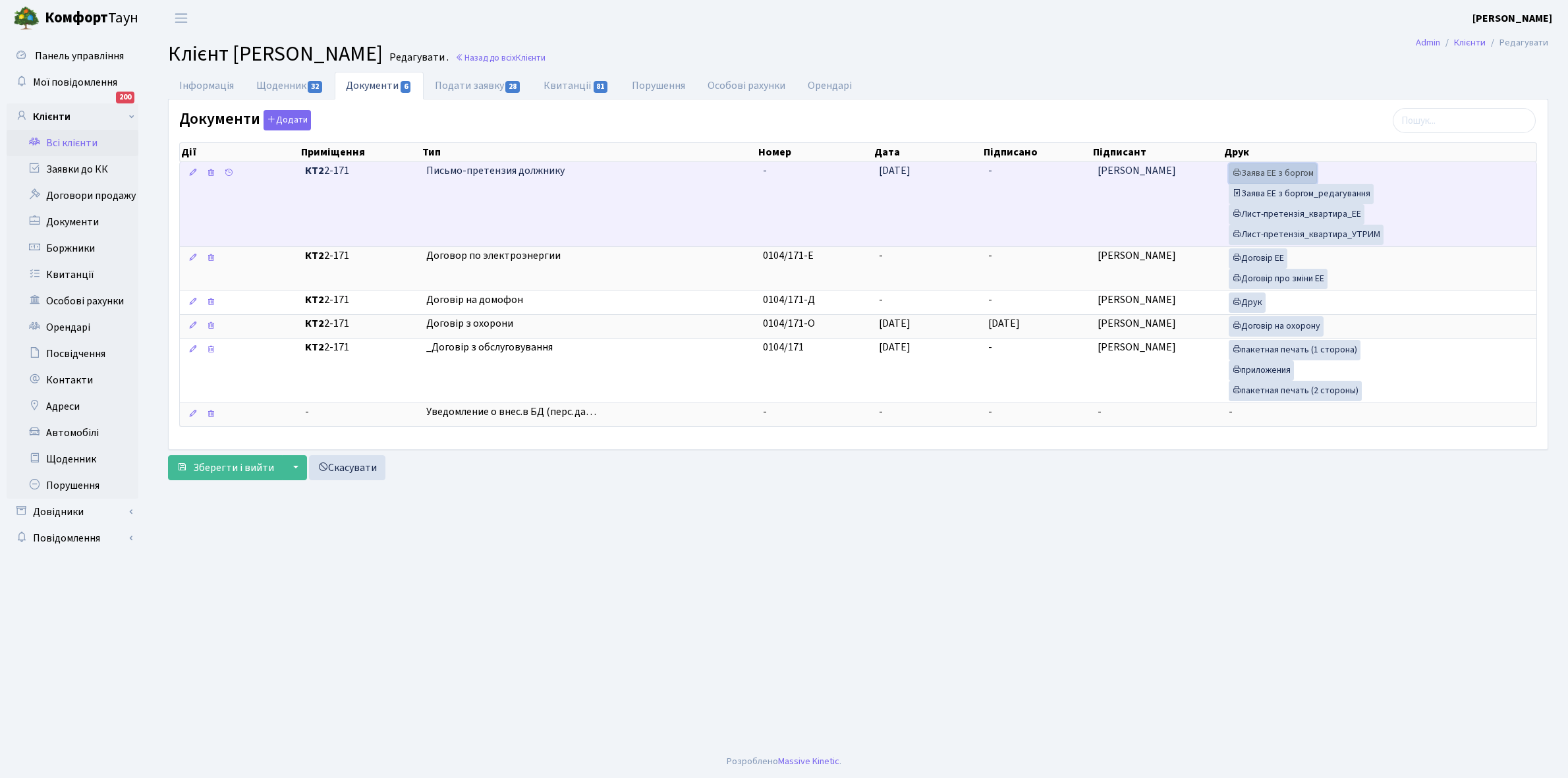
click at [1292, 178] on link "Заява ЕЕ з боргом" at bounding box center [1273, 173] width 88 height 20
